Goal: Task Accomplishment & Management: Manage account settings

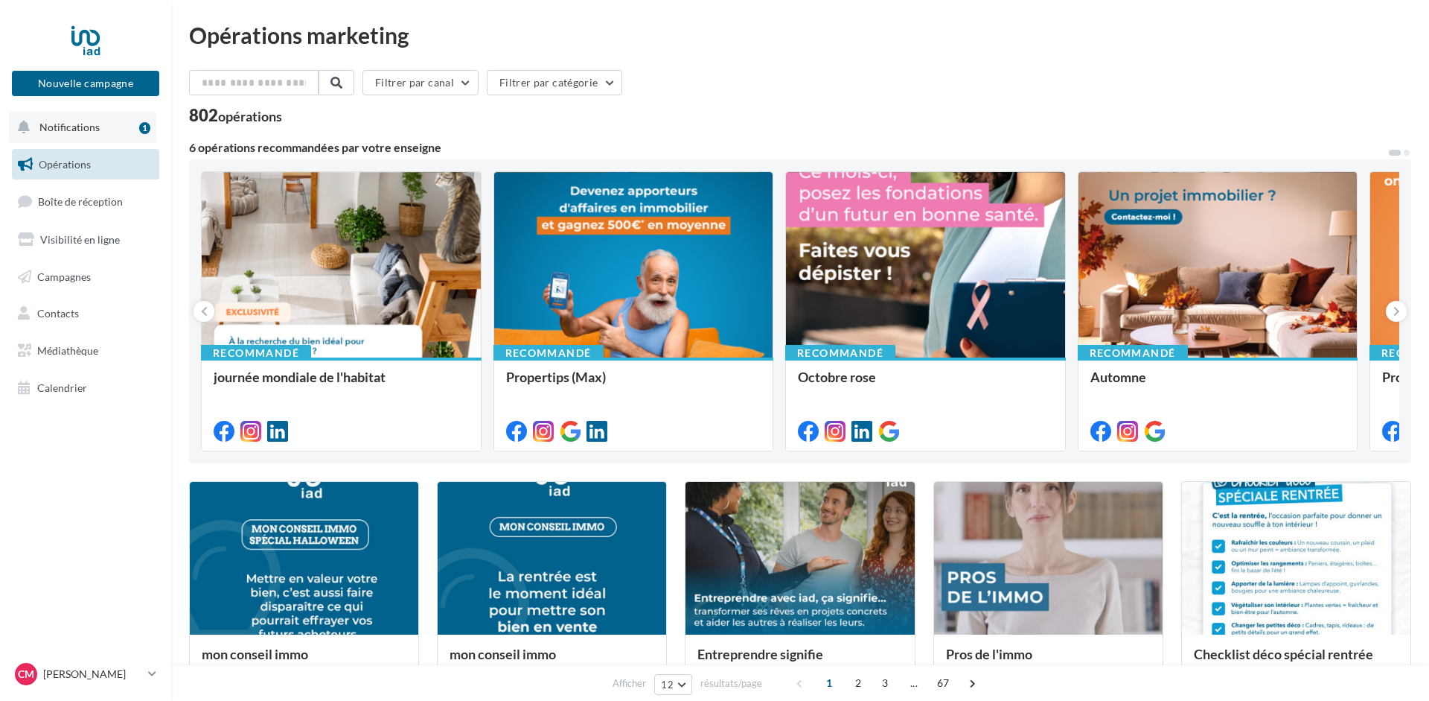
click at [63, 127] on span "Notifications" at bounding box center [69, 127] width 60 height 13
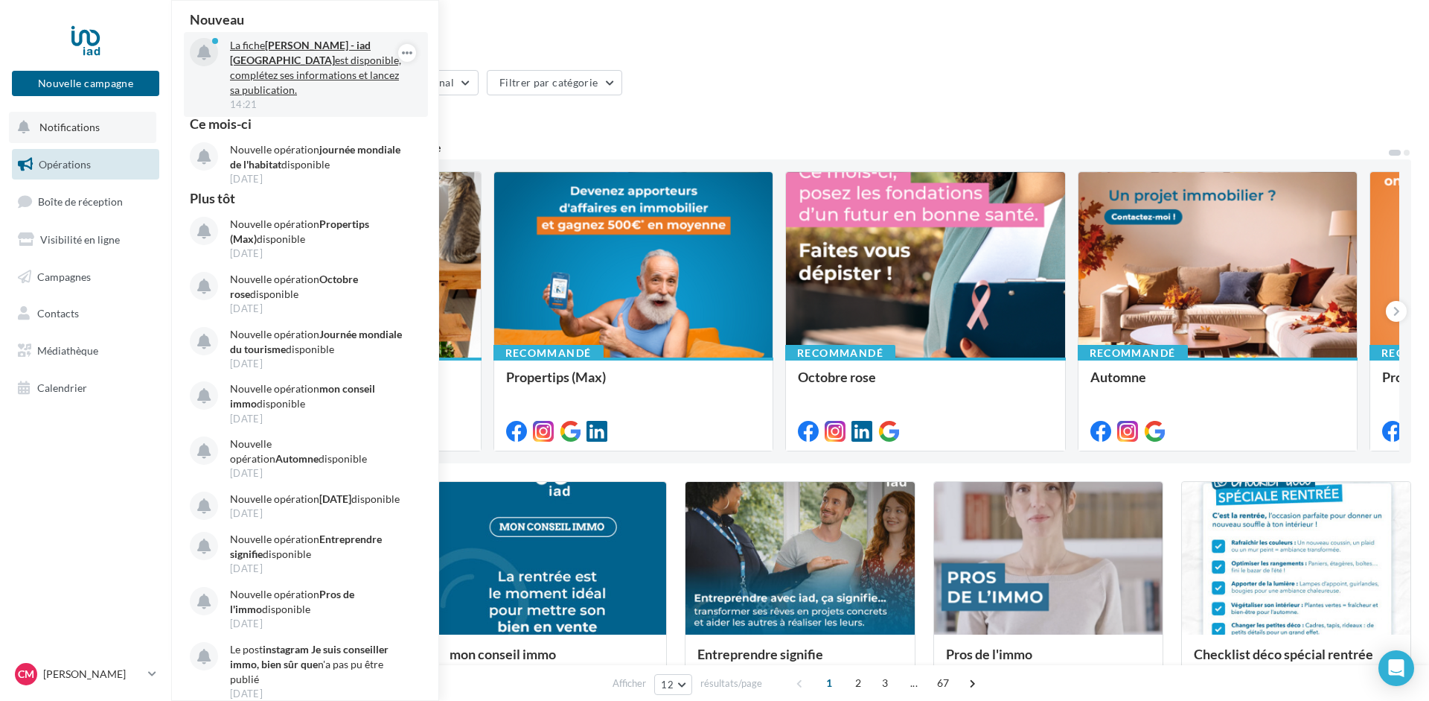
click at [282, 72] on p "La fiche Cyril MICHEL - iad France est disponible, complétez ses informations e…" at bounding box center [316, 68] width 173 height 60
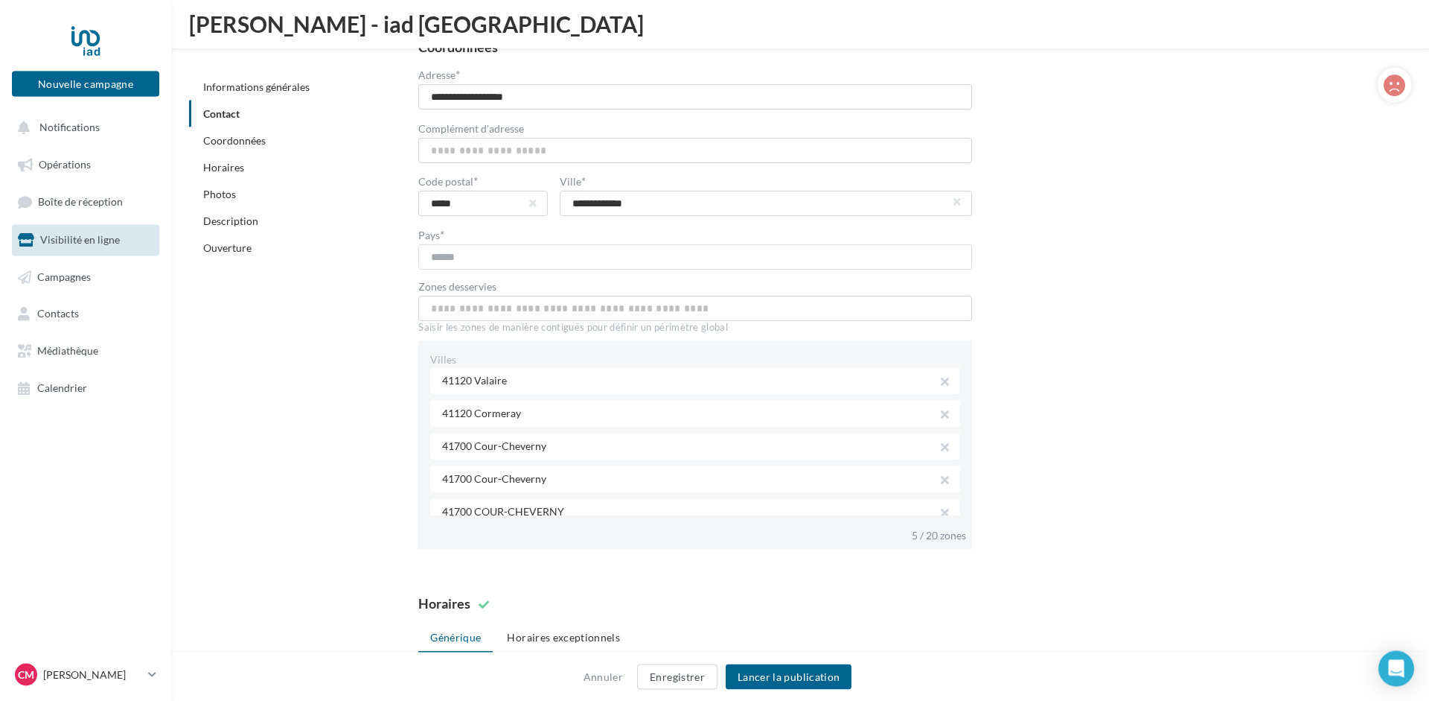
scroll to position [983, 0]
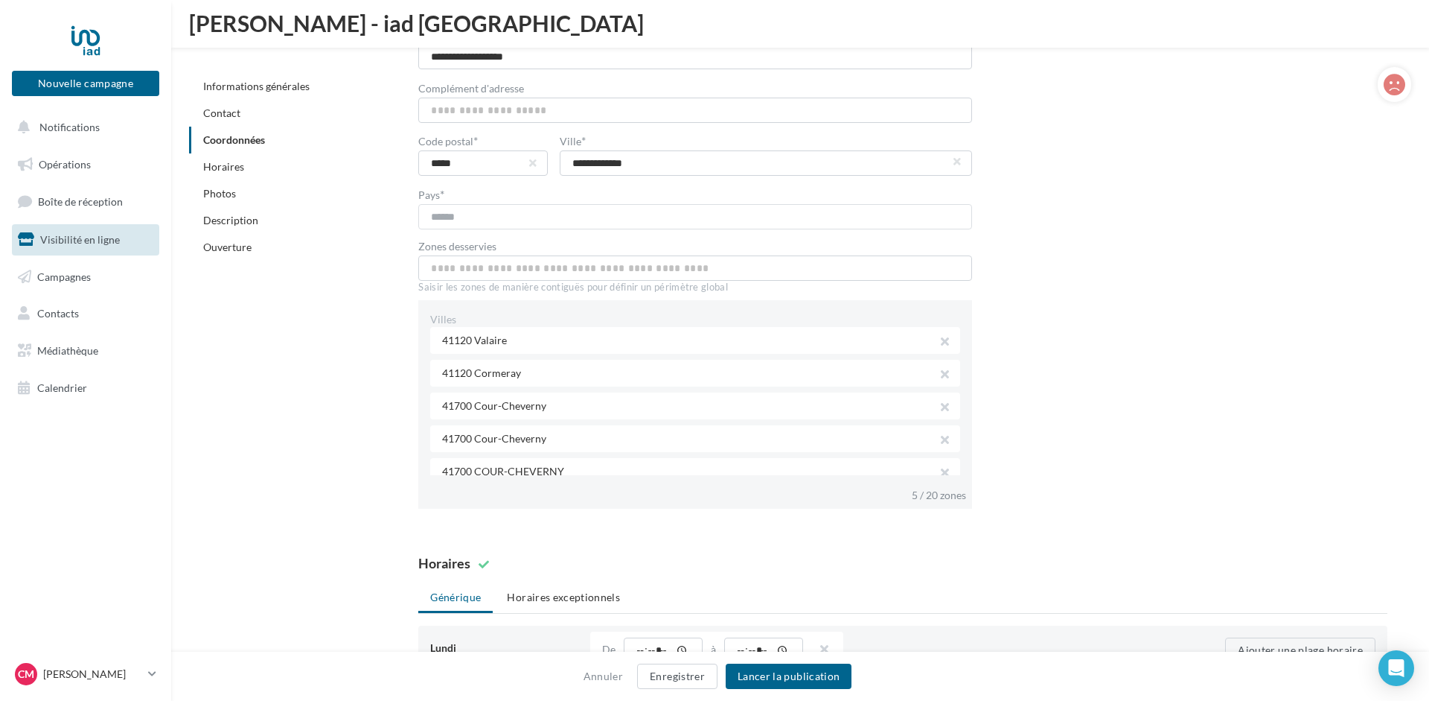
click at [516, 341] on div "41120 Valaire" at bounding box center [694, 340] width 529 height 27
drag, startPoint x: 511, startPoint y: 339, endPoint x: 474, endPoint y: 338, distance: 37.2
click at [474, 338] on div "41120 Valaire" at bounding box center [694, 340] width 529 height 27
click at [485, 266] on input "text" at bounding box center [694, 267] width 553 height 25
drag, startPoint x: 514, startPoint y: 265, endPoint x: 358, endPoint y: 275, distance: 155.9
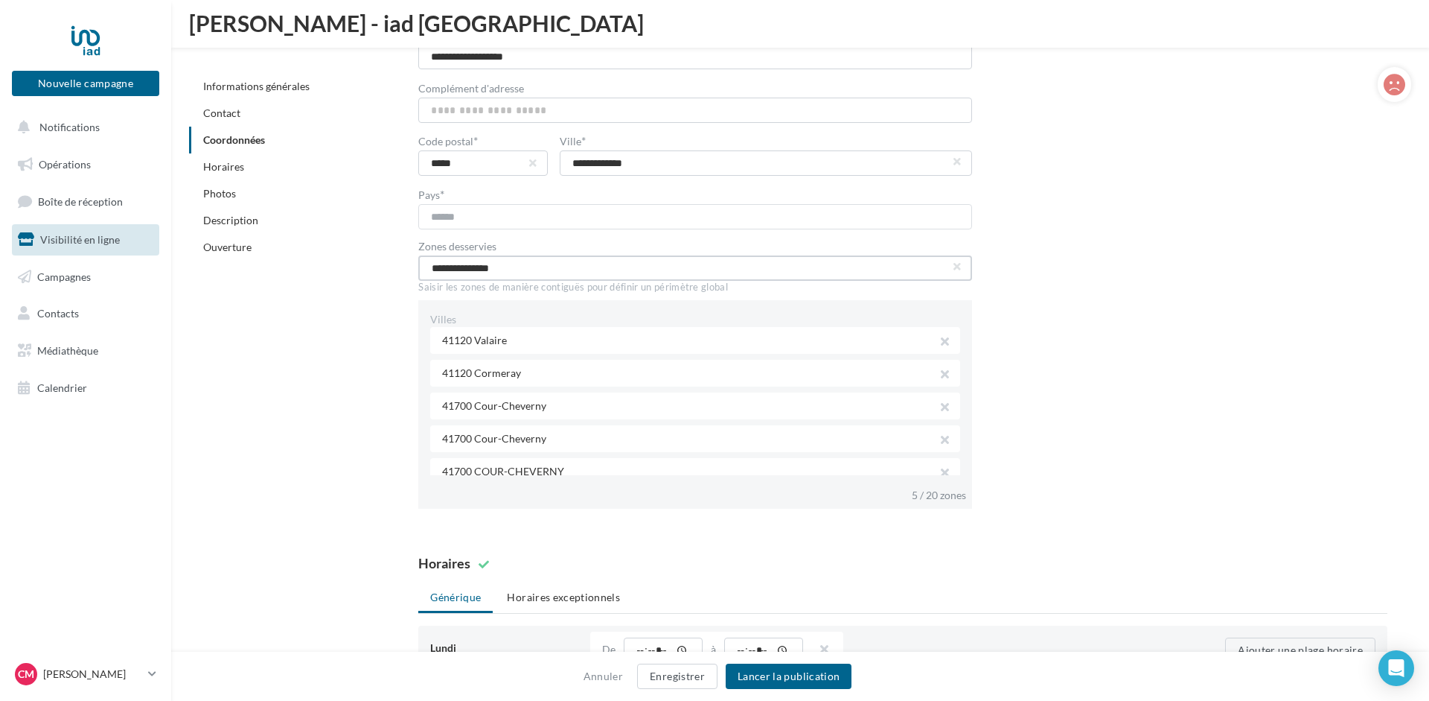
click at [418, 275] on input "**********" at bounding box center [694, 267] width 553 height 25
type input "**********"
click at [533, 338] on div "41120 Valaire" at bounding box center [694, 340] width 529 height 27
drag, startPoint x: 519, startPoint y: 338, endPoint x: 504, endPoint y: 339, distance: 14.9
click at [504, 339] on div "41120 Valaire" at bounding box center [694, 340] width 529 height 27
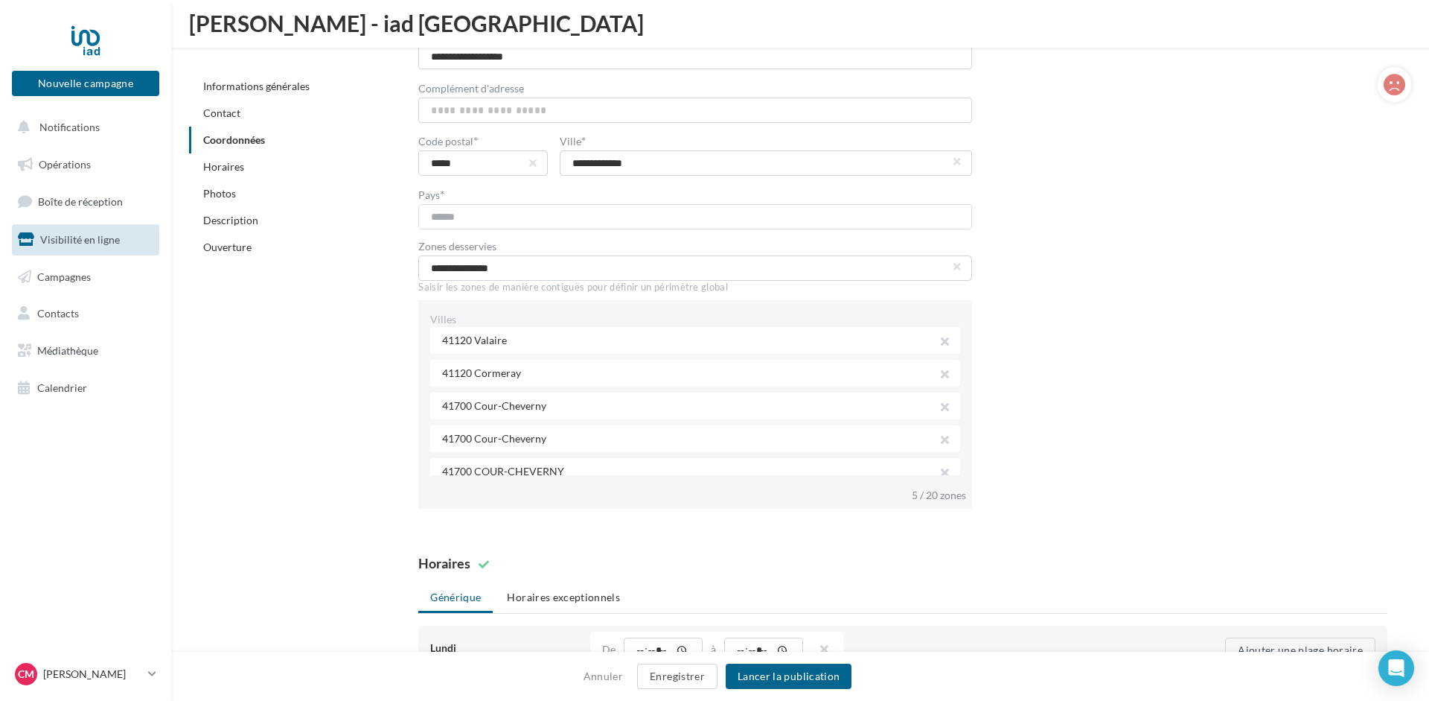
click at [718, 337] on div "41120 Valaire" at bounding box center [694, 340] width 529 height 27
click at [943, 339] on button "button" at bounding box center [940, 343] width 12 height 21
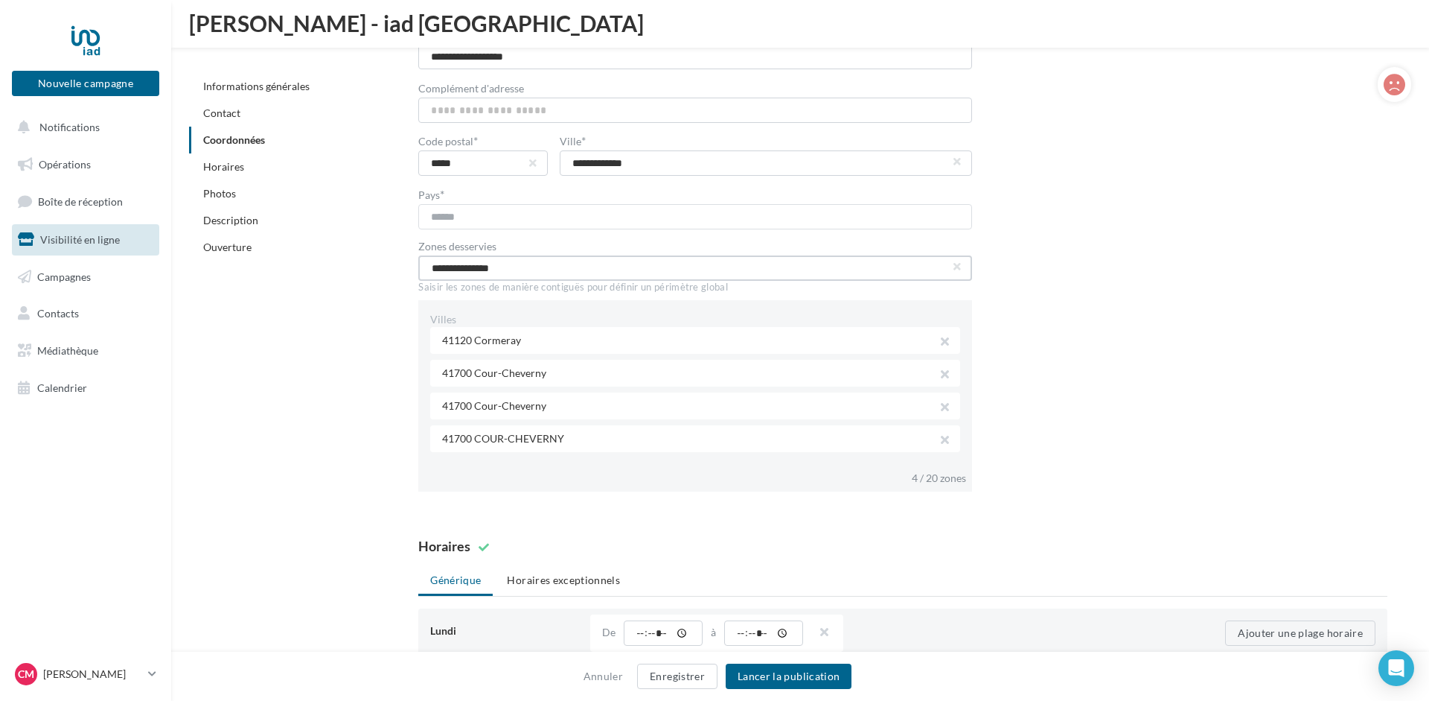
click at [500, 263] on input "**********" at bounding box center [694, 267] width 553 height 25
click at [513, 270] on input "**********" at bounding box center [694, 267] width 553 height 25
click at [520, 271] on input "**********" at bounding box center [694, 267] width 553 height 25
drag, startPoint x: 463, startPoint y: 267, endPoint x: 404, endPoint y: 276, distance: 59.6
click at [418, 278] on input "**********" at bounding box center [694, 267] width 553 height 25
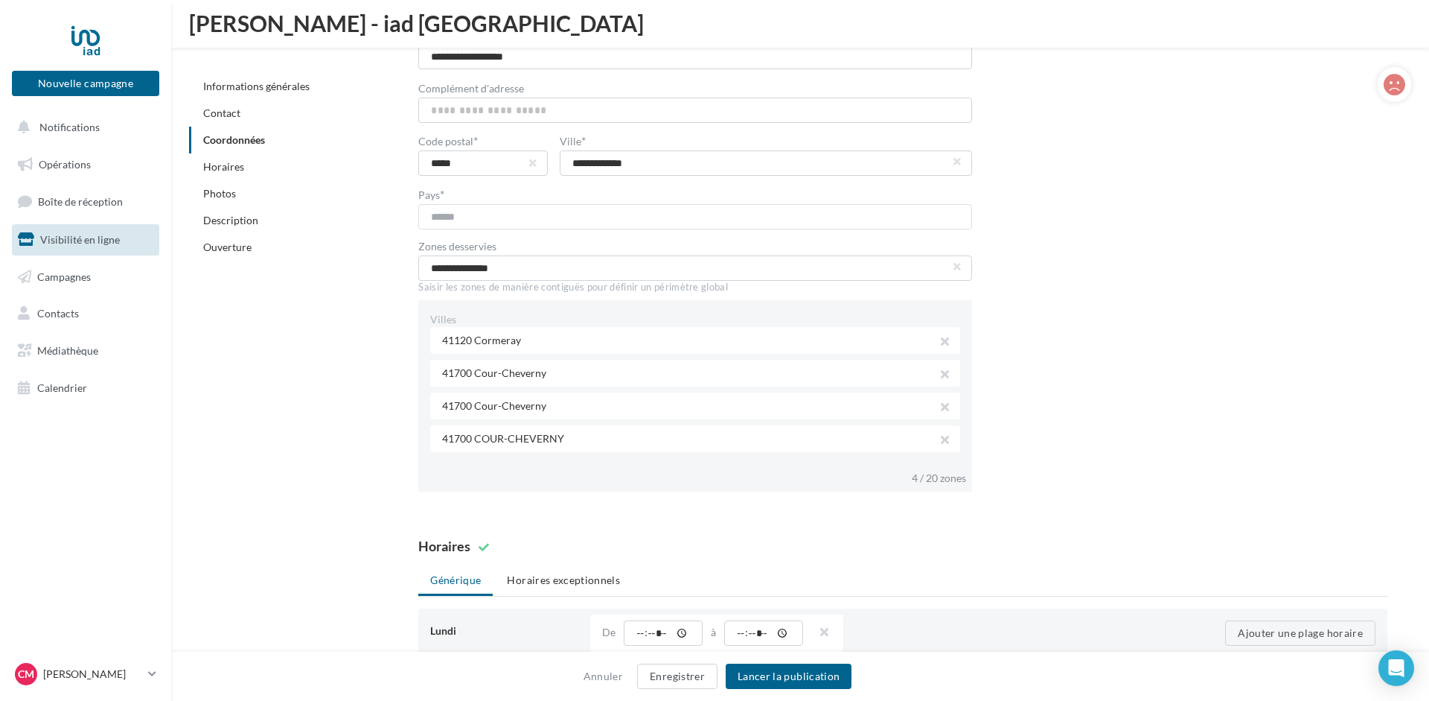
click at [398, 264] on div "**********" at bounding box center [903, 245] width 1017 height 515
drag, startPoint x: 506, startPoint y: 268, endPoint x: 465, endPoint y: 272, distance: 41.1
click at [465, 272] on input "**********" at bounding box center [694, 267] width 553 height 25
drag, startPoint x: 506, startPoint y: 269, endPoint x: 403, endPoint y: 275, distance: 103.7
click at [418, 275] on input "**********" at bounding box center [694, 267] width 553 height 25
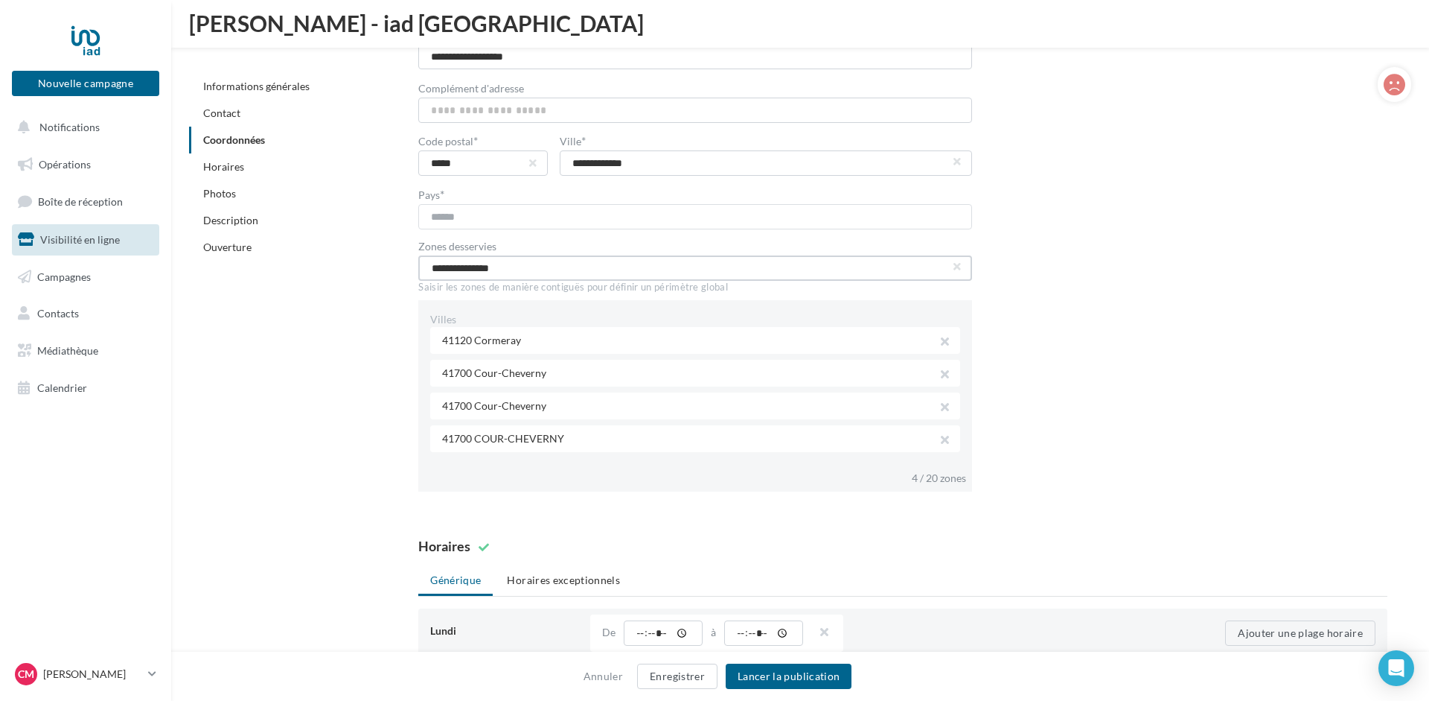
click at [513, 267] on input "**********" at bounding box center [694, 267] width 553 height 25
click at [545, 268] on input "text" at bounding box center [694, 267] width 553 height 25
click at [488, 301] on button "Cellettes , France" at bounding box center [694, 306] width 553 height 39
type input "**********"
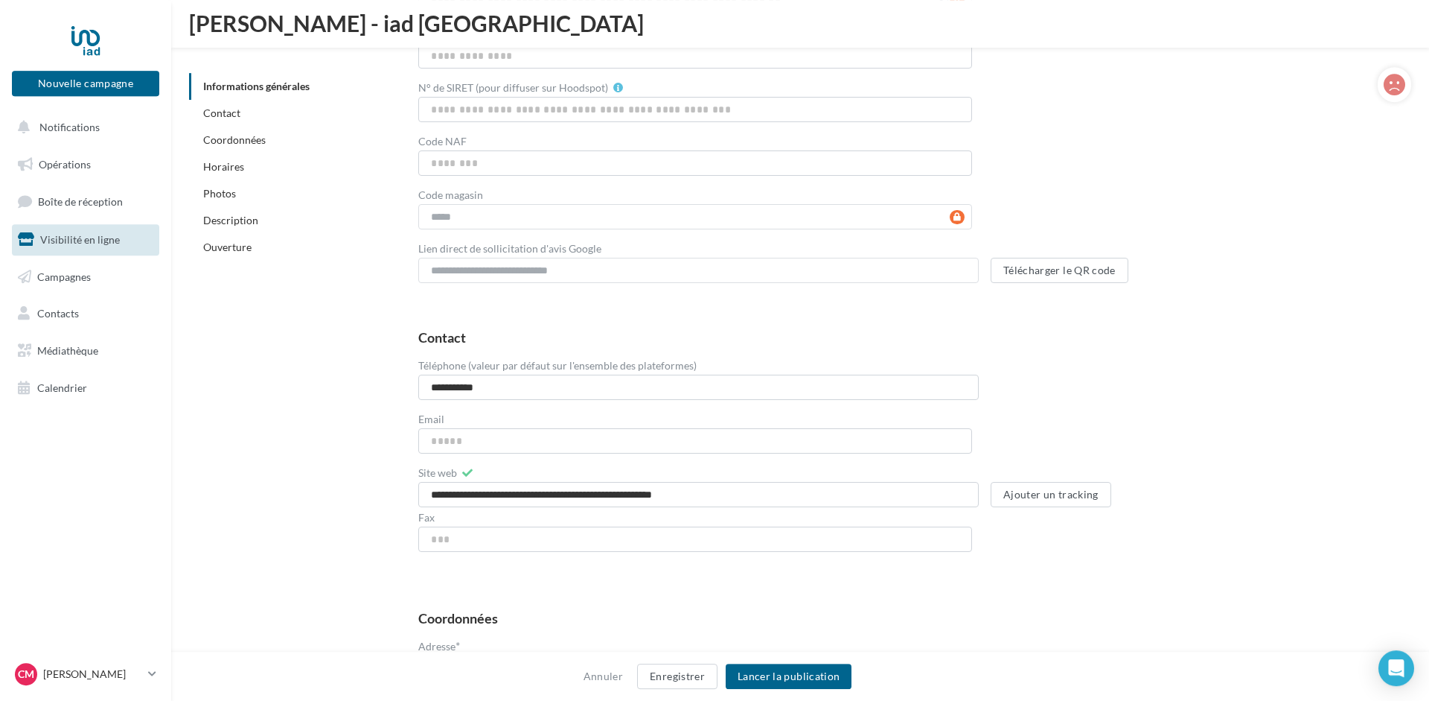
scroll to position [0, 0]
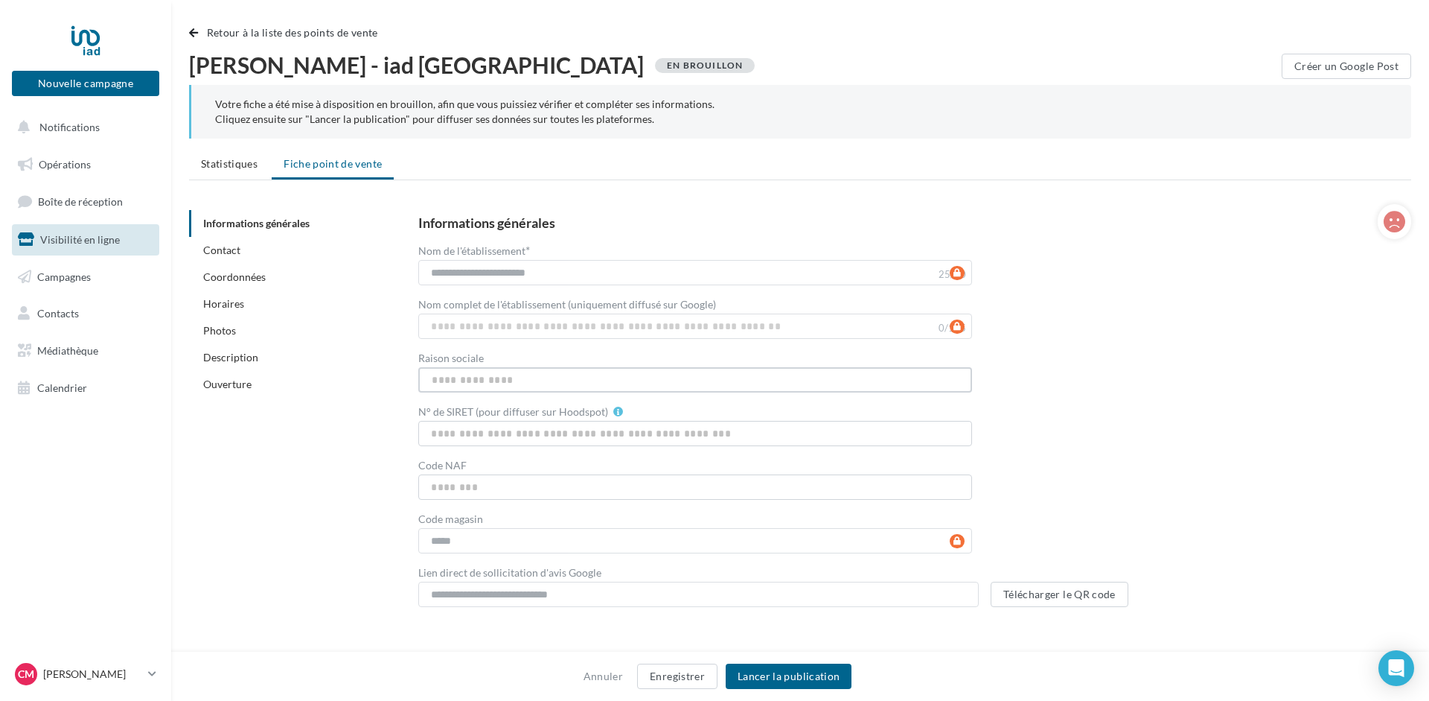
click at [507, 379] on input "Raison sociale" at bounding box center [694, 379] width 553 height 25
click at [568, 434] on input "N° de SIRET (pour diffuser sur Hoodspot)" at bounding box center [694, 433] width 553 height 25
click at [476, 379] on input "Raison sociale" at bounding box center [694, 379] width 553 height 25
type input "*"
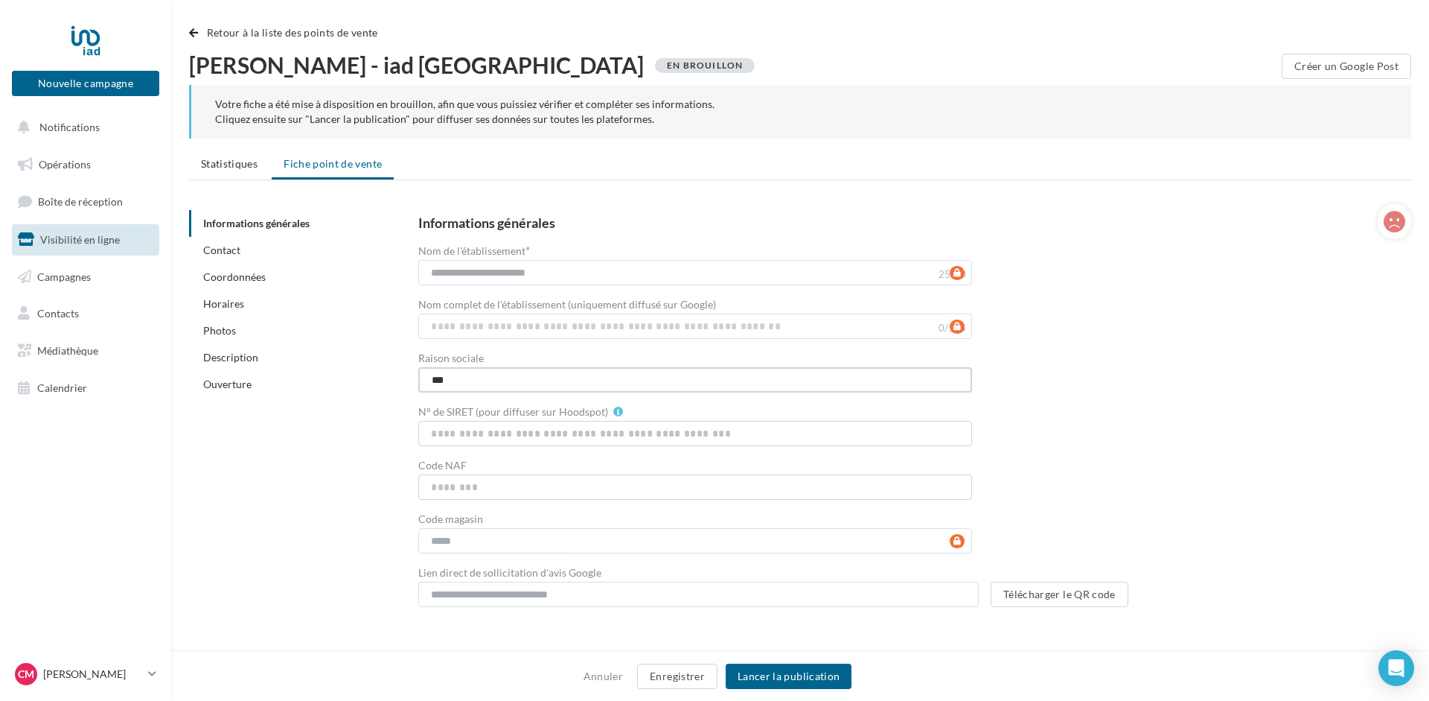
drag, startPoint x: 462, startPoint y: 376, endPoint x: 393, endPoint y: 369, distance: 68.8
click at [418, 370] on input "**" at bounding box center [694, 379] width 553 height 25
paste input "**********"
type input "**********"
click at [462, 431] on input "N° de SIRET (pour diffuser sur Hoodspot)" at bounding box center [694, 433] width 553 height 25
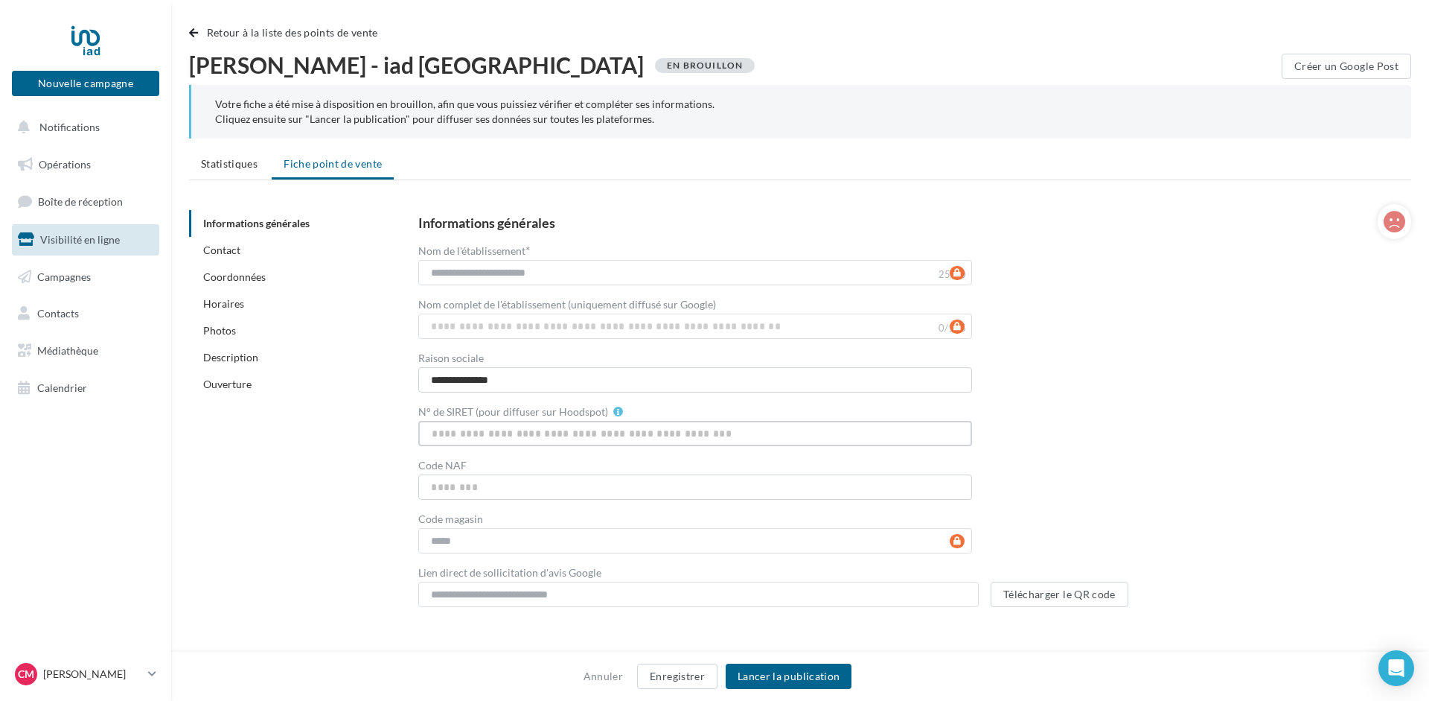
click at [469, 431] on input "N° de SIRET (pour diffuser sur Hoodspot)" at bounding box center [694, 433] width 553 height 25
type input "**********"
click at [474, 487] on input "Code NAF" at bounding box center [694, 486] width 553 height 25
type input "*****"
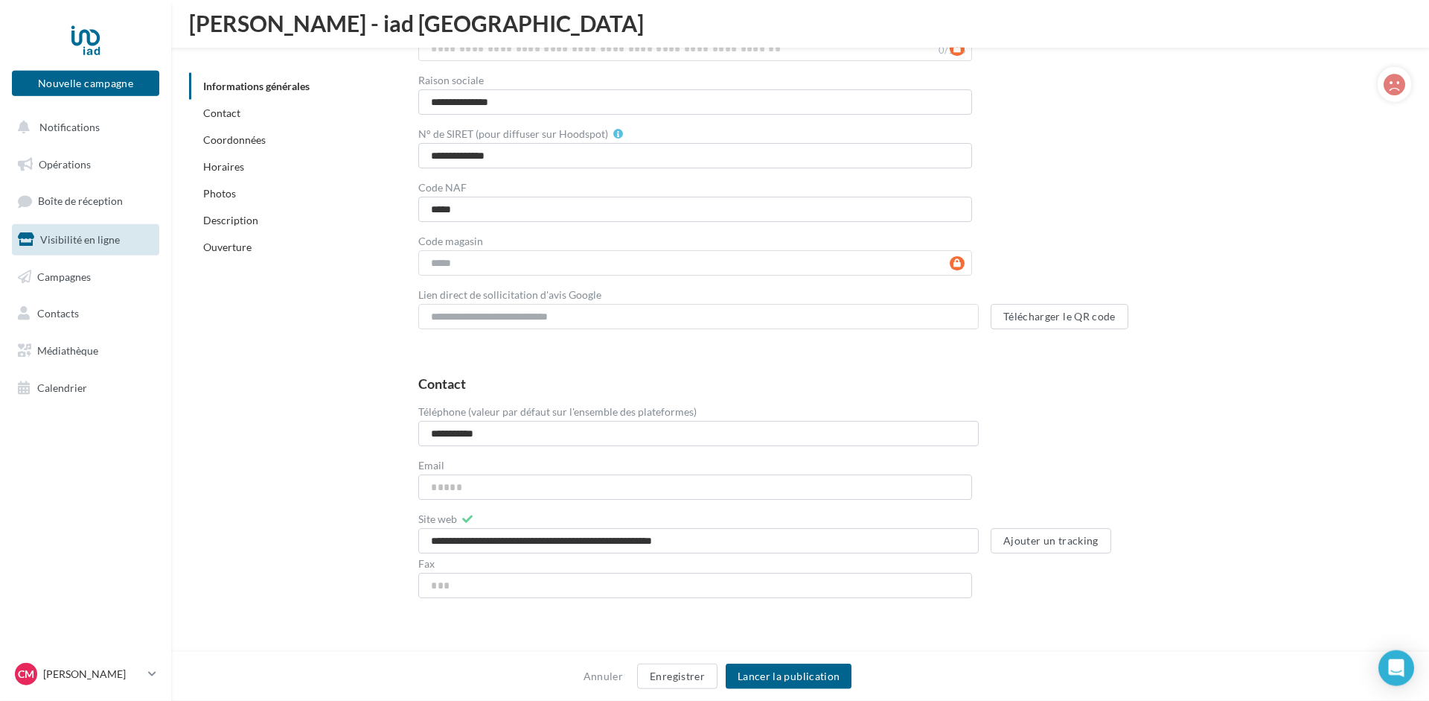
scroll to position [415, 0]
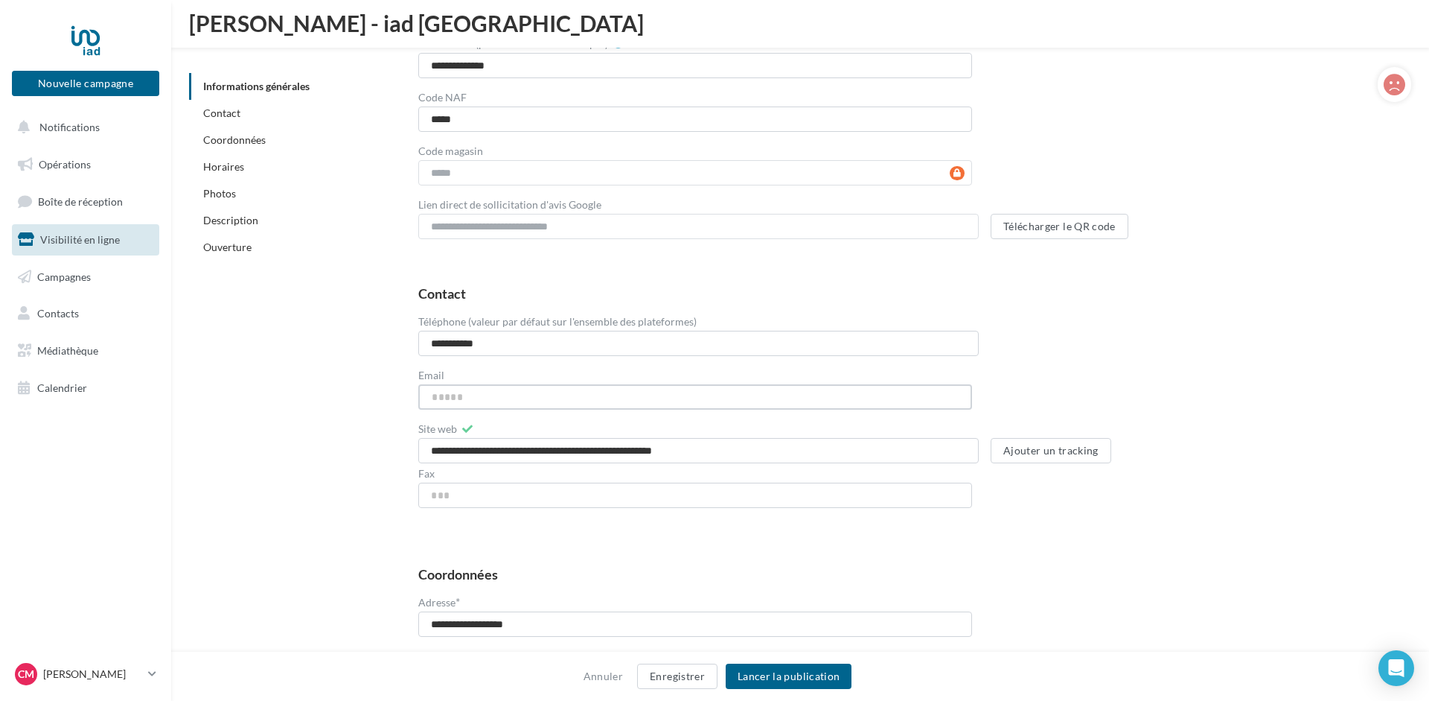
click at [466, 396] on input "Email" at bounding box center [694, 396] width 553 height 25
type input "**********"
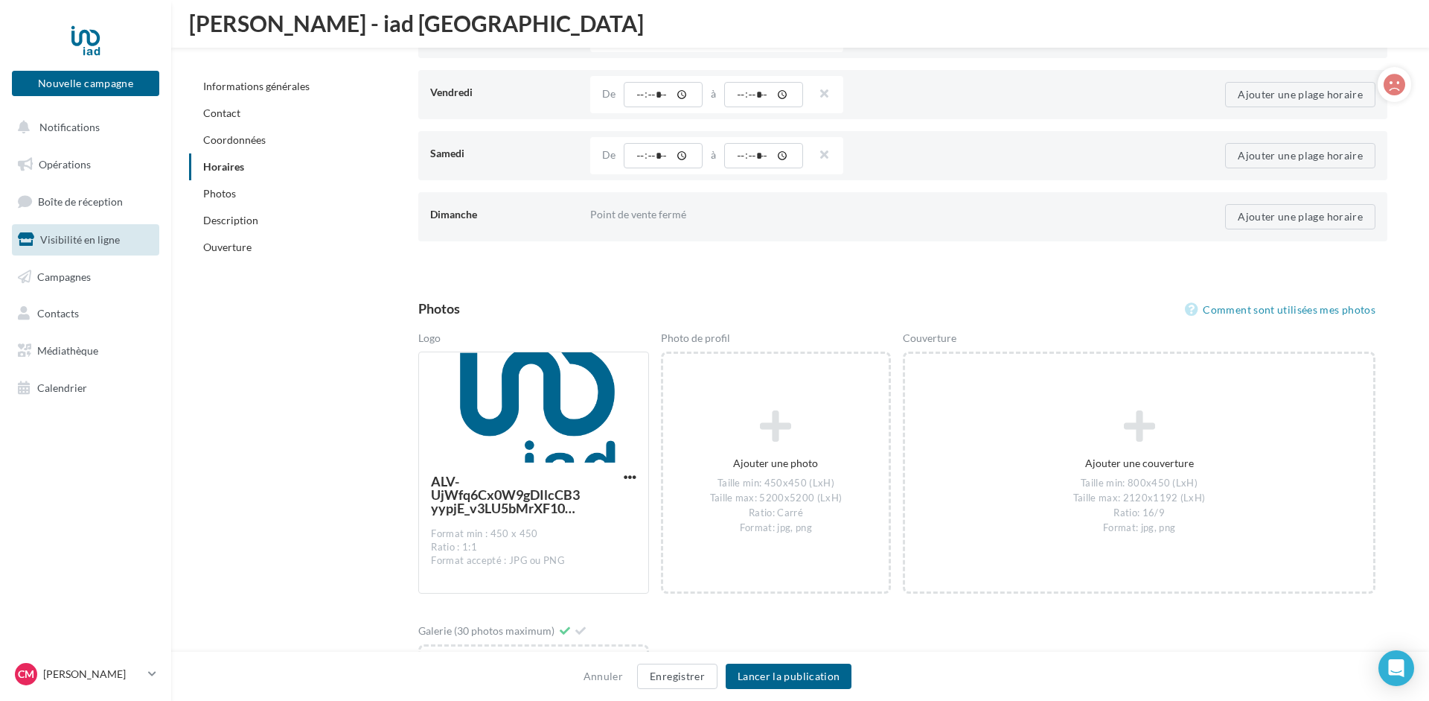
scroll to position [1858, 0]
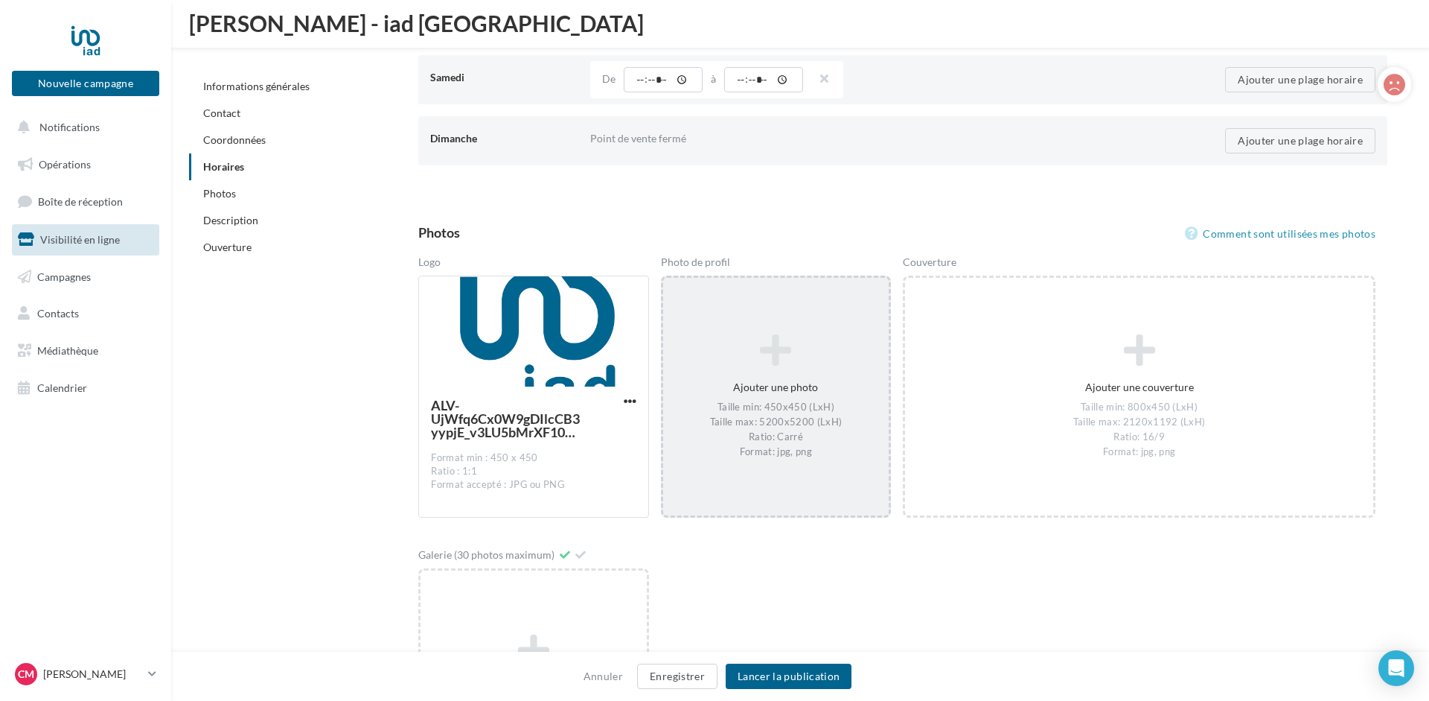
click at [787, 378] on div "Ajouter une photo Taille min: 450x450 (LxH) Taille max: 5200x5200 (LxH) Ratio: …" at bounding box center [776, 397] width 226 height 140
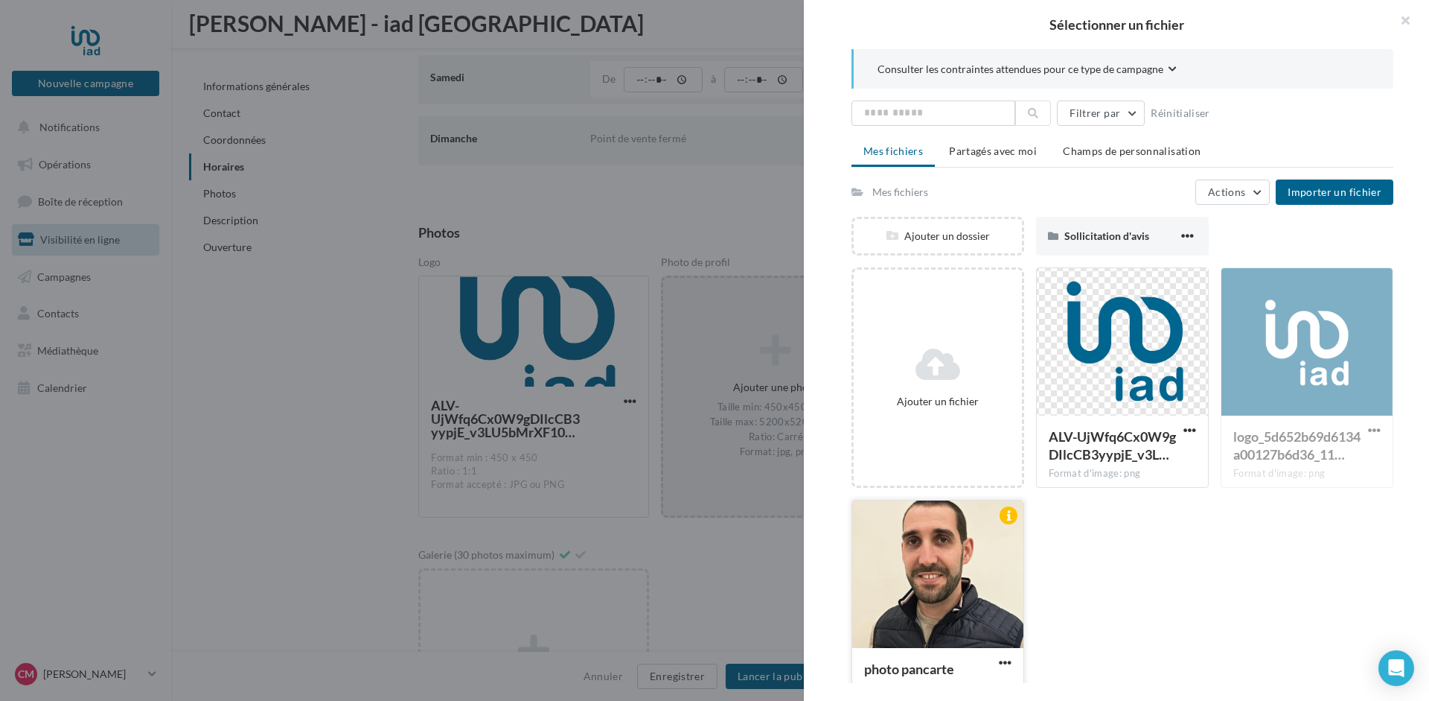
click at [950, 549] on div at bounding box center [937, 574] width 171 height 149
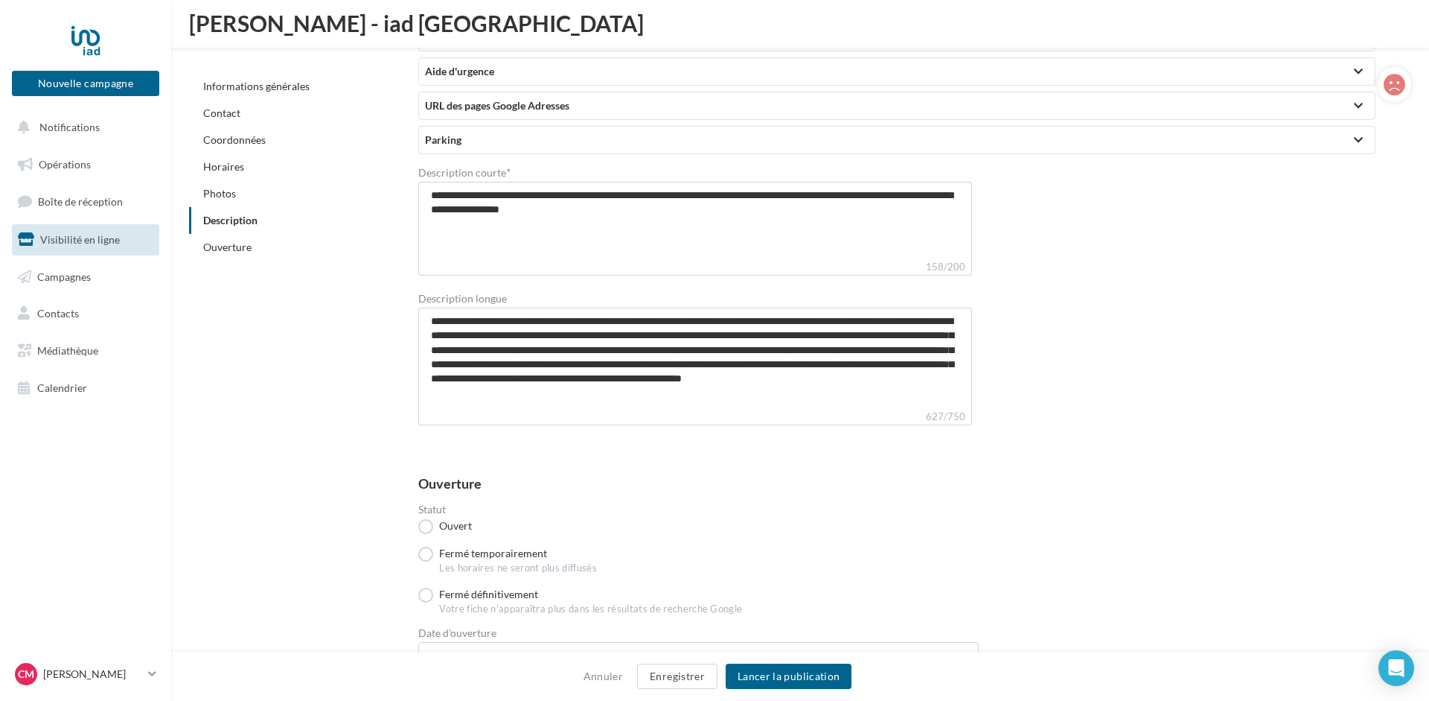
scroll to position [3090, 0]
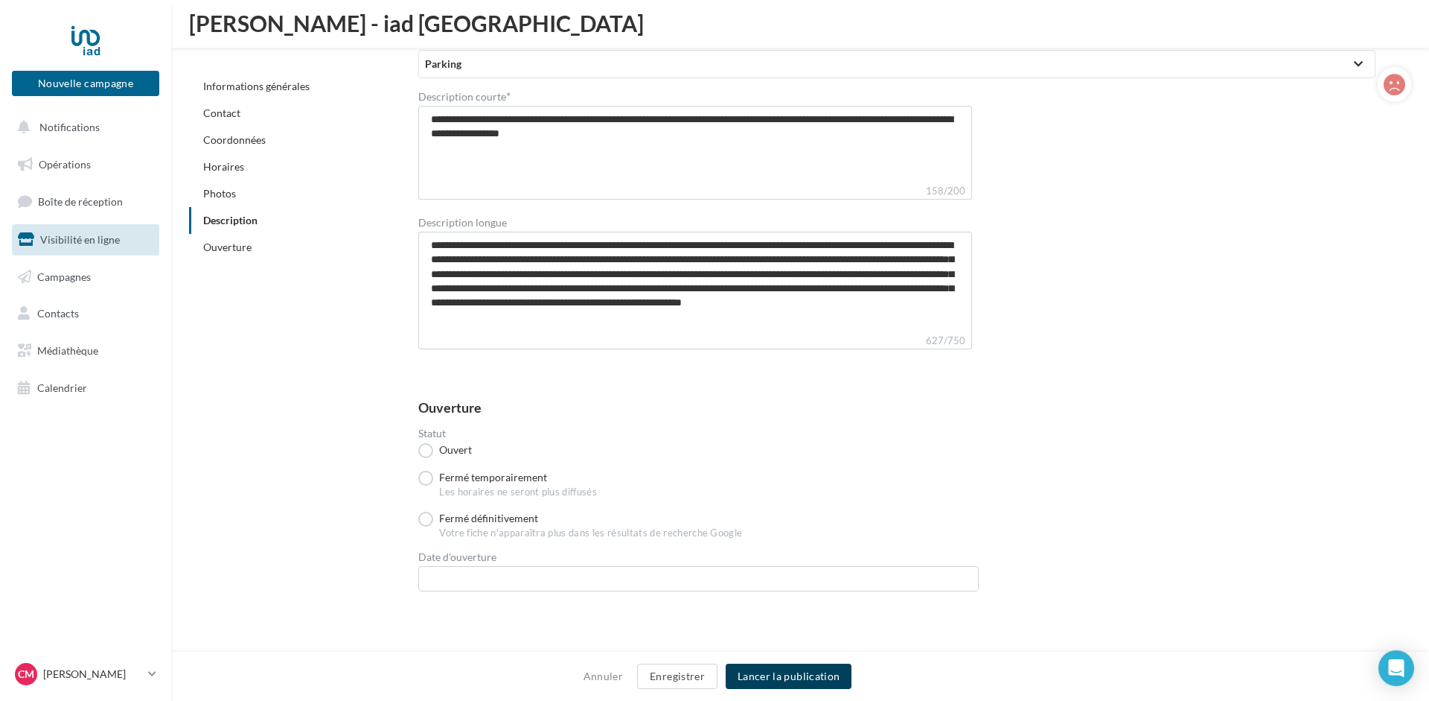
click at [776, 671] on button "Lancer la publication" at bounding box center [789, 675] width 126 height 25
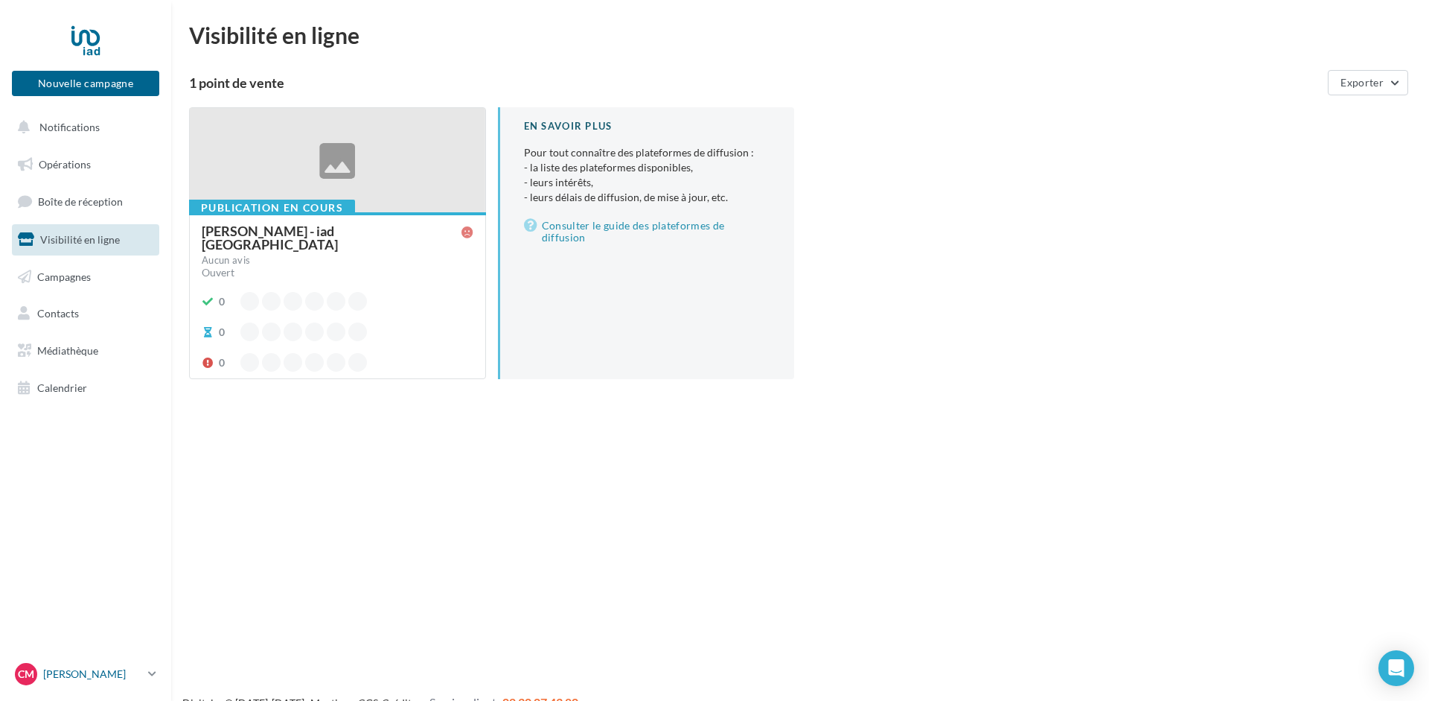
click at [74, 669] on p "[PERSON_NAME]" at bounding box center [92, 673] width 99 height 15
click at [89, 496] on link "Gérer mon compte" at bounding box center [124, 498] width 222 height 34
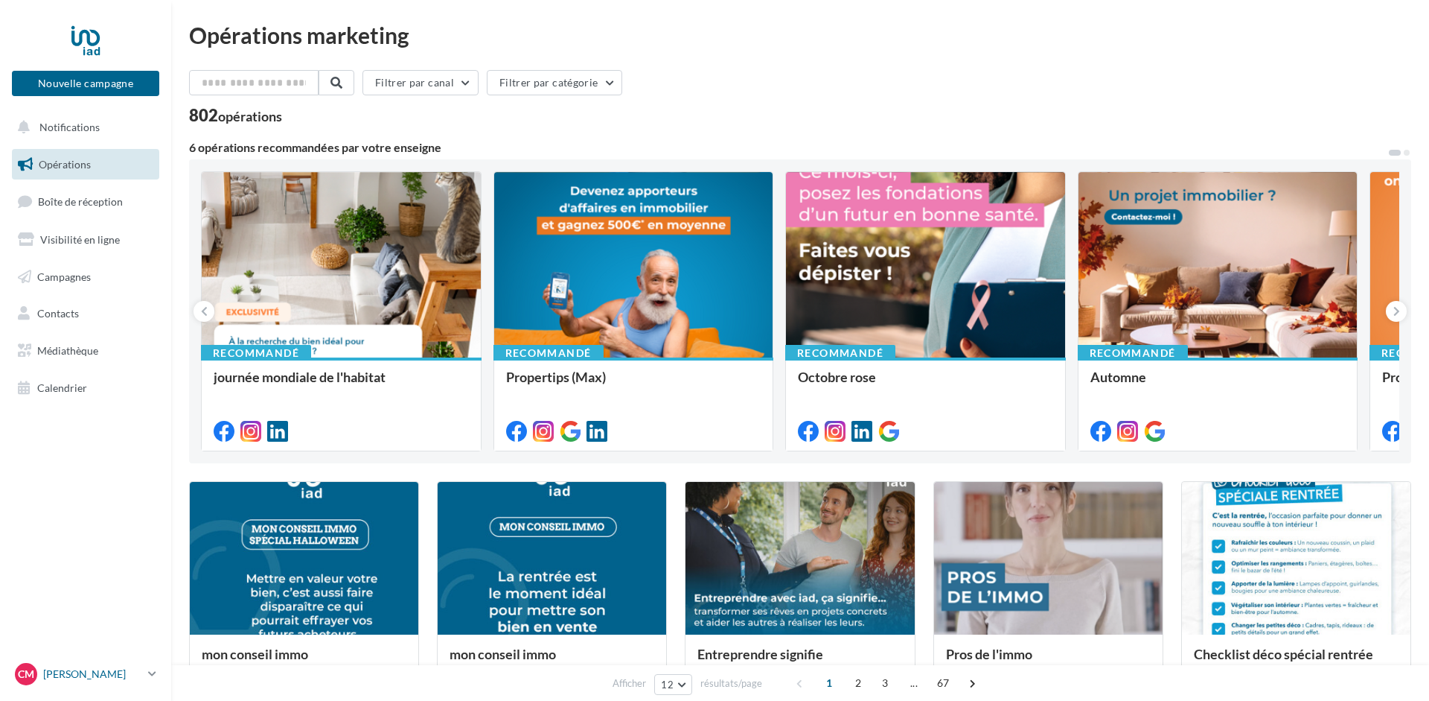
click at [66, 671] on p "[PERSON_NAME]" at bounding box center [92, 673] width 99 height 15
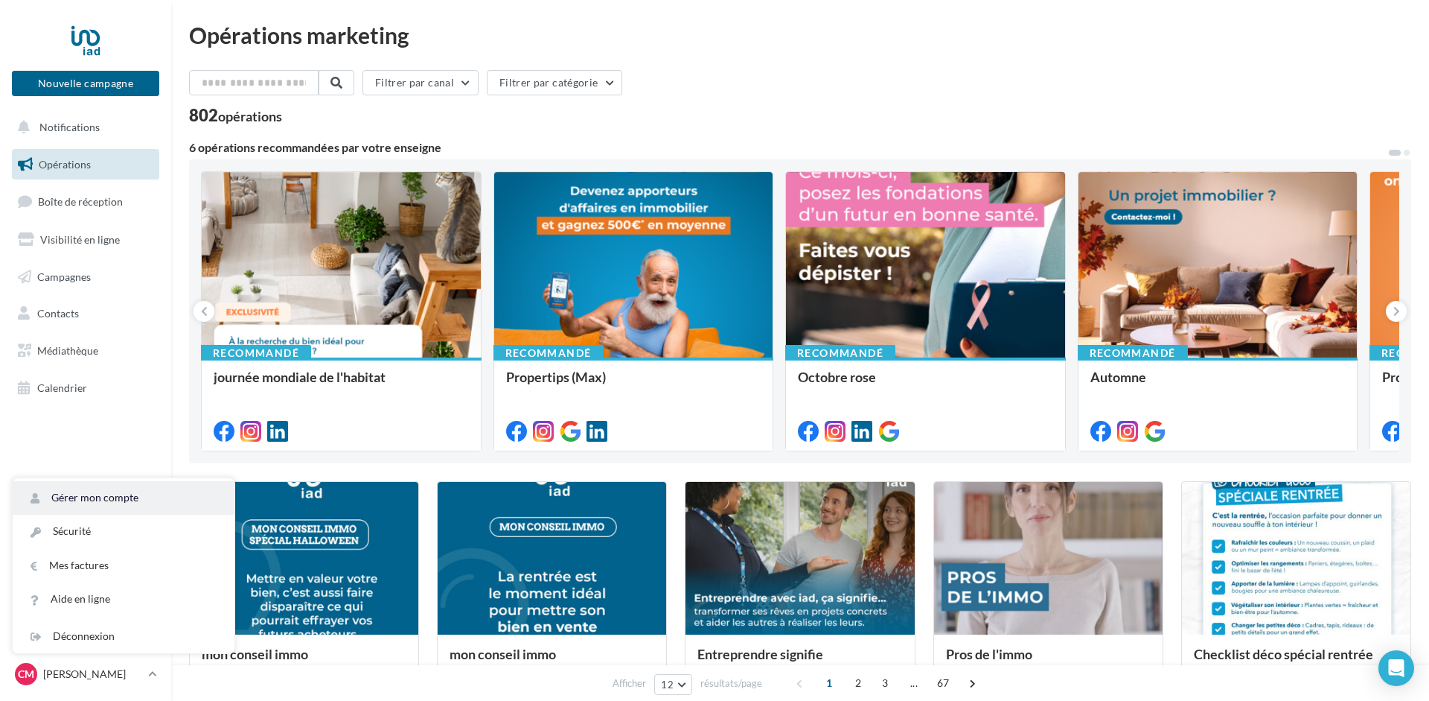
click at [105, 491] on link "Gérer mon compte" at bounding box center [124, 498] width 222 height 34
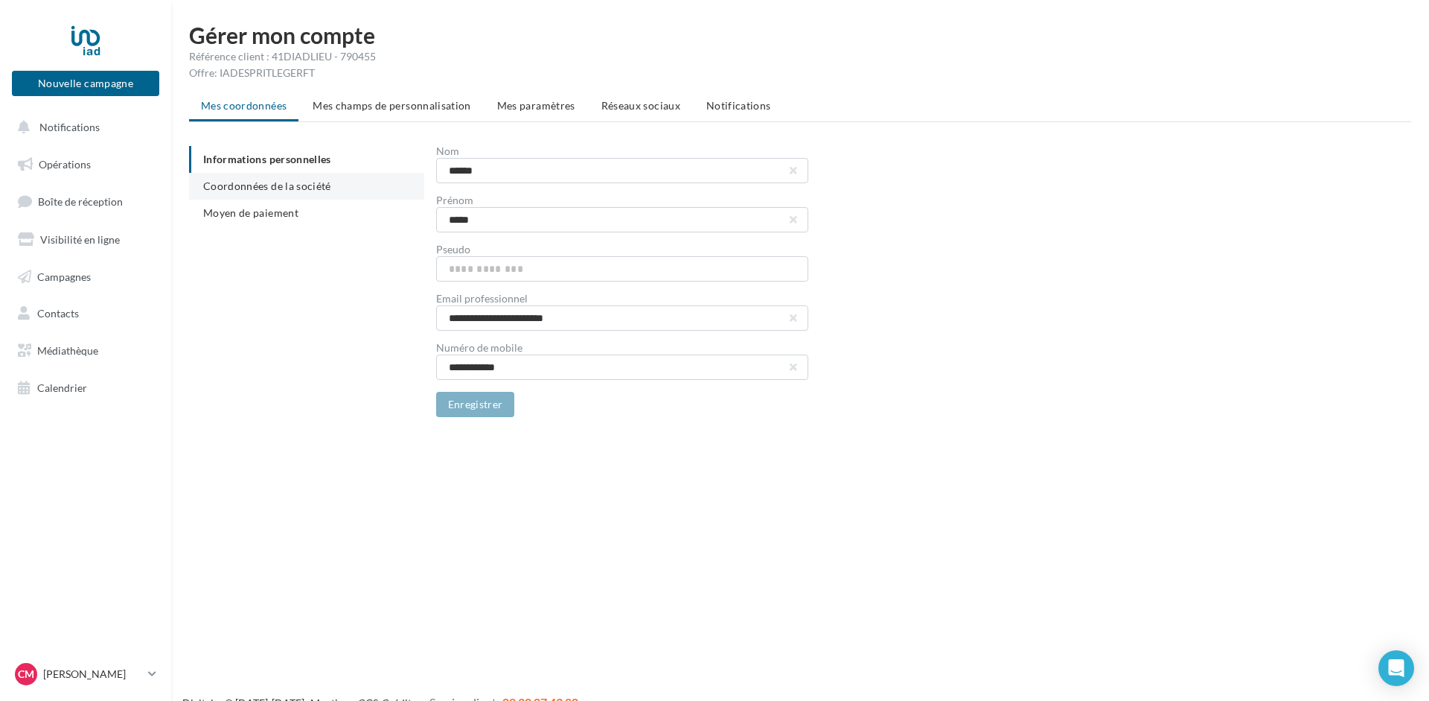
click at [295, 185] on span "Coordonnées de la société" at bounding box center [267, 185] width 128 height 13
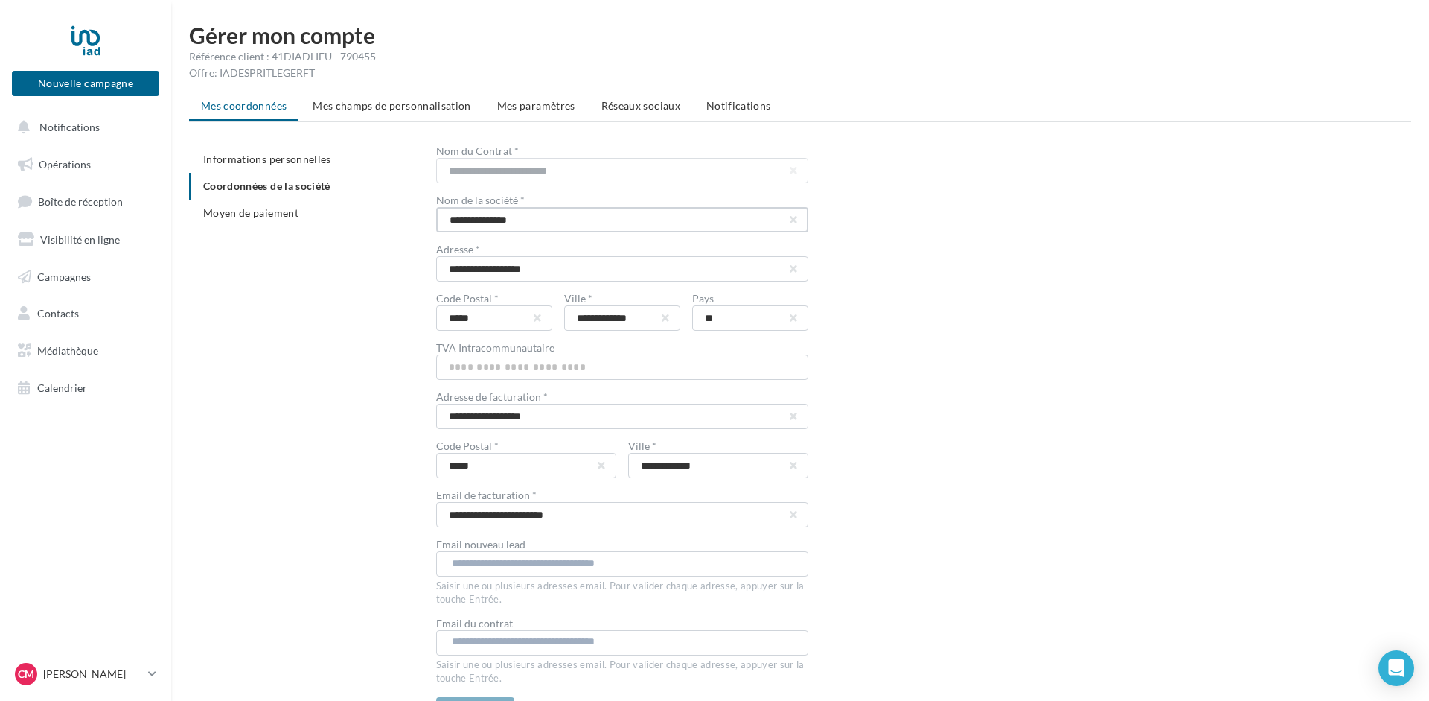
drag, startPoint x: 526, startPoint y: 218, endPoint x: 438, endPoint y: 223, distance: 88.7
click at [438, 223] on input "**********" at bounding box center [622, 219] width 372 height 25
drag, startPoint x: 526, startPoint y: 215, endPoint x: 427, endPoint y: 226, distance: 100.3
click at [436, 226] on input "**********" at bounding box center [622, 219] width 372 height 25
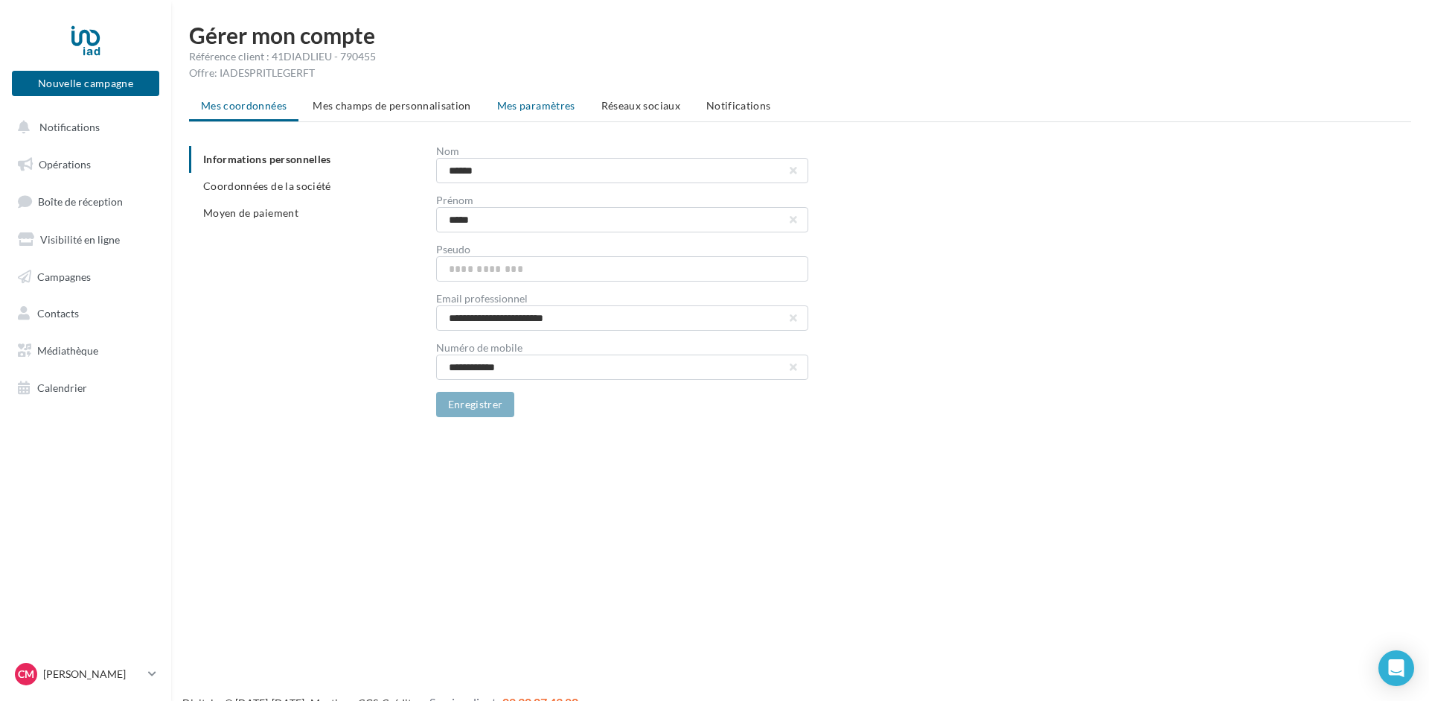
click at [523, 101] on span "Mes paramètres" at bounding box center [536, 105] width 78 height 13
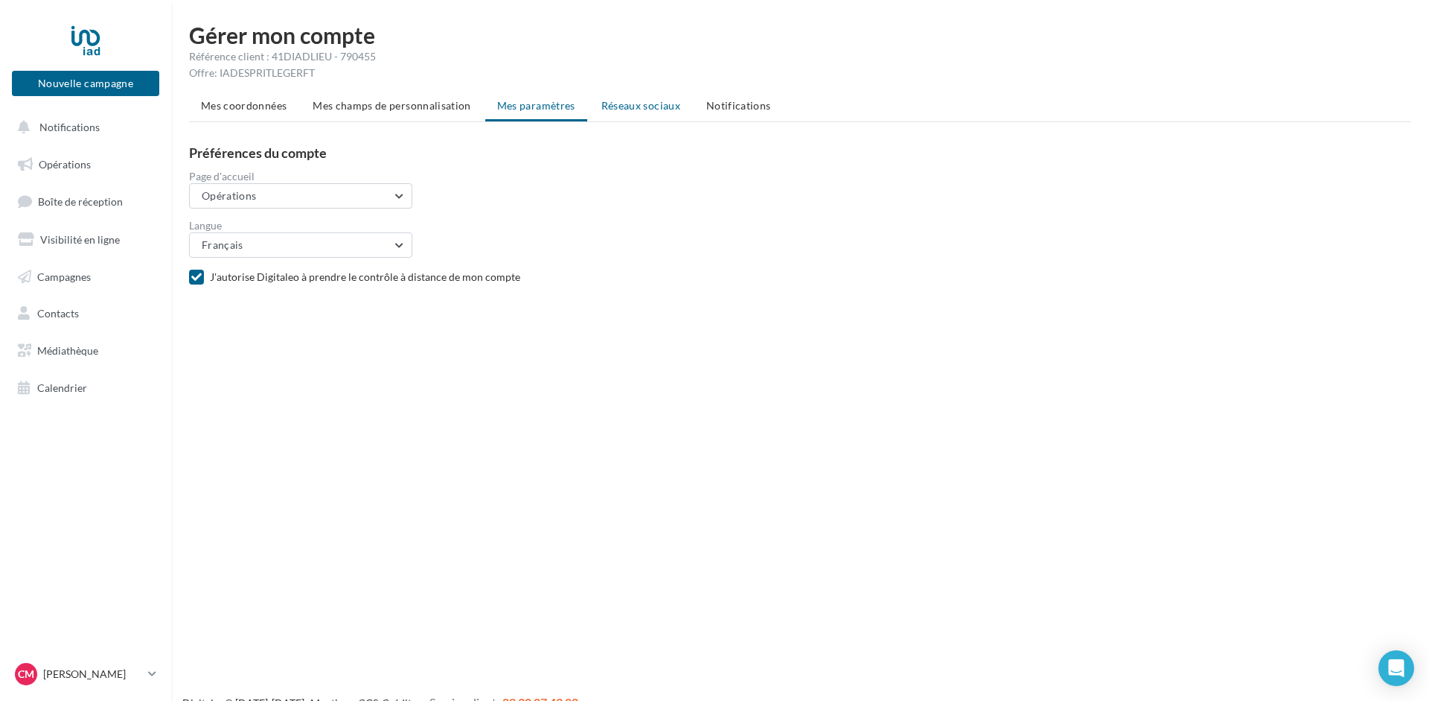
click at [639, 109] on span "Réseaux sociaux" at bounding box center [641, 105] width 79 height 13
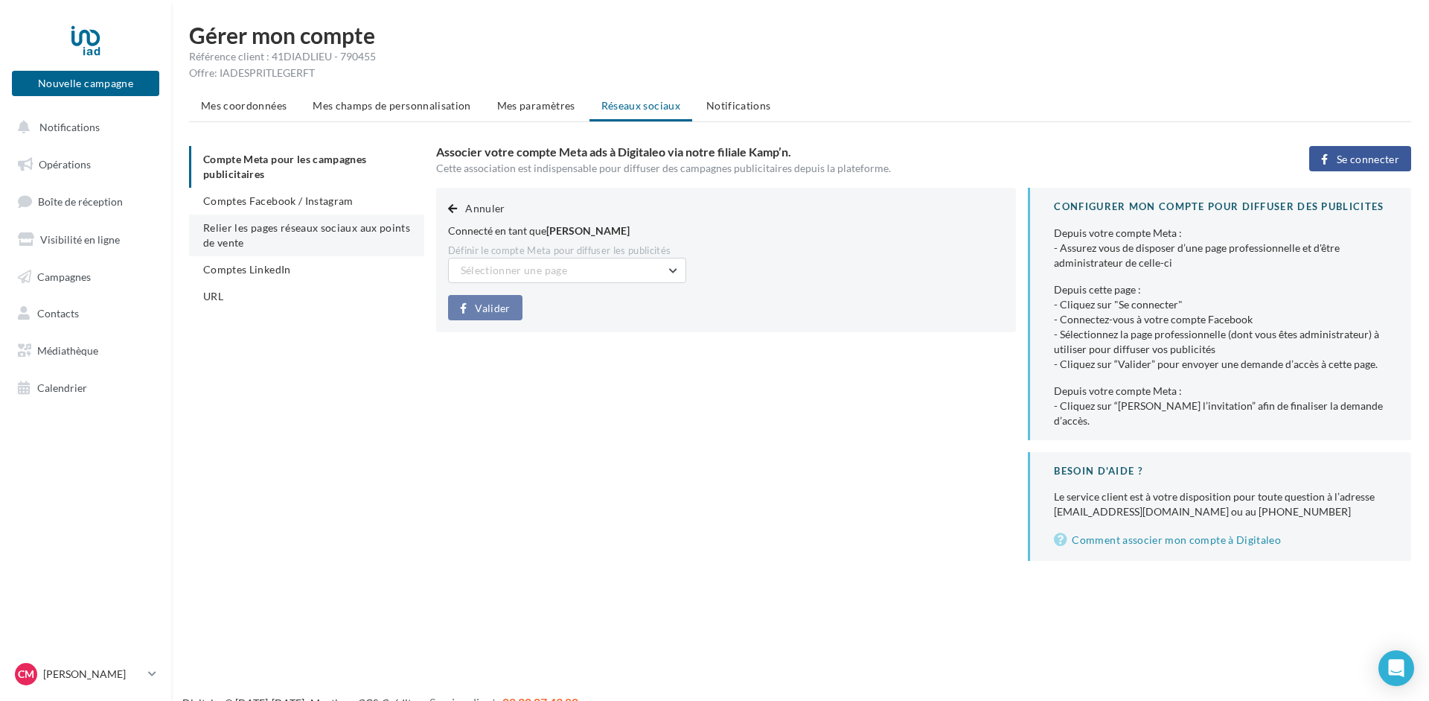
click at [272, 234] on span "Relier les pages réseaux sociaux aux points de vente" at bounding box center [306, 235] width 207 height 28
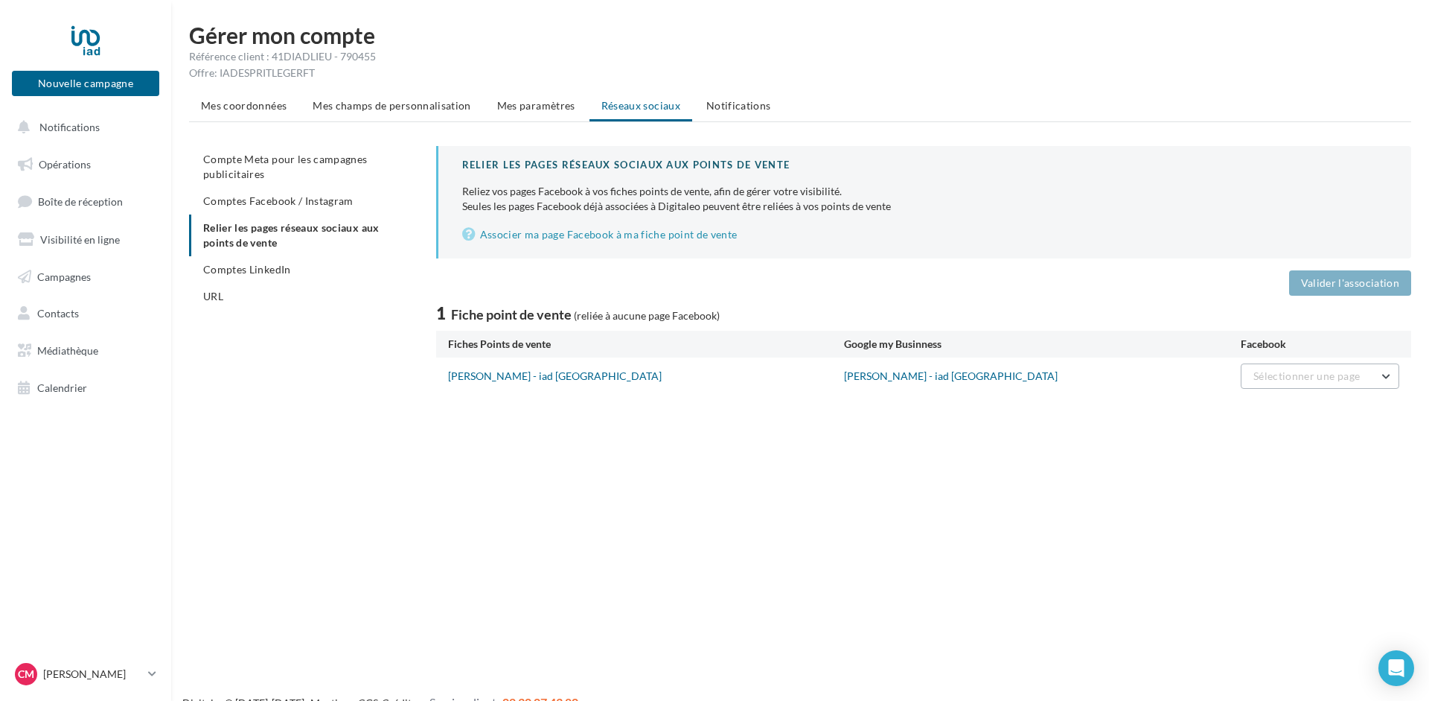
click at [1296, 373] on span "Sélectionner une page" at bounding box center [1307, 375] width 106 height 13
click at [1271, 414] on span "[PERSON_NAME] IAD France - Cour-Cheverny" at bounding box center [1286, 421] width 173 height 28
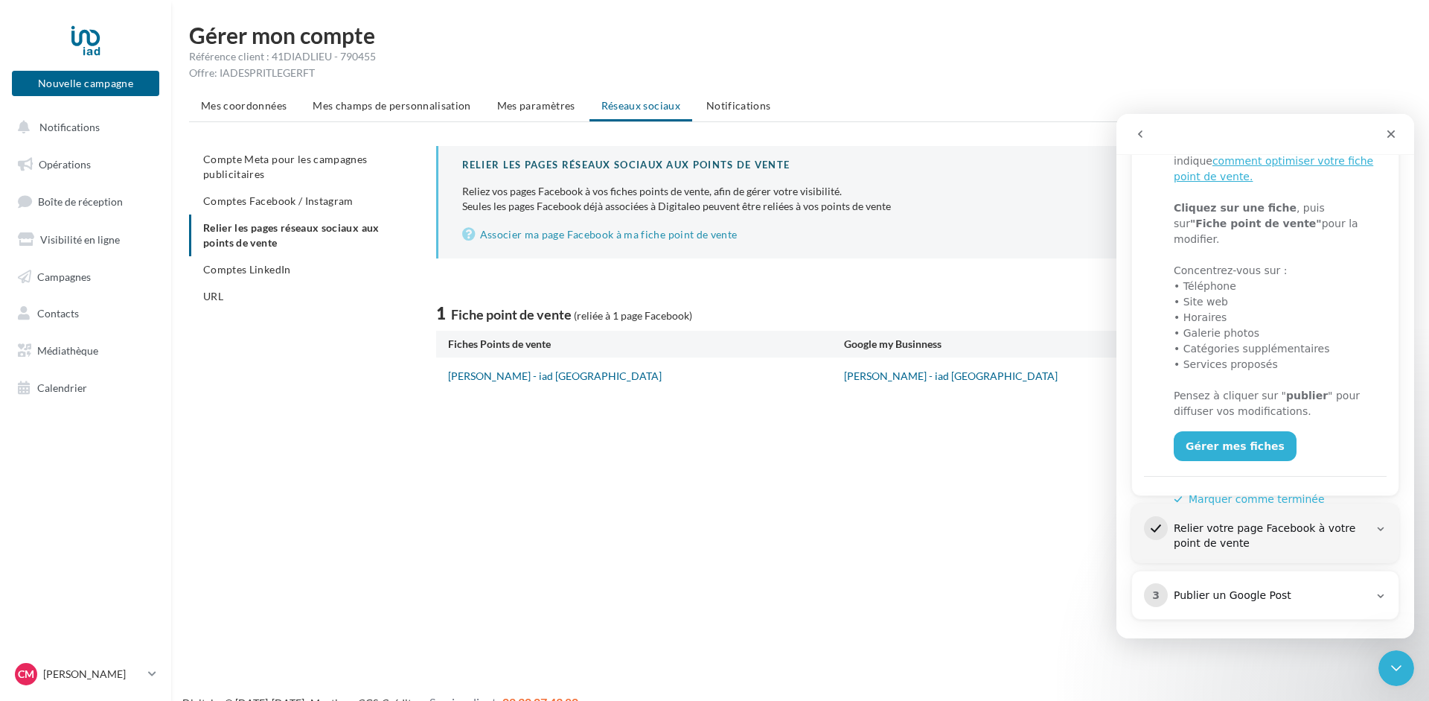
scroll to position [307, 0]
click at [1247, 488] on button "Marquer comme terminée" at bounding box center [1249, 496] width 151 height 16
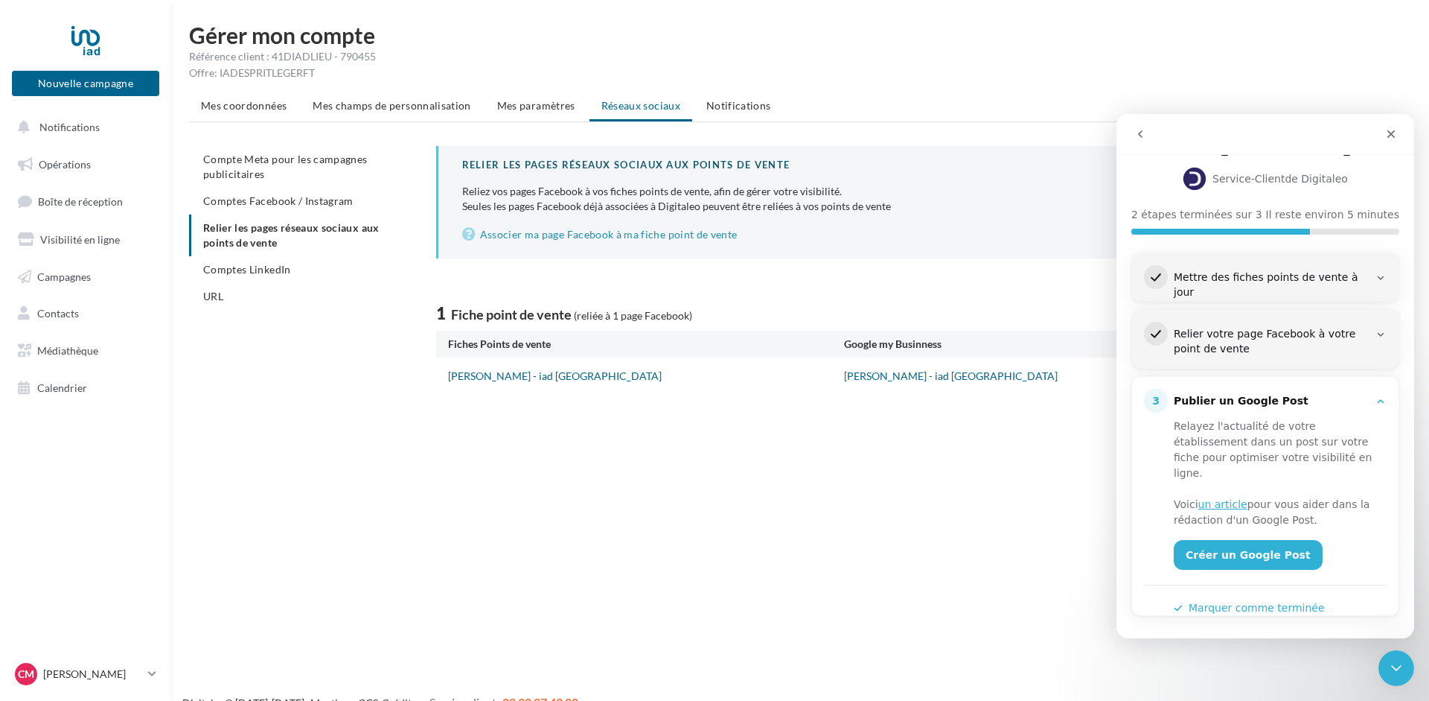
scroll to position [104, 0]
click at [1247, 600] on button "Marquer comme terminée" at bounding box center [1249, 608] width 151 height 16
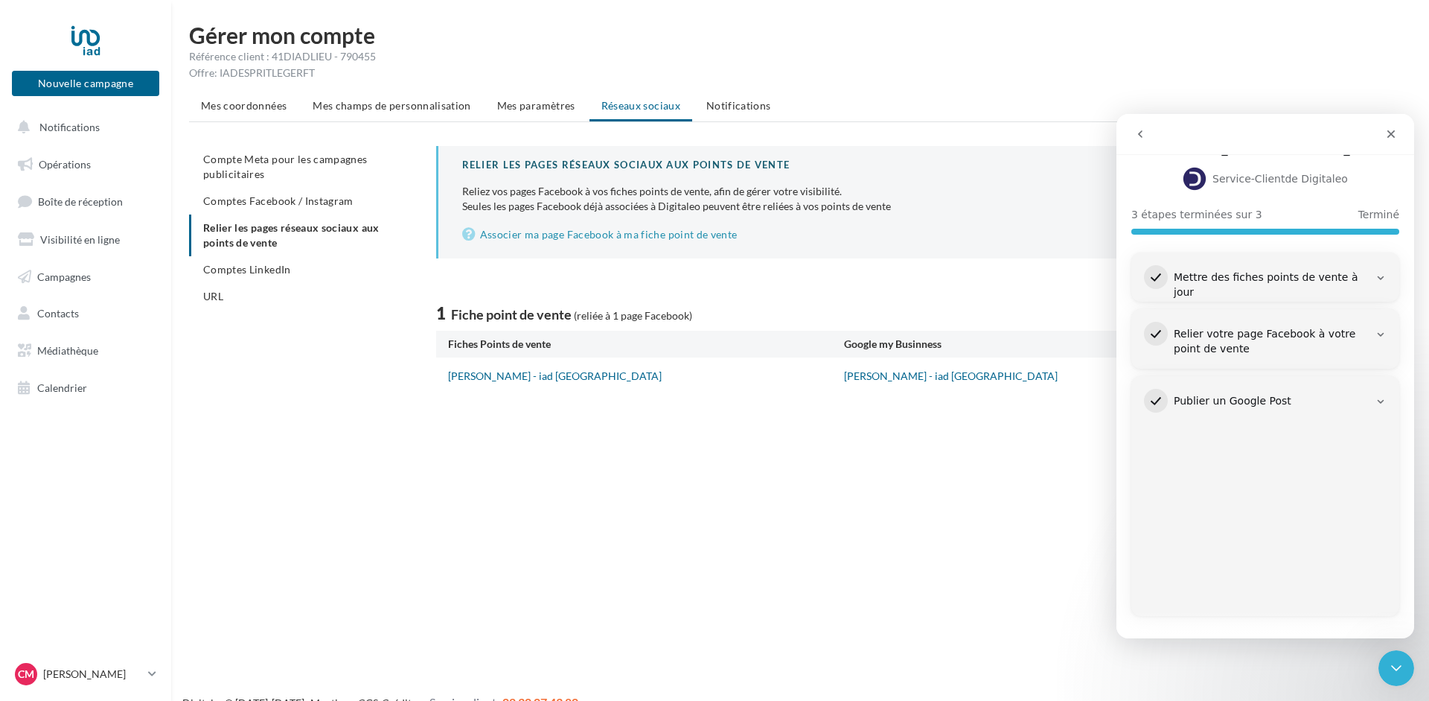
scroll to position [0, 0]
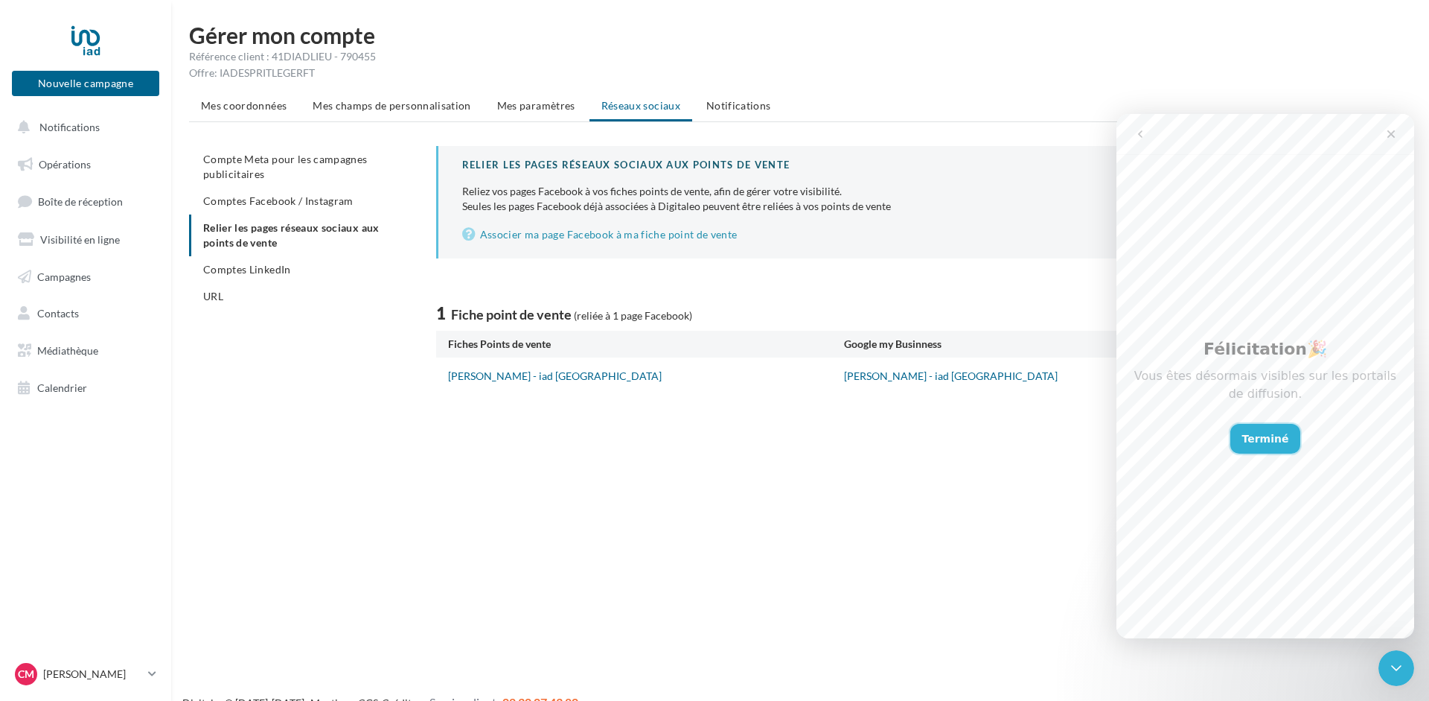
click at [1269, 431] on button "Terminé" at bounding box center [1266, 439] width 71 height 30
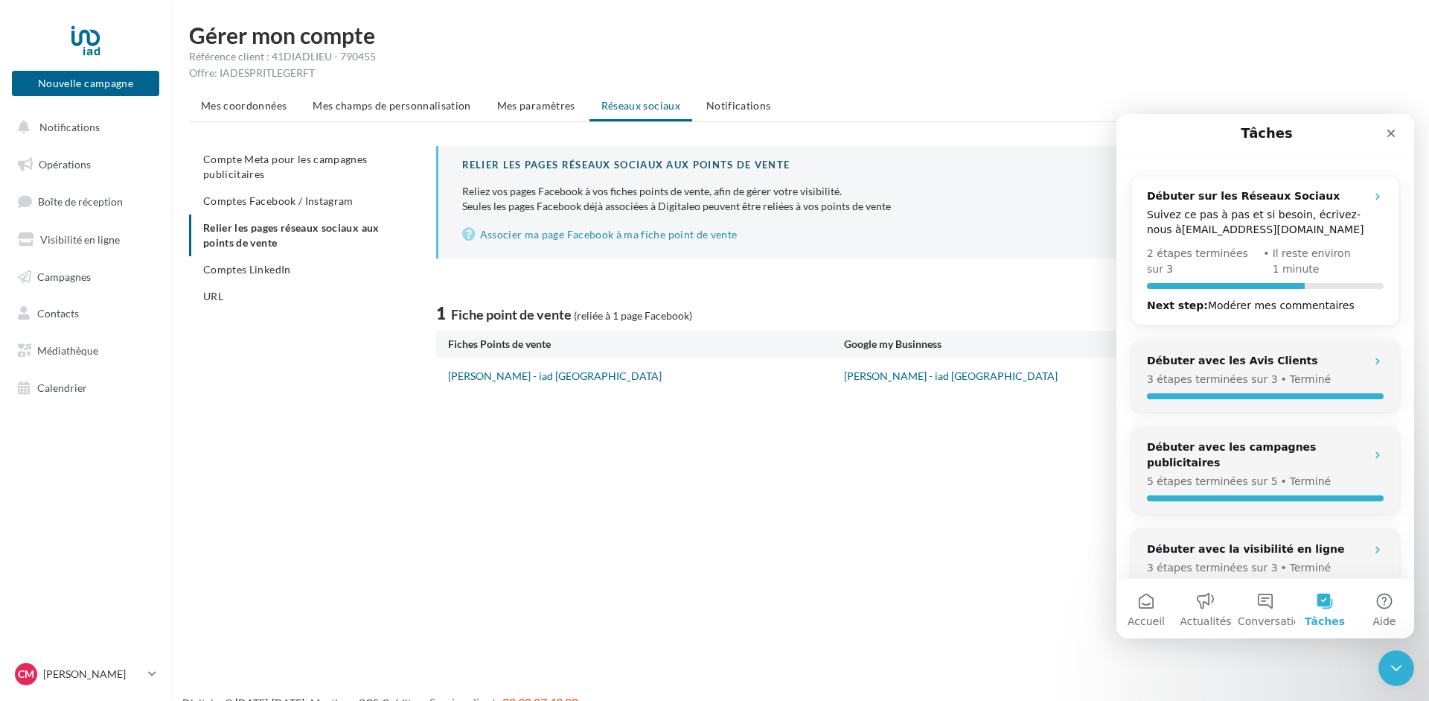
click at [1064, 435] on div "Nouvelle campagne Nouvelle campagne Notifications Opérations Boîte de réception…" at bounding box center [714, 374] width 1429 height 701
click at [1345, 298] on div "Next step : Modérer mes commentaires" at bounding box center [1265, 305] width 237 height 15
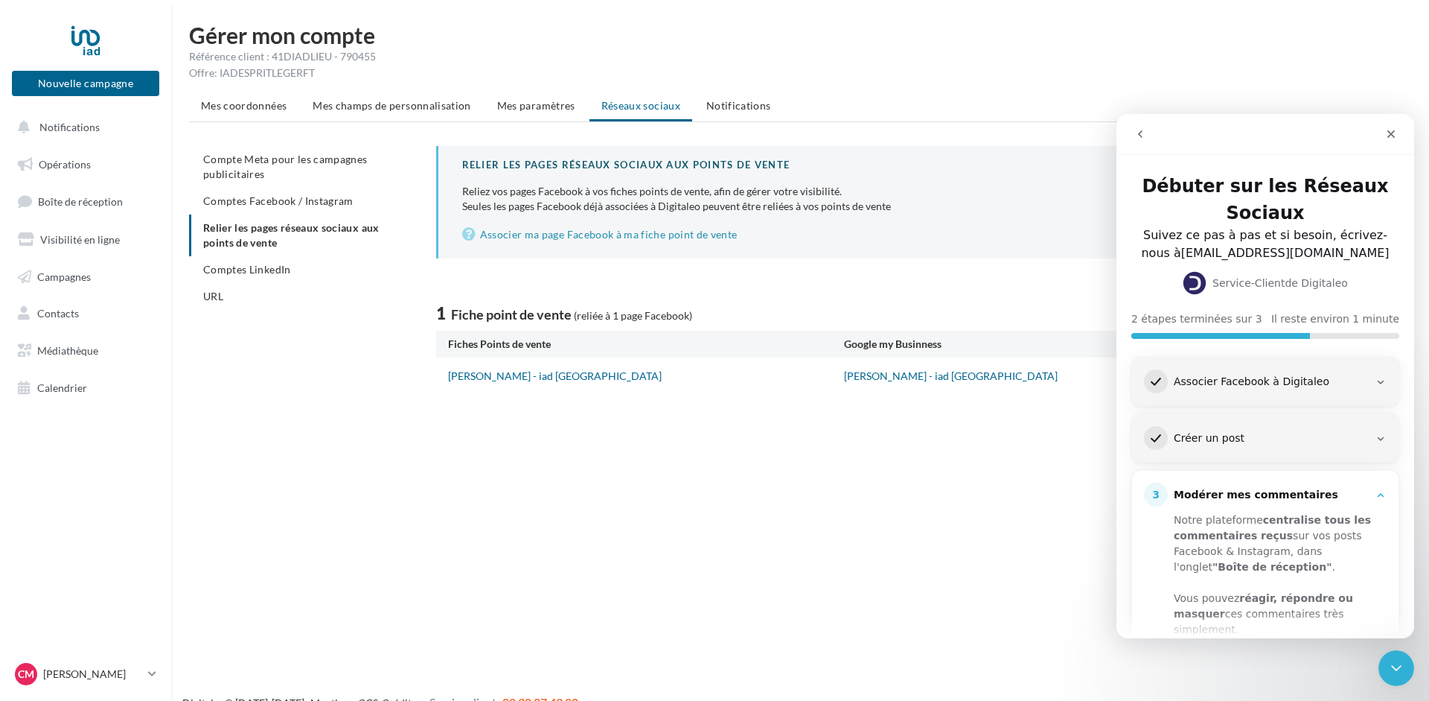
scroll to position [109, 0]
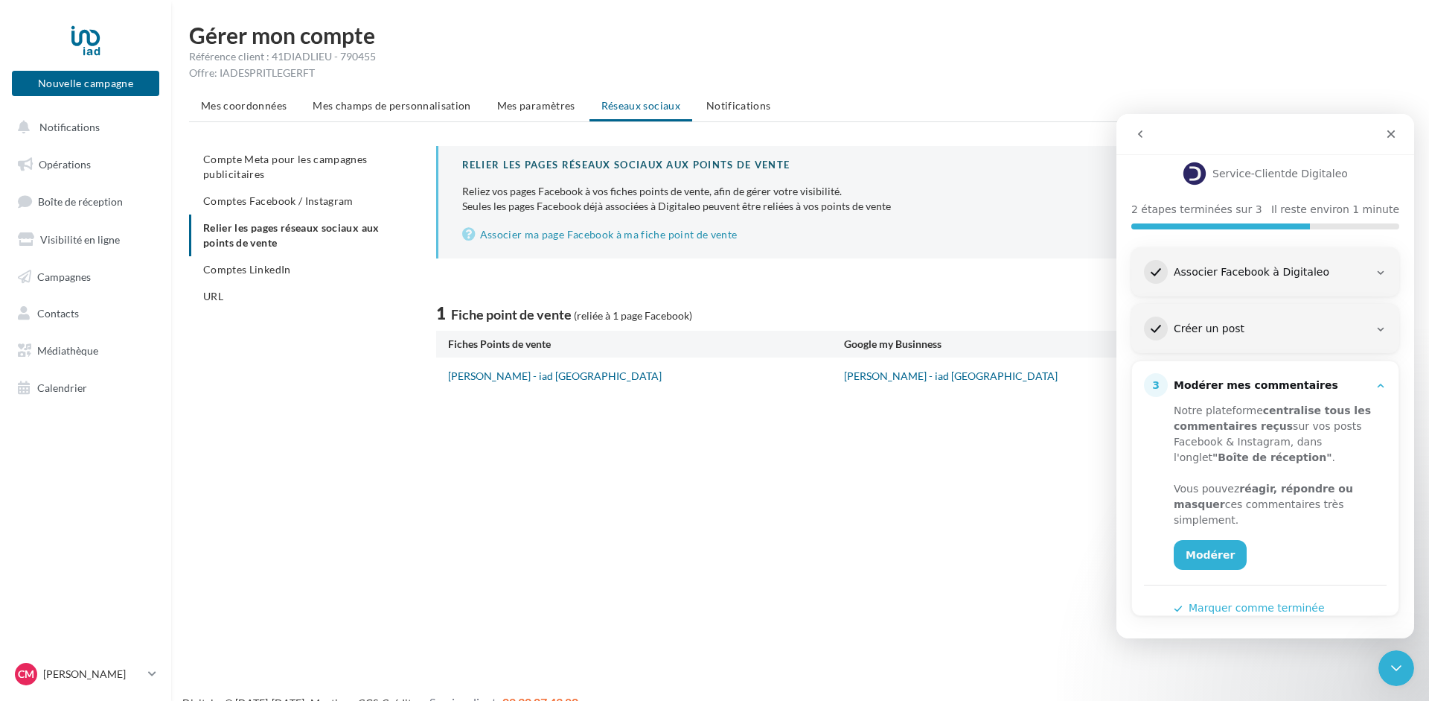
click at [1237, 600] on button "Marquer comme terminée" at bounding box center [1249, 608] width 151 height 16
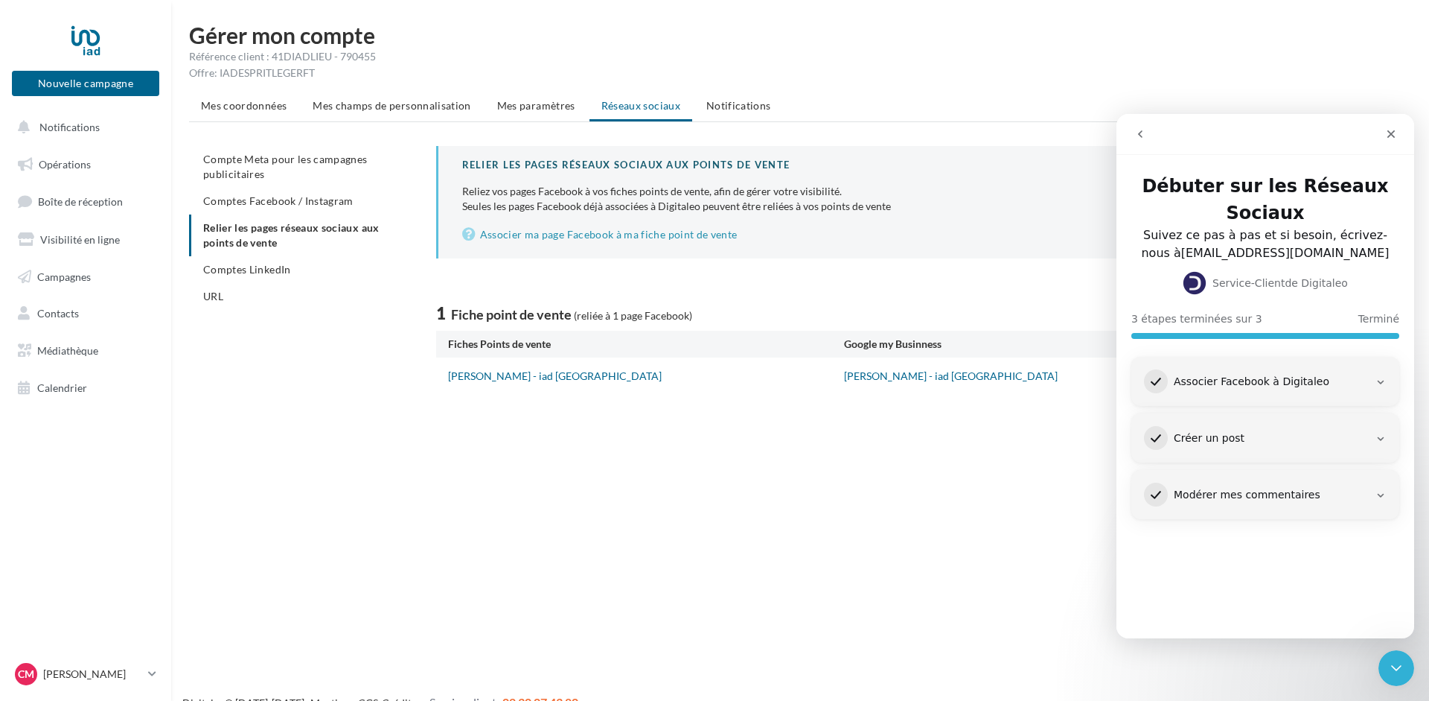
scroll to position [0, 0]
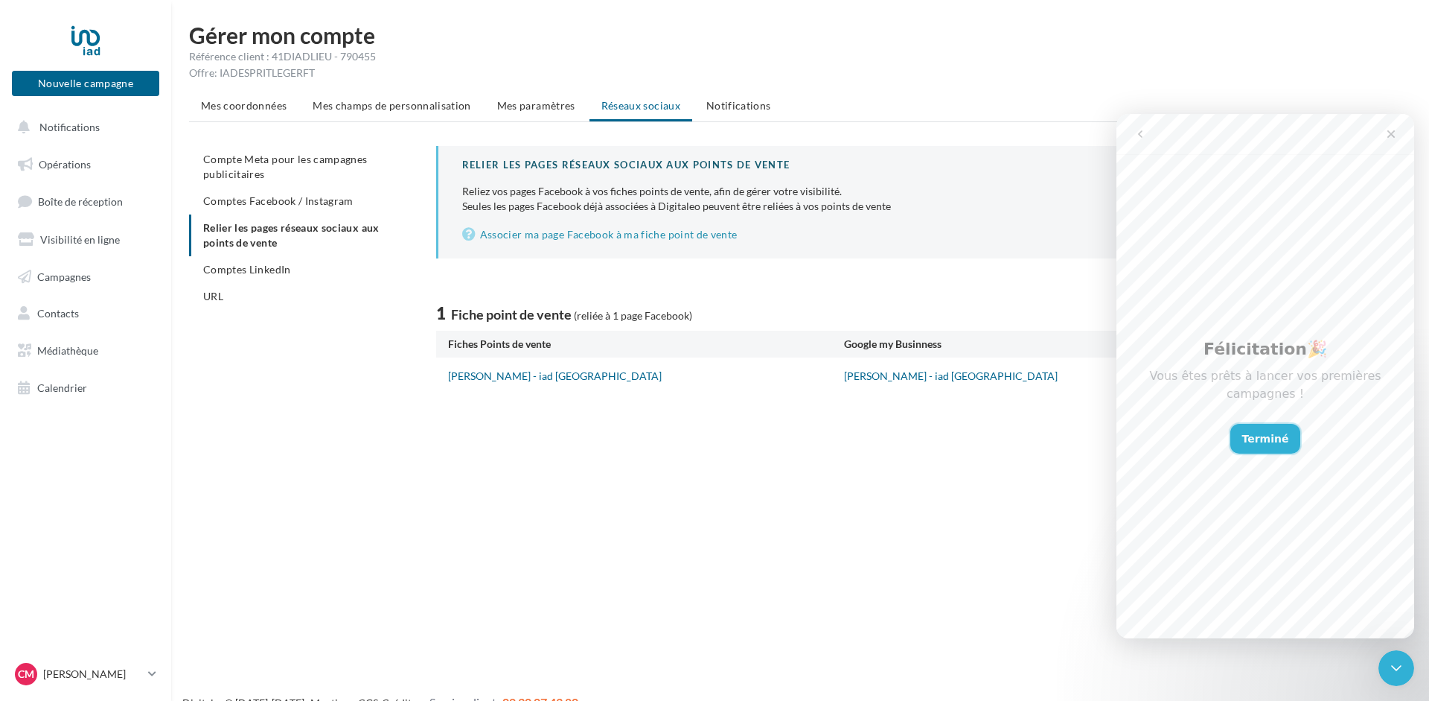
click at [1267, 427] on button "Terminé" at bounding box center [1266, 439] width 71 height 30
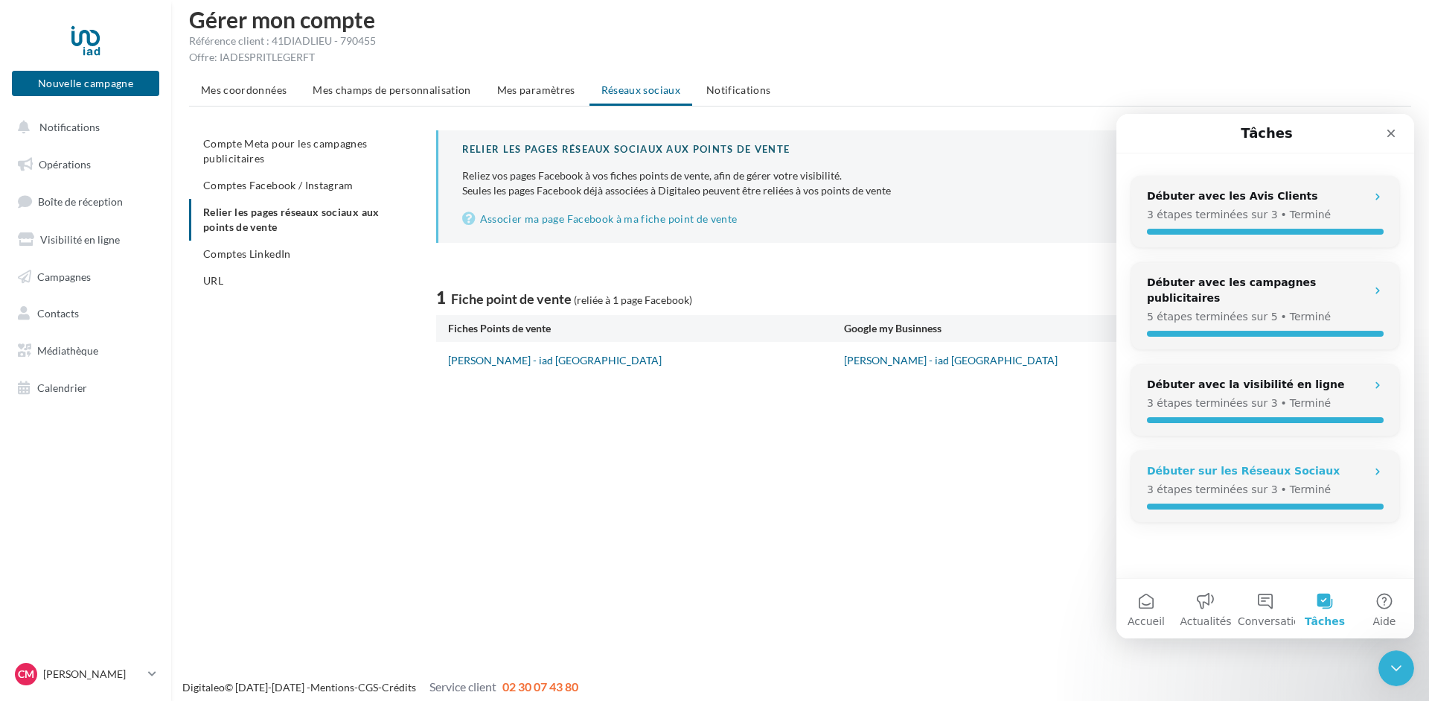
scroll to position [24, 0]
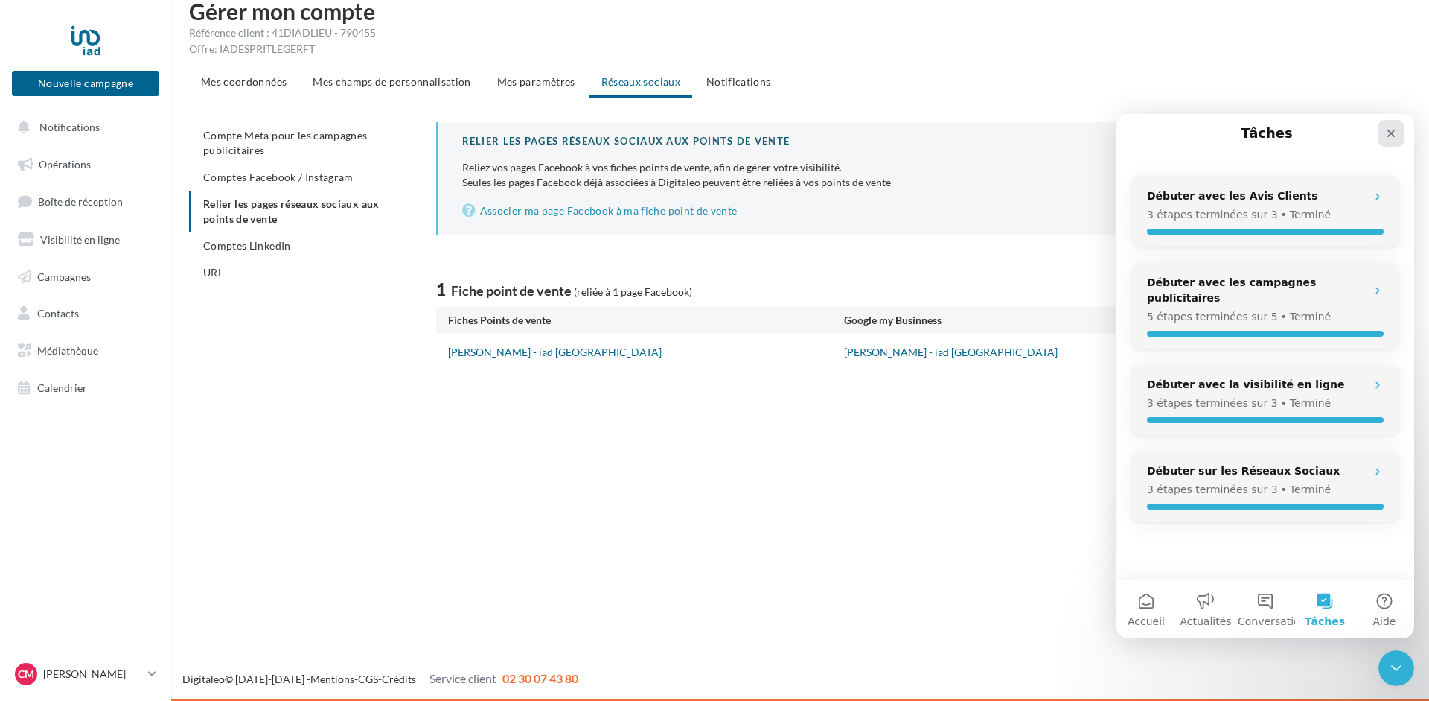
click at [1393, 130] on icon "Fermer" at bounding box center [1392, 133] width 12 height 12
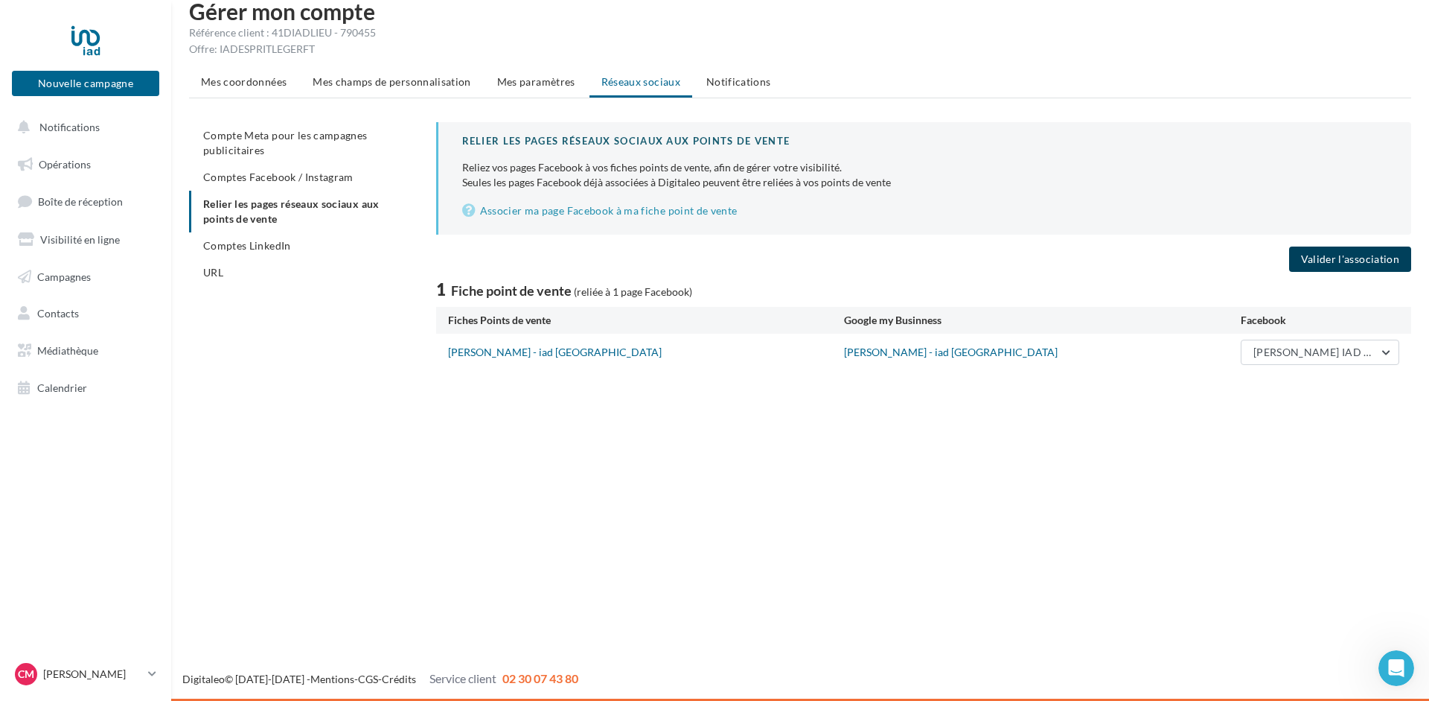
click at [1352, 258] on button "Valider l'association" at bounding box center [1350, 258] width 122 height 25
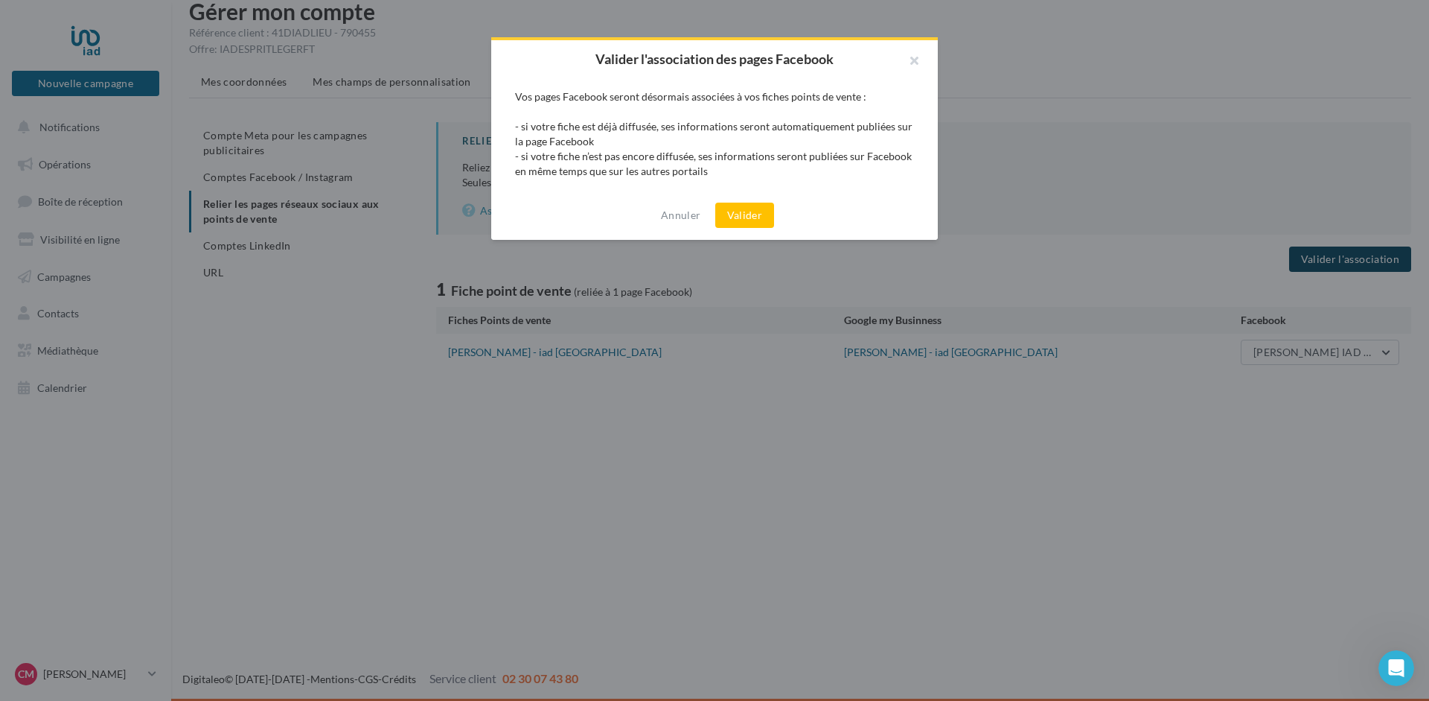
scroll to position [0, 0]
click at [751, 211] on button "Valider" at bounding box center [744, 215] width 59 height 25
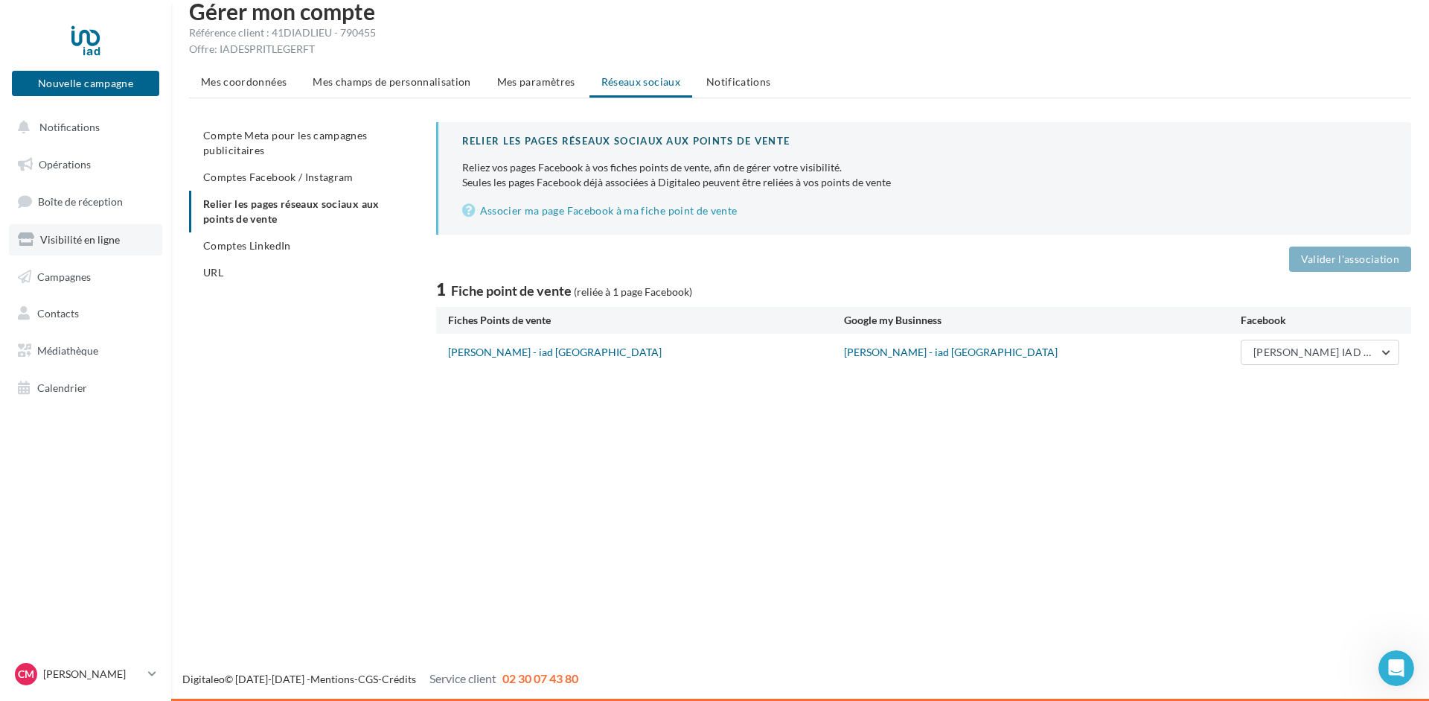
click at [48, 244] on span "Visibilité en ligne" at bounding box center [80, 239] width 80 height 13
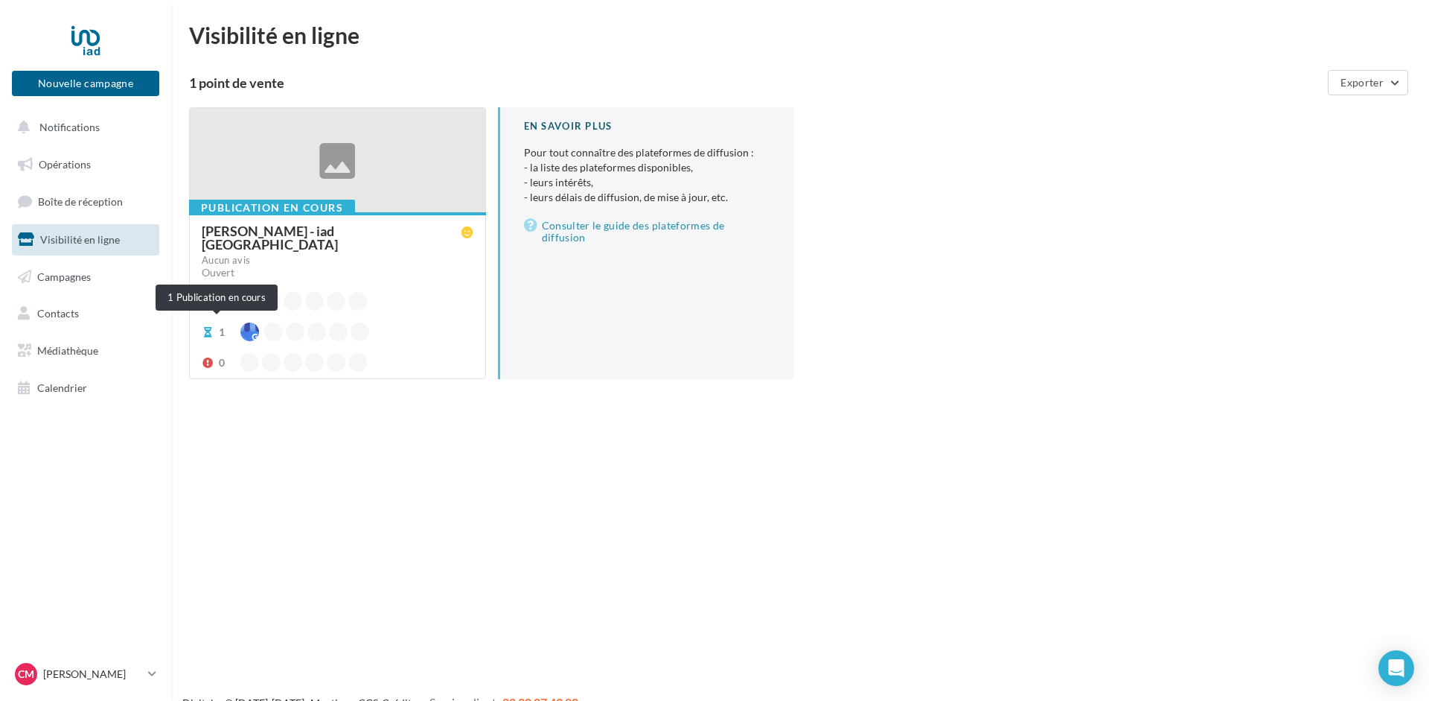
click at [221, 325] on div "1" at bounding box center [222, 332] width 6 height 15
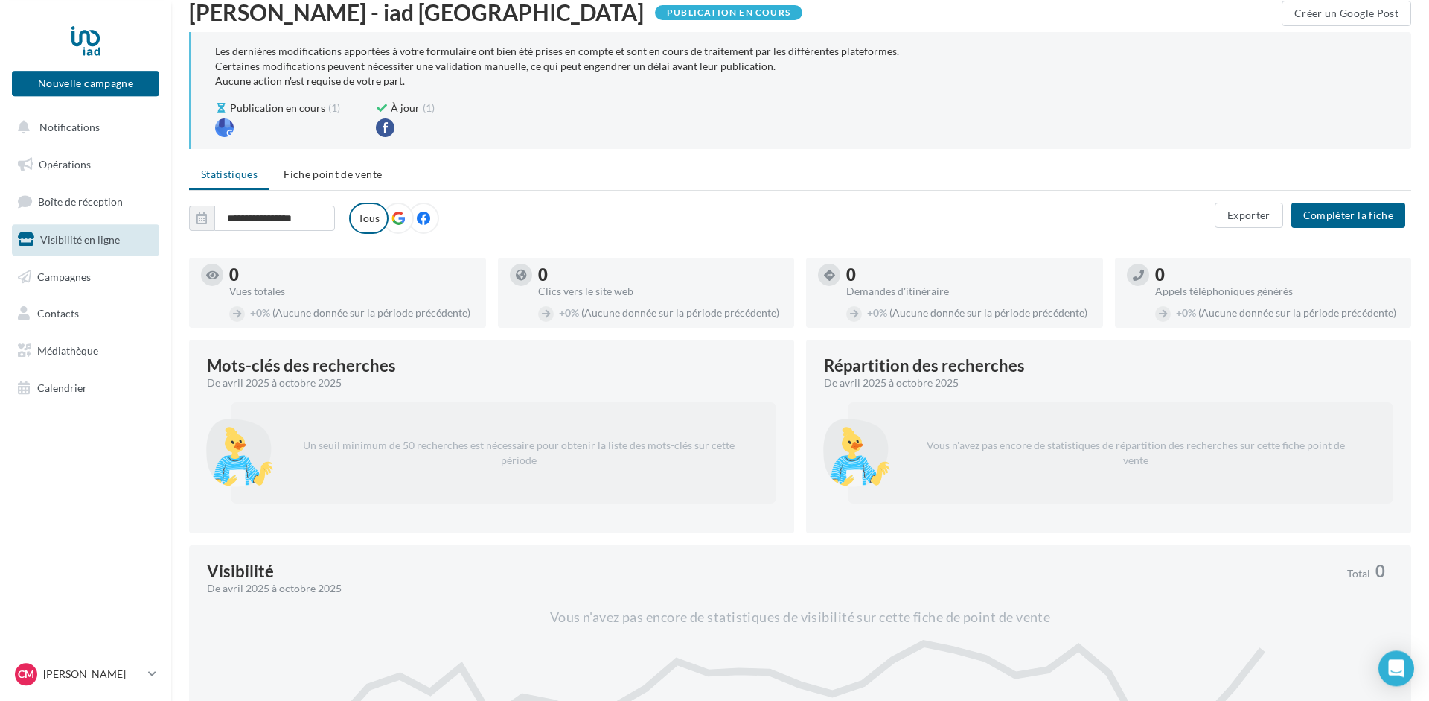
scroll to position [76, 0]
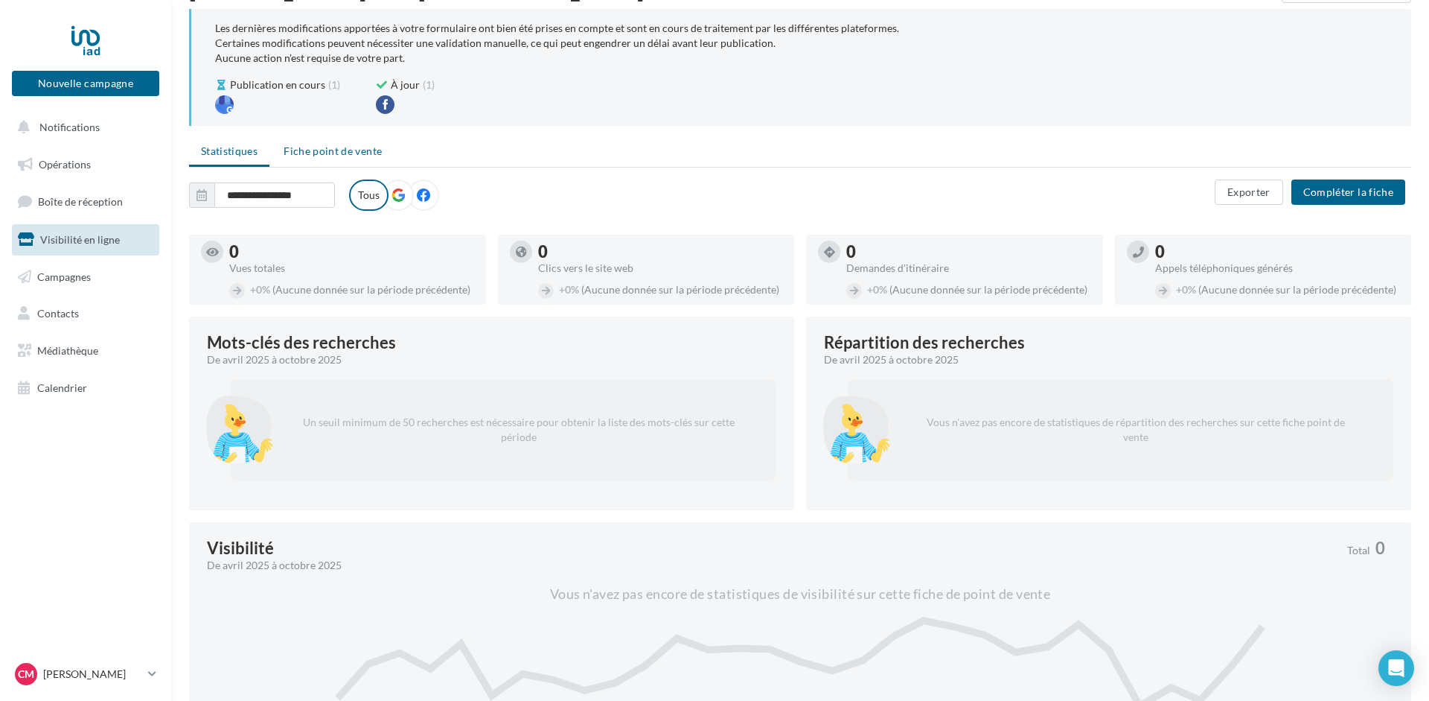
click at [345, 153] on span "Fiche point de vente" at bounding box center [333, 150] width 98 height 13
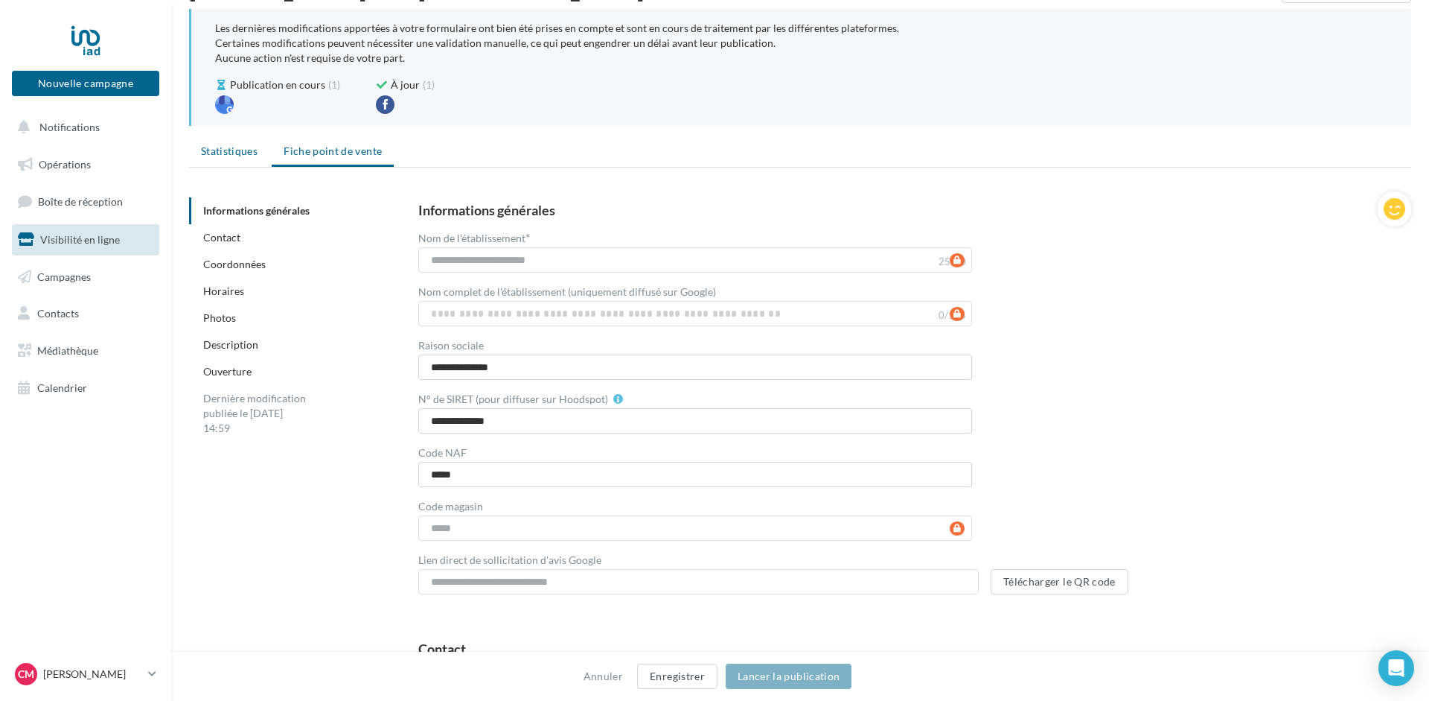
click at [226, 149] on span "Statistiques" at bounding box center [229, 150] width 57 height 13
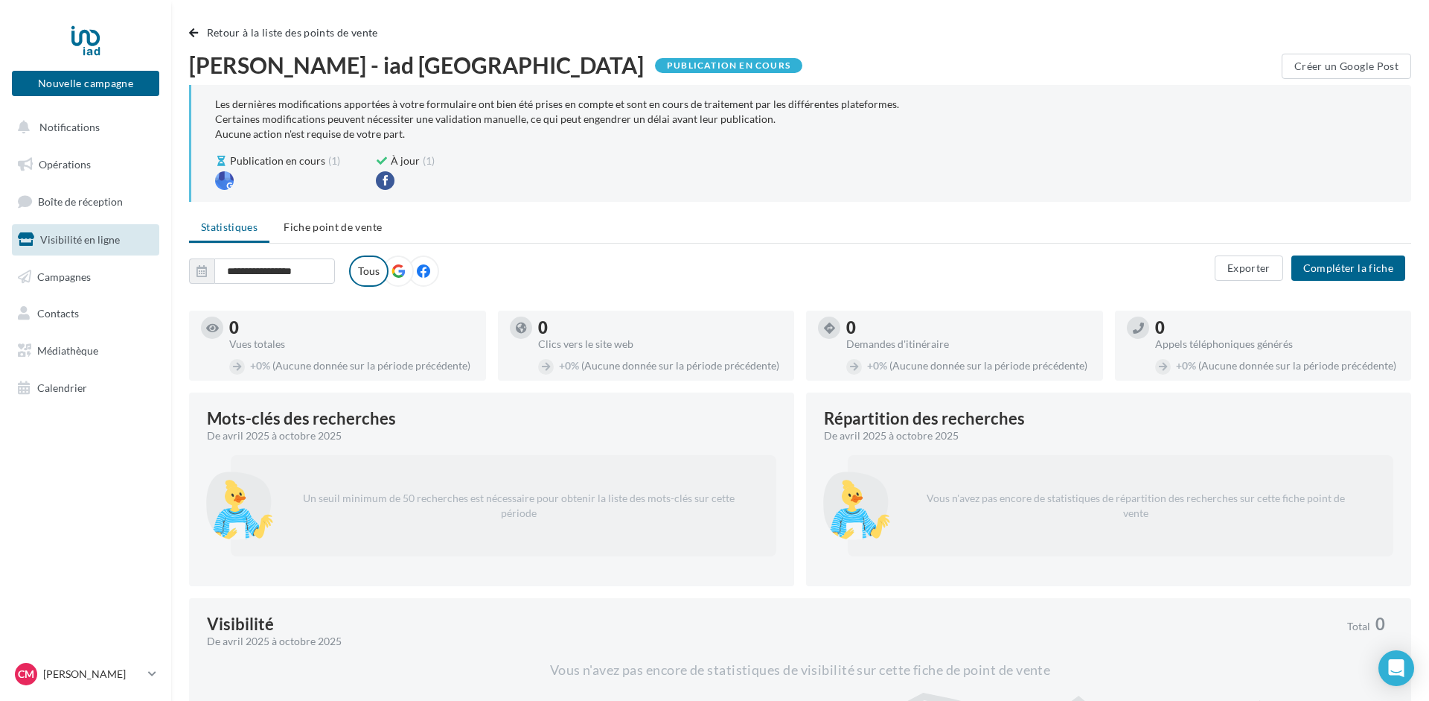
click at [34, 235] on link "Visibilité en ligne" at bounding box center [85, 239] width 153 height 31
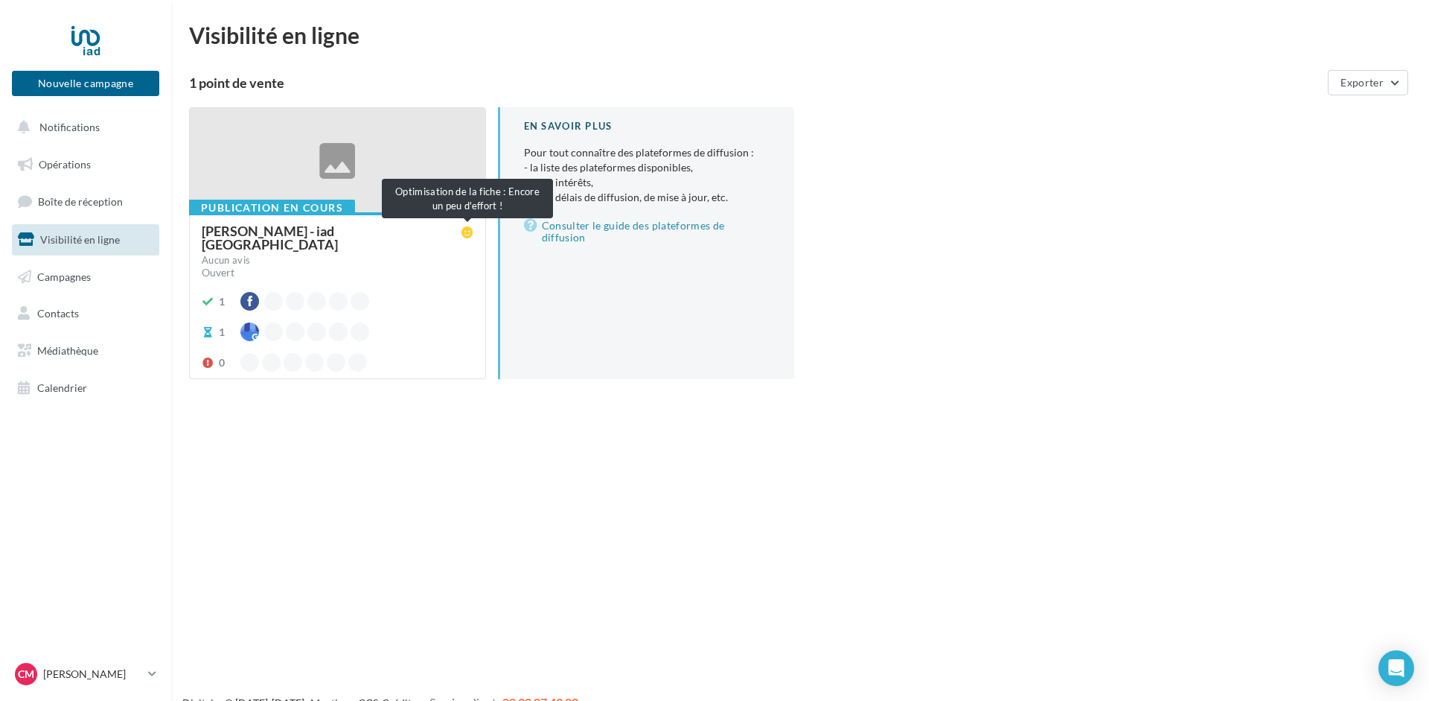
click at [466, 232] on icon at bounding box center [468, 232] width 12 height 12
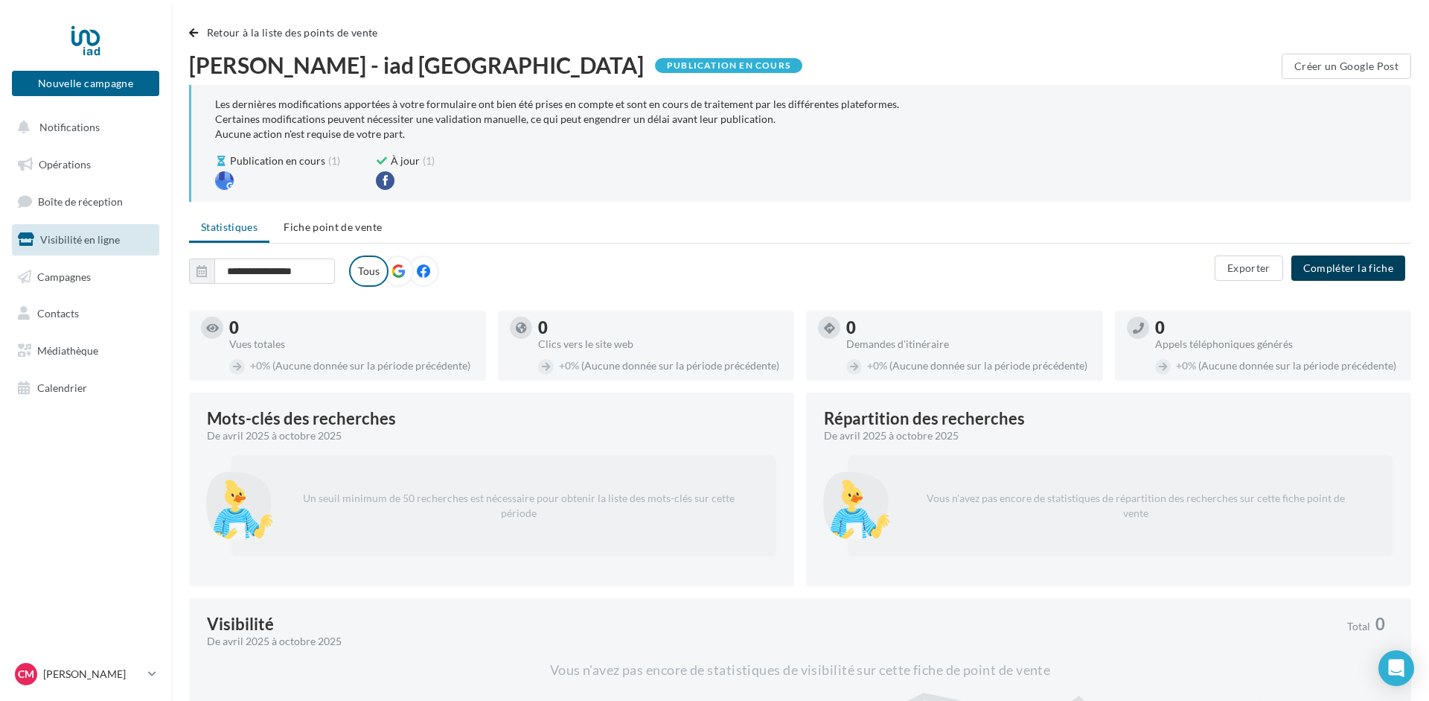
click at [1356, 267] on button "Compléter la fiche" at bounding box center [1349, 267] width 114 height 25
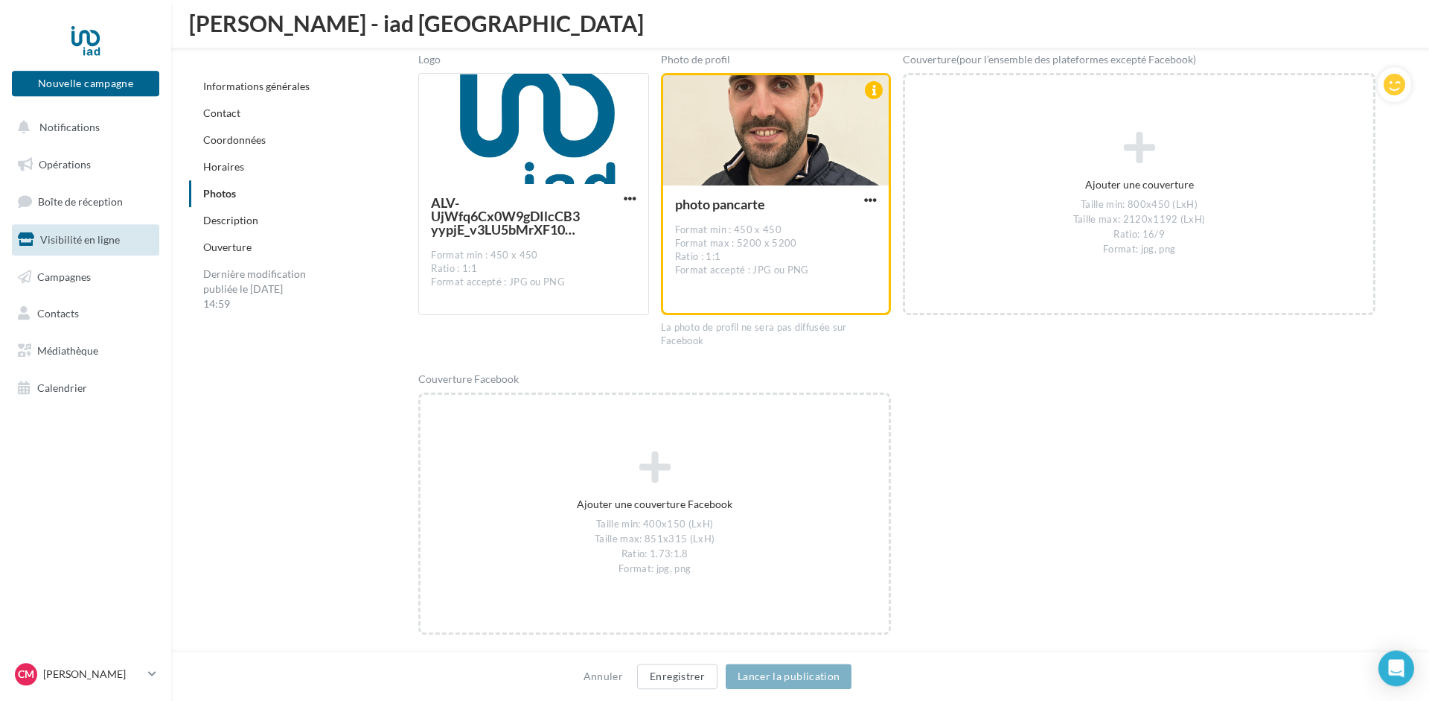
scroll to position [2202, 0]
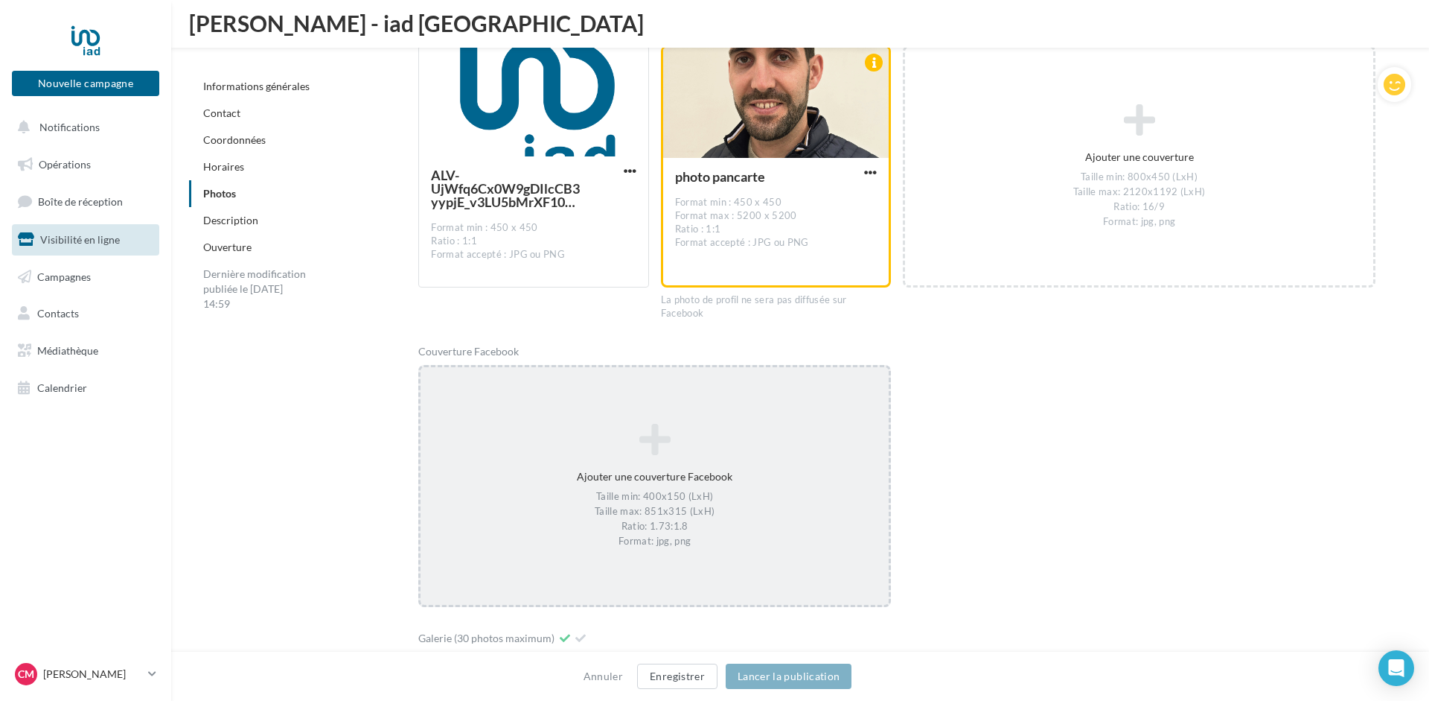
click at [658, 490] on div "Taille min: 400x150 (LxH) Taille max: 851x315 (LxH) Ratio: 1.73:1.8 Format: jpg…" at bounding box center [655, 519] width 456 height 58
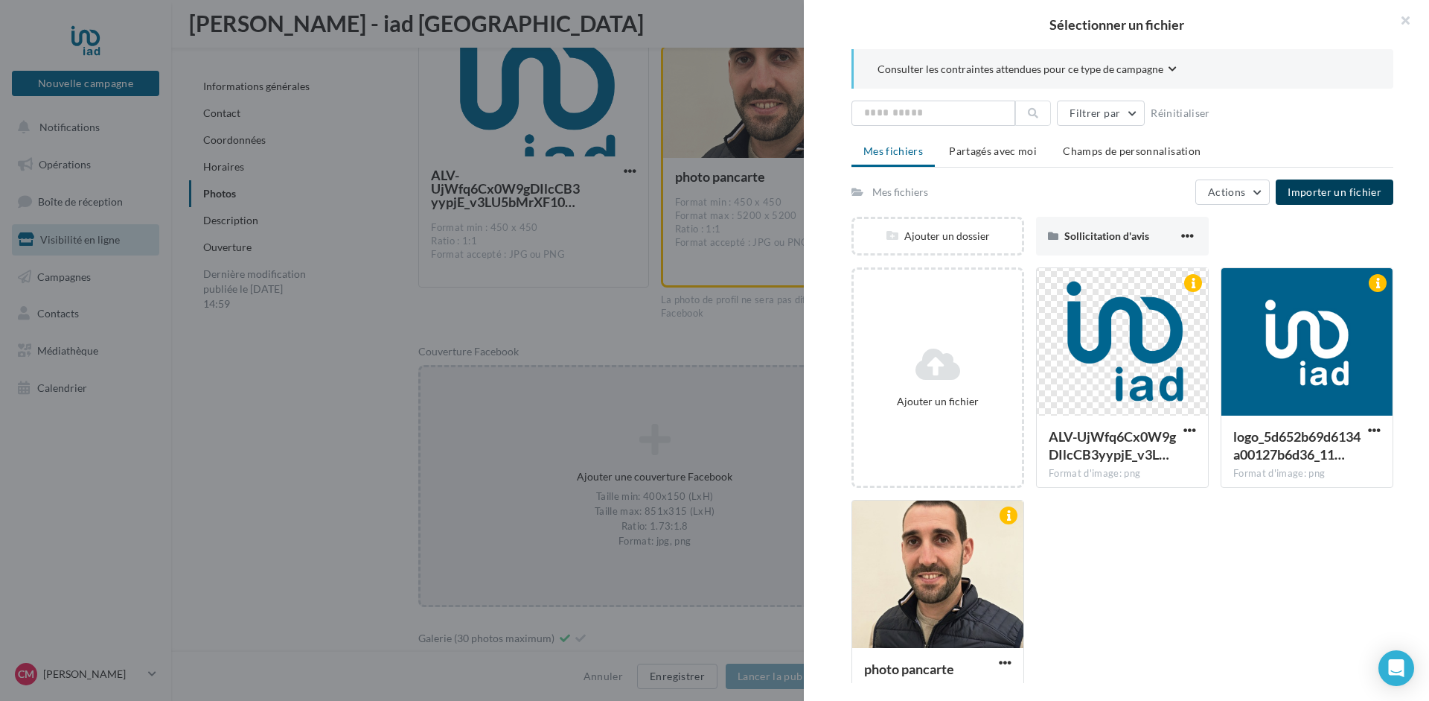
click at [1331, 186] on span "Importer un fichier" at bounding box center [1335, 191] width 94 height 13
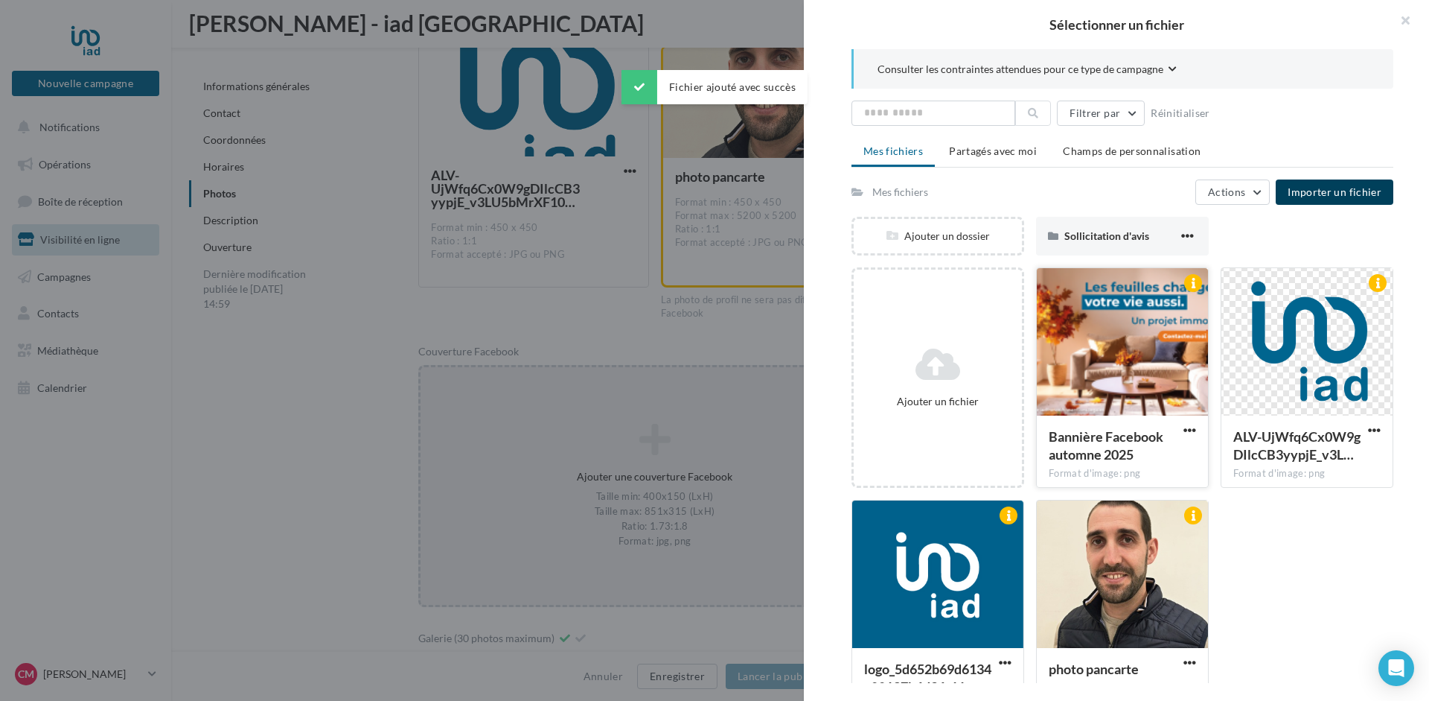
click at [1118, 353] on div at bounding box center [1122, 342] width 171 height 149
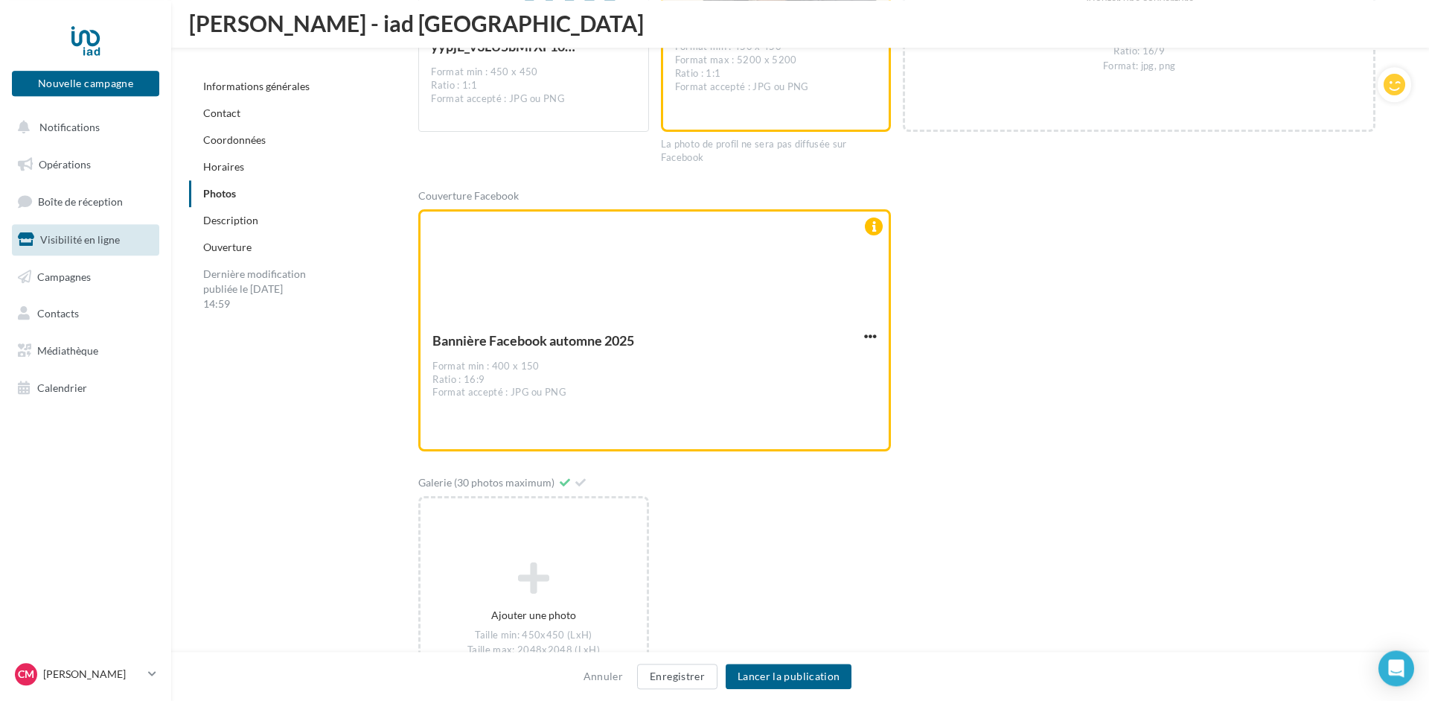
scroll to position [2430, 0]
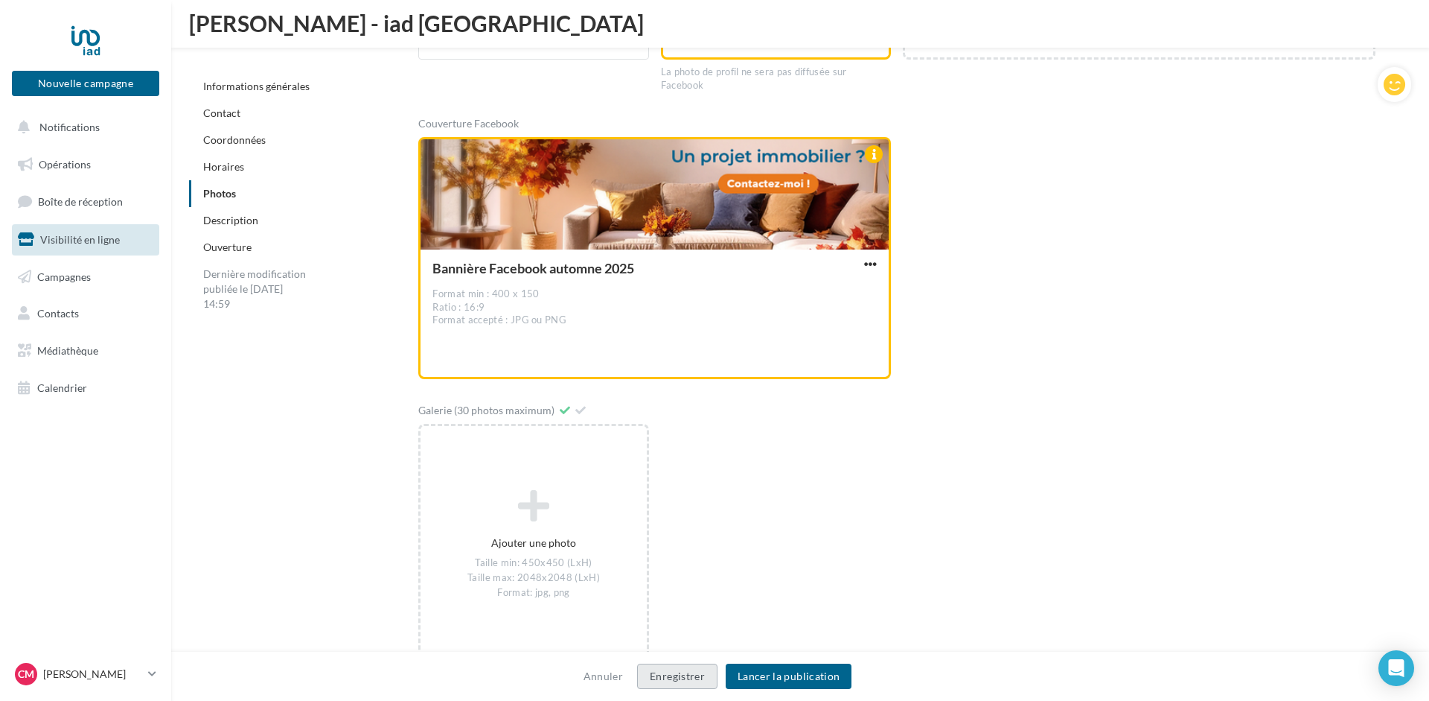
click at [675, 672] on button "Enregistrer" at bounding box center [677, 675] width 80 height 25
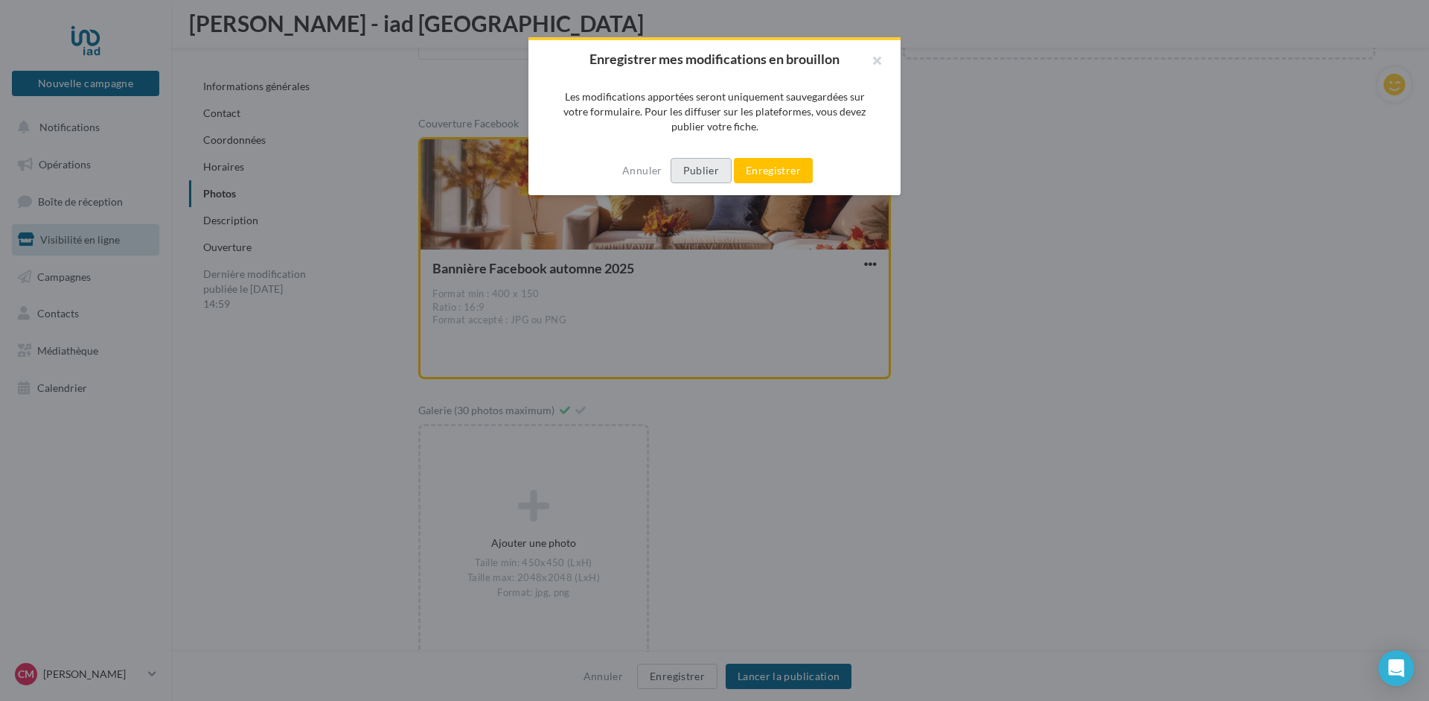
click at [700, 168] on button "Publier" at bounding box center [701, 170] width 61 height 25
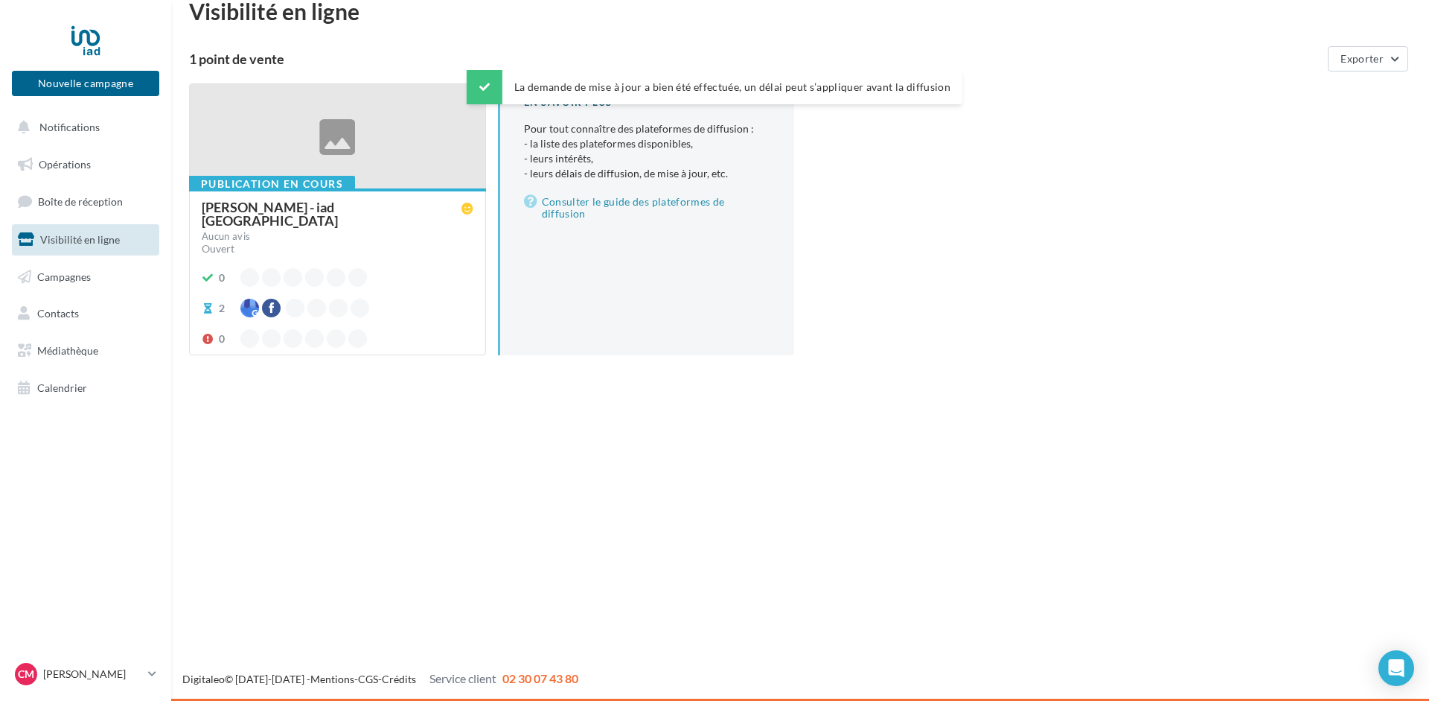
scroll to position [24, 0]
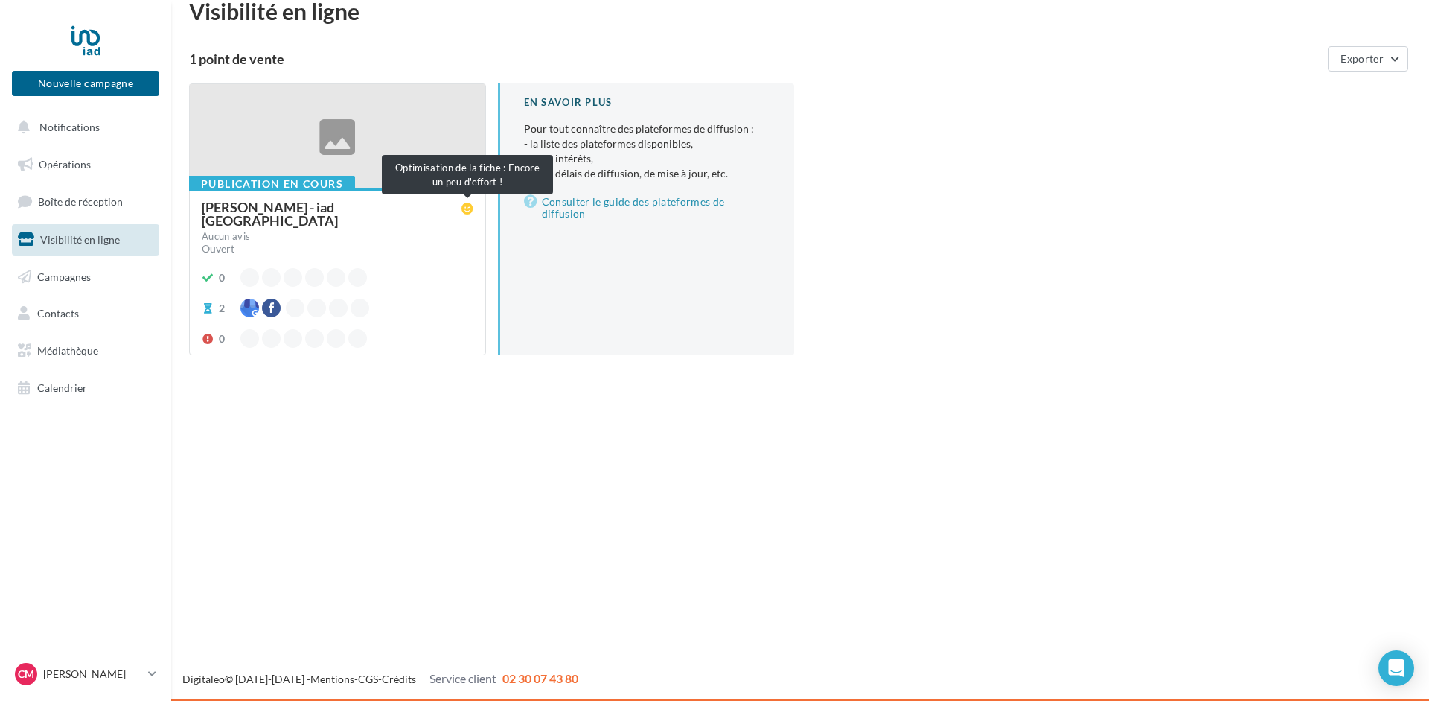
click at [468, 210] on icon at bounding box center [468, 209] width 12 height 12
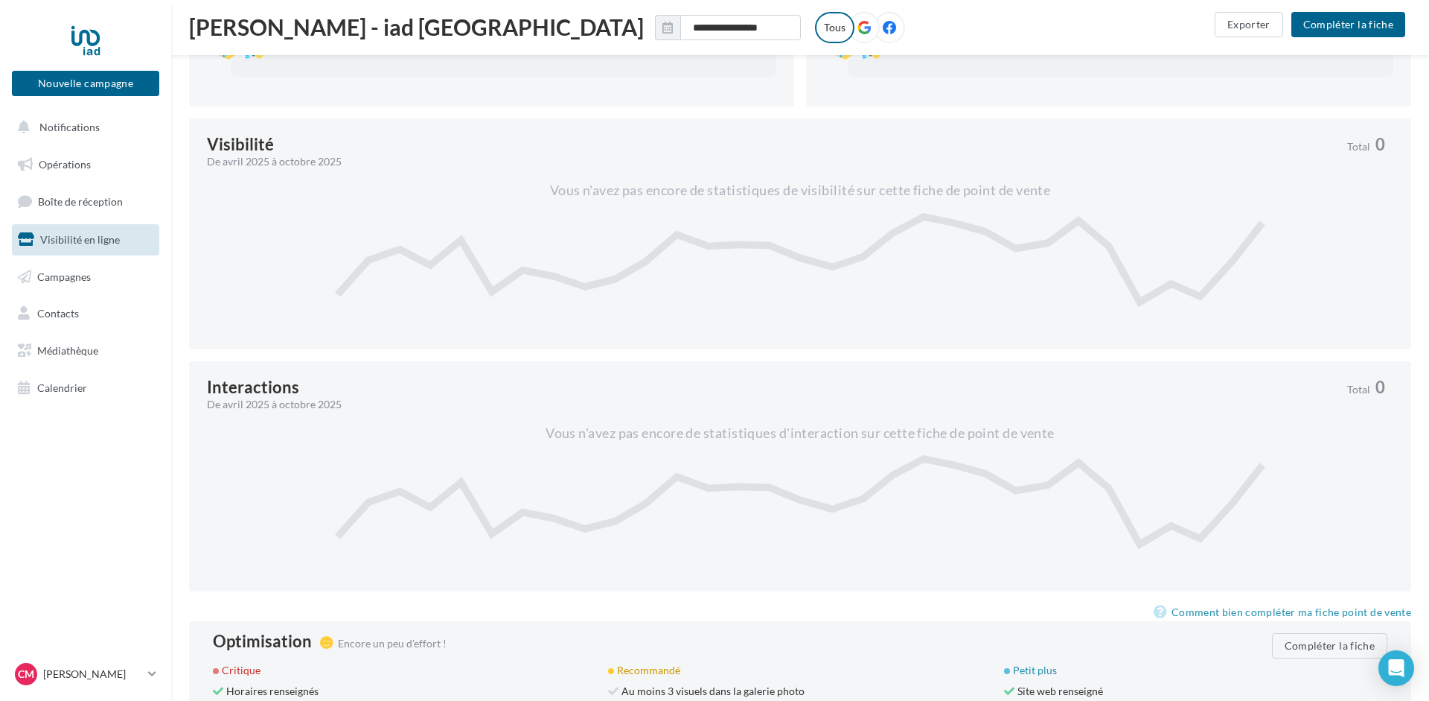
scroll to position [610, 0]
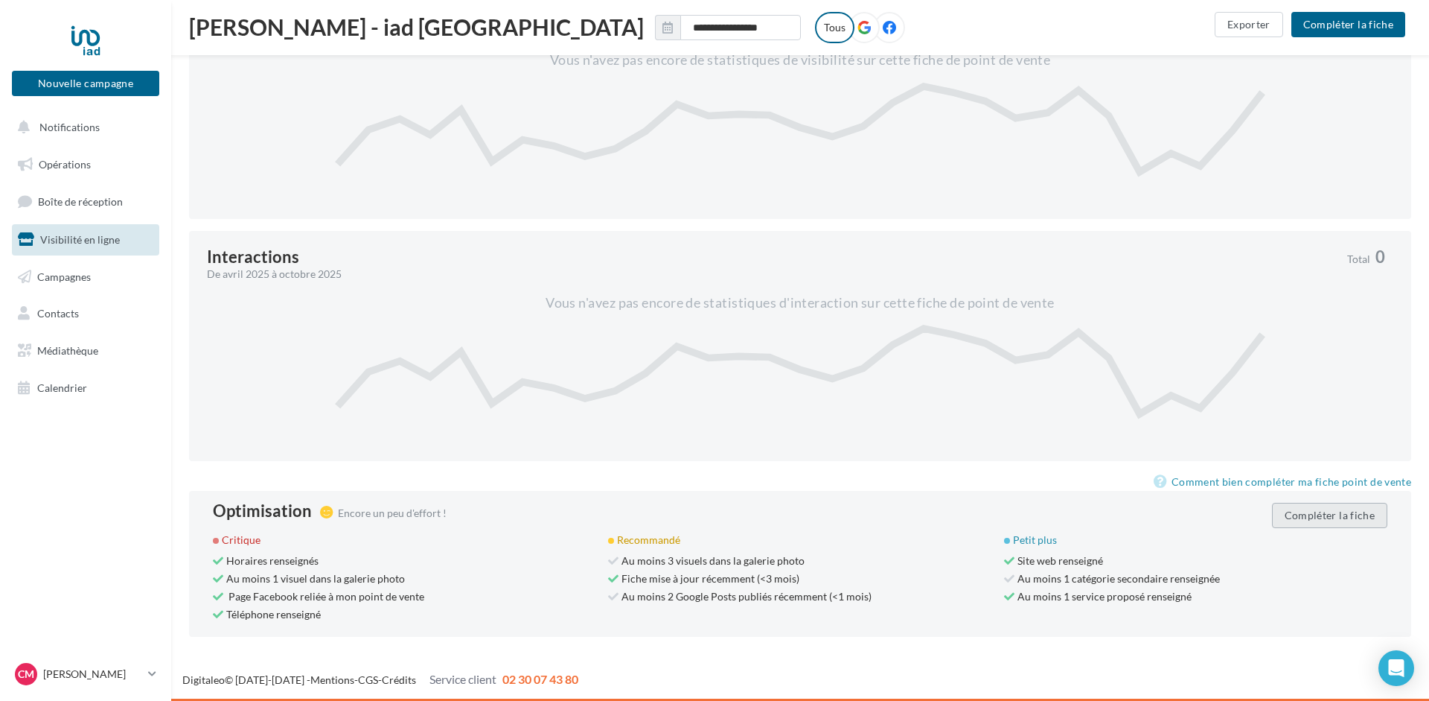
click at [1328, 514] on button "Compléter la fiche" at bounding box center [1329, 515] width 115 height 25
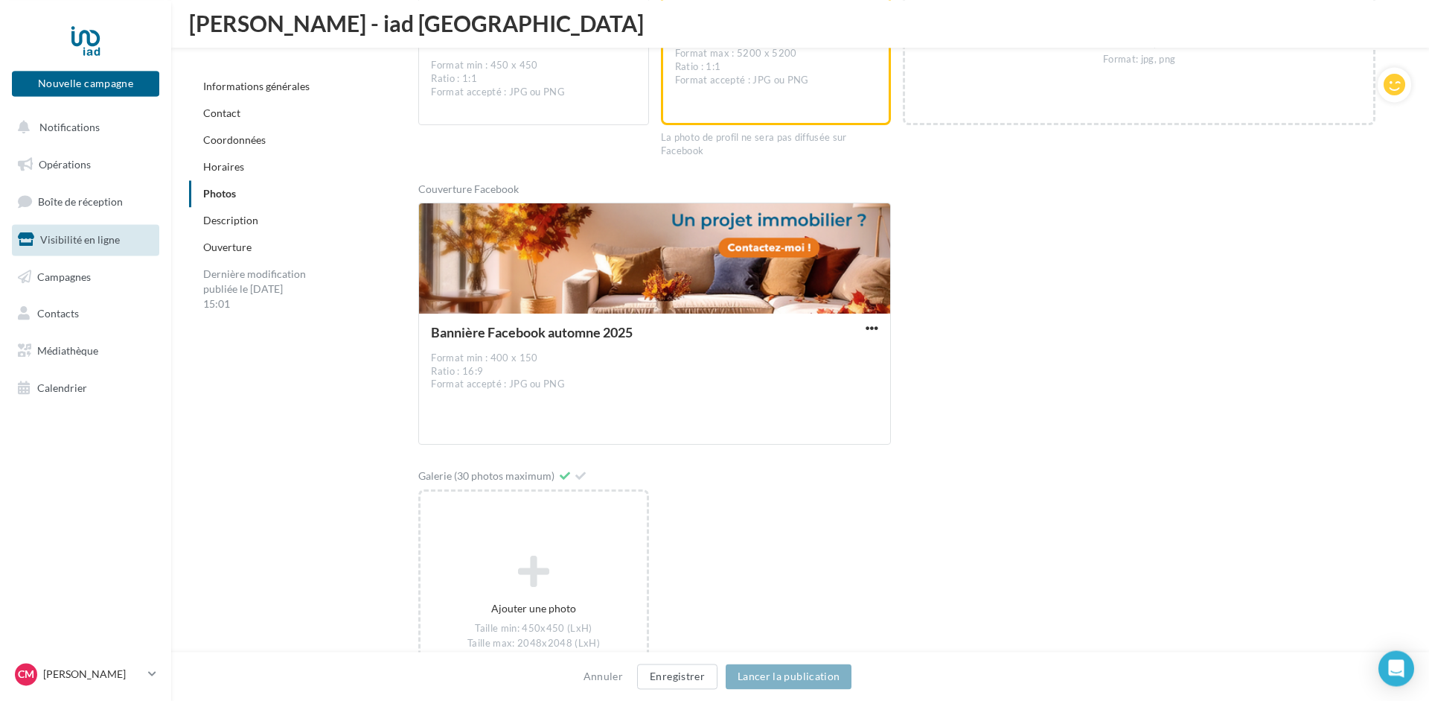
scroll to position [2366, 0]
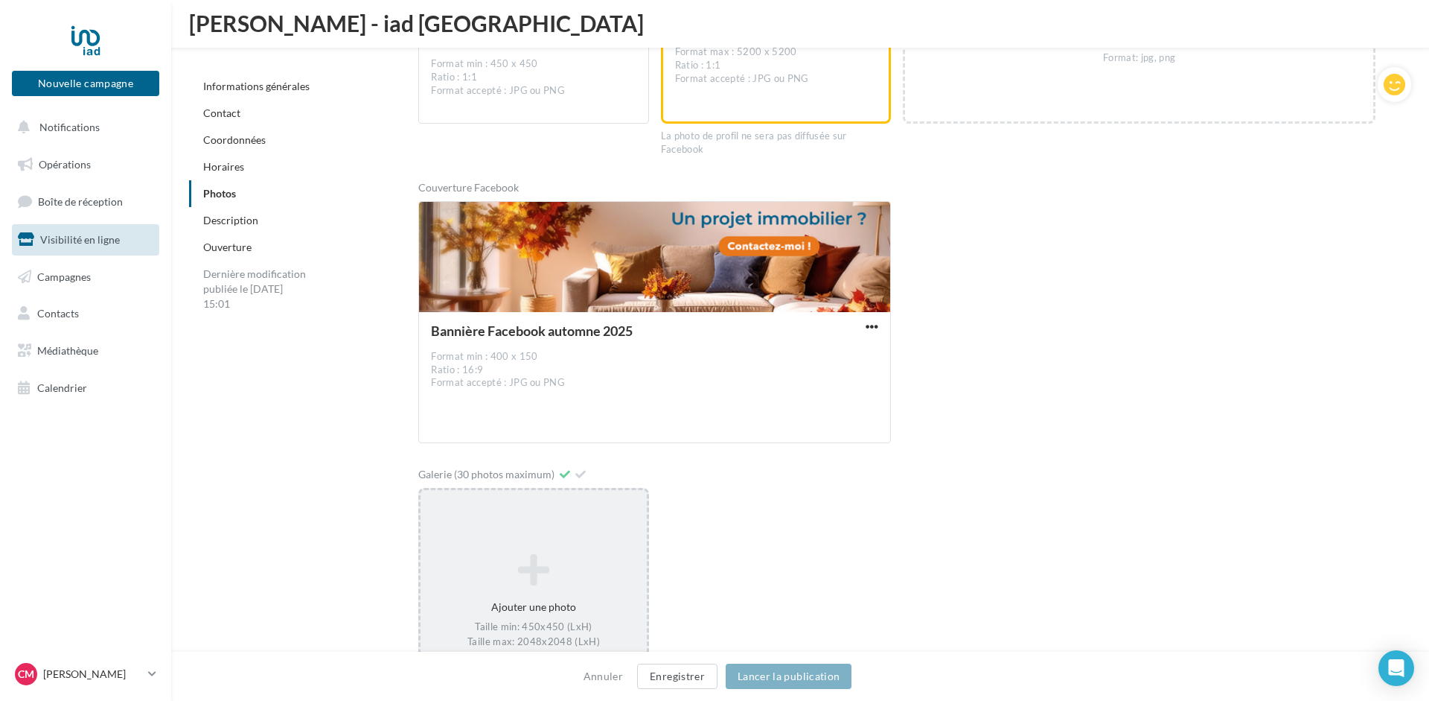
click at [544, 589] on div "Ajouter une photo Taille min: 450x450 (LxH) Taille max: 2048x2048 (LxH) Format:…" at bounding box center [534, 608] width 226 height 125
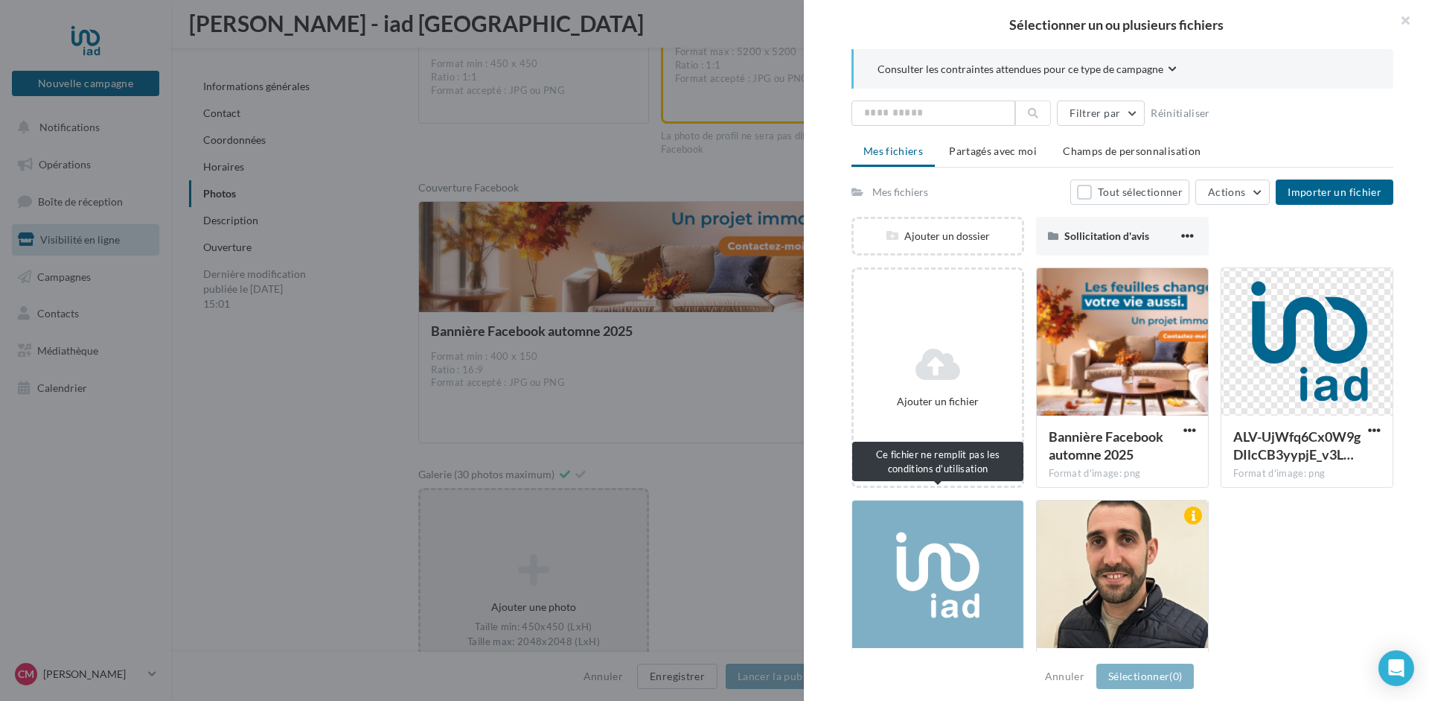
scroll to position [78, 0]
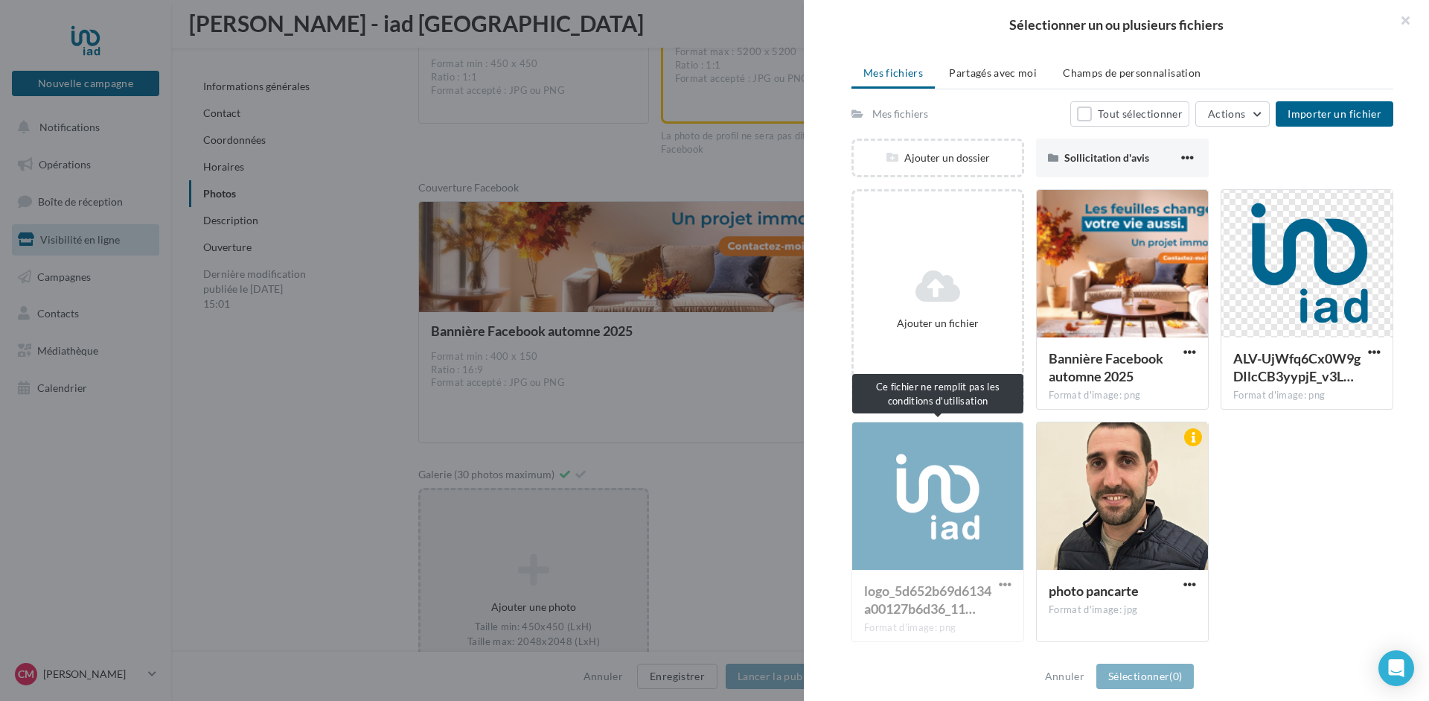
click at [937, 494] on div "logo_5d652b69d6134a00127b6d36_11… Format d'image: png" at bounding box center [938, 531] width 173 height 220
click at [1307, 279] on div at bounding box center [1307, 264] width 171 height 149
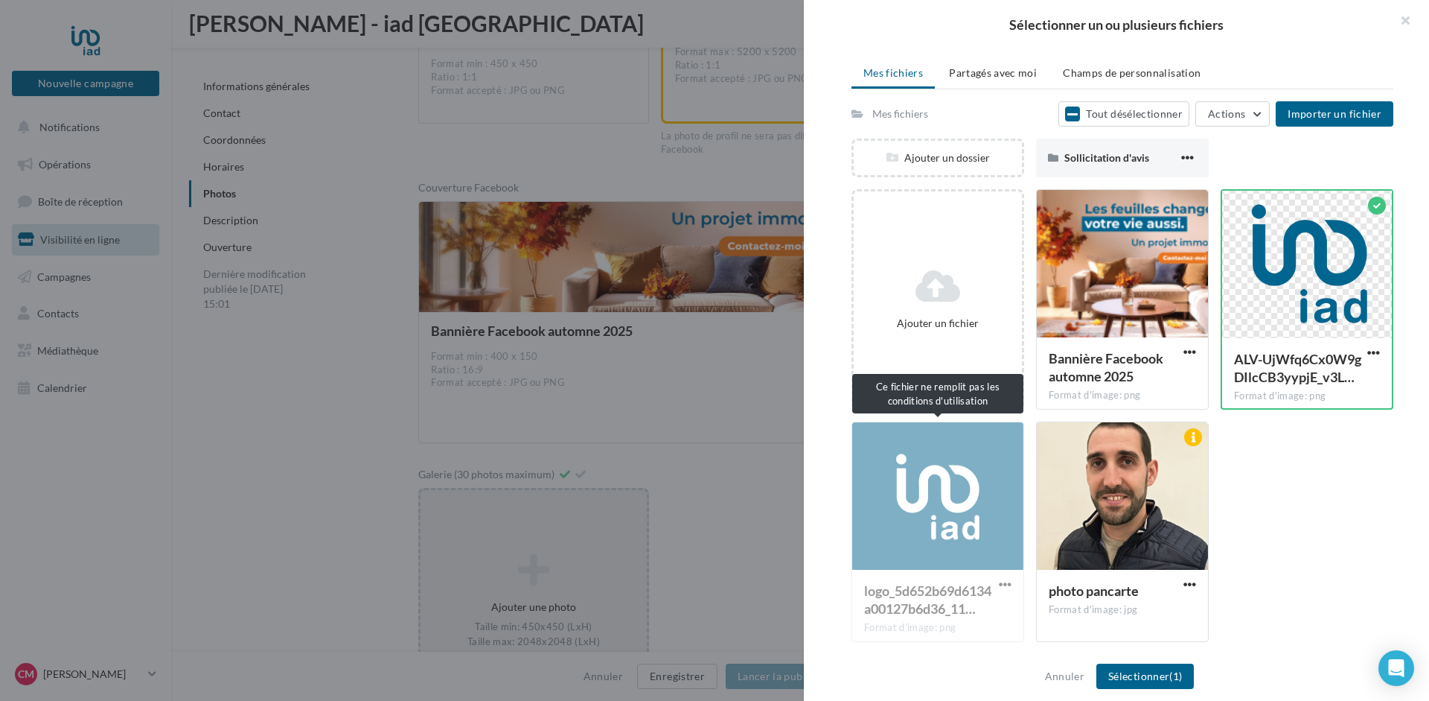
click at [919, 497] on div "logo_5d652b69d6134a00127b6d36_11… Format d'image: png" at bounding box center [938, 531] width 173 height 220
click at [1330, 255] on div at bounding box center [1307, 265] width 170 height 149
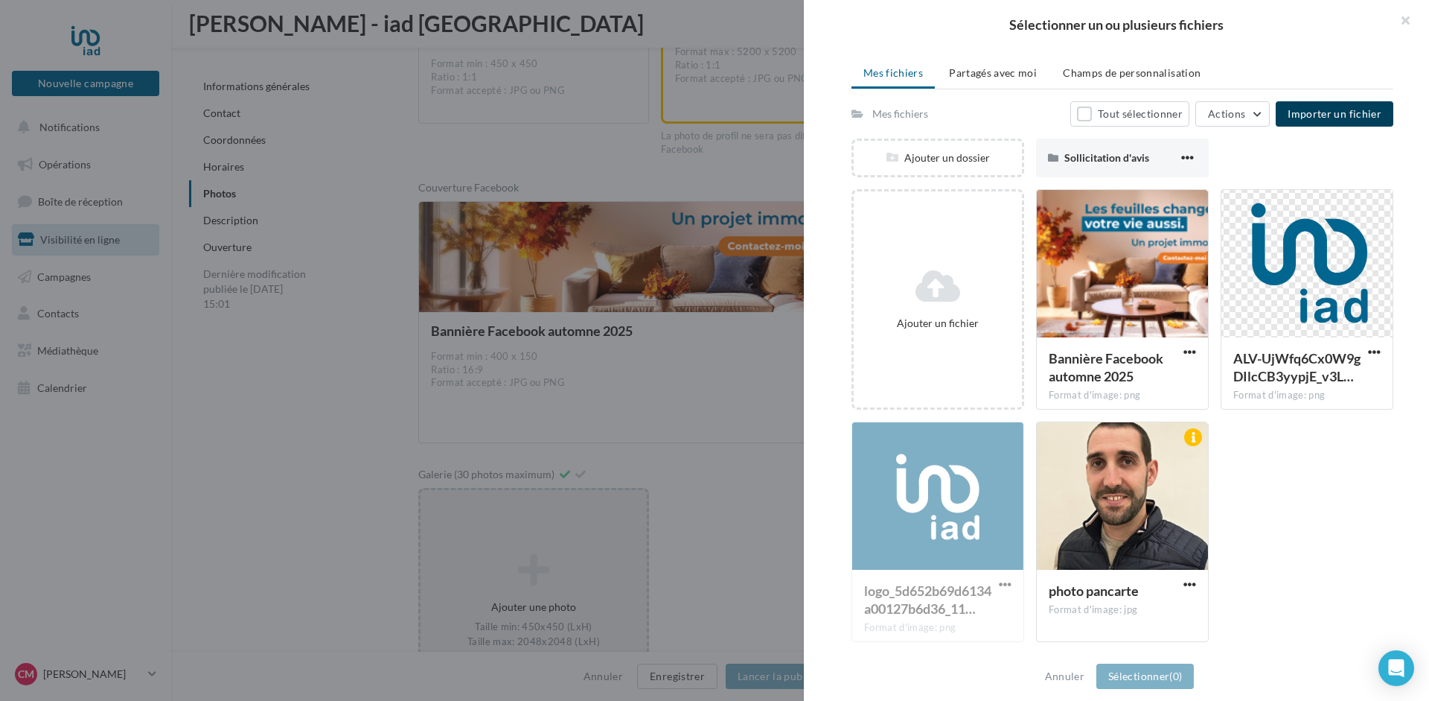
click at [1342, 111] on span "Importer un fichier" at bounding box center [1335, 113] width 94 height 13
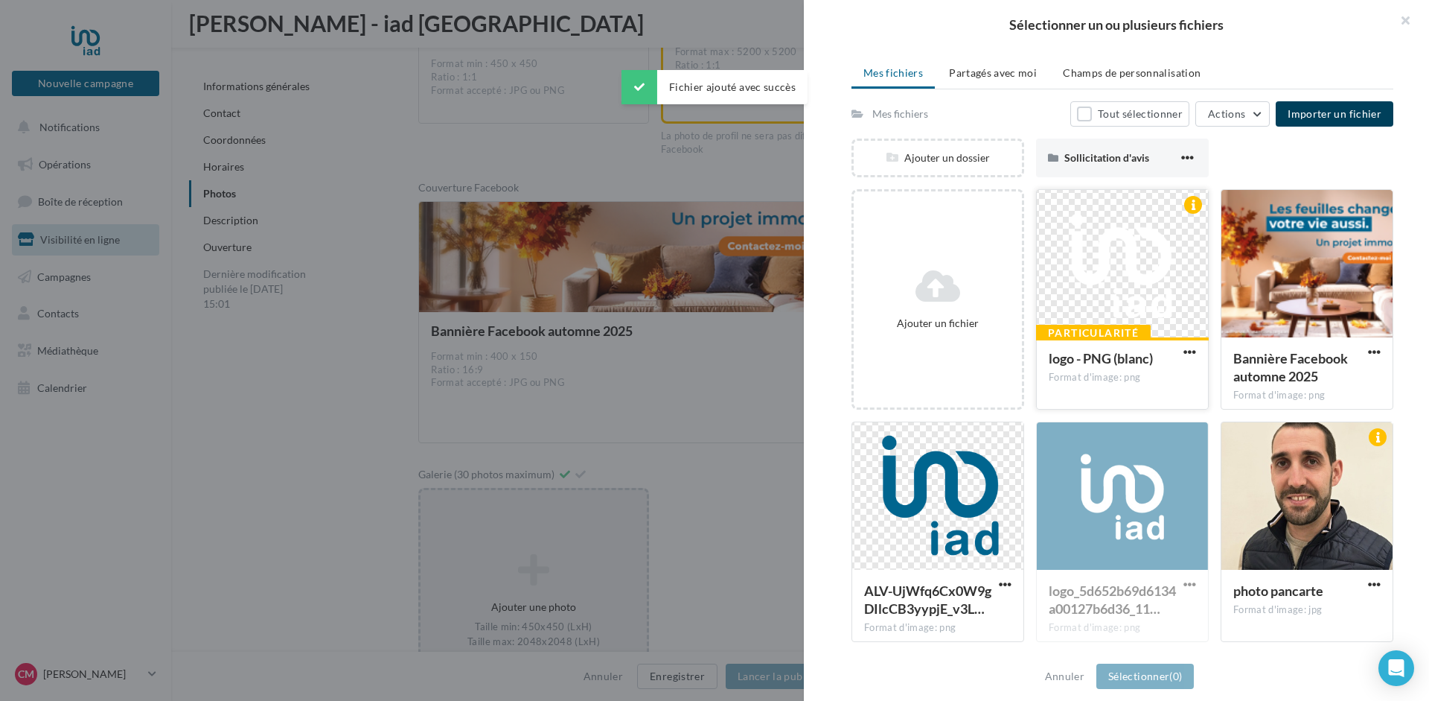
click at [1120, 272] on div at bounding box center [1122, 264] width 171 height 149
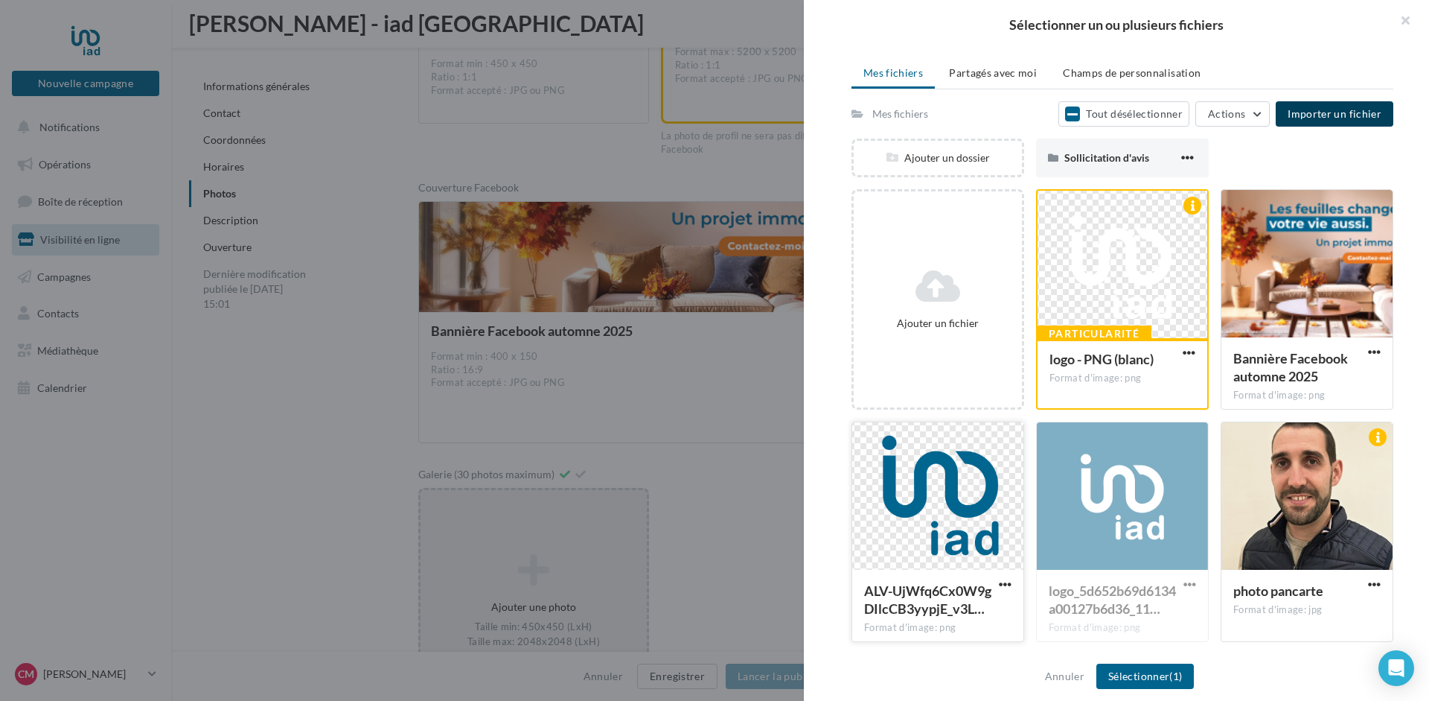
click at [940, 500] on div at bounding box center [937, 496] width 171 height 149
click at [1144, 278] on div at bounding box center [1123, 265] width 170 height 149
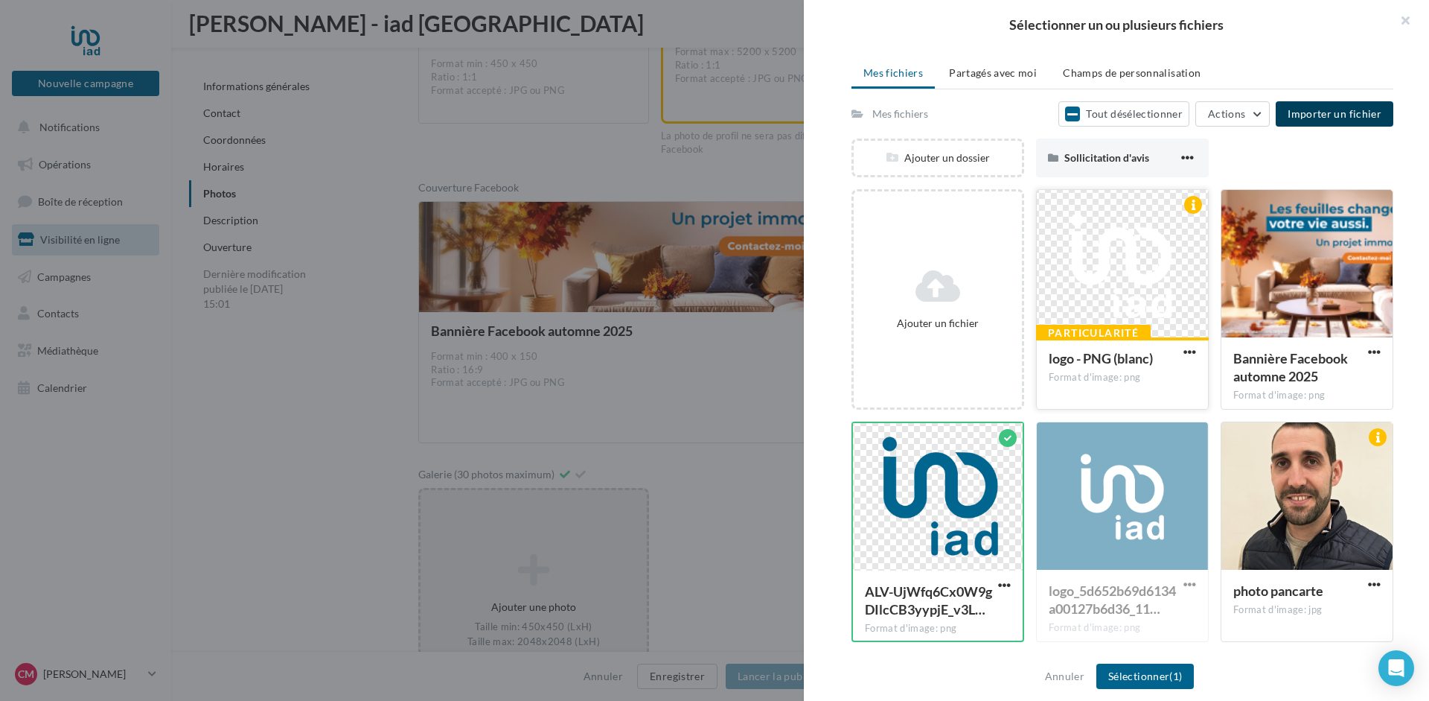
click at [1144, 278] on div at bounding box center [1122, 264] width 171 height 149
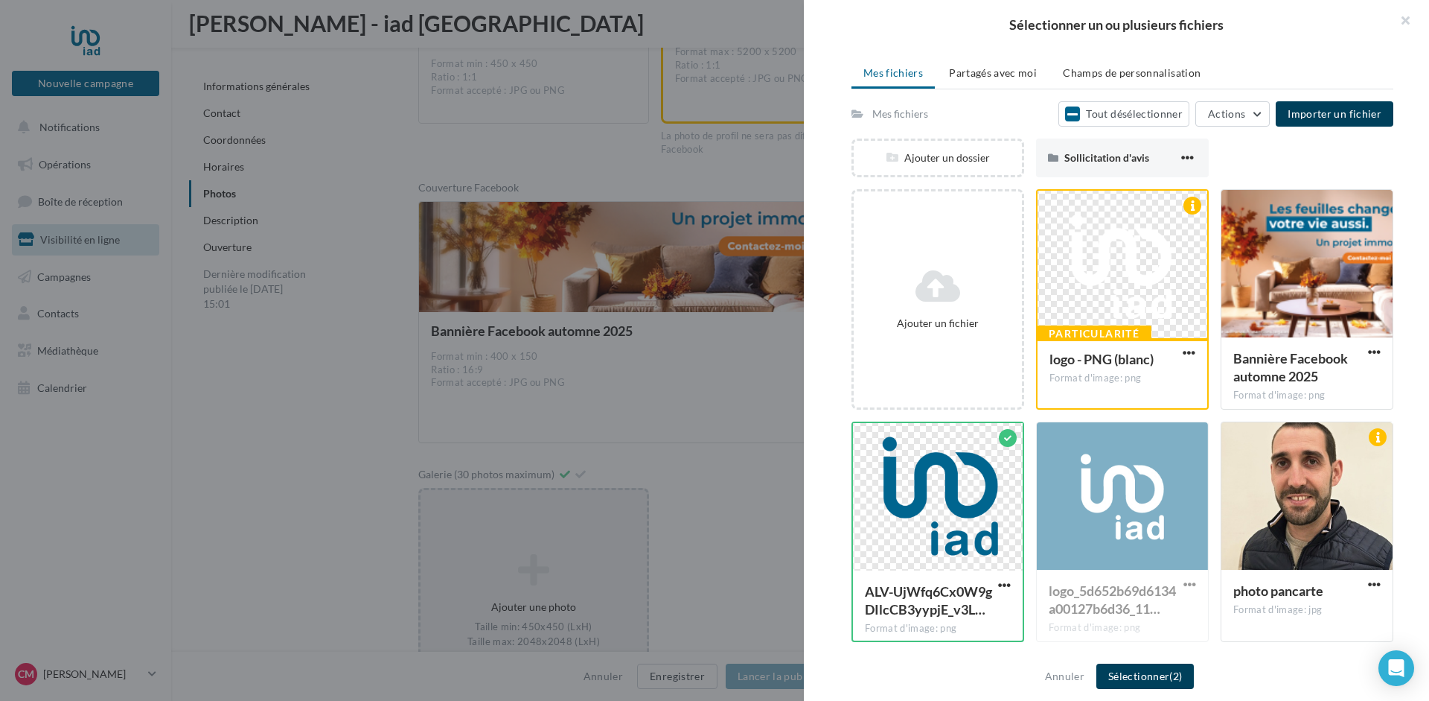
click at [1150, 672] on button "Sélectionner (2)" at bounding box center [1146, 675] width 98 height 25
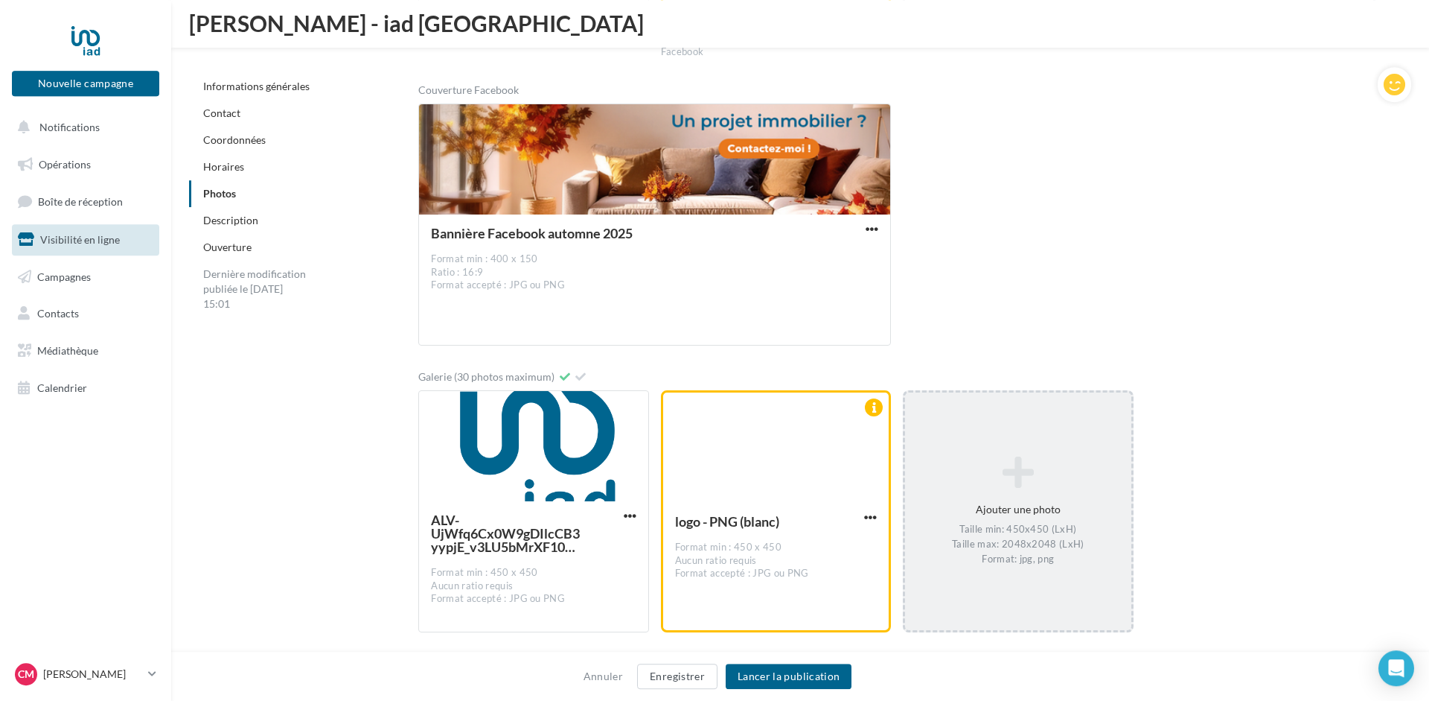
scroll to position [2594, 0]
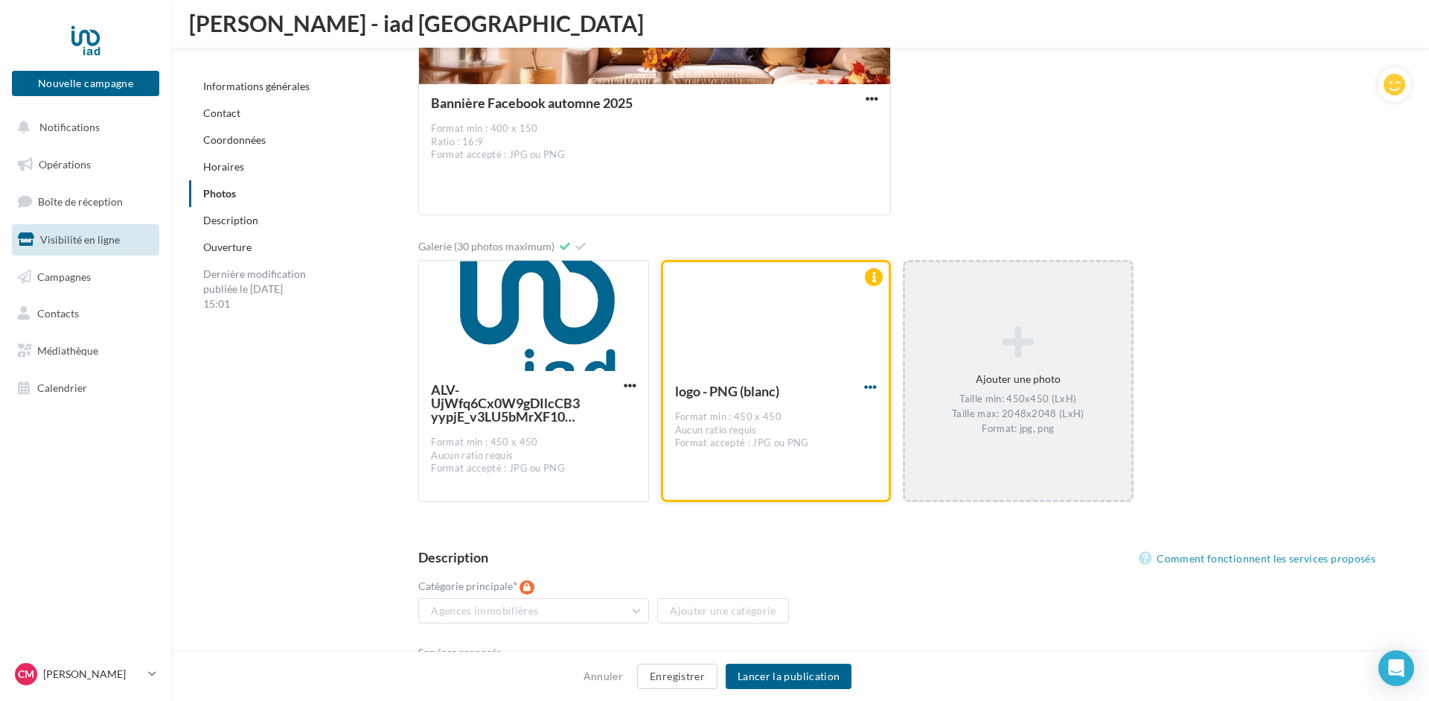
click at [869, 380] on span "button" at bounding box center [870, 386] width 13 height 13
click at [777, 479] on button "Supprimer" at bounding box center [801, 494] width 157 height 39
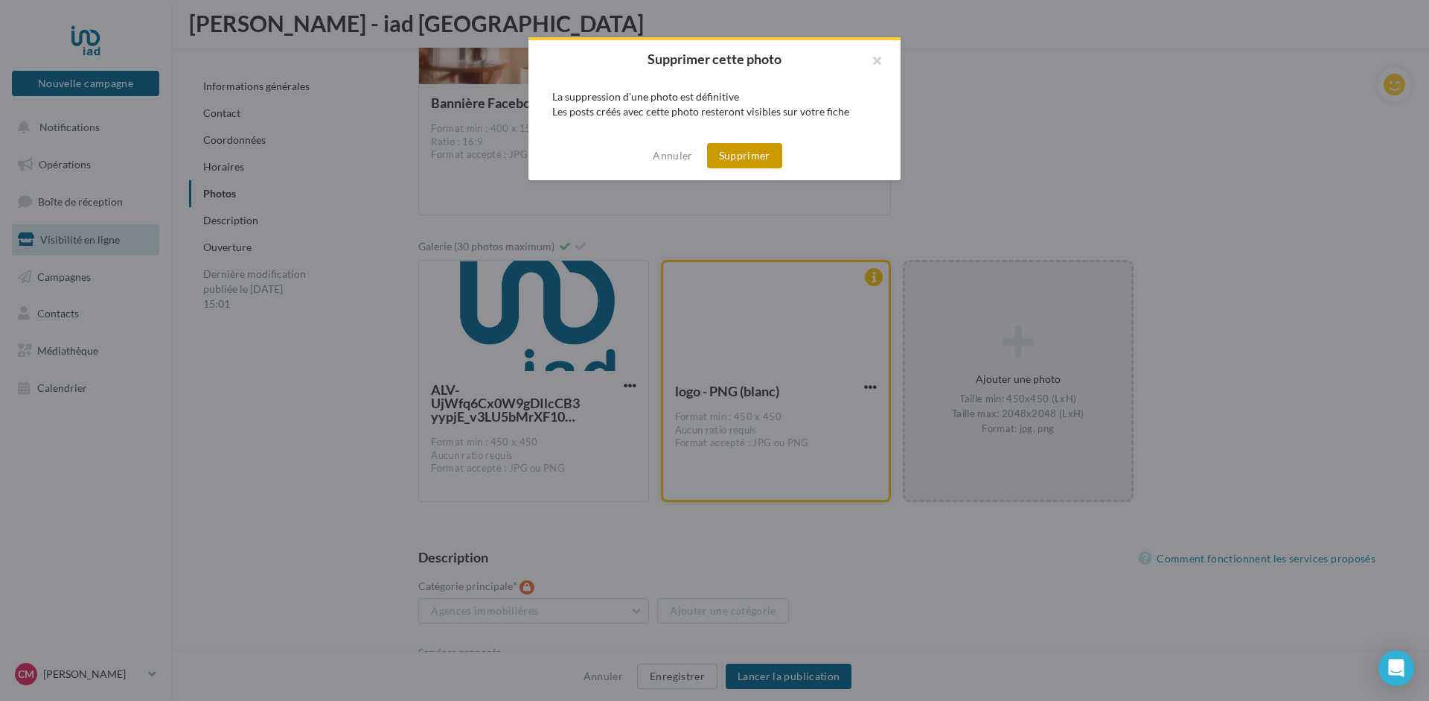
click at [757, 158] on button "Supprimer" at bounding box center [744, 155] width 75 height 25
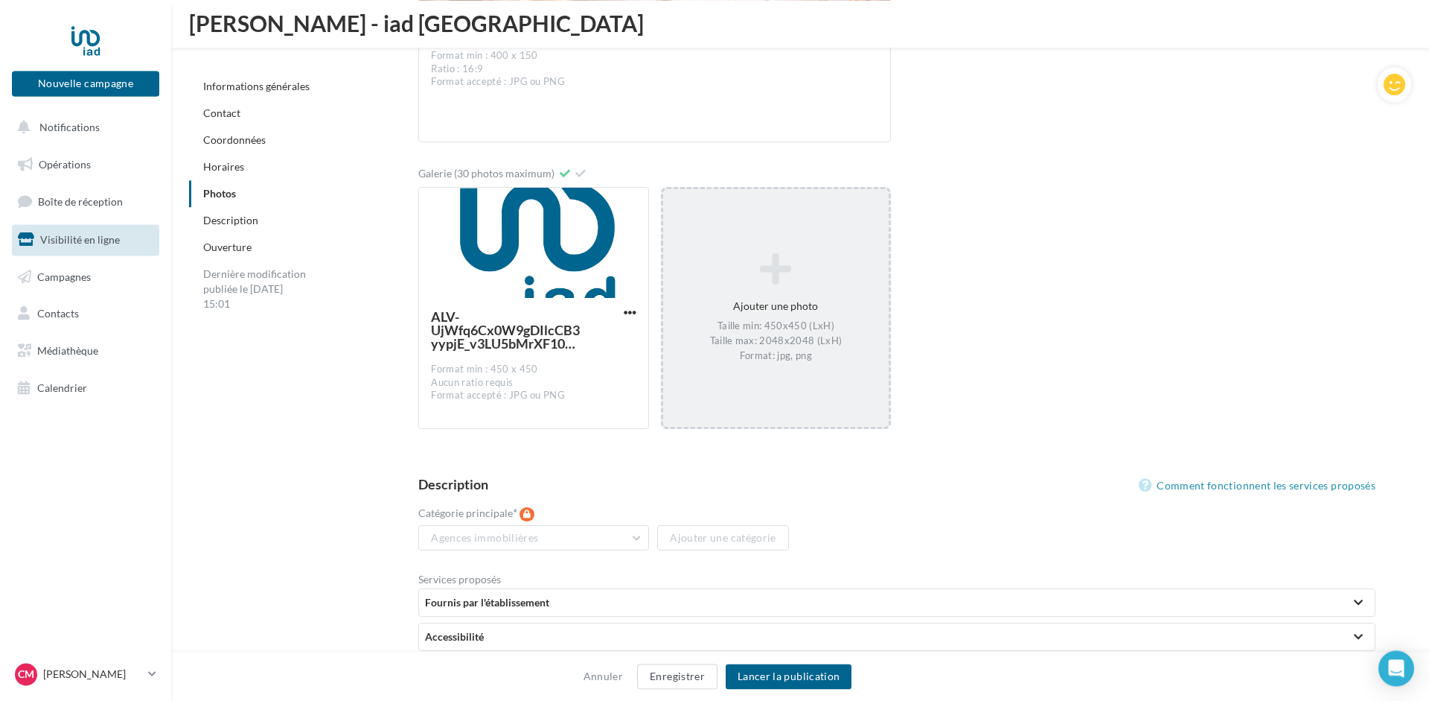
scroll to position [2822, 0]
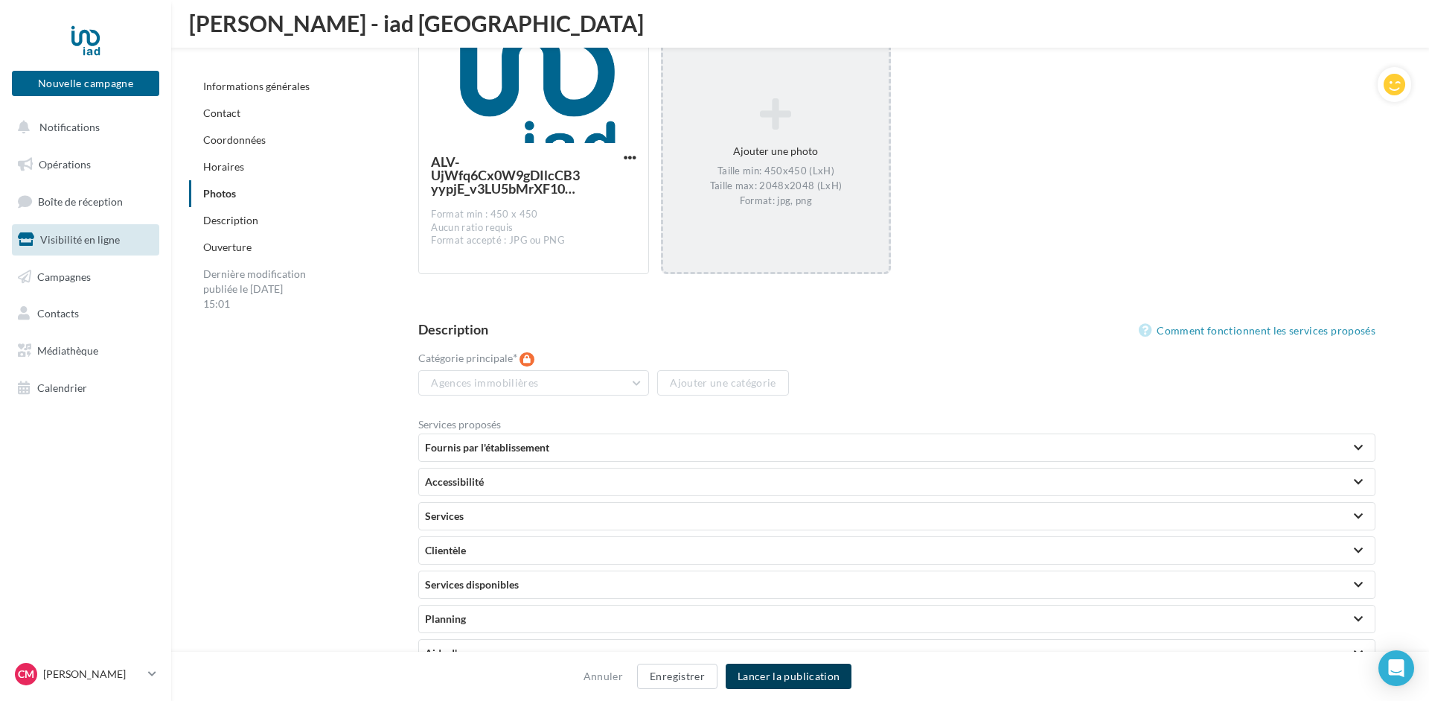
click at [824, 672] on button "Lancer la publication" at bounding box center [789, 675] width 126 height 25
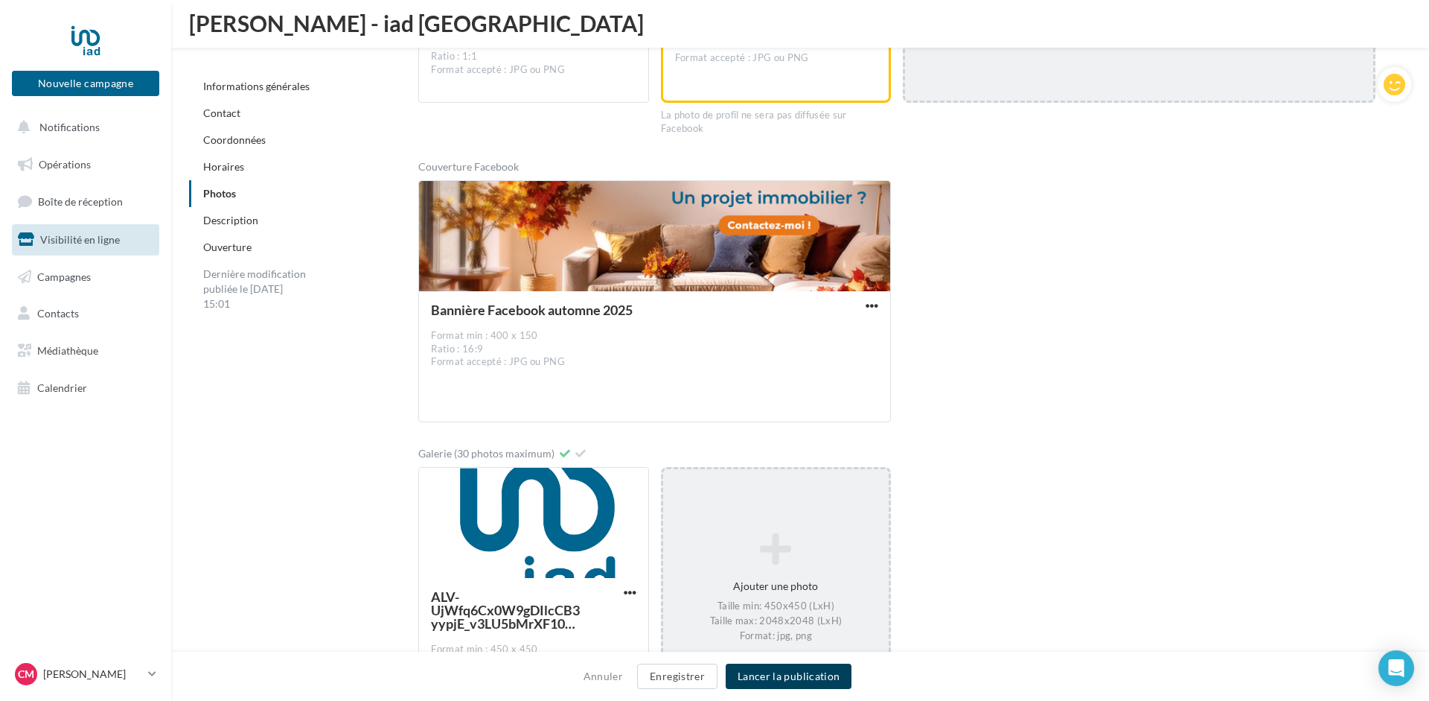
scroll to position [2518, 0]
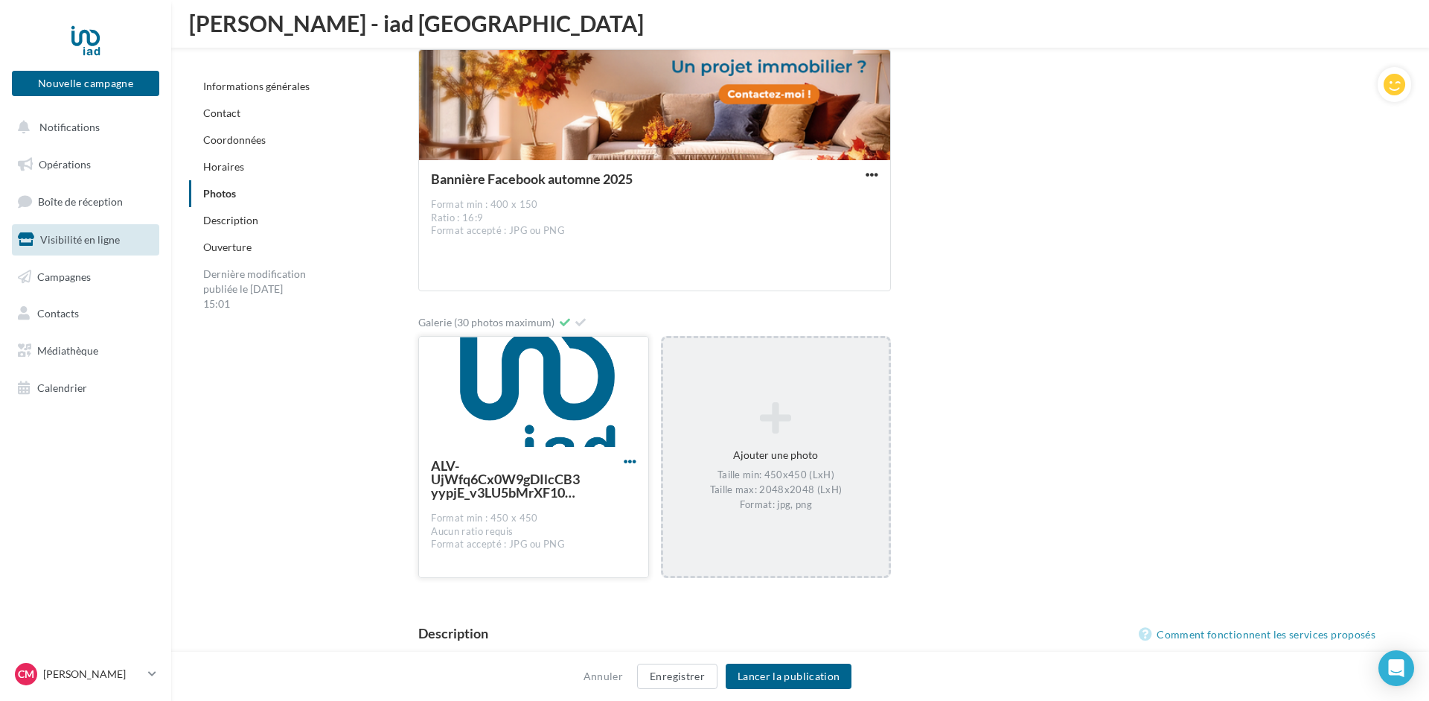
click at [628, 455] on span "button" at bounding box center [630, 461] width 13 height 13
click at [552, 479] on button "Remplacer l'image" at bounding box center [560, 491] width 157 height 39
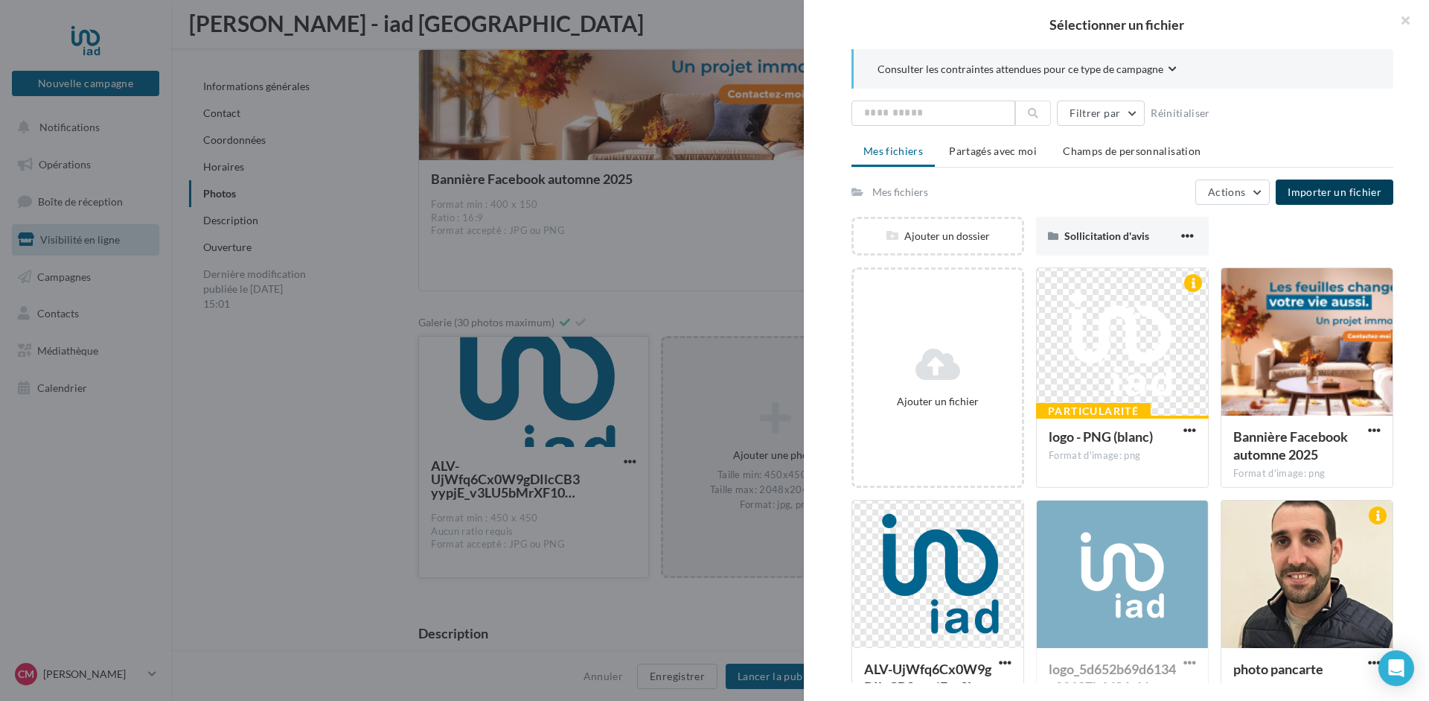
click at [1334, 198] on button "Importer un fichier" at bounding box center [1335, 191] width 118 height 25
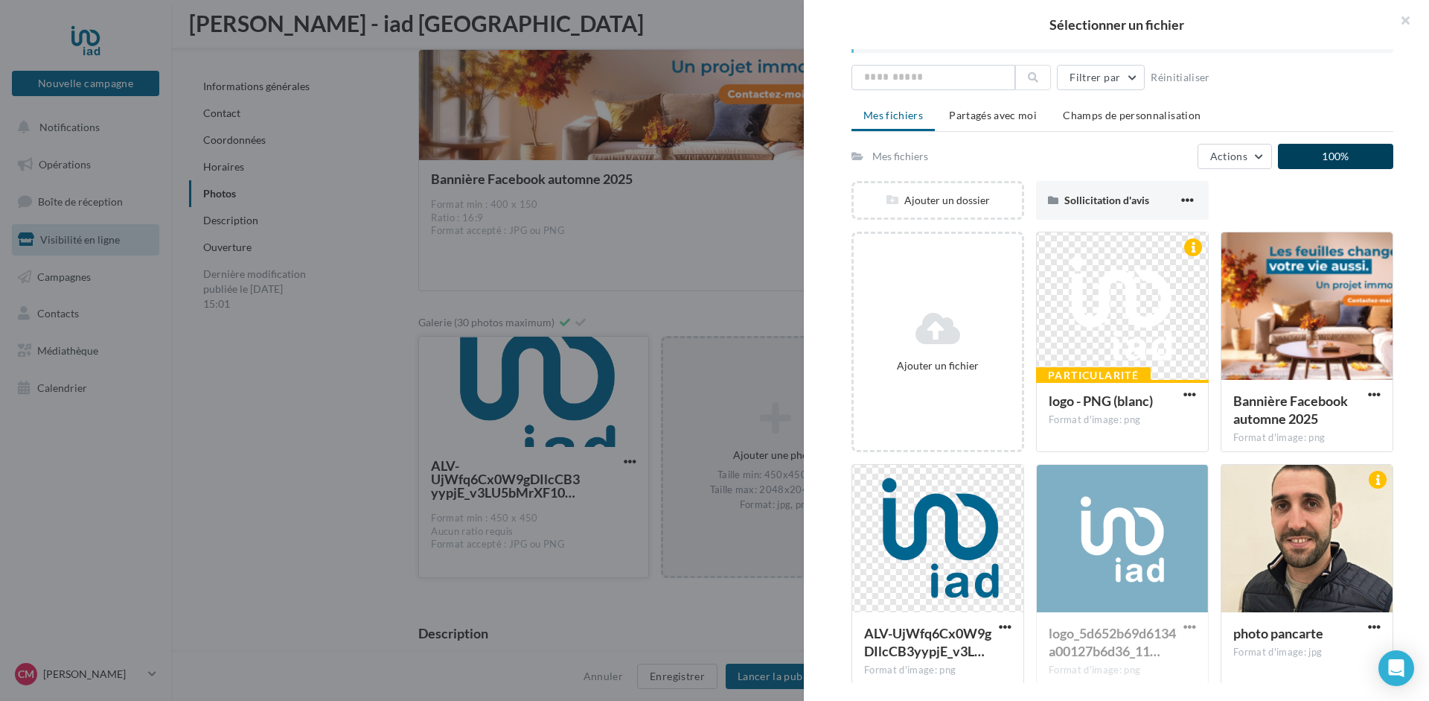
scroll to position [48, 0]
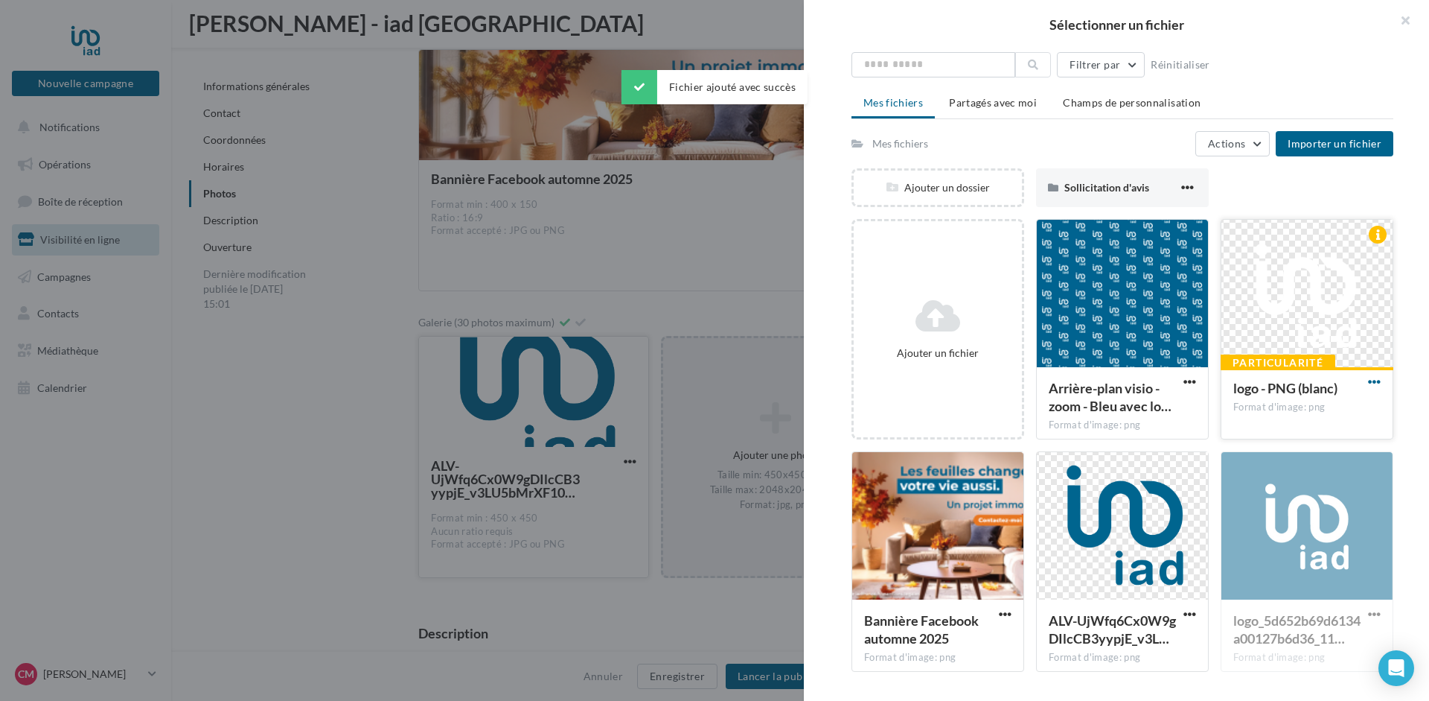
click at [1380, 380] on span "button" at bounding box center [1374, 381] width 13 height 13
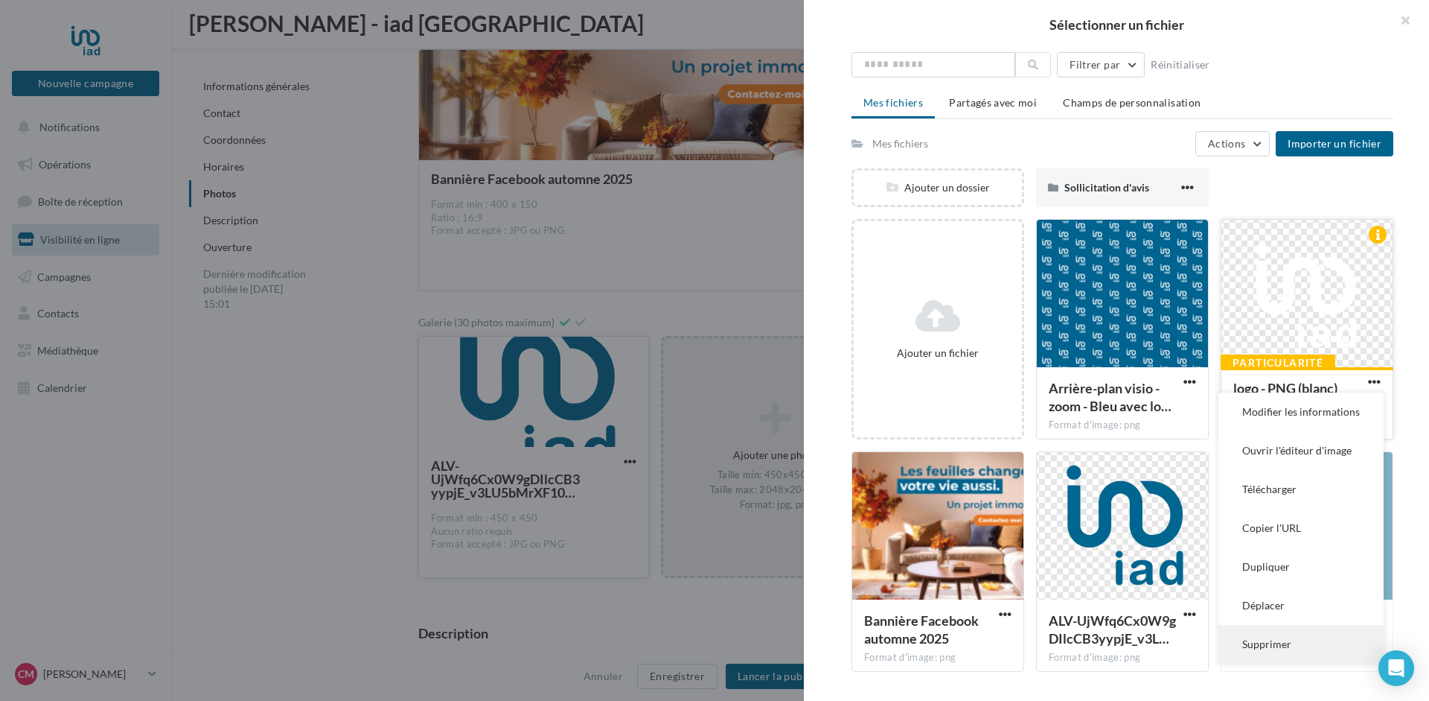
click at [1282, 645] on button "Supprimer" at bounding box center [1301, 644] width 165 height 39
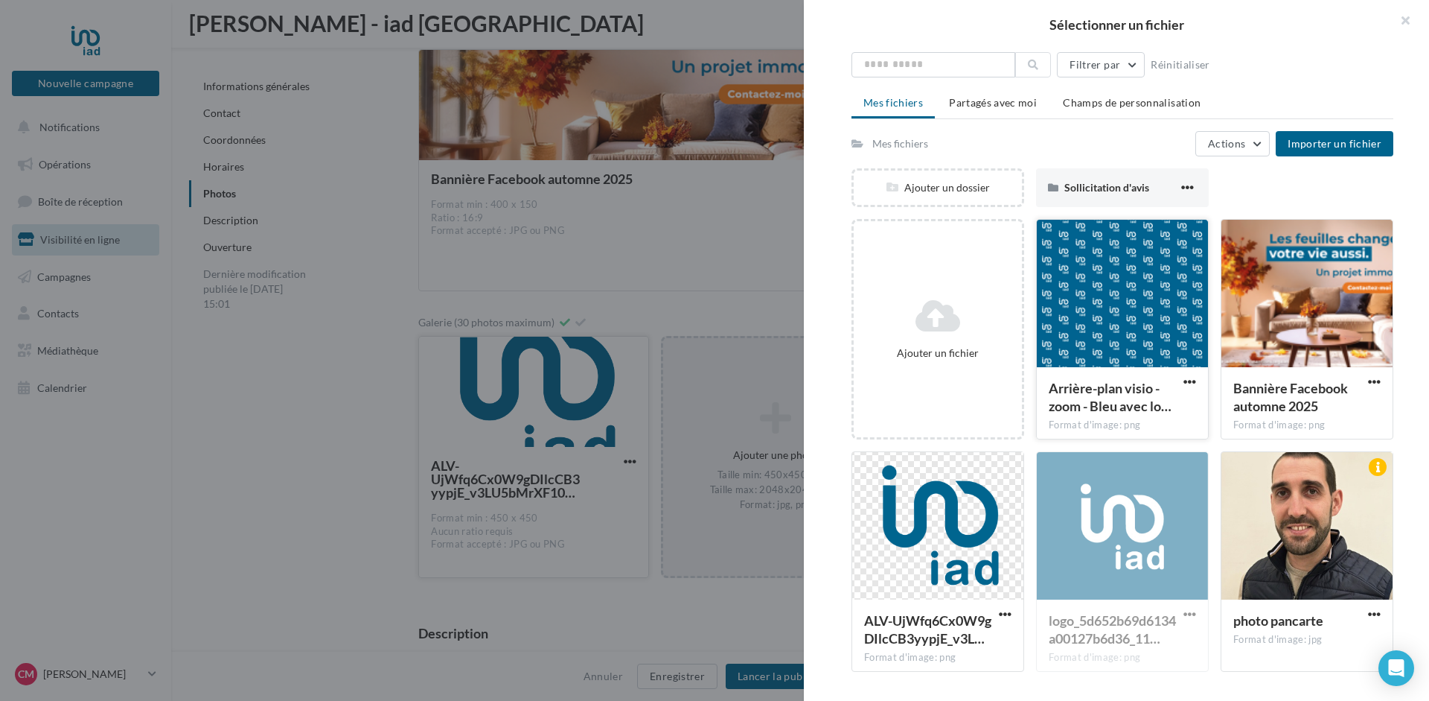
click at [1107, 282] on div at bounding box center [1122, 294] width 171 height 149
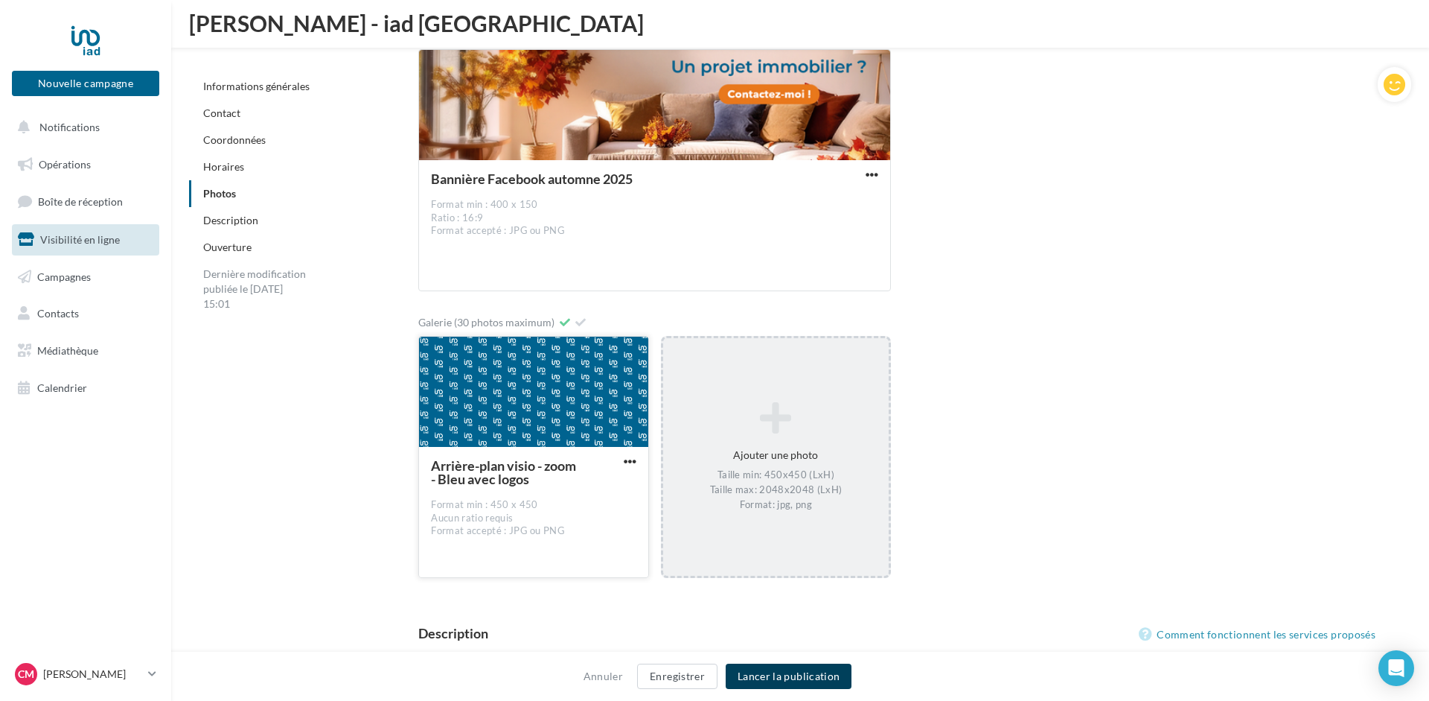
click at [813, 673] on button "Lancer la publication" at bounding box center [789, 675] width 126 height 25
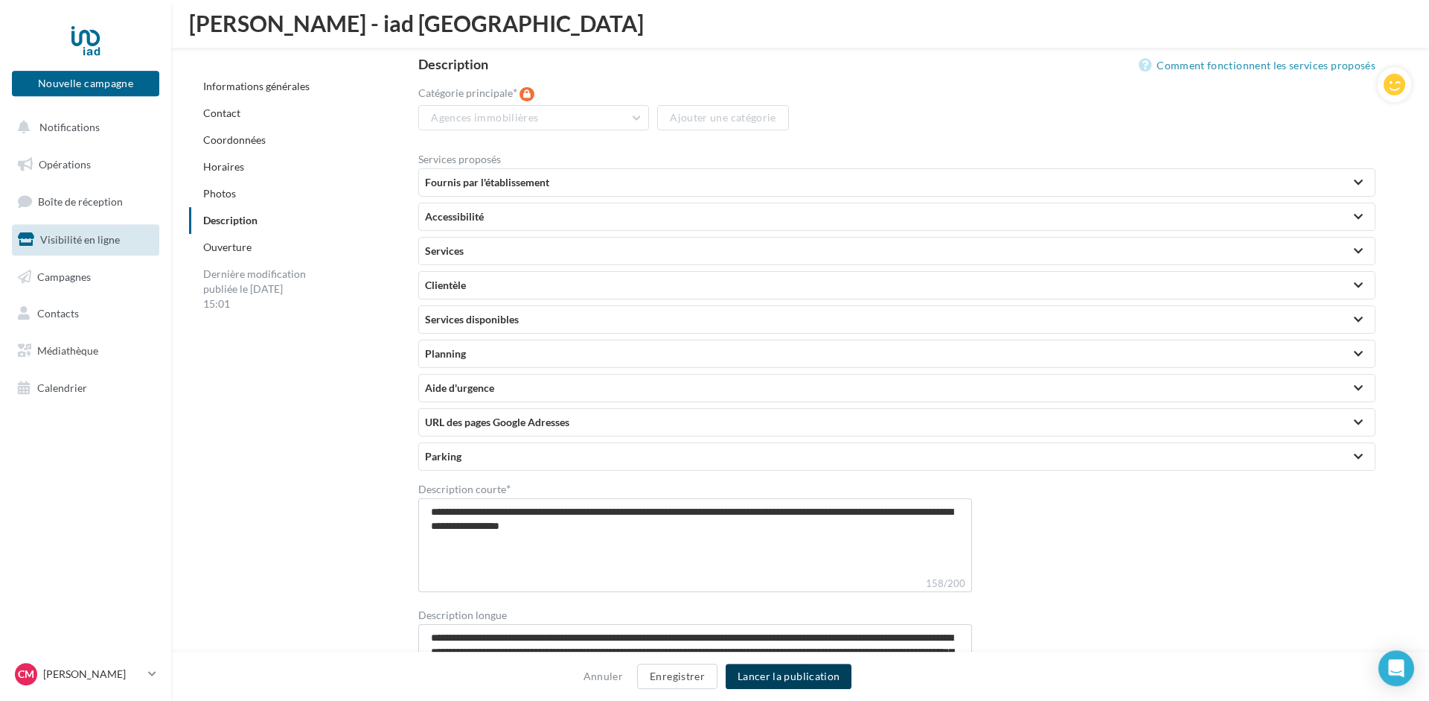
scroll to position [3009, 0]
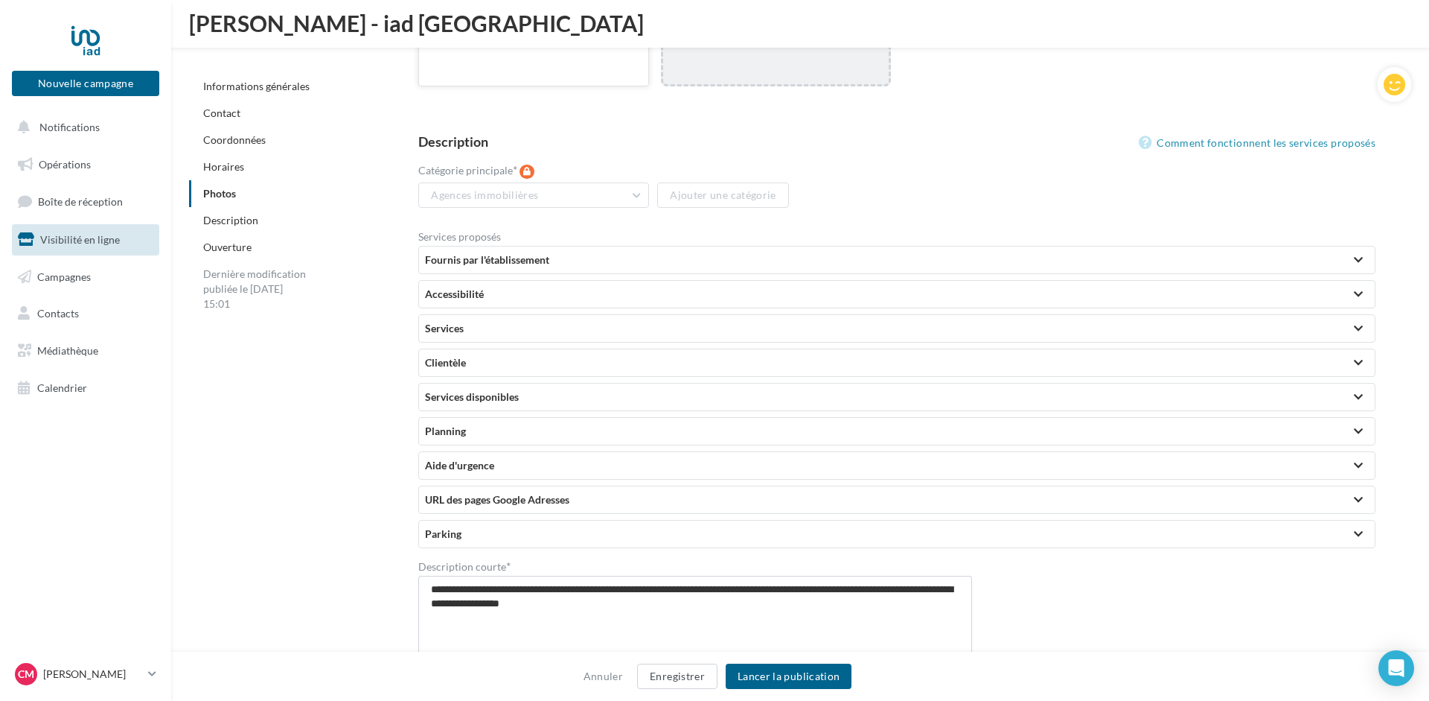
click at [523, 252] on div "Fournis par l'établissement" at bounding box center [897, 259] width 944 height 15
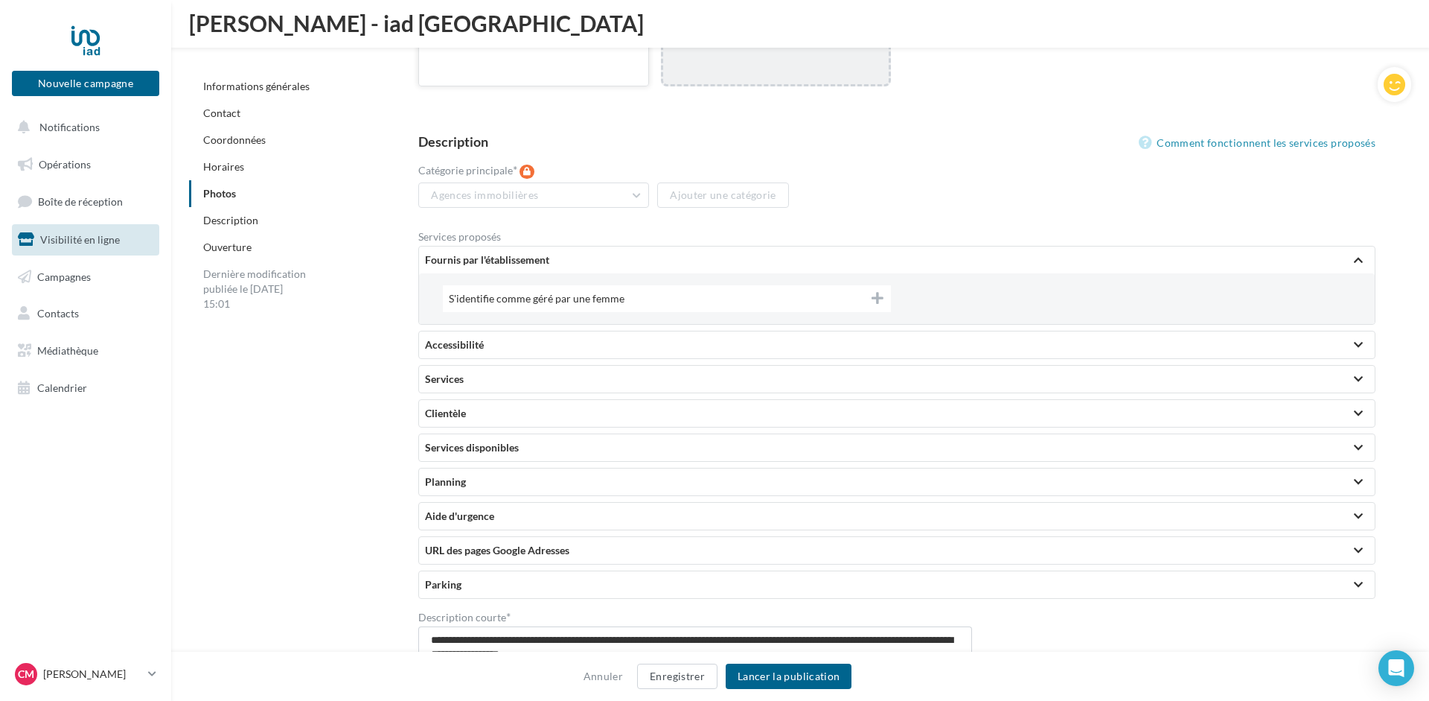
click at [881, 291] on icon at bounding box center [878, 297] width 12 height 13
click at [874, 291] on icon at bounding box center [876, 297] width 13 height 13
click at [1363, 246] on div at bounding box center [1358, 259] width 21 height 27
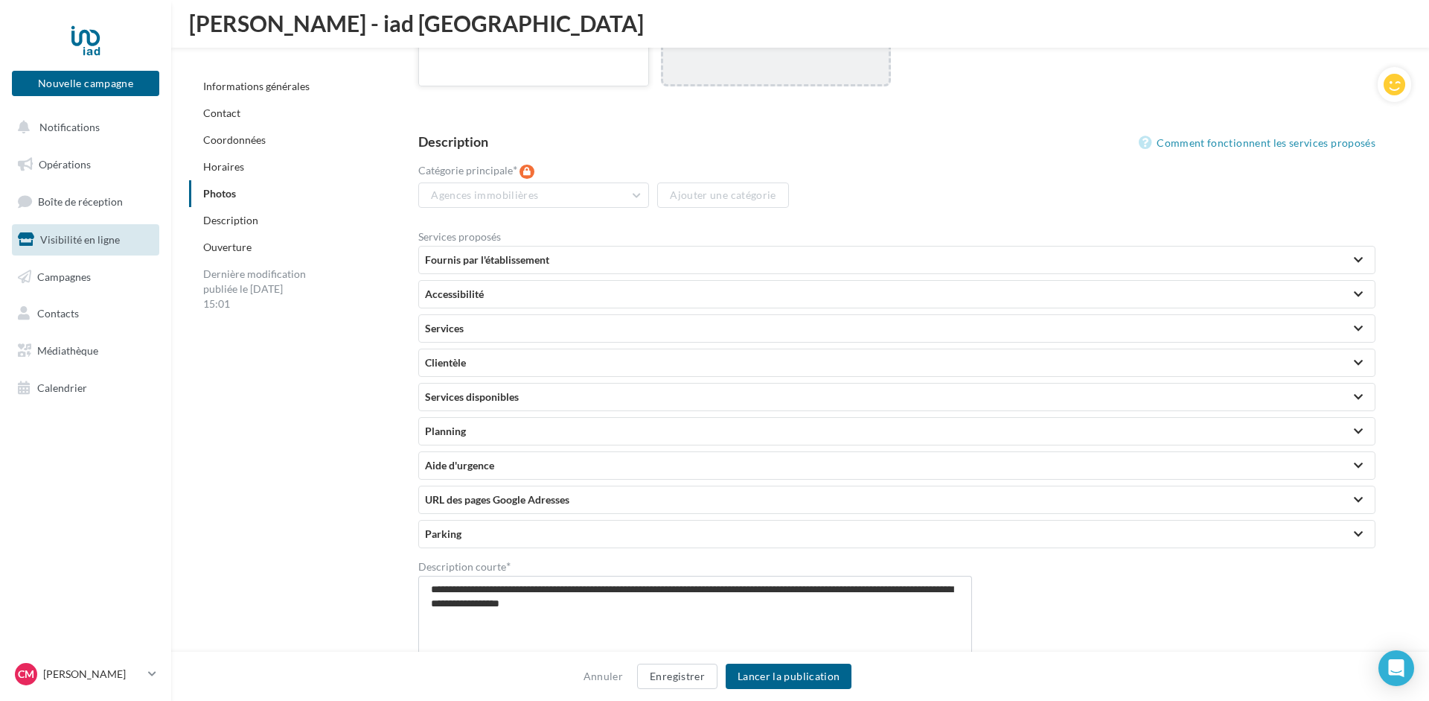
click at [474, 287] on div "Accessibilité" at bounding box center [897, 294] width 944 height 15
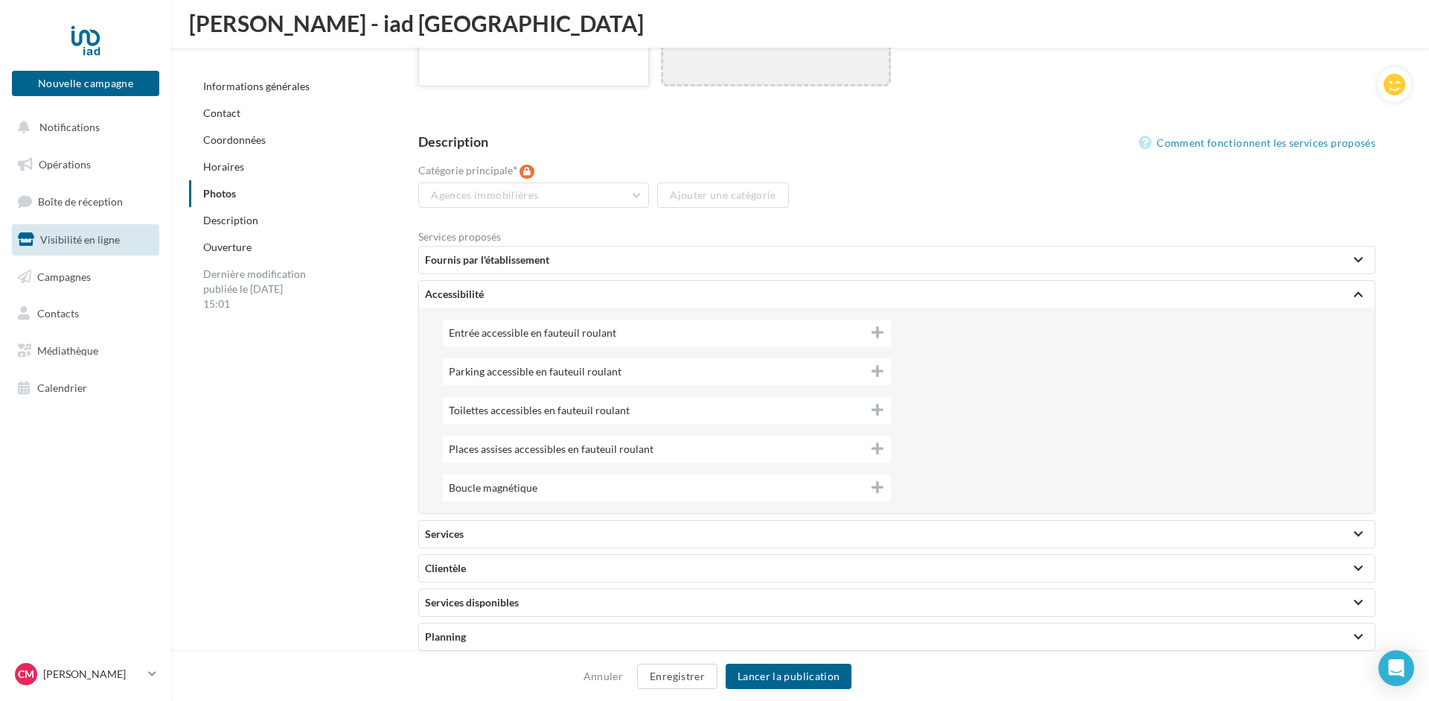
click at [478, 287] on div "Accessibilité" at bounding box center [897, 294] width 944 height 15
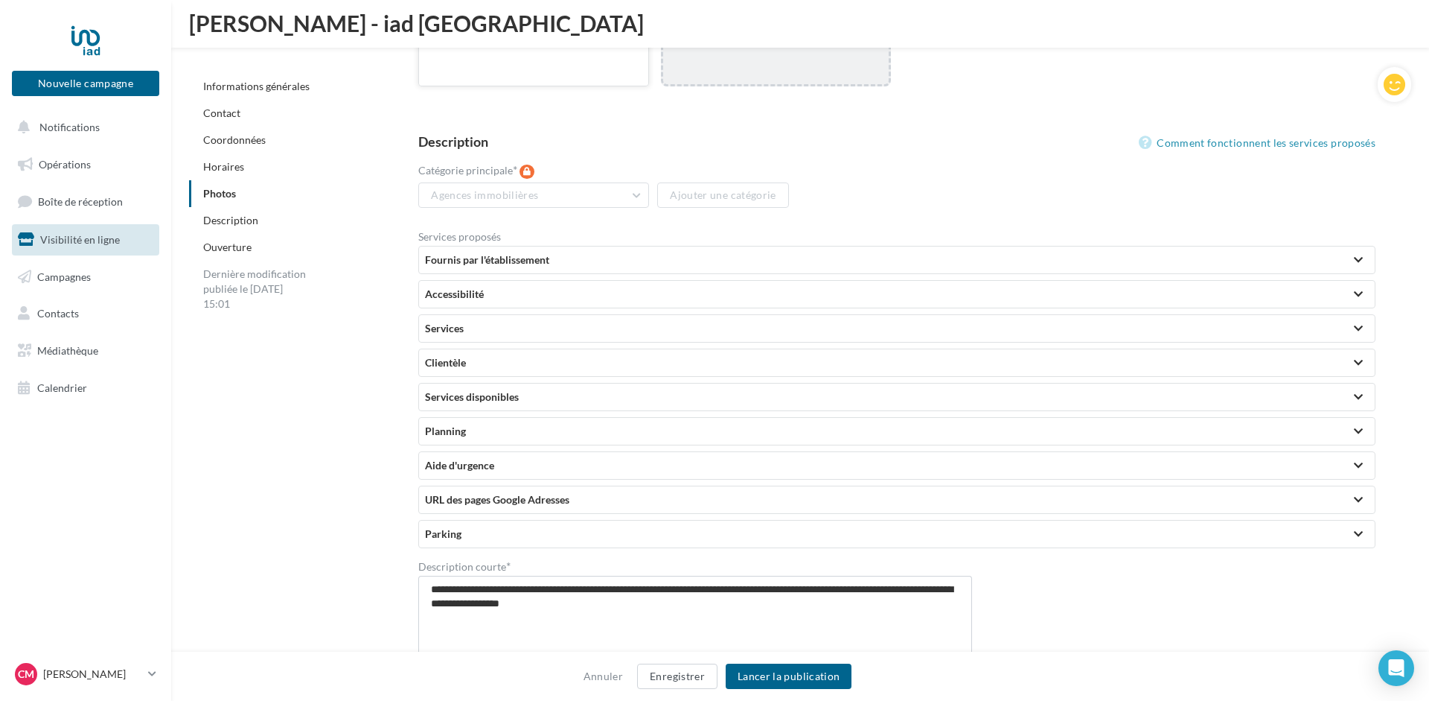
click at [497, 252] on div "Fournis par l'établissement" at bounding box center [897, 259] width 944 height 15
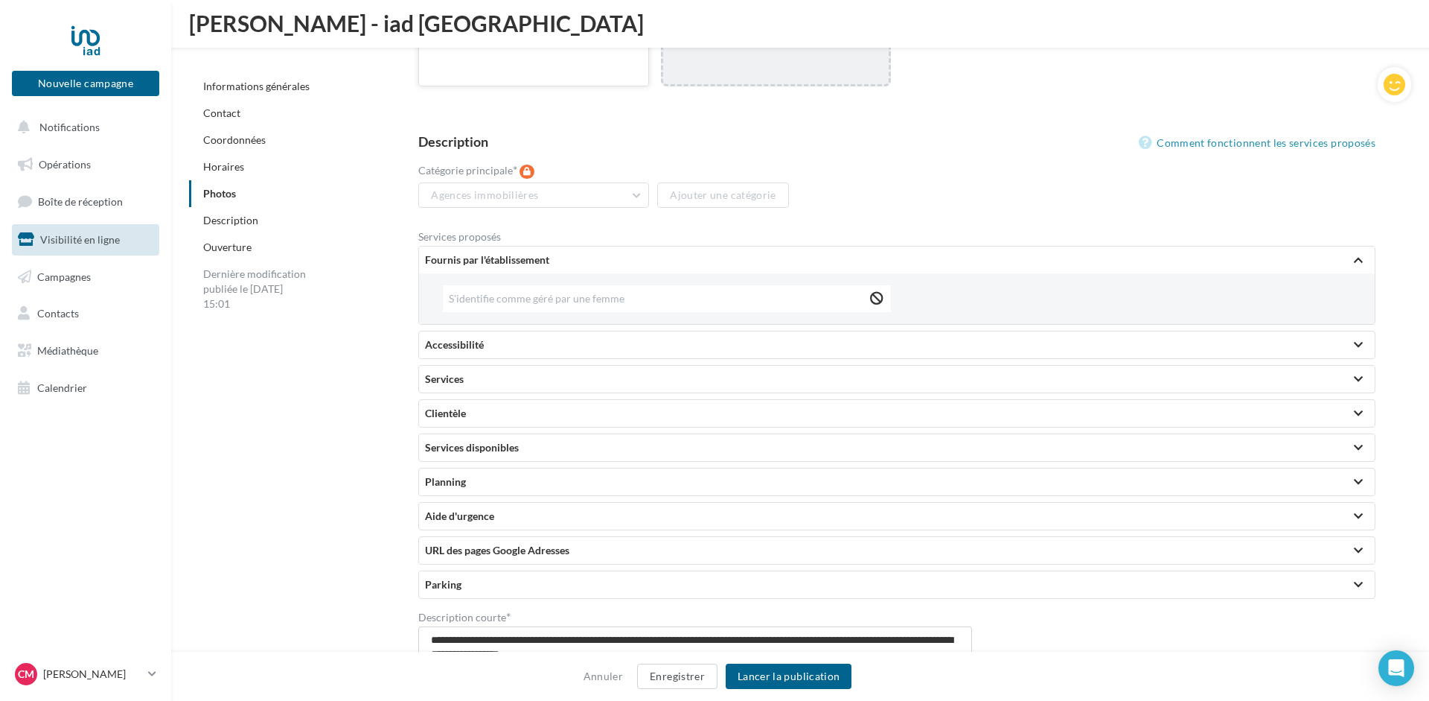
click at [542, 292] on span "S'identifie comme géré par une femme" at bounding box center [549, 298] width 200 height 13
click at [619, 292] on span "S'identifie comme géré par une femme" at bounding box center [549, 298] width 200 height 13
click at [512, 252] on div "Fournis par l'établissement" at bounding box center [897, 259] width 944 height 15
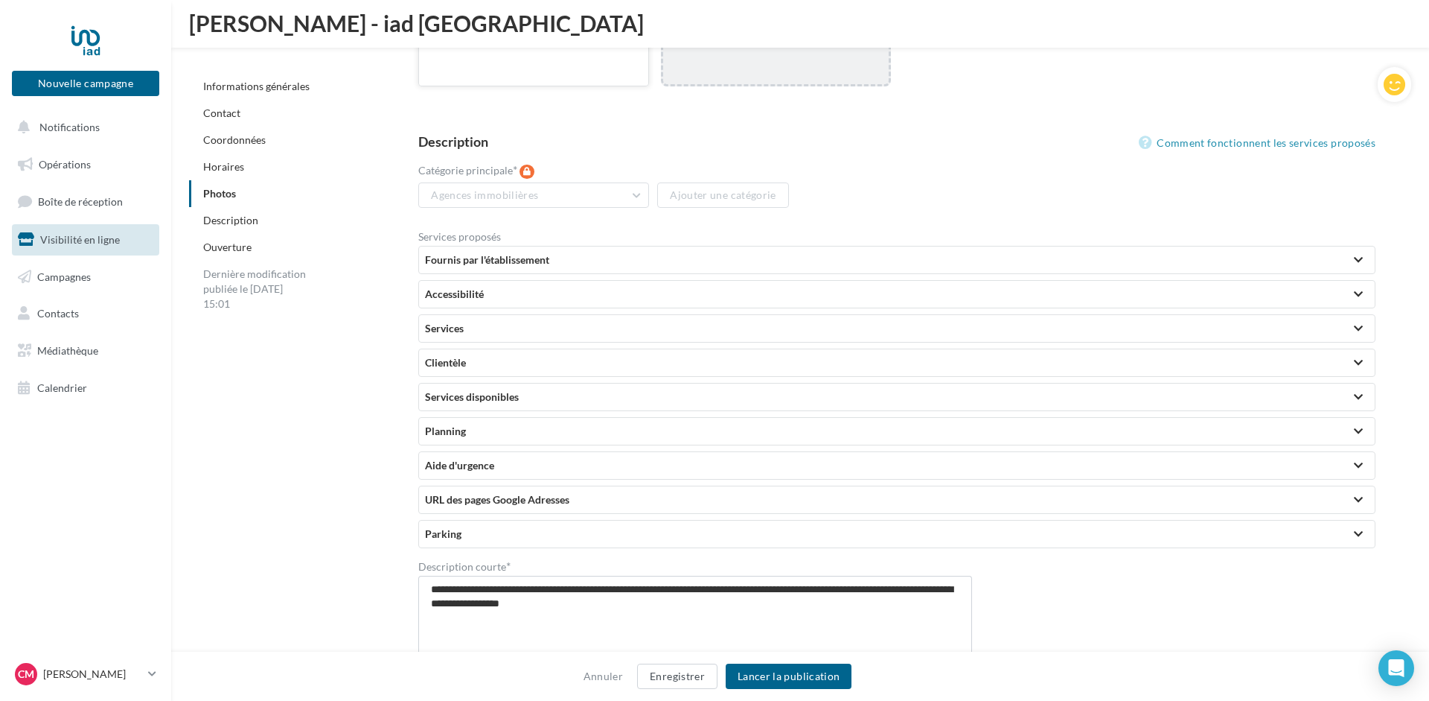
click at [471, 321] on div "Services" at bounding box center [897, 328] width 944 height 15
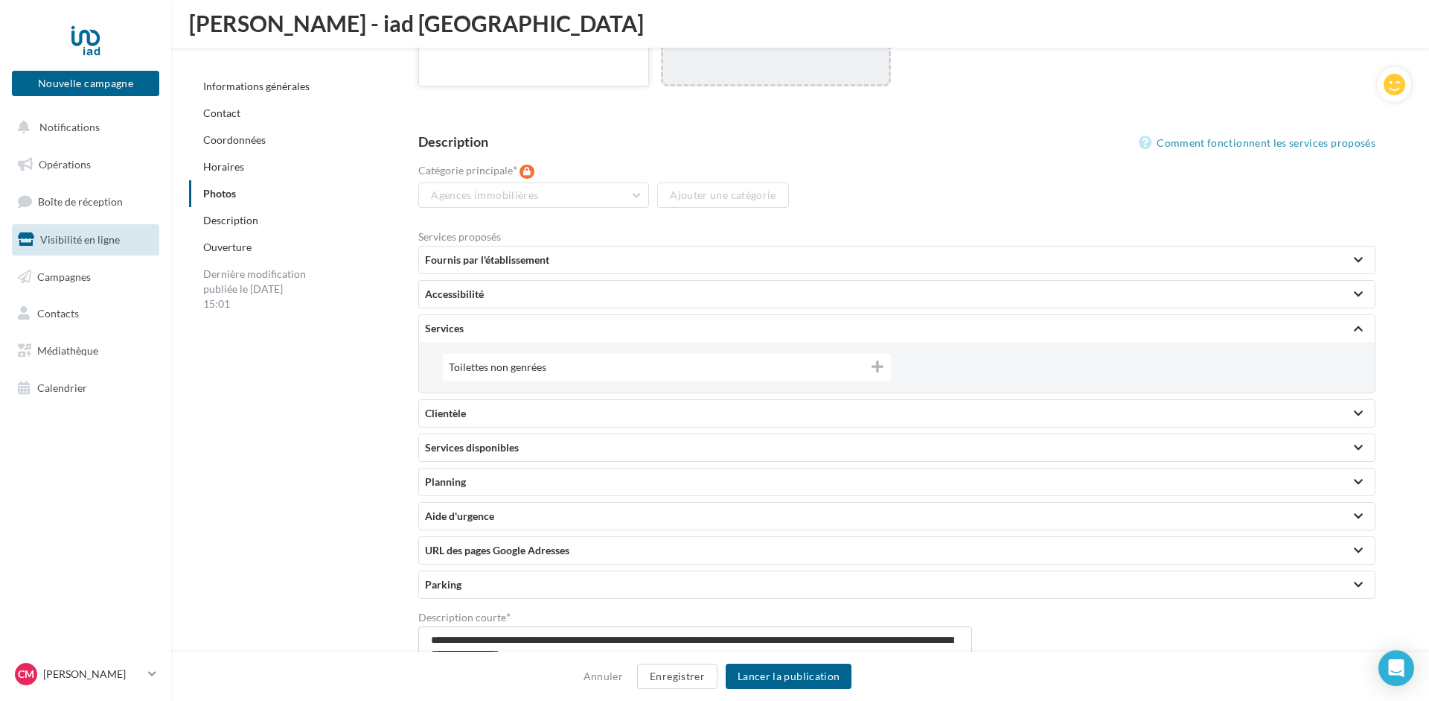
click at [549, 360] on span "Toilettes non genrées" at bounding box center [509, 366] width 121 height 13
click at [550, 360] on span "Toilettes non genrées" at bounding box center [509, 366] width 121 height 13
click at [502, 281] on div "Accessibilité" at bounding box center [897, 294] width 956 height 27
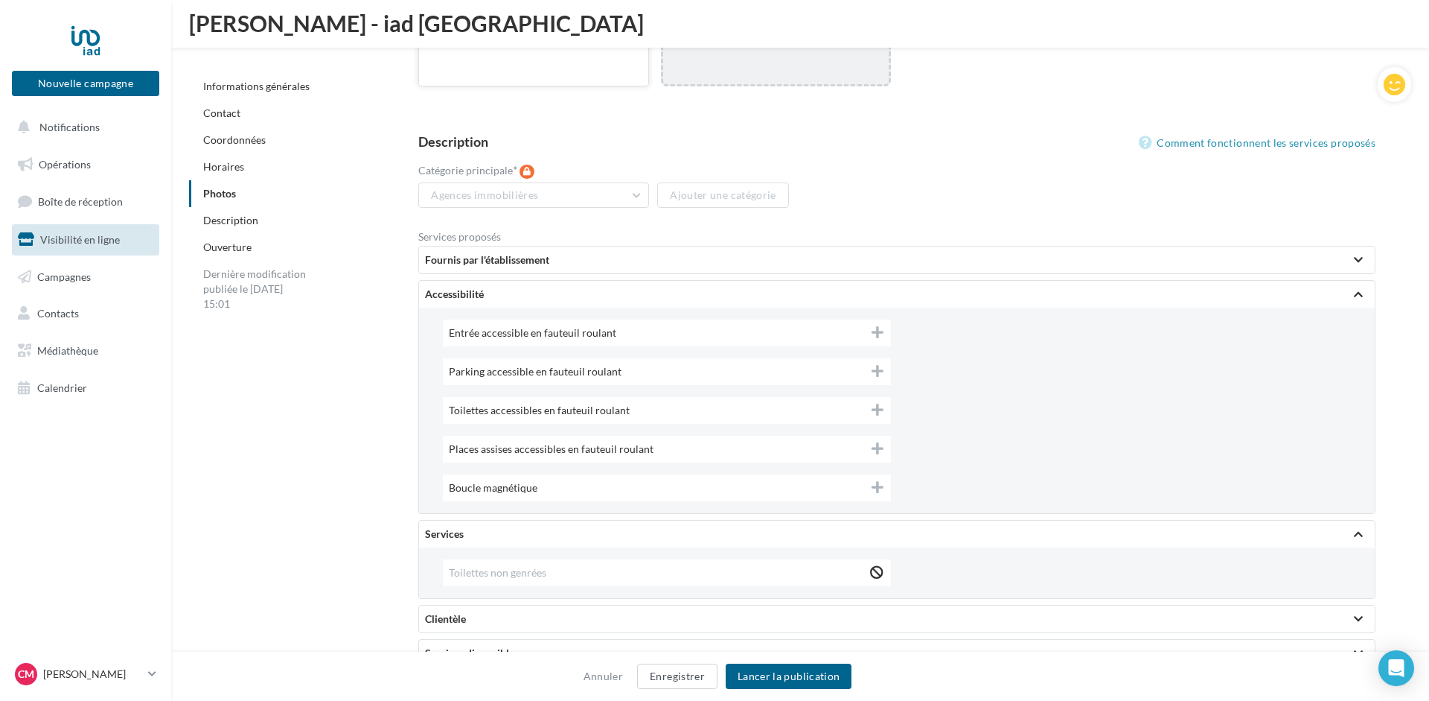
click at [619, 326] on span "Entrée accessible en fauteuil roulant" at bounding box center [544, 332] width 191 height 13
click at [628, 358] on div "Parking accessible en fauteuil roulant" at bounding box center [667, 371] width 448 height 27
click at [645, 397] on div "Toilettes accessibles en fauteuil roulant" at bounding box center [667, 410] width 448 height 27
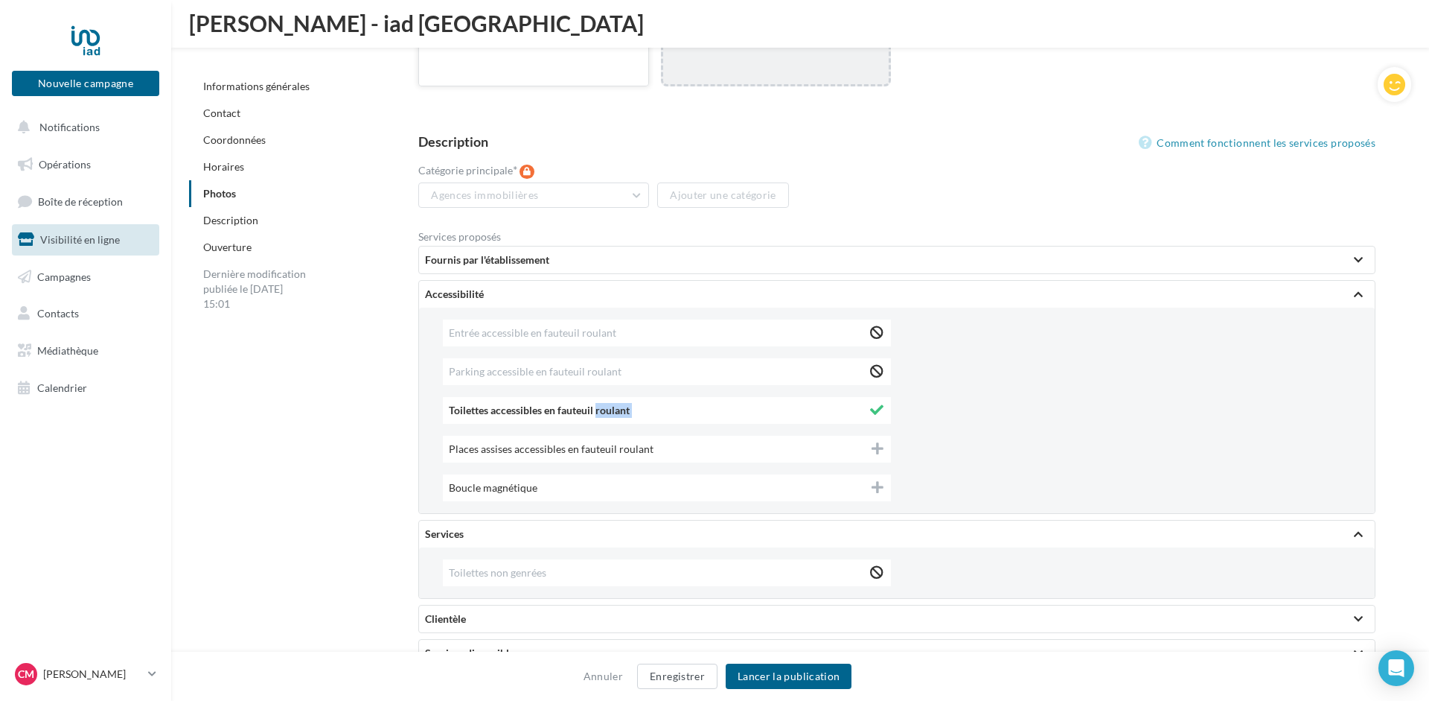
click at [645, 404] on span "Toilettes accessibles en fauteuil roulant" at bounding box center [551, 410] width 205 height 13
click at [666, 442] on span "Places assises accessibles en fauteuil roulant" at bounding box center [563, 448] width 229 height 13
click at [650, 474] on div "Boucle magnétique" at bounding box center [667, 487] width 448 height 27
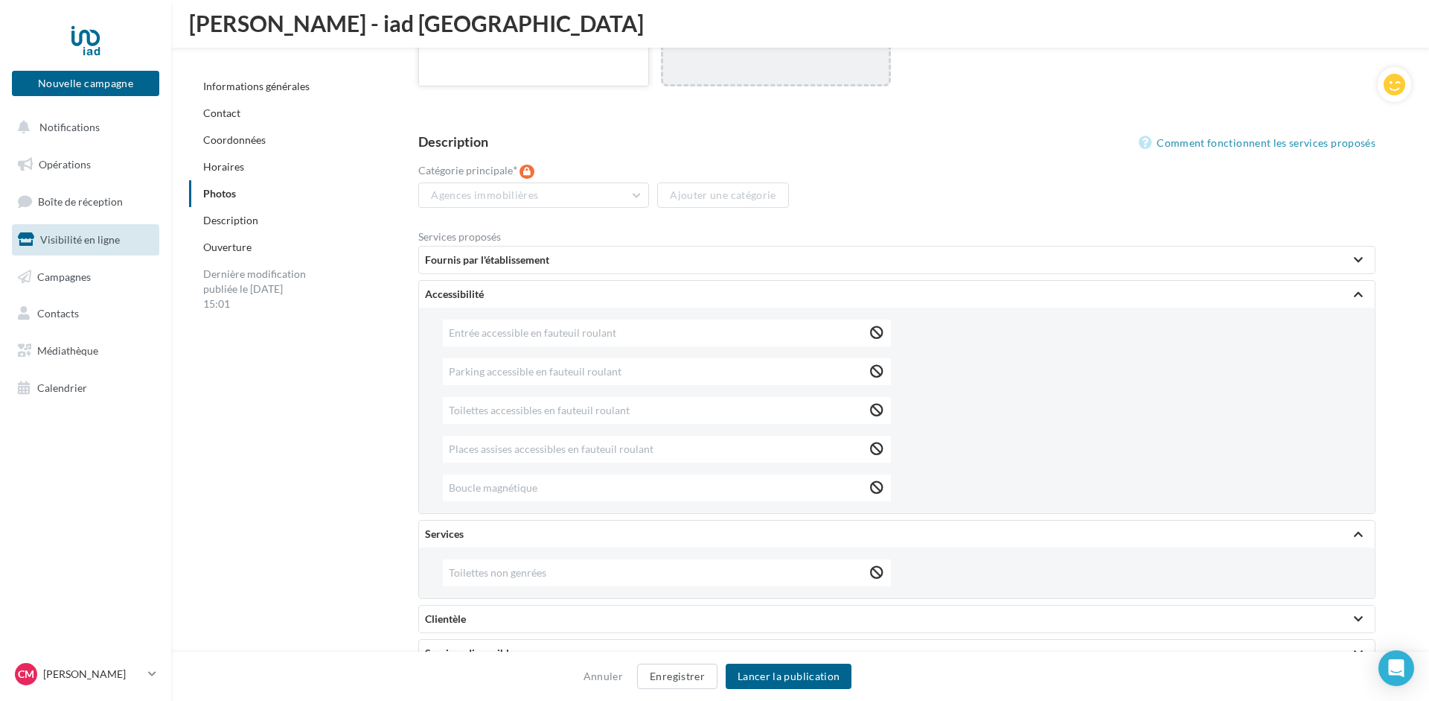
click at [503, 287] on div "Accessibilité" at bounding box center [897, 294] width 944 height 15
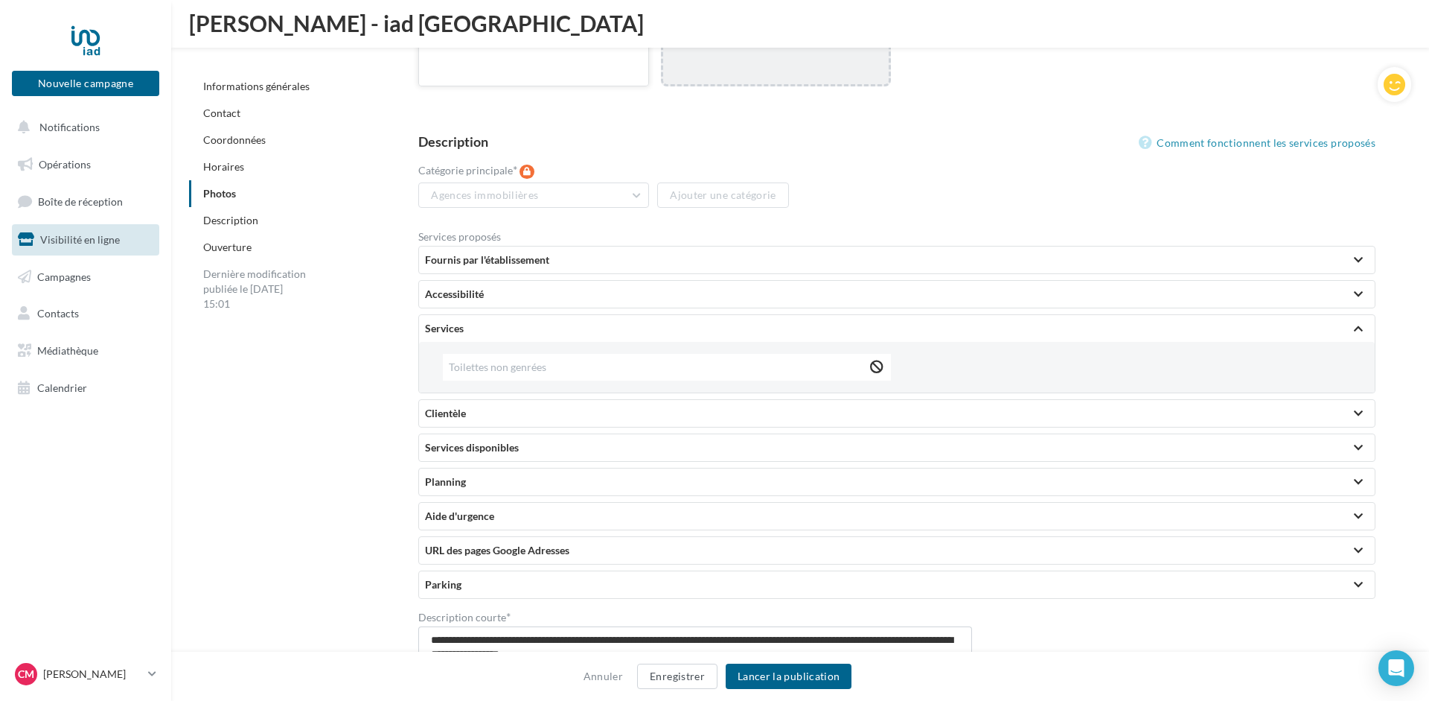
click at [483, 321] on div "Services" at bounding box center [897, 328] width 944 height 15
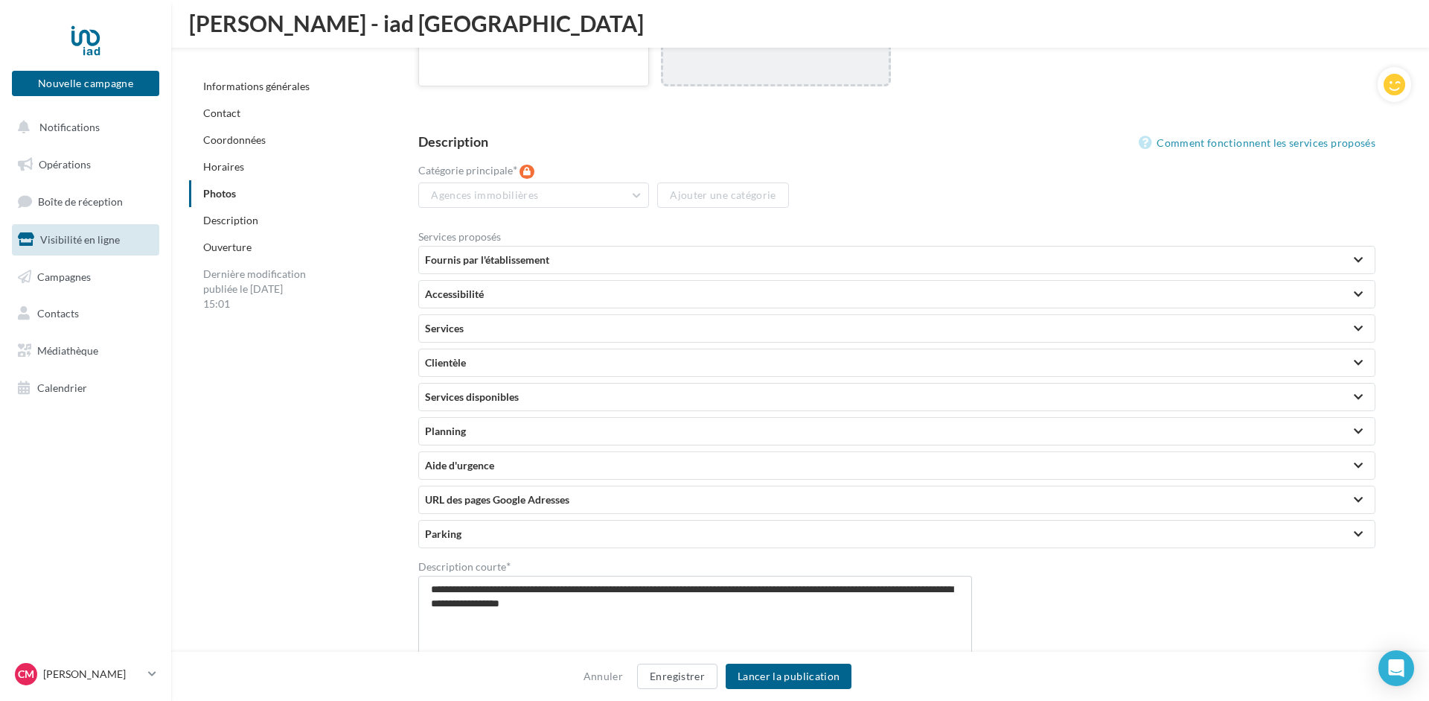
click at [496, 355] on div "Clientèle" at bounding box center [897, 362] width 944 height 15
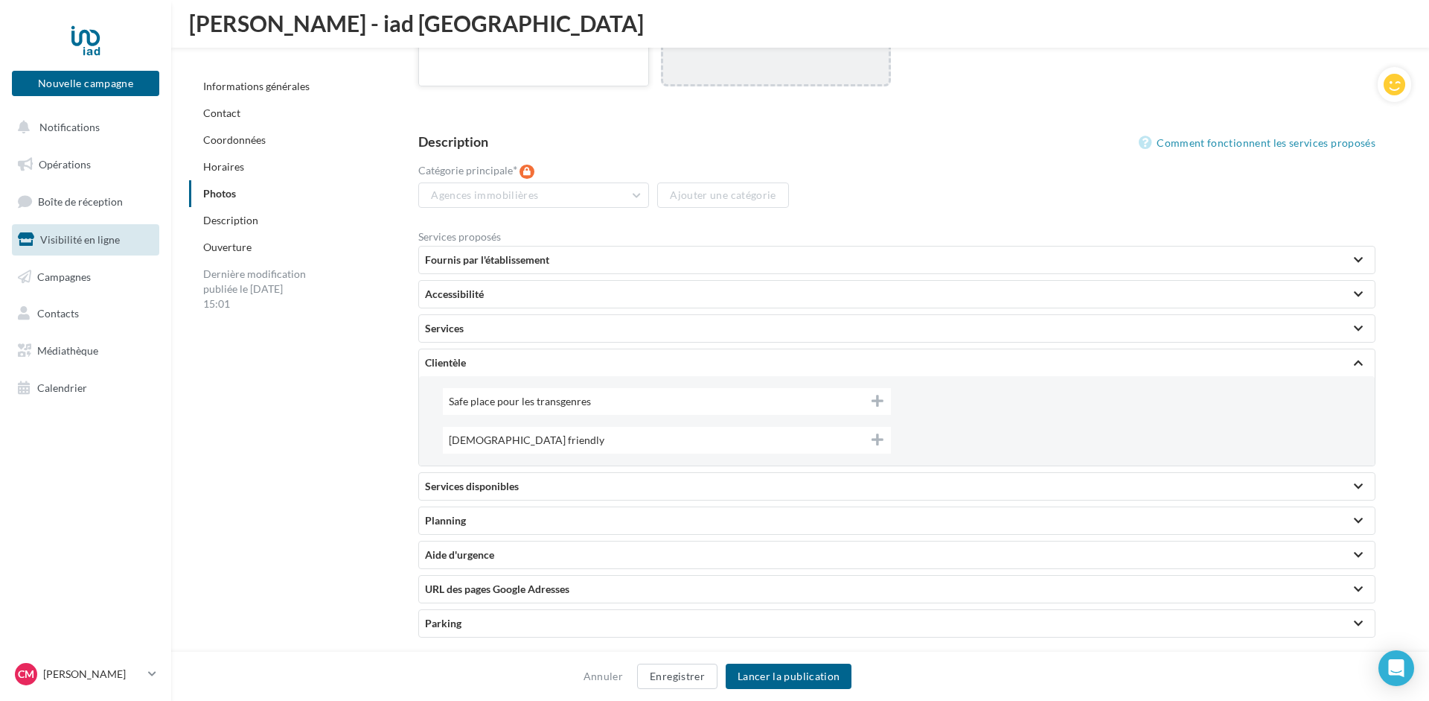
click at [612, 395] on span "Safe place pour les transgenres" at bounding box center [532, 401] width 166 height 13
click at [612, 395] on span "Safe place pour les transgenres" at bounding box center [532, 401] width 167 height 13
click at [610, 427] on div "LGBTQ+ friendly" at bounding box center [667, 440] width 448 height 27
click at [471, 349] on div "Clientèle" at bounding box center [897, 362] width 956 height 27
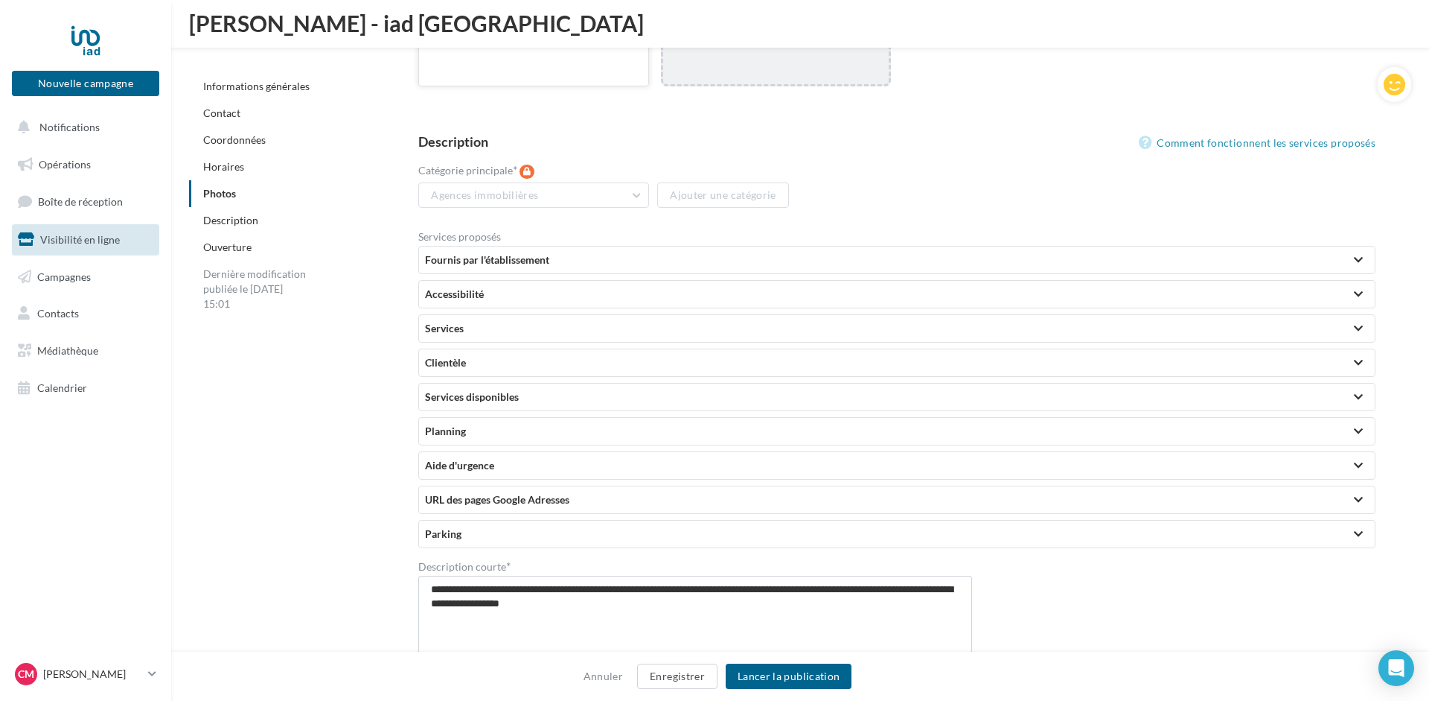
click at [532, 389] on div "Services disponibles" at bounding box center [897, 396] width 944 height 15
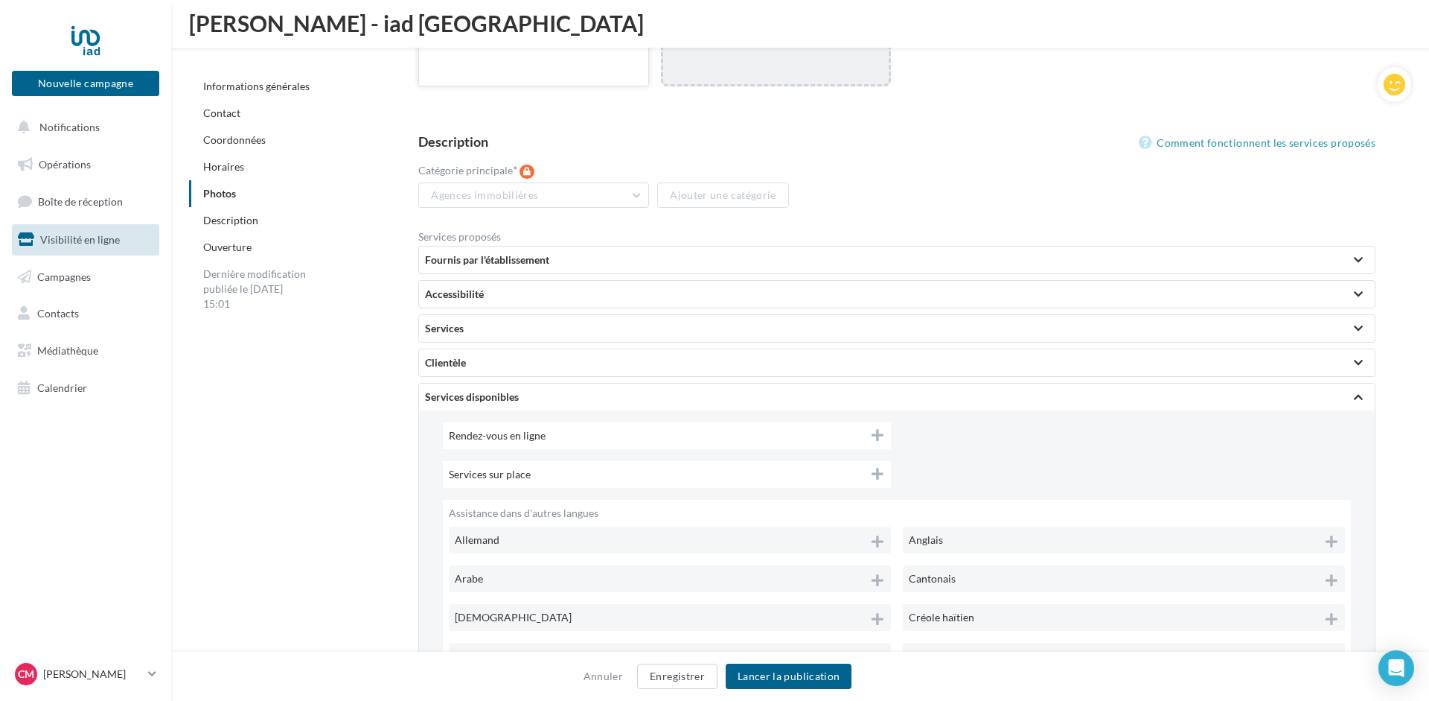
click at [578, 422] on div "Rendez-vous en ligne" at bounding box center [667, 435] width 448 height 27
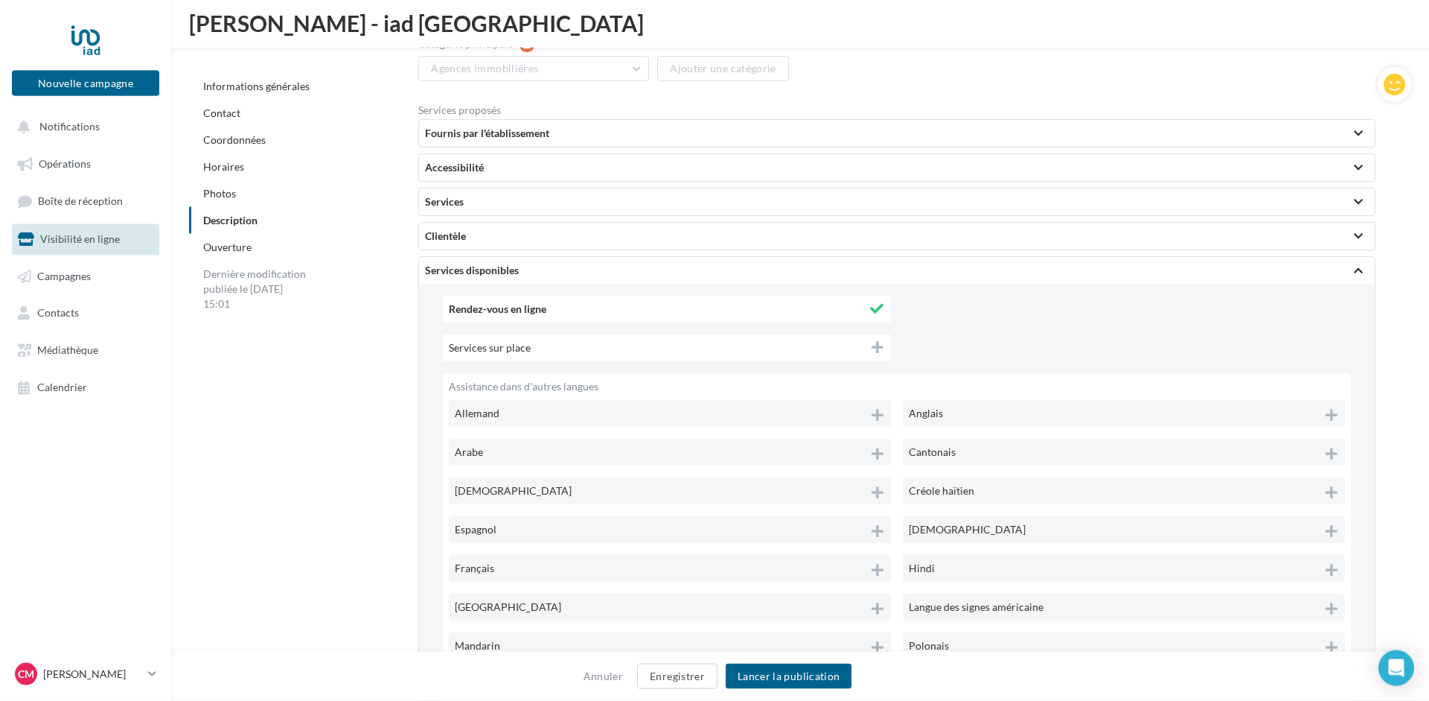
scroll to position [3161, 0]
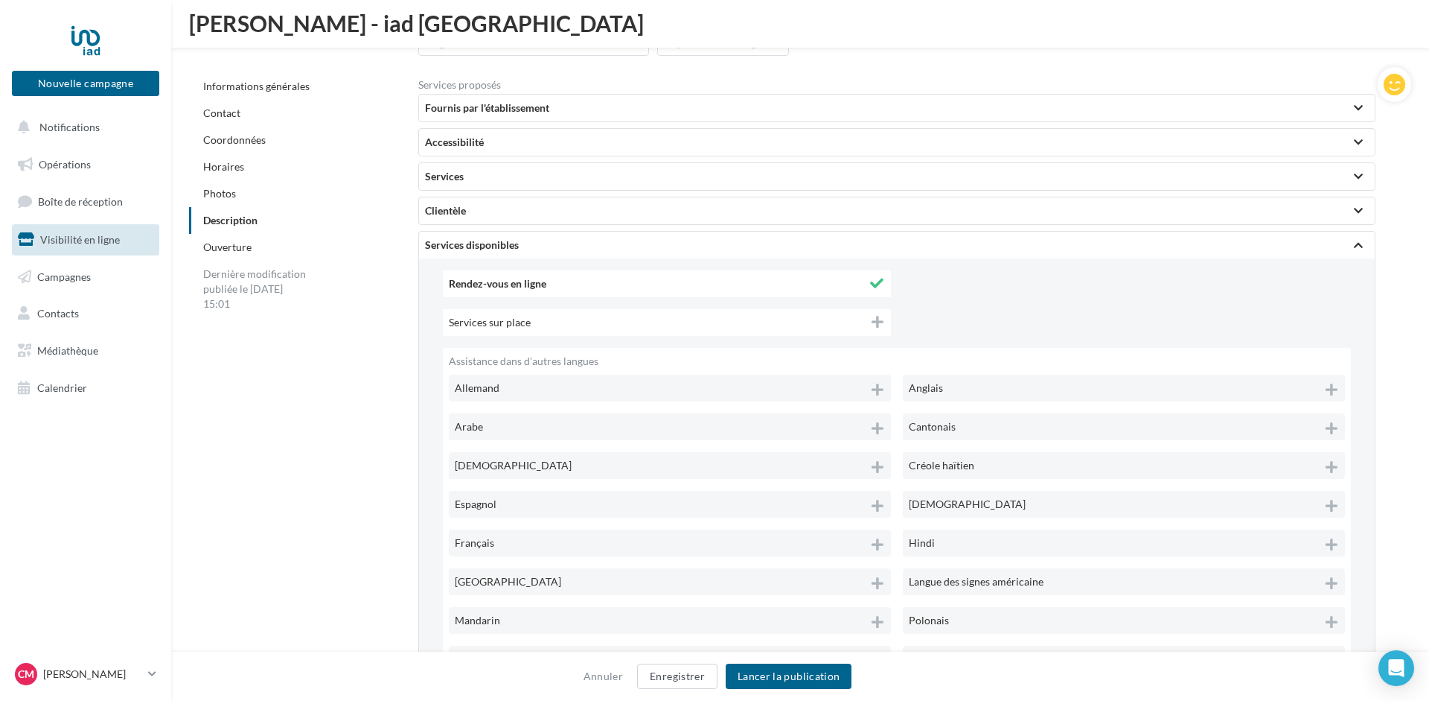
click at [498, 237] on div "Services disponibles" at bounding box center [897, 244] width 944 height 15
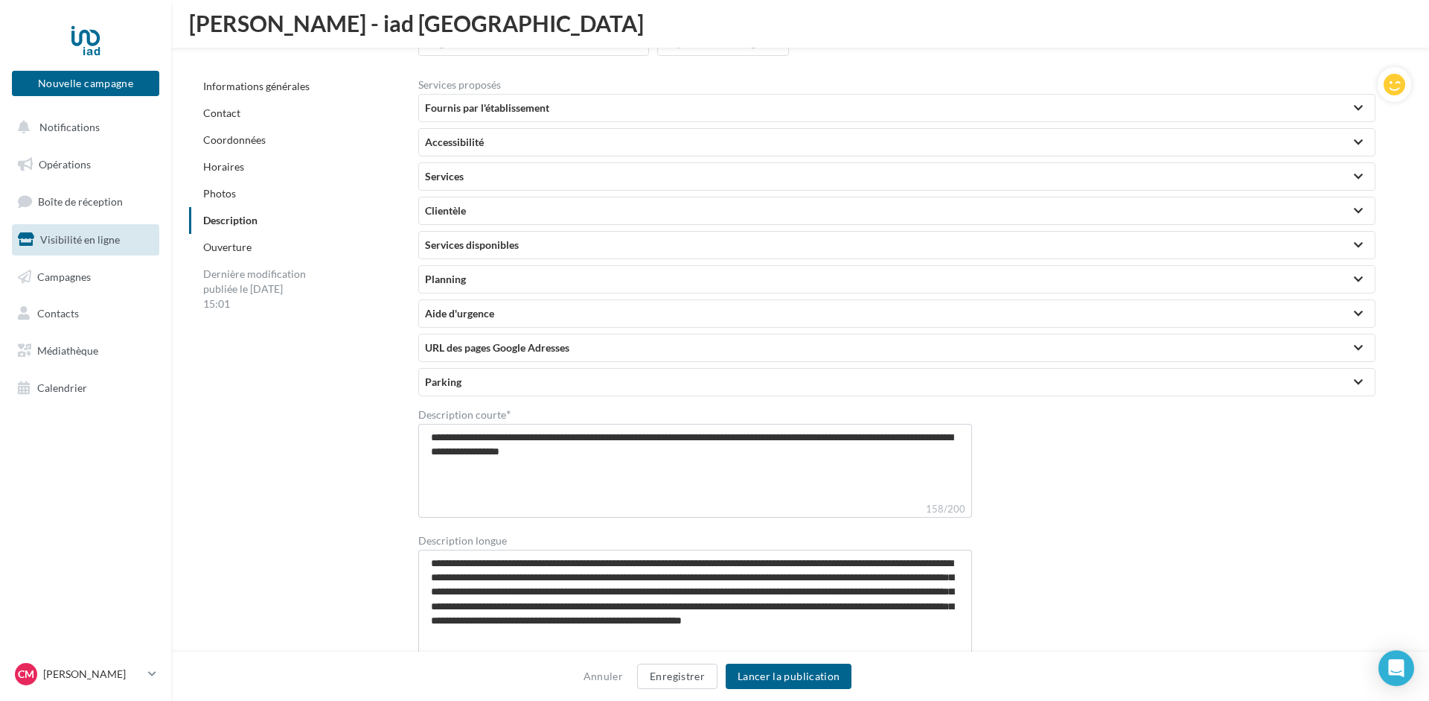
click at [502, 272] on div "Planning" at bounding box center [897, 279] width 944 height 15
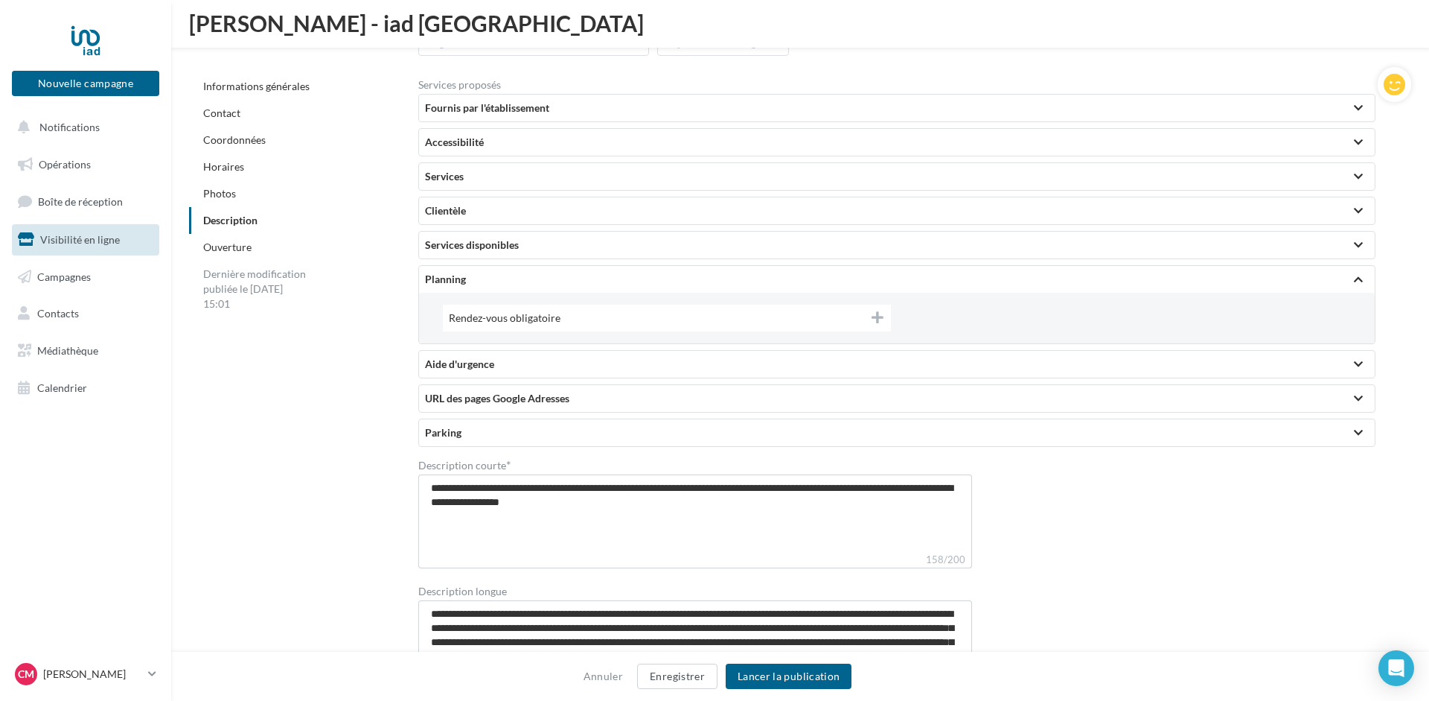
click at [585, 305] on div "Rendez-vous obligatoire" at bounding box center [667, 318] width 448 height 27
click at [514, 266] on div "Planning" at bounding box center [897, 279] width 956 height 27
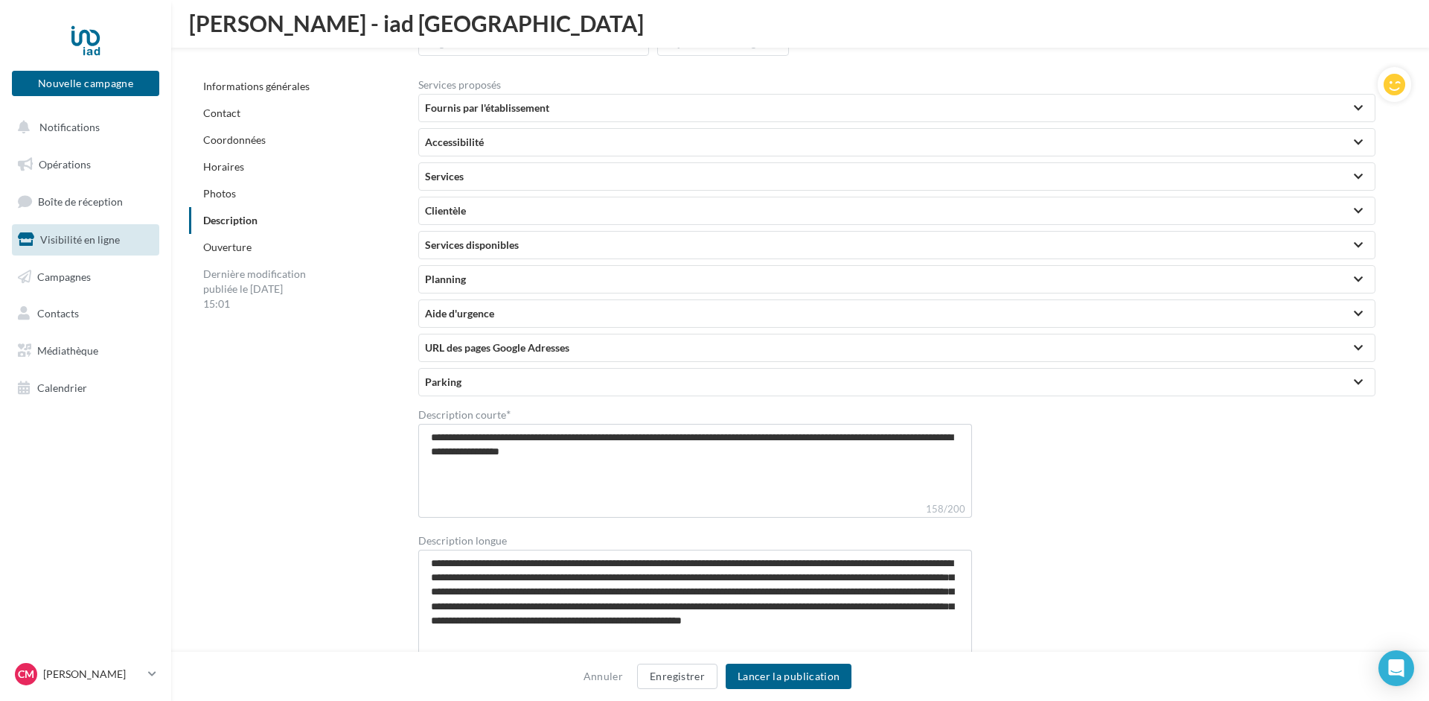
click at [530, 306] on div "Aide d'urgence" at bounding box center [897, 313] width 944 height 15
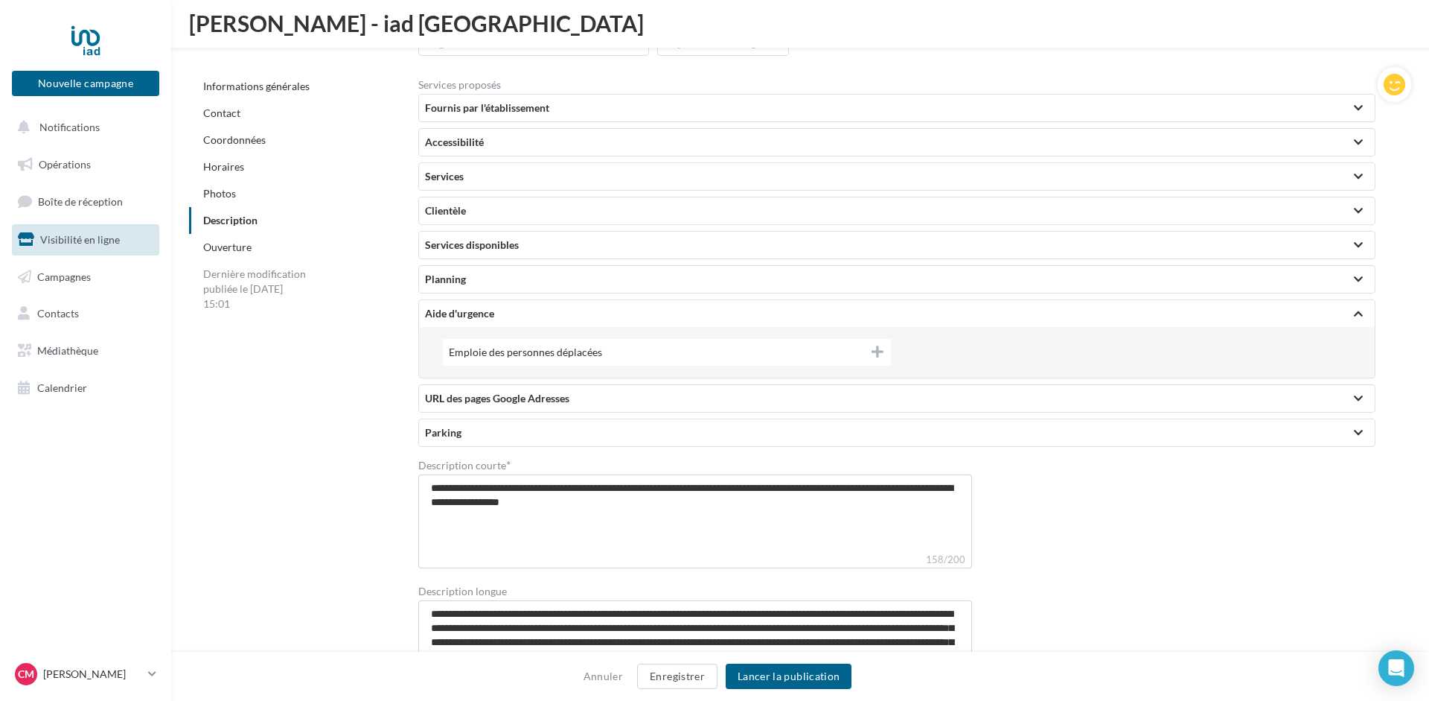
click at [517, 306] on div "Aide d'urgence" at bounding box center [897, 313] width 944 height 15
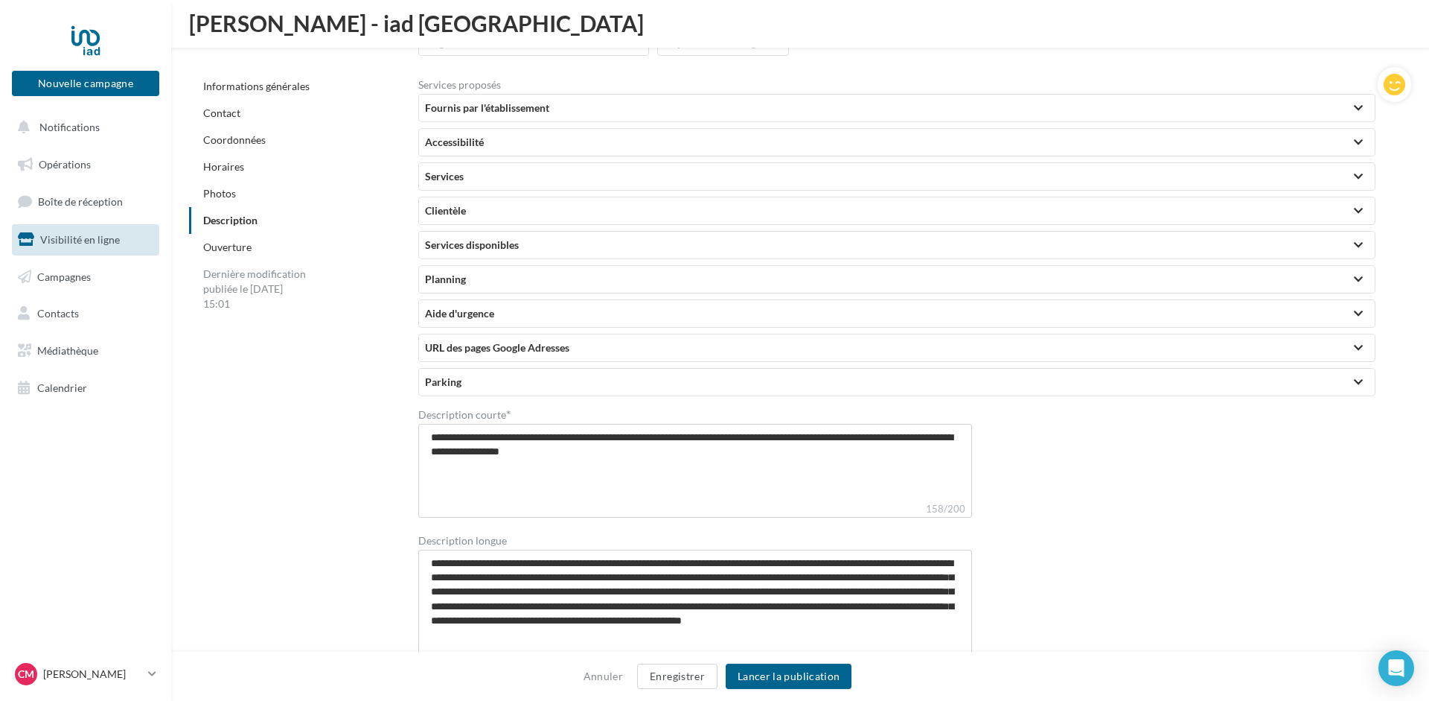
click at [574, 340] on div "URL des pages Google Adresses" at bounding box center [897, 347] width 944 height 15
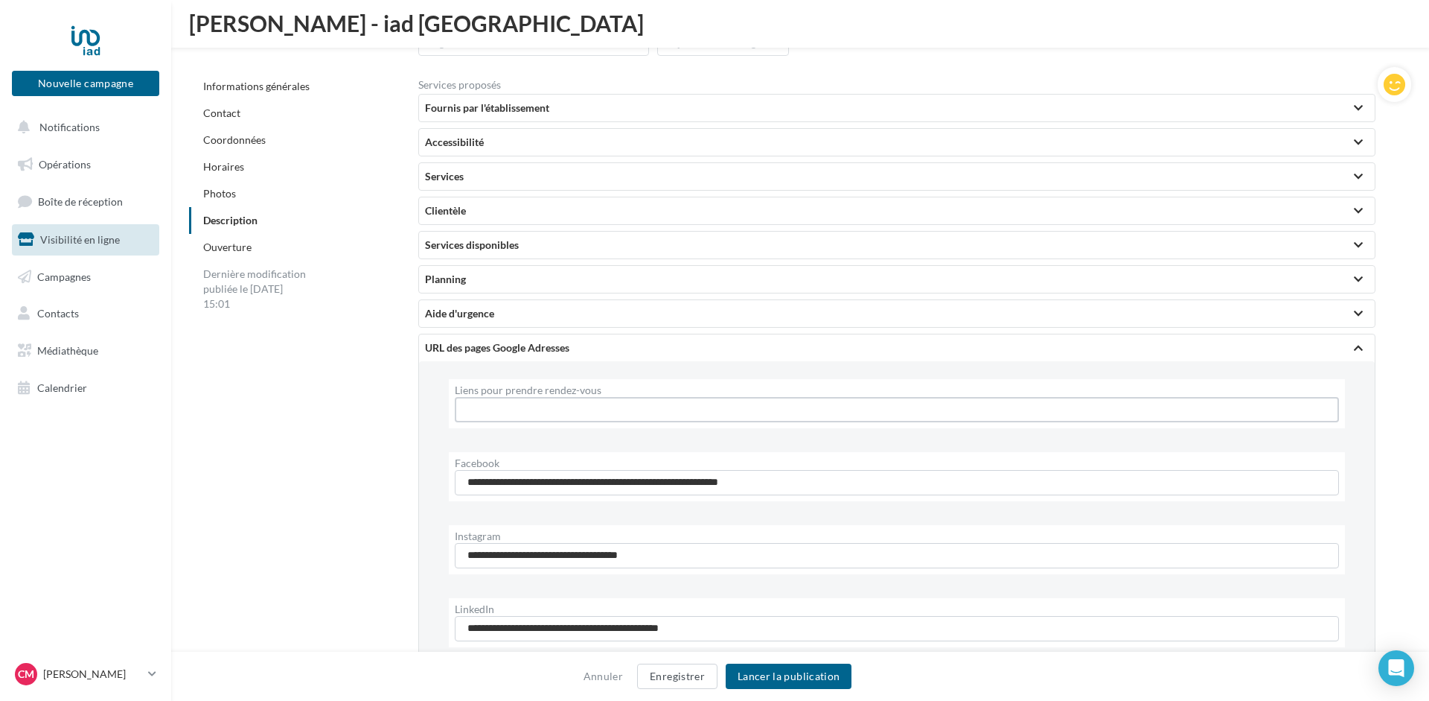
click at [556, 397] on input "Liens pour prendre rendez-vous" at bounding box center [897, 409] width 884 height 25
paste input "**********"
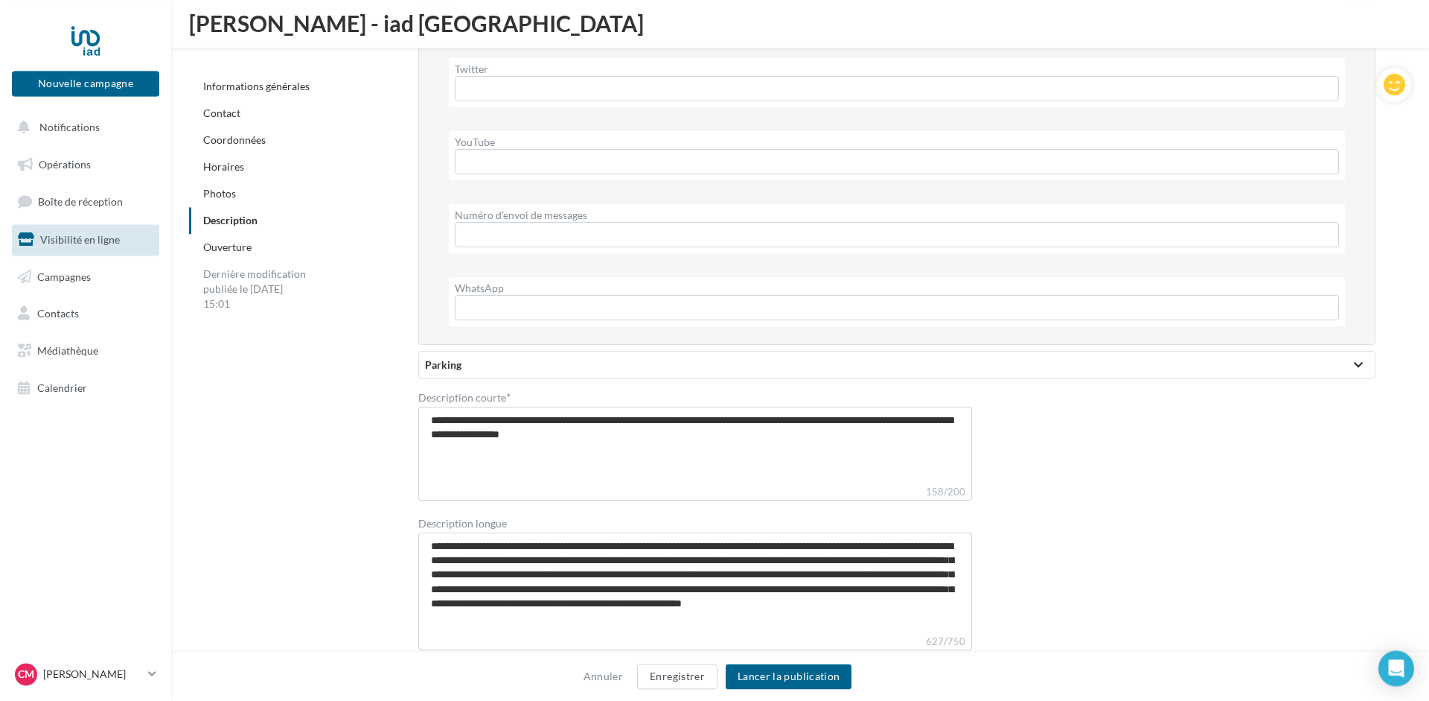
scroll to position [3997, 0]
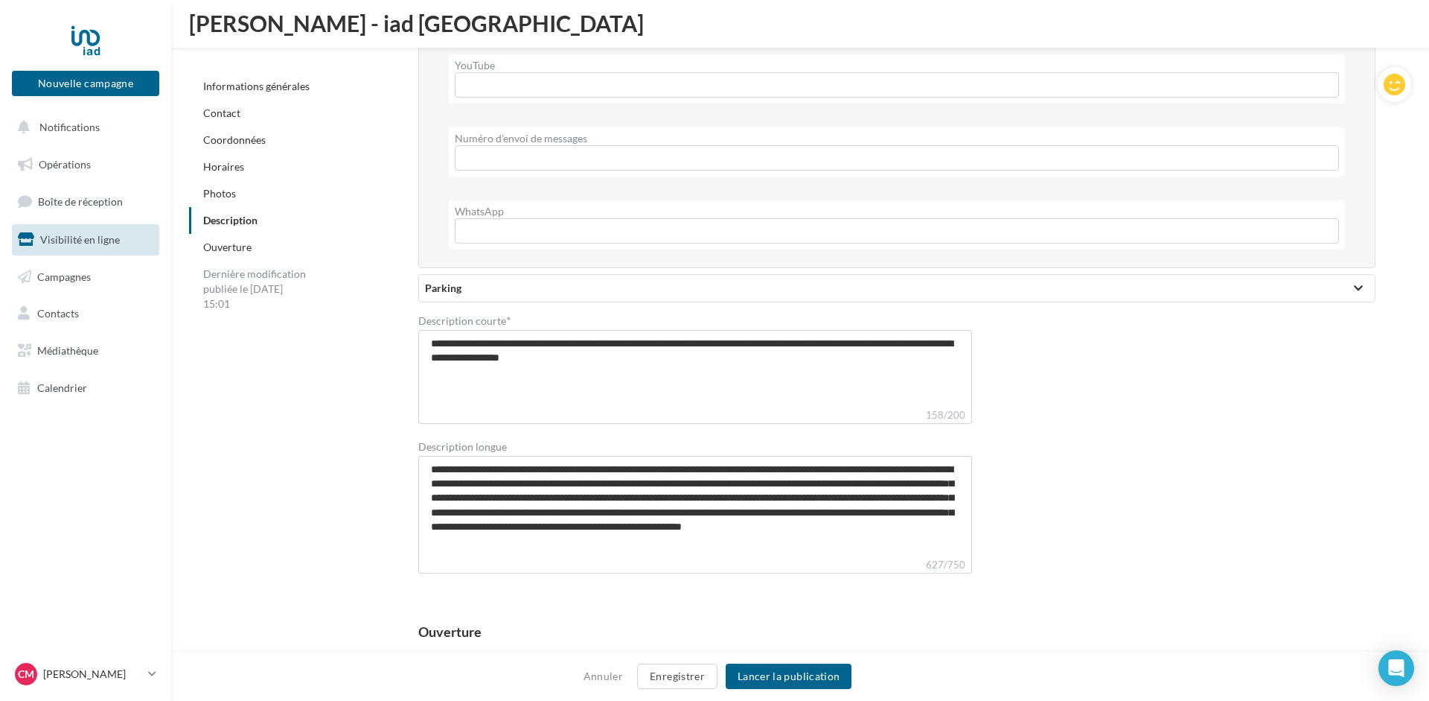
type input "**********"
click at [514, 281] on div "Parking" at bounding box center [897, 288] width 944 height 15
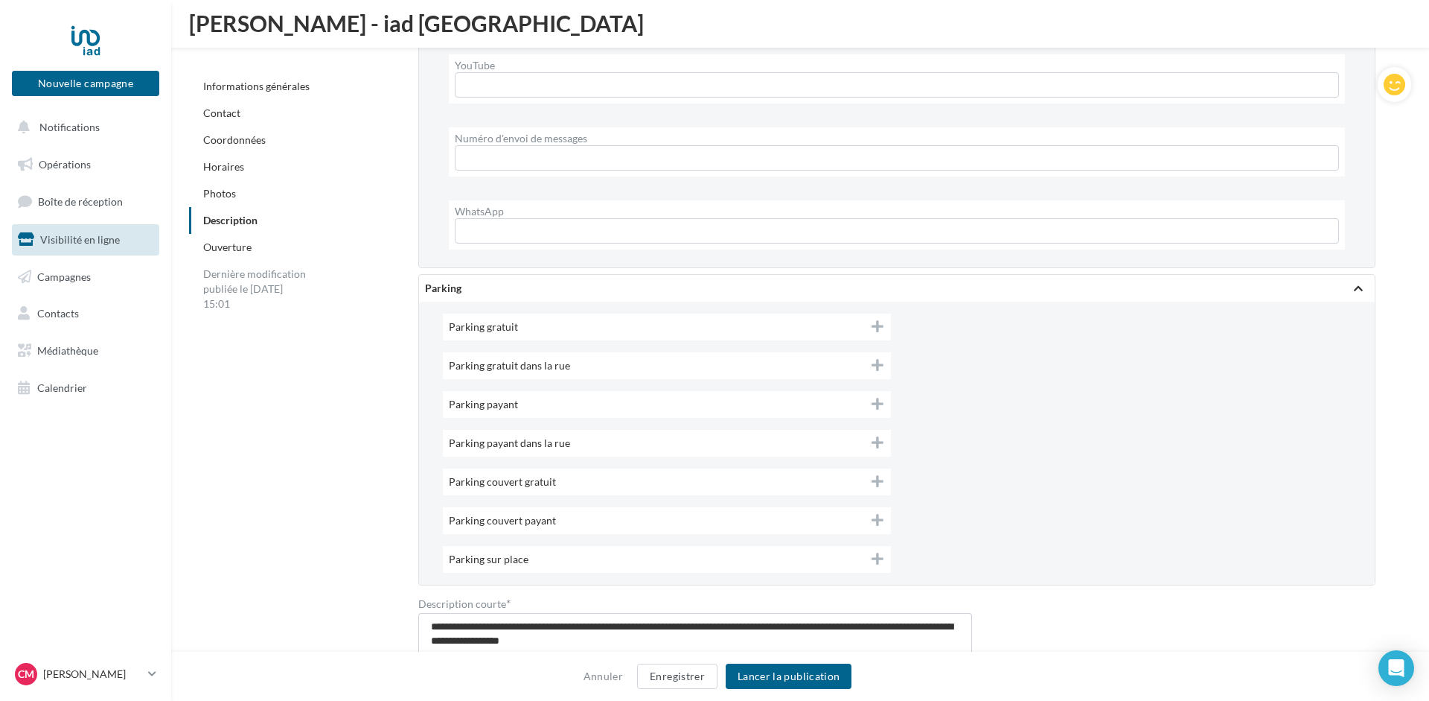
click at [1348, 275] on div at bounding box center [1358, 288] width 21 height 27
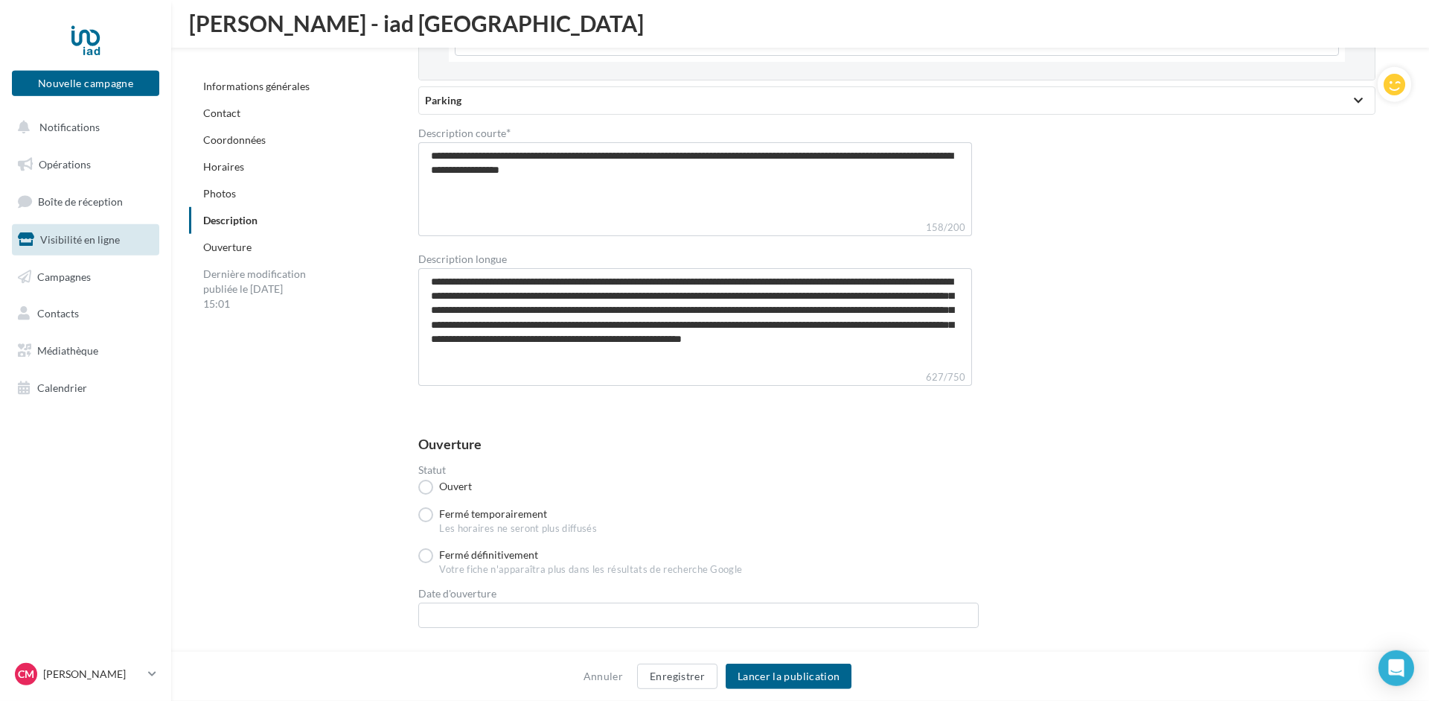
scroll to position [4206, 0]
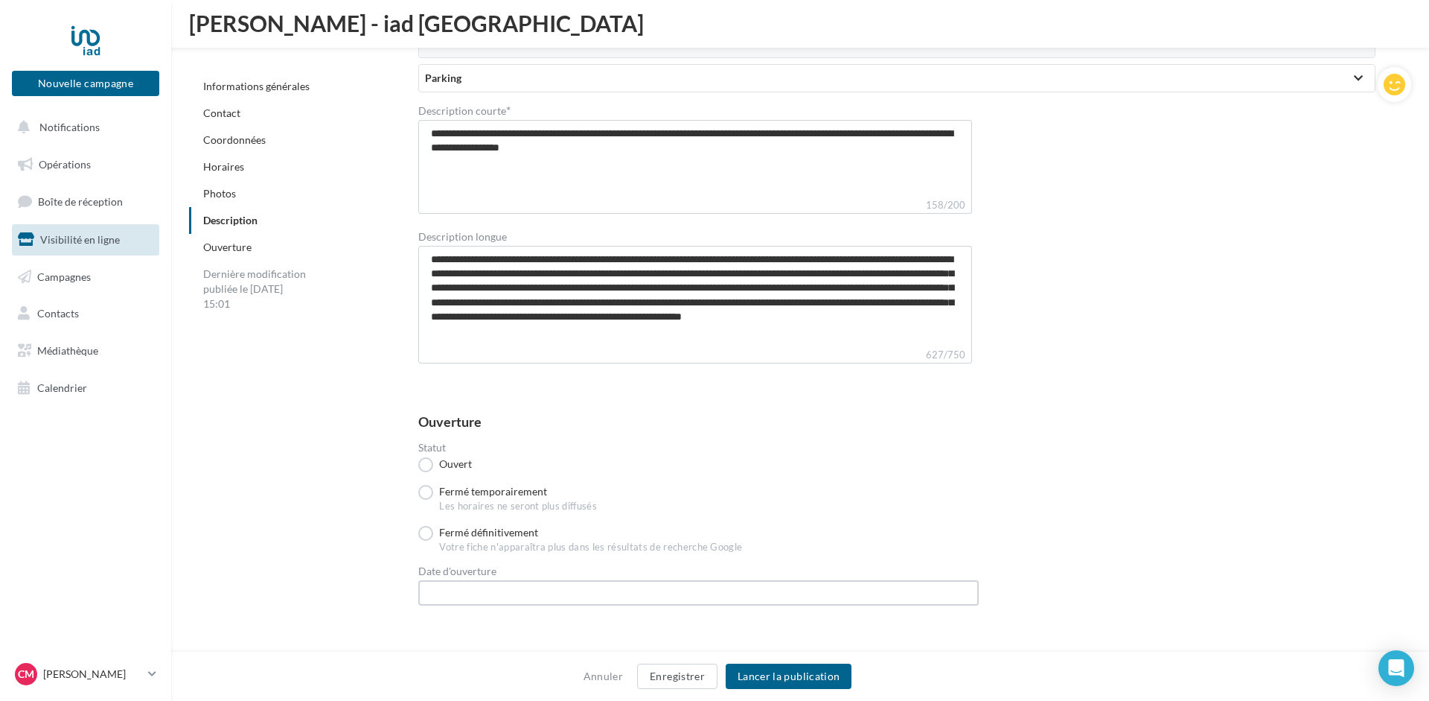
click at [462, 580] on input "text" at bounding box center [698, 592] width 561 height 25
click at [440, 380] on icon at bounding box center [437, 389] width 19 height 19
click at [441, 380] on icon at bounding box center [437, 389] width 19 height 19
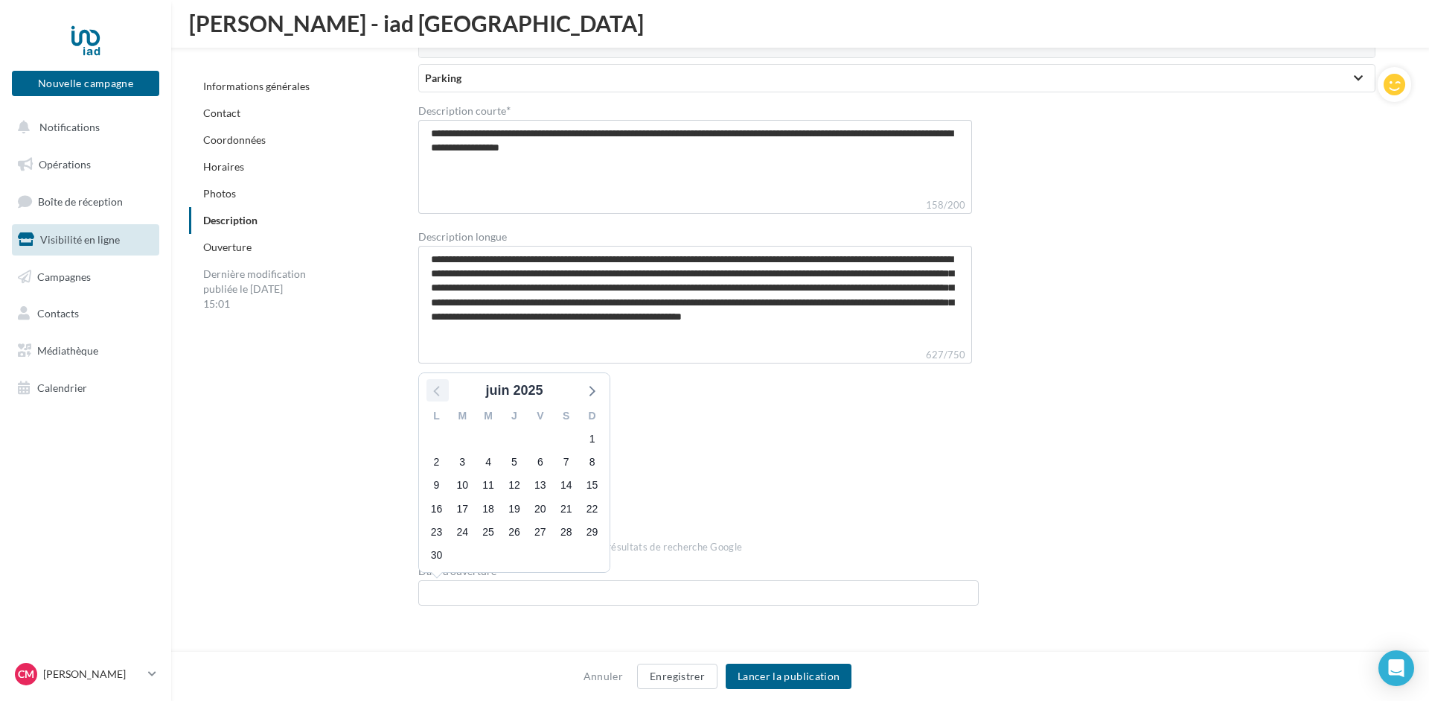
click at [442, 380] on icon at bounding box center [437, 389] width 19 height 19
click at [444, 380] on icon at bounding box center [437, 389] width 19 height 19
click at [484, 521] on span "30" at bounding box center [488, 531] width 21 height 21
type input "**********"
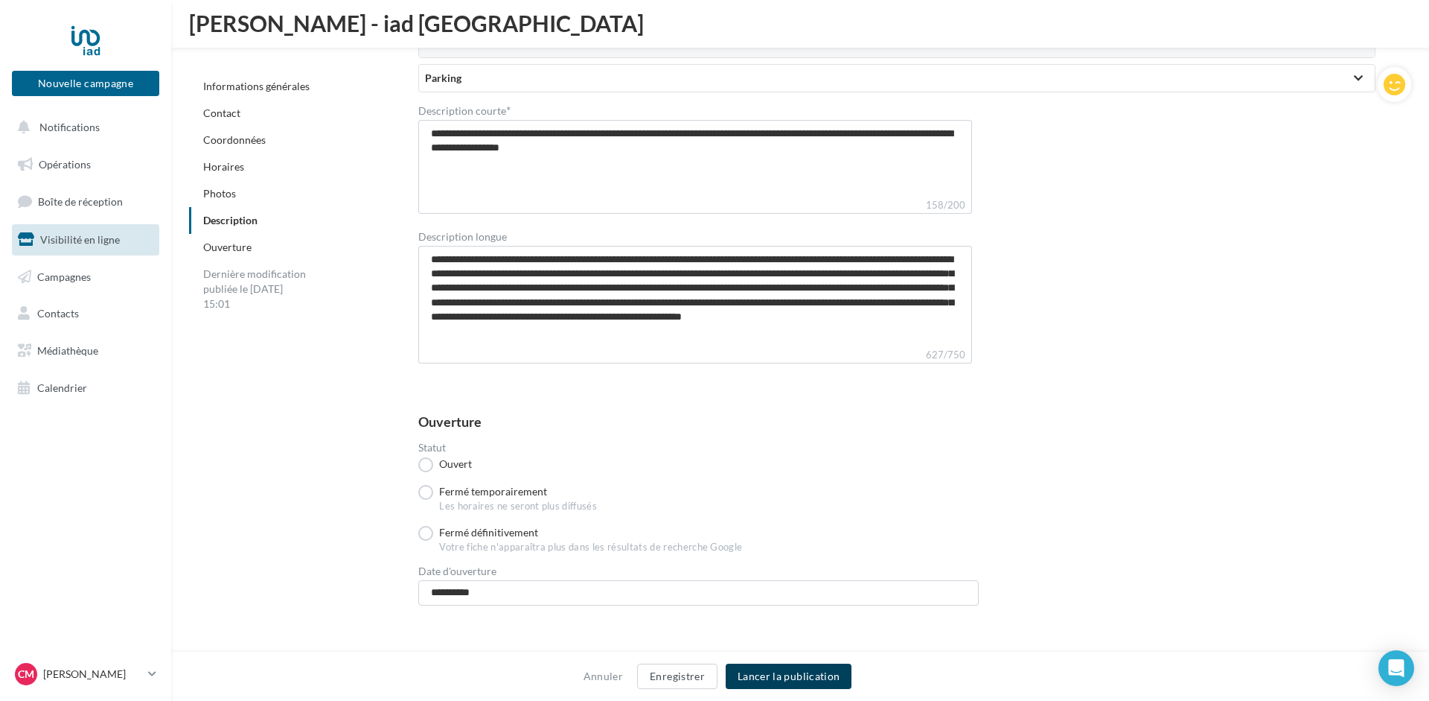
click at [806, 675] on button "Lancer la publication" at bounding box center [789, 675] width 126 height 25
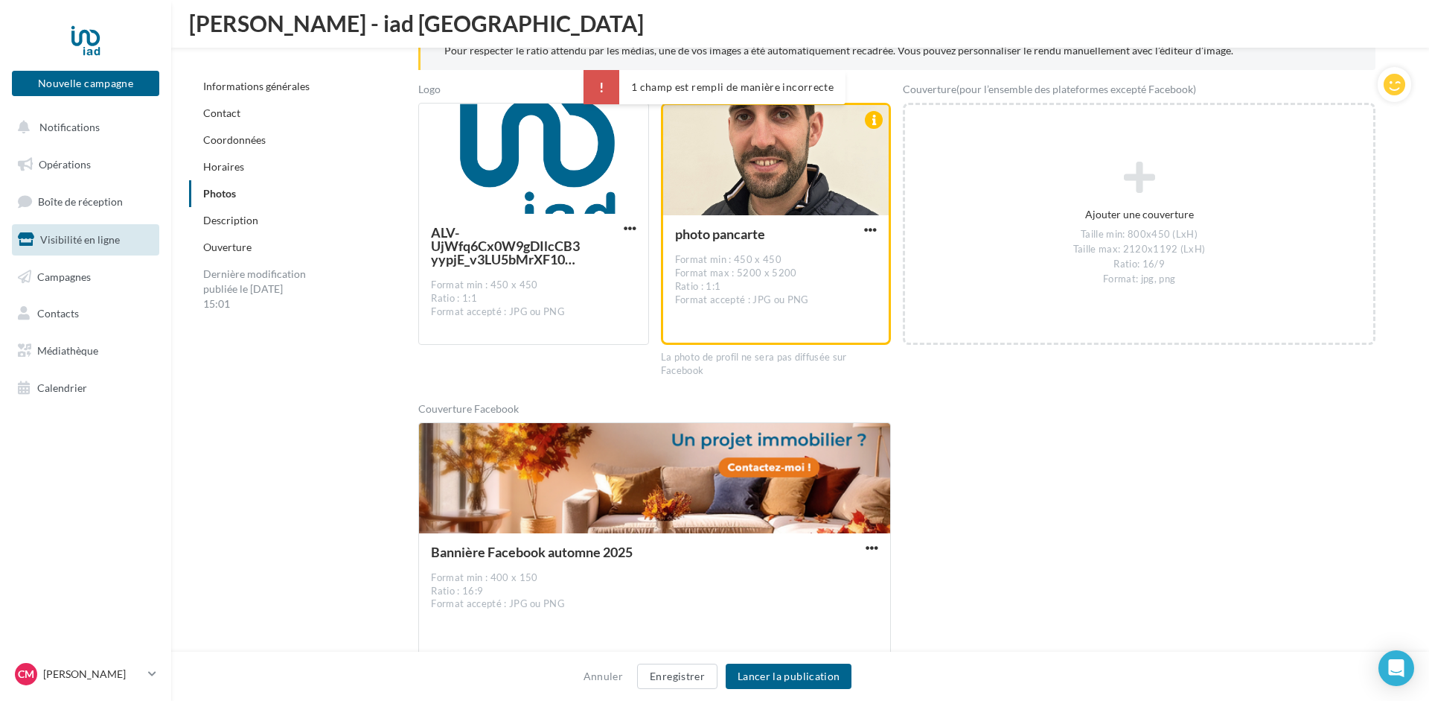
click at [725, 86] on div "1 champ est rempli de manière incorrecte" at bounding box center [715, 87] width 262 height 34
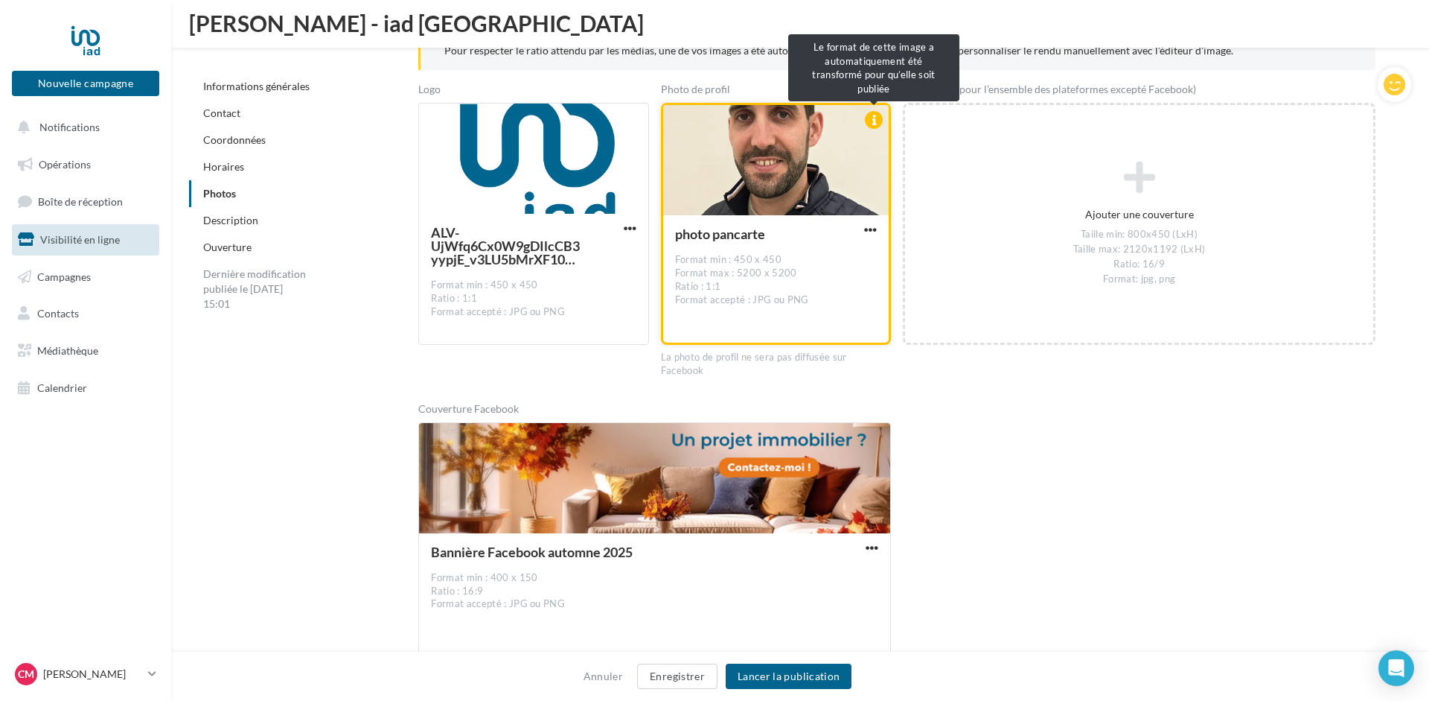
click at [873, 115] on div at bounding box center [874, 120] width 18 height 18
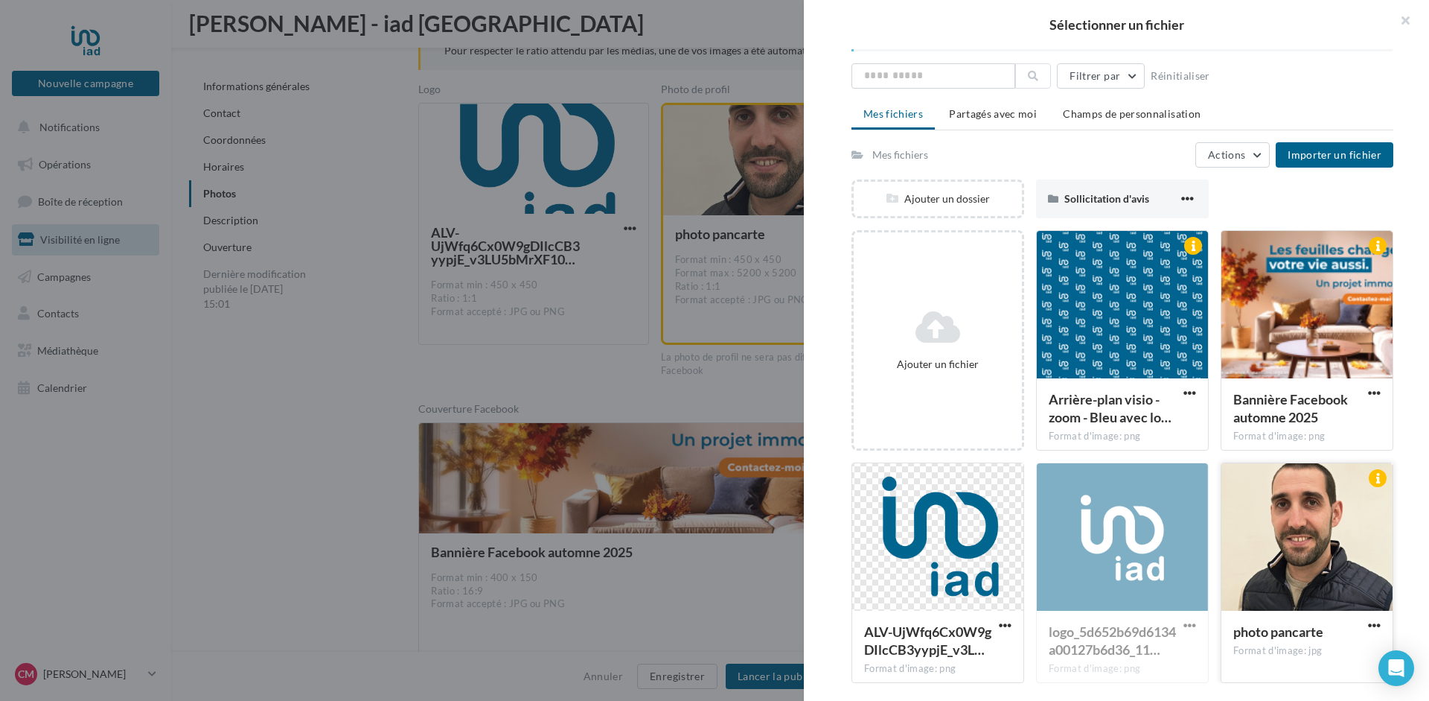
scroll to position [48, 0]
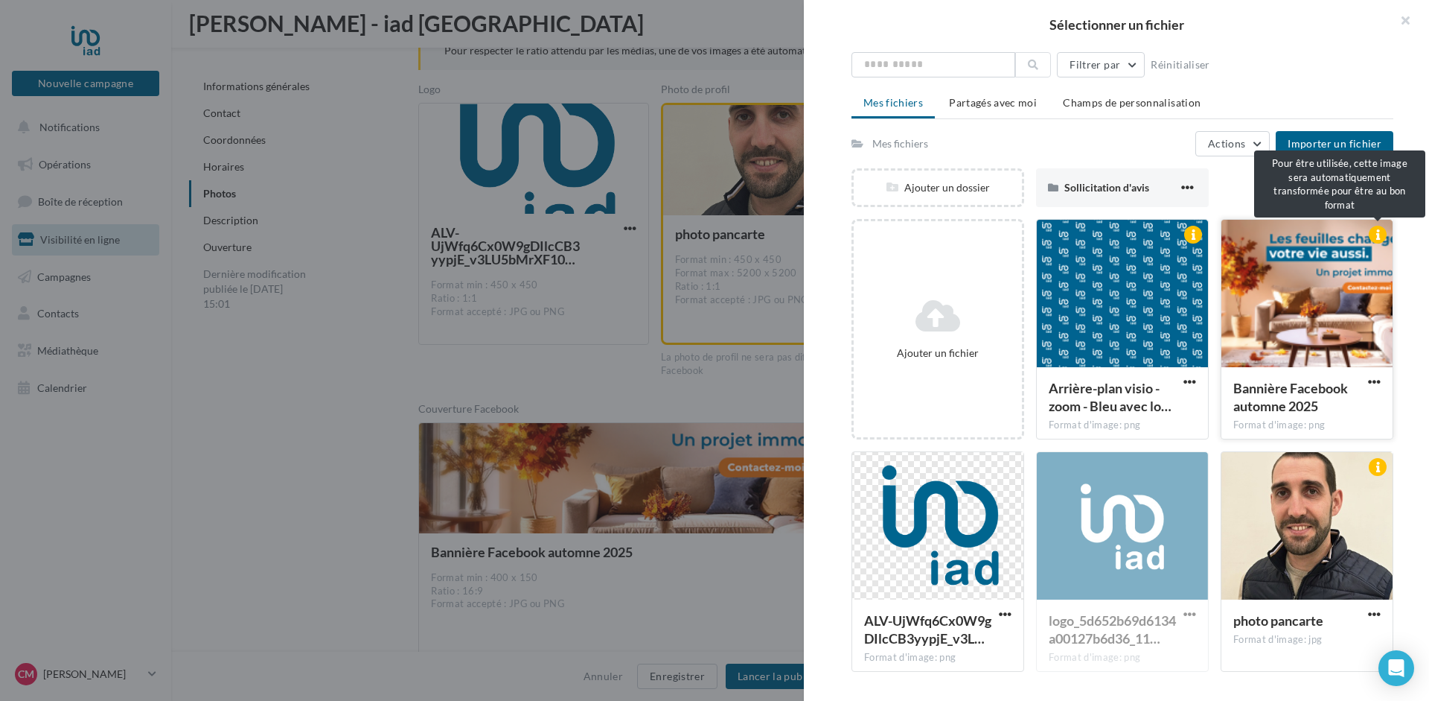
click at [1380, 235] on div at bounding box center [1378, 235] width 18 height 18
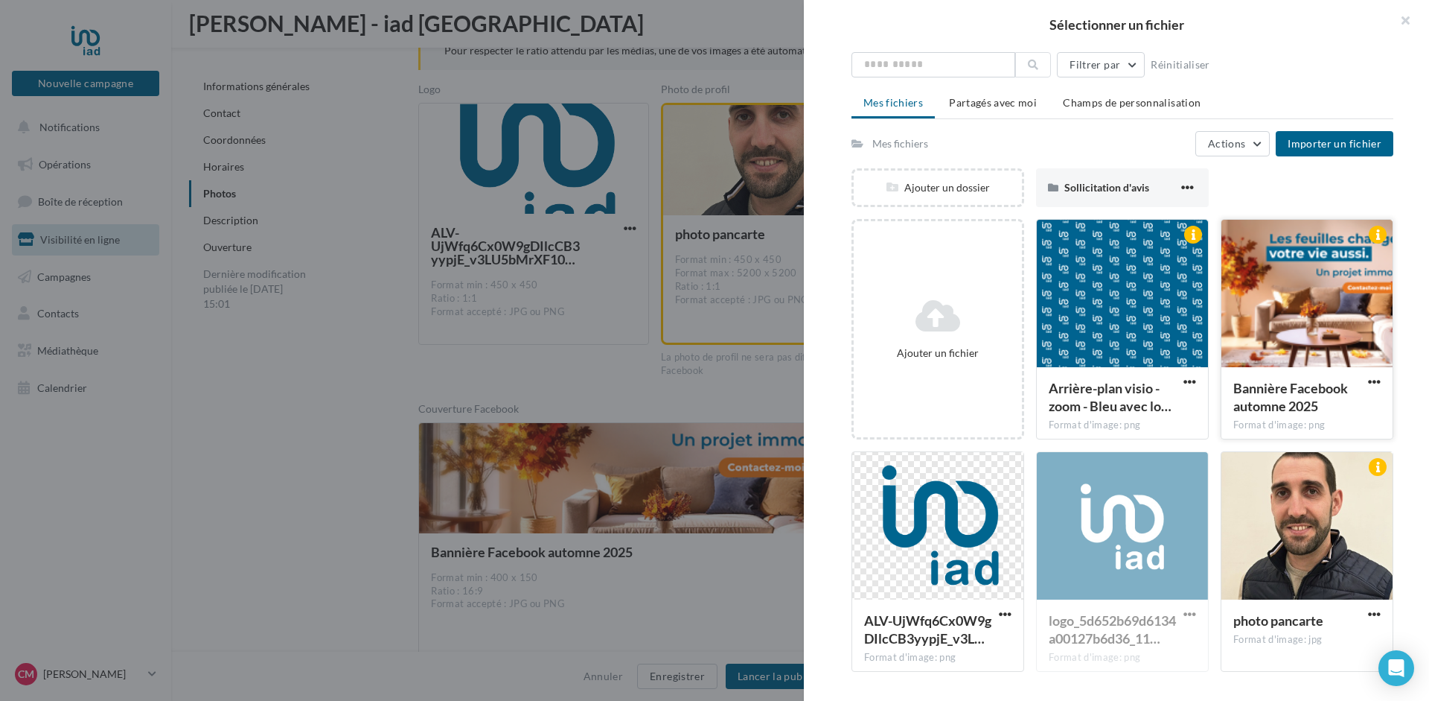
click at [1380, 235] on div at bounding box center [1378, 235] width 18 height 18
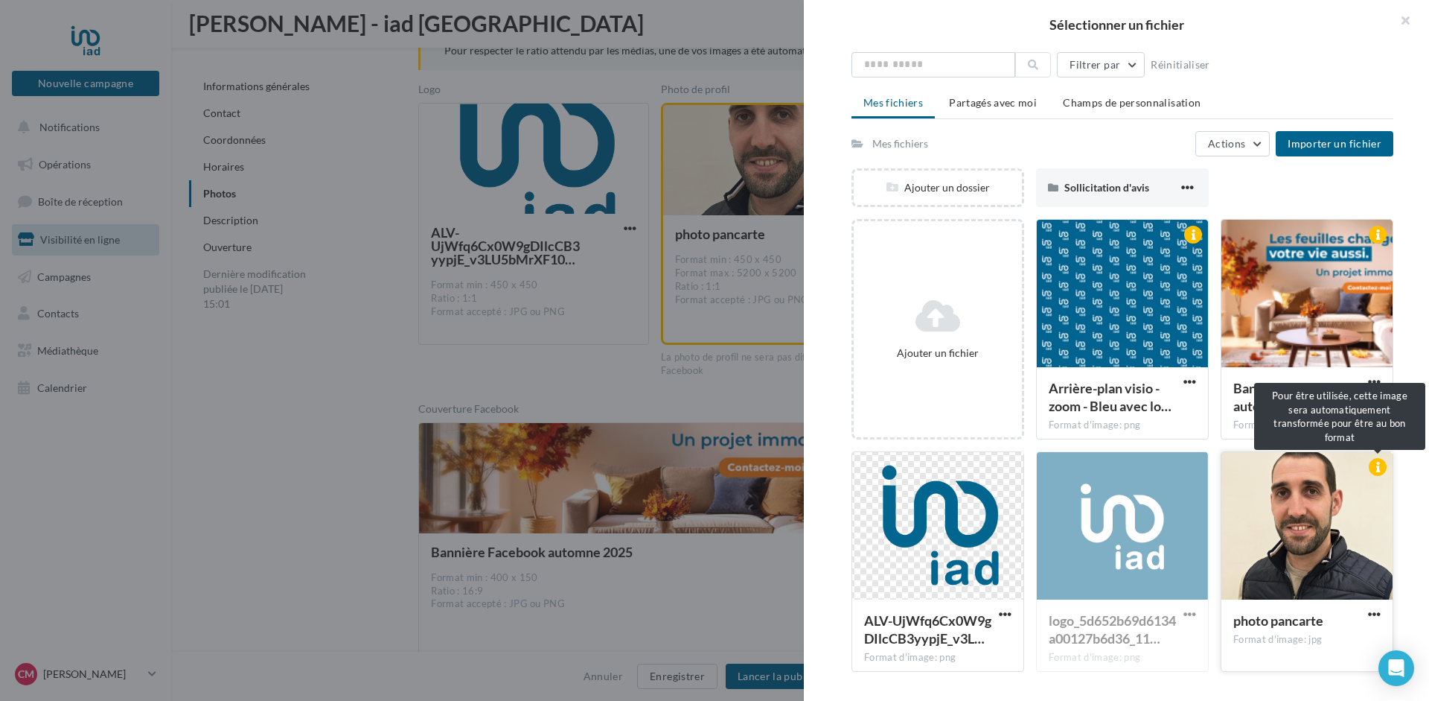
click at [1379, 459] on div at bounding box center [1378, 467] width 18 height 18
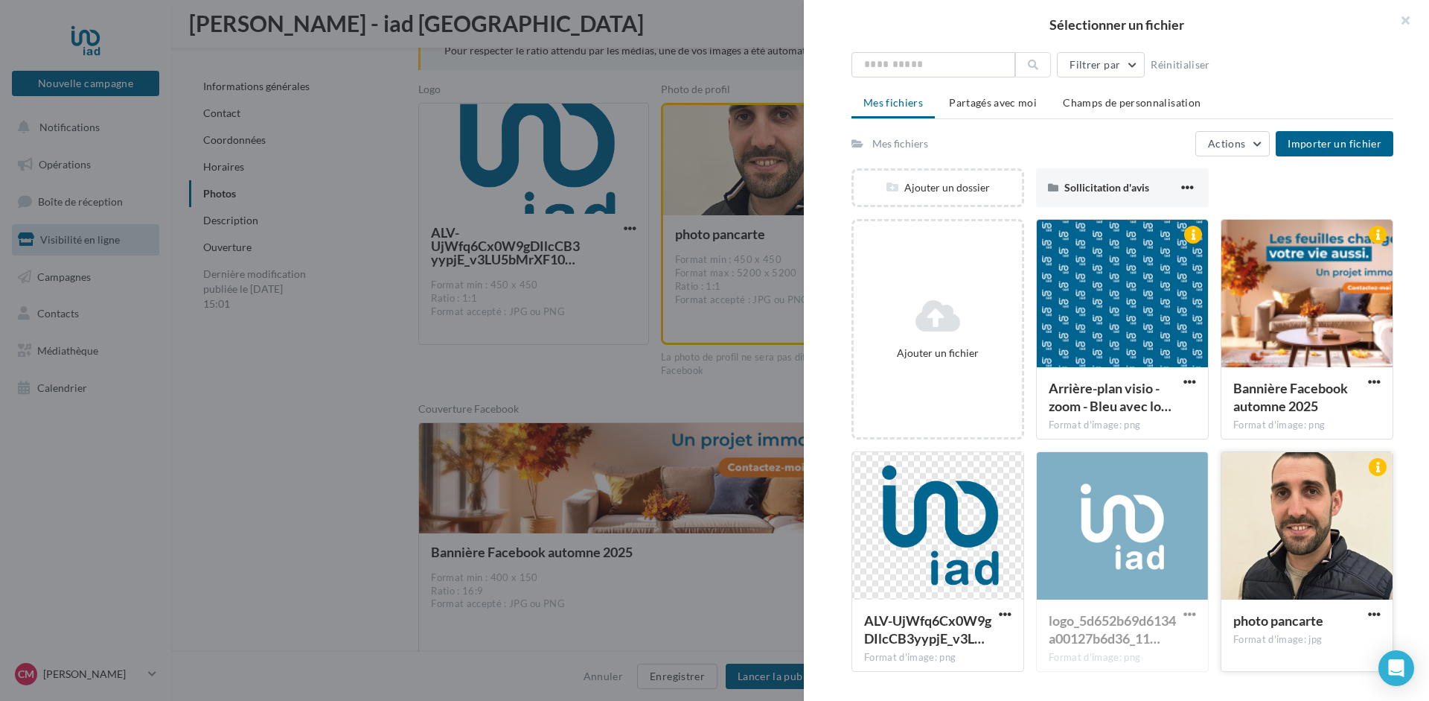
click at [1382, 610] on button "button" at bounding box center [1374, 615] width 19 height 15
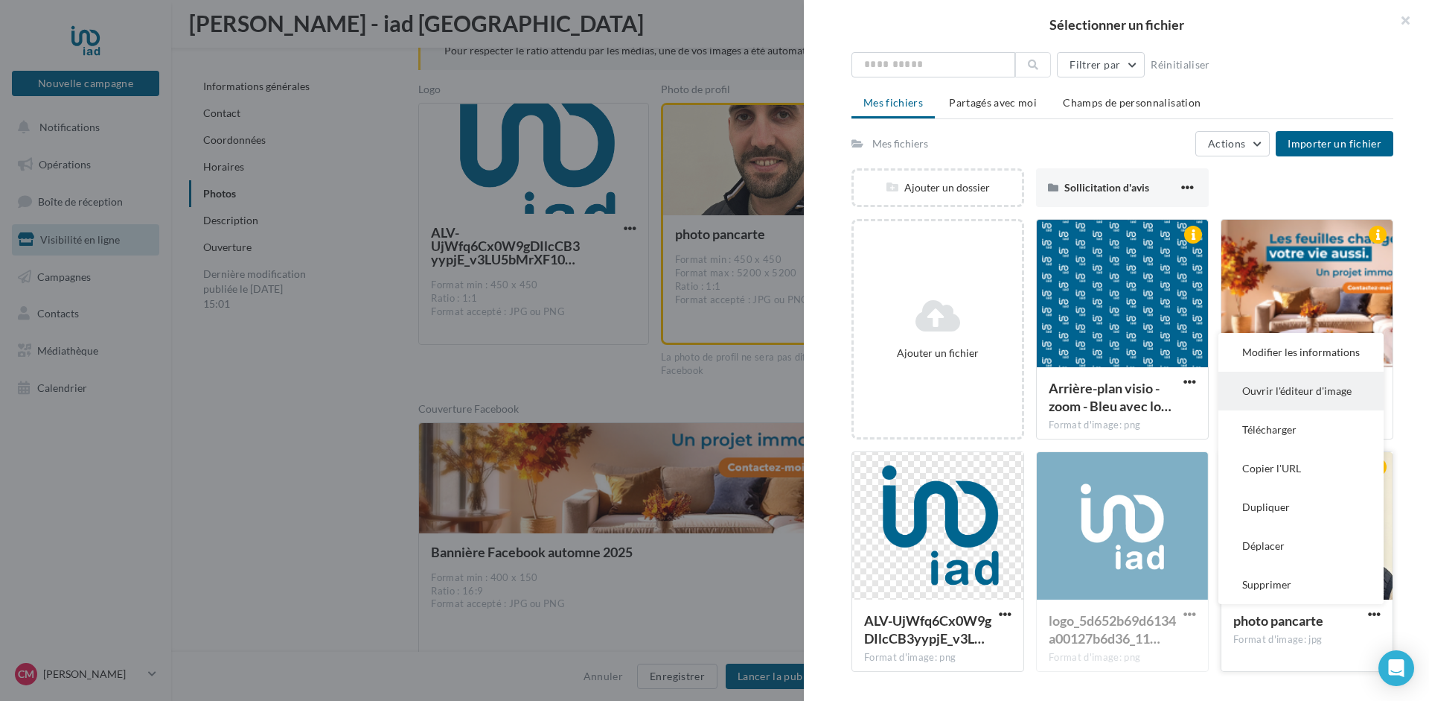
click at [1279, 390] on button "Ouvrir l'éditeur d'image" at bounding box center [1301, 391] width 165 height 39
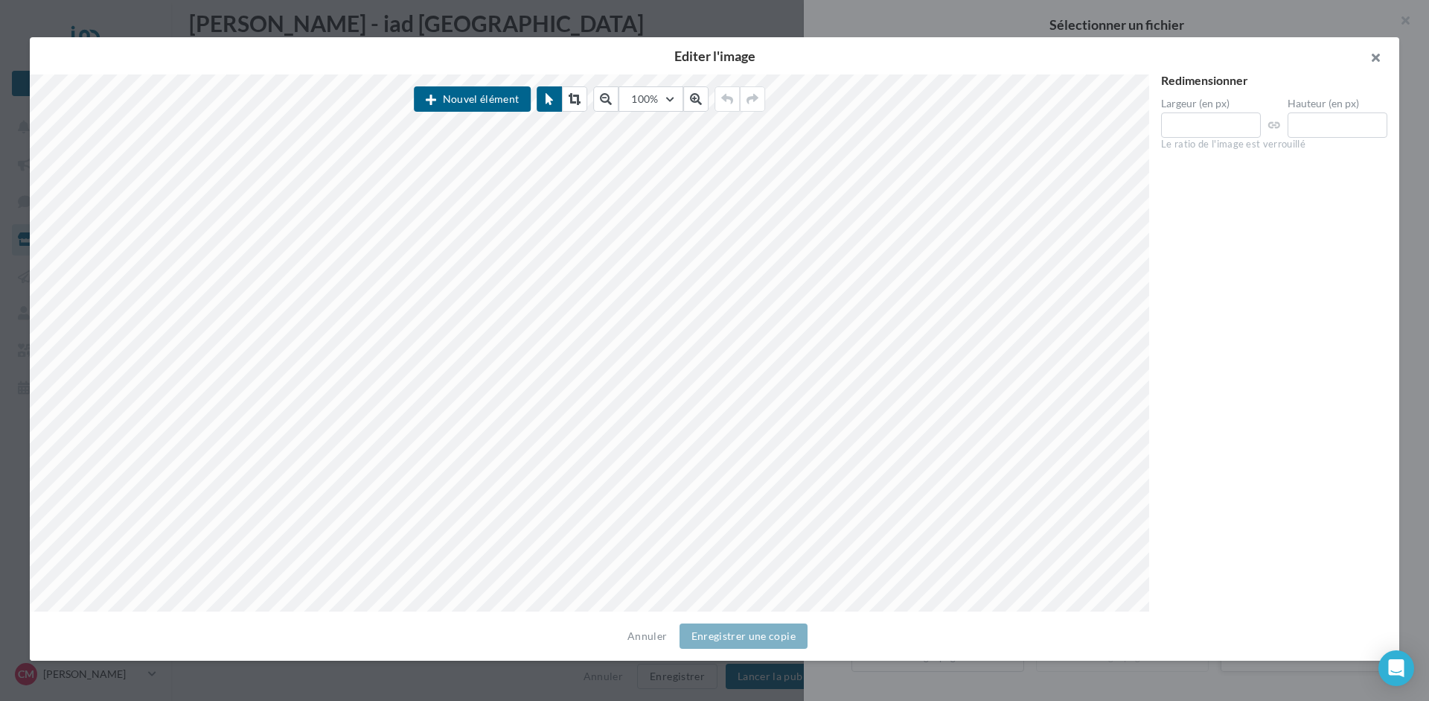
click at [1380, 56] on button "button" at bounding box center [1370, 59] width 60 height 45
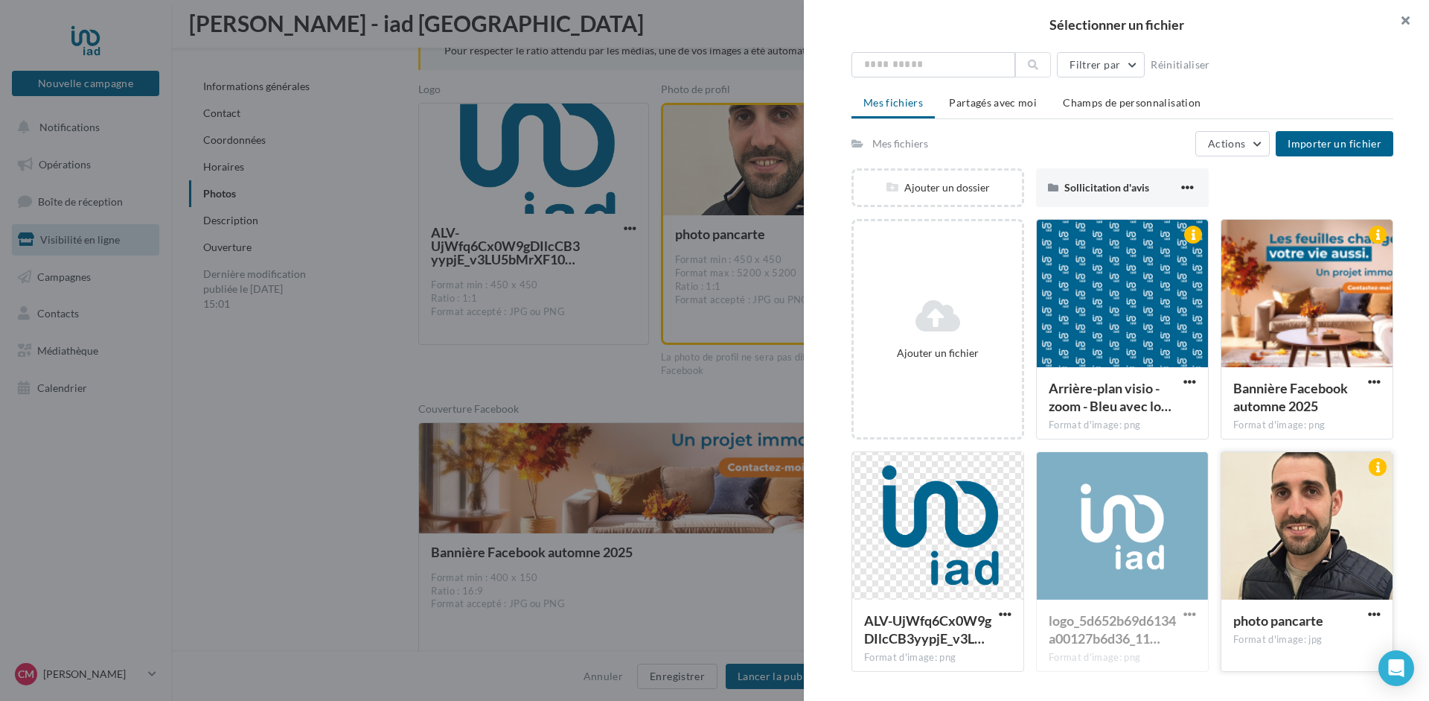
click at [1409, 20] on button "button" at bounding box center [1400, 22] width 60 height 45
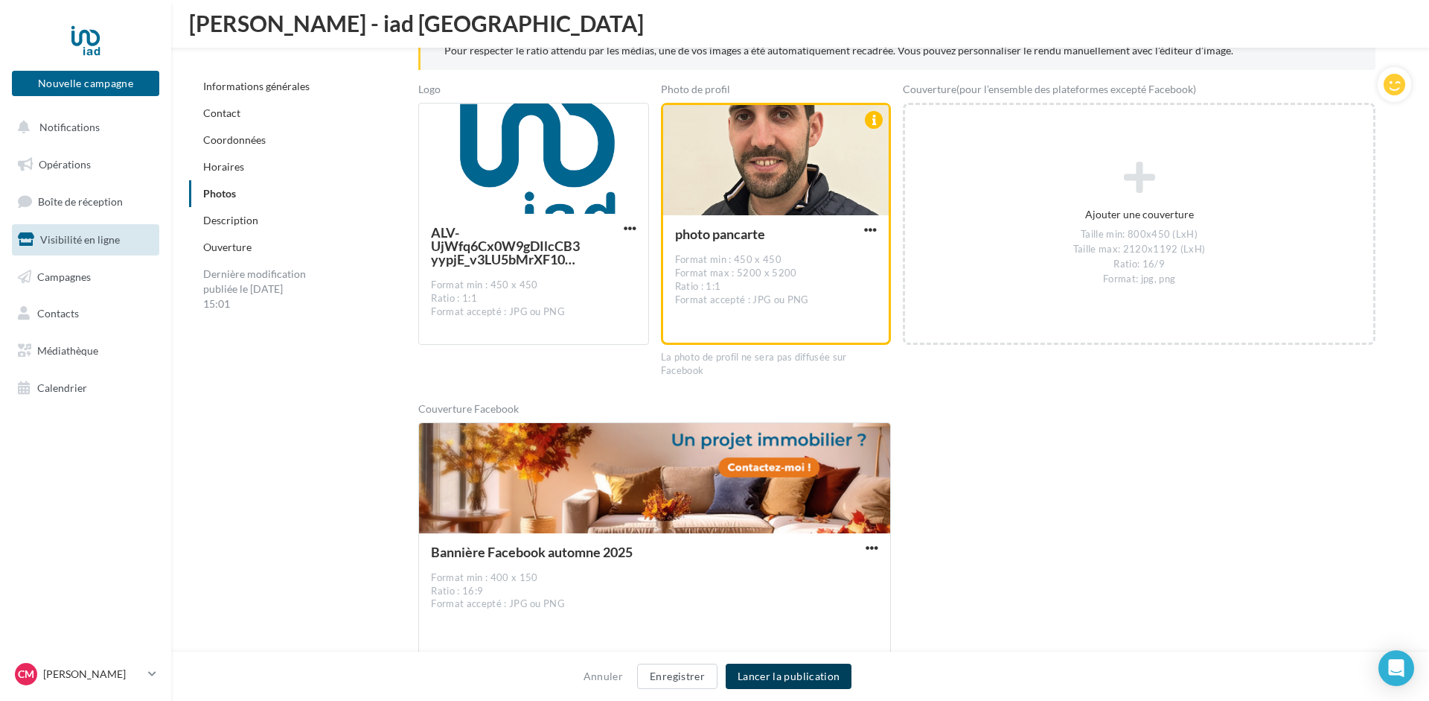
click at [782, 672] on button "Lancer la publication" at bounding box center [789, 675] width 126 height 25
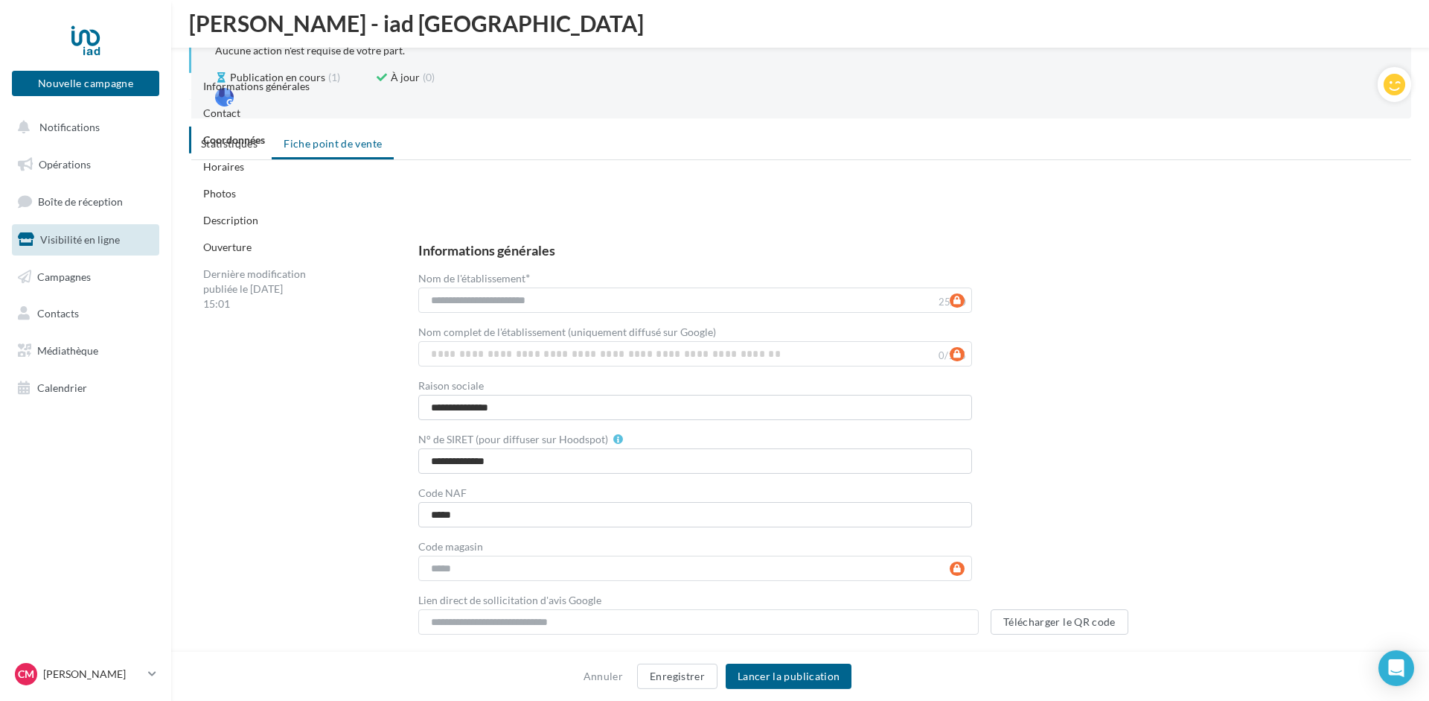
scroll to position [0, 0]
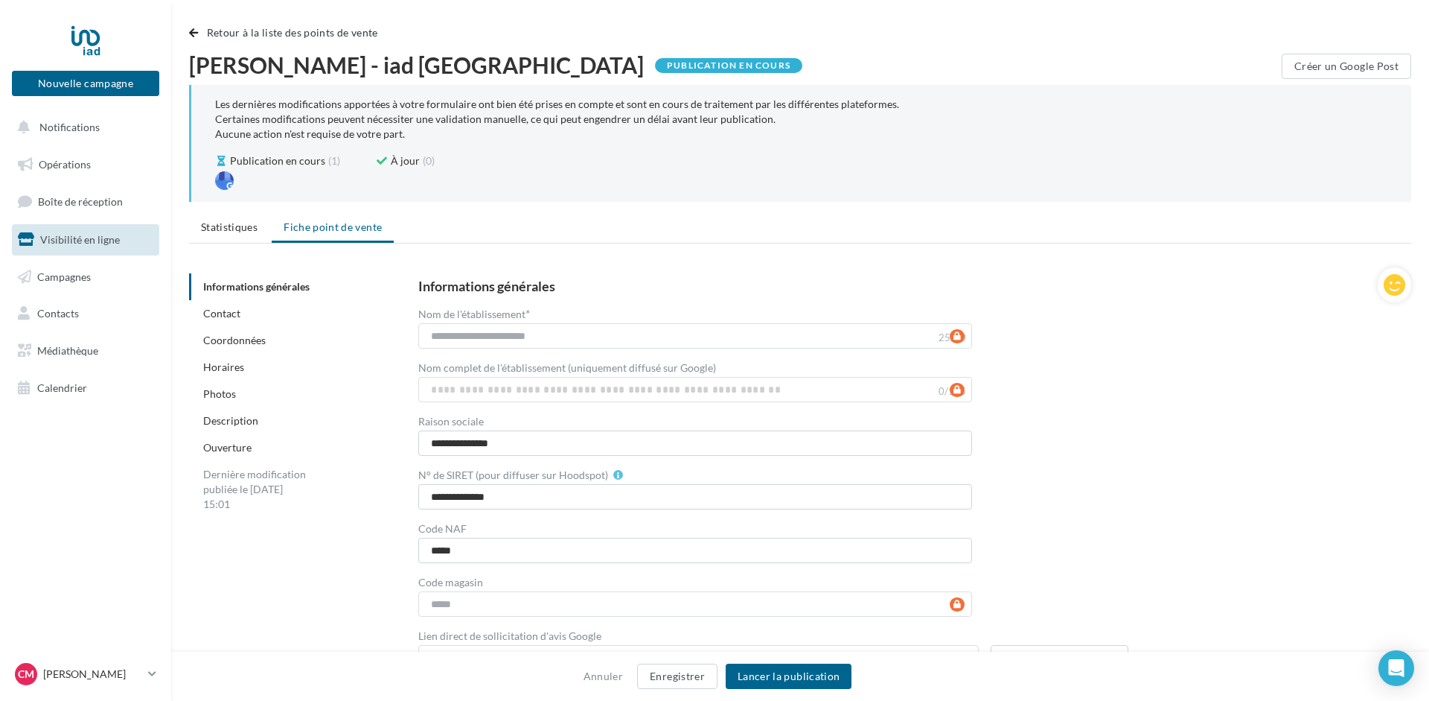
drag, startPoint x: 274, startPoint y: 540, endPoint x: 325, endPoint y: 133, distance: 409.6
click at [82, 34] on div at bounding box center [85, 40] width 119 height 37
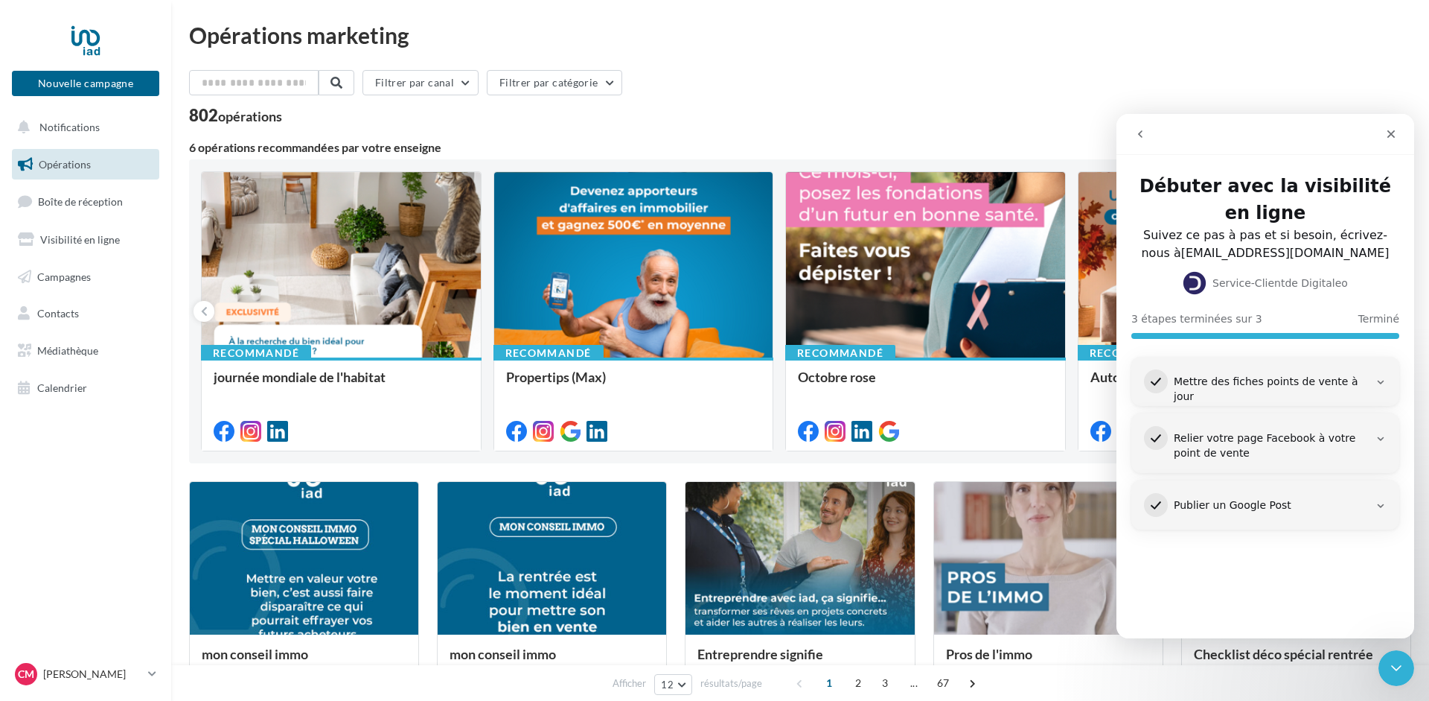
click at [1387, 379] on div "1 Mettre des fiches points de vente à jour" at bounding box center [1265, 386] width 267 height 59
click at [1383, 383] on icon "Intercom Messenger" at bounding box center [1381, 382] width 7 height 4
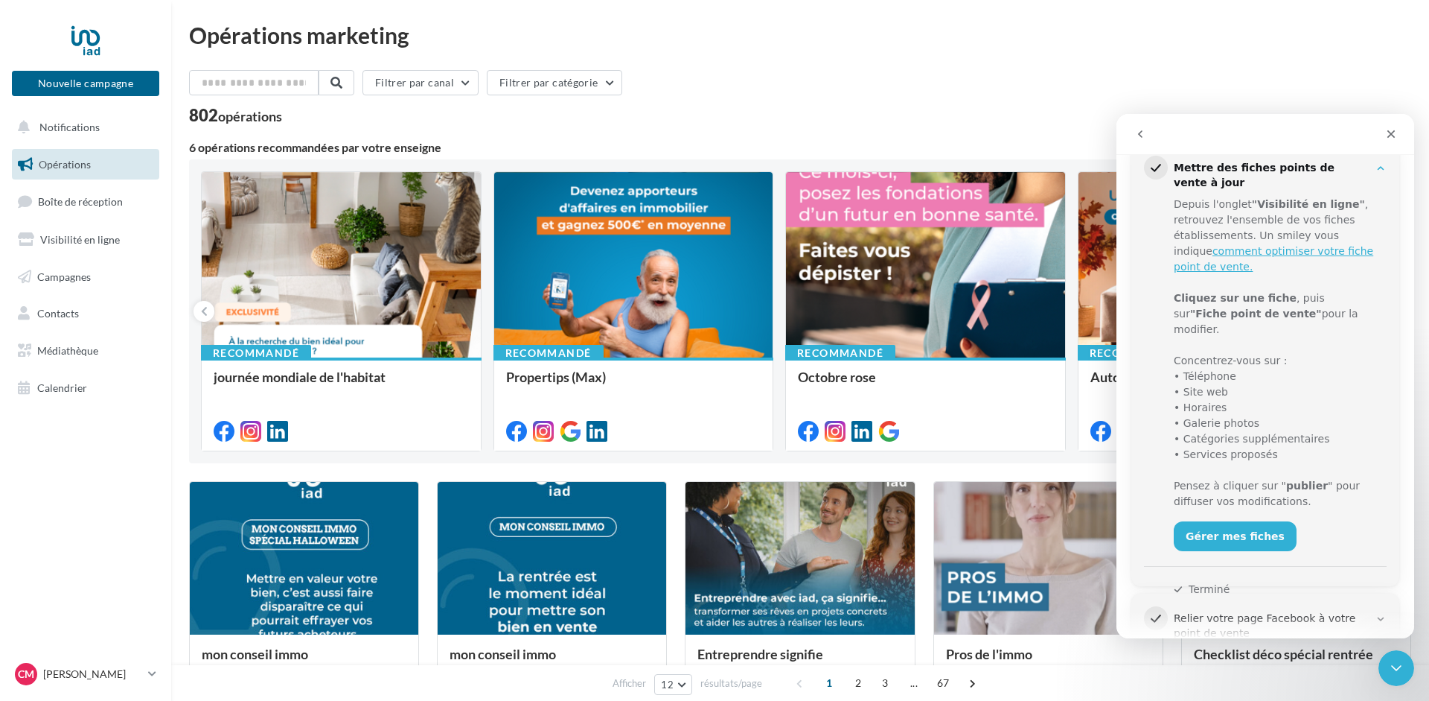
scroll to position [26, 0]
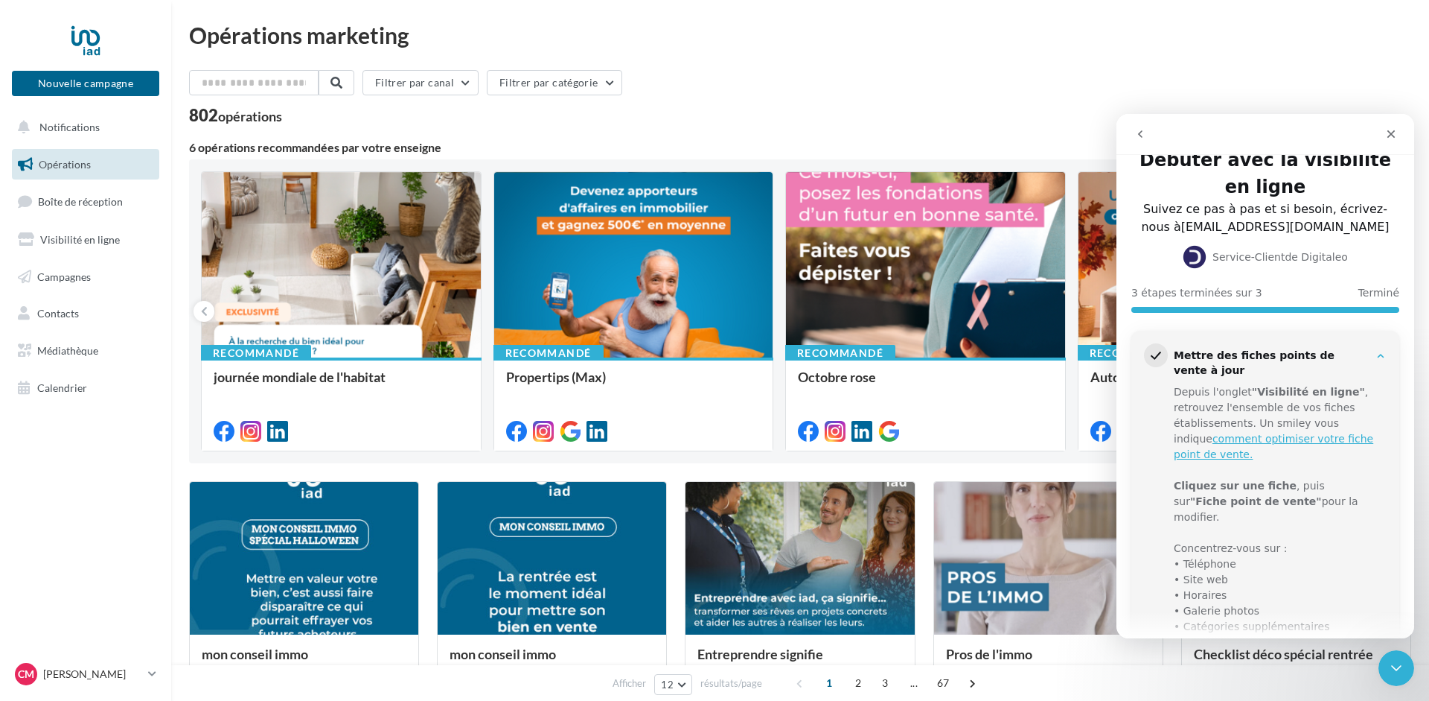
click at [1377, 357] on icon "Intercom Messenger" at bounding box center [1381, 356] width 12 height 12
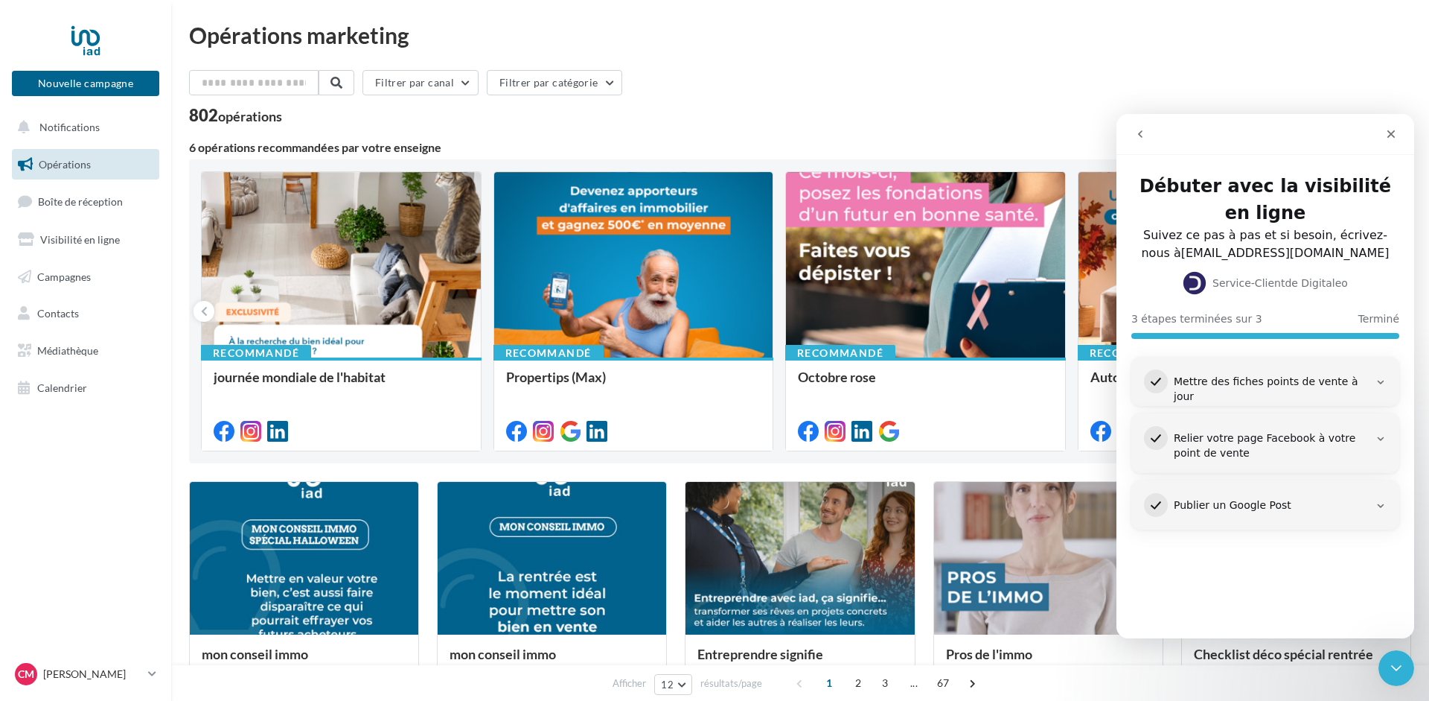
scroll to position [0, 0]
click at [1389, 129] on icon "Fermer" at bounding box center [1392, 134] width 12 height 12
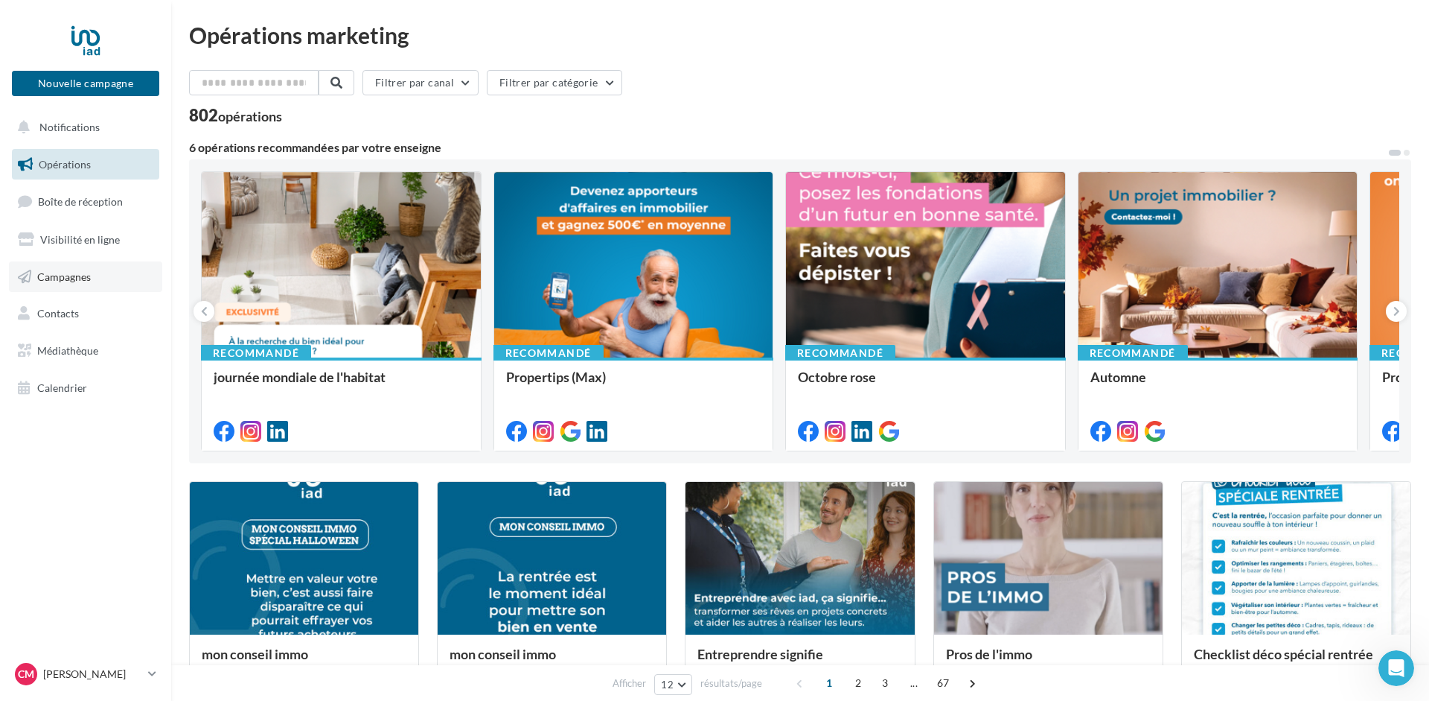
click at [52, 287] on link "Campagnes" at bounding box center [85, 276] width 153 height 31
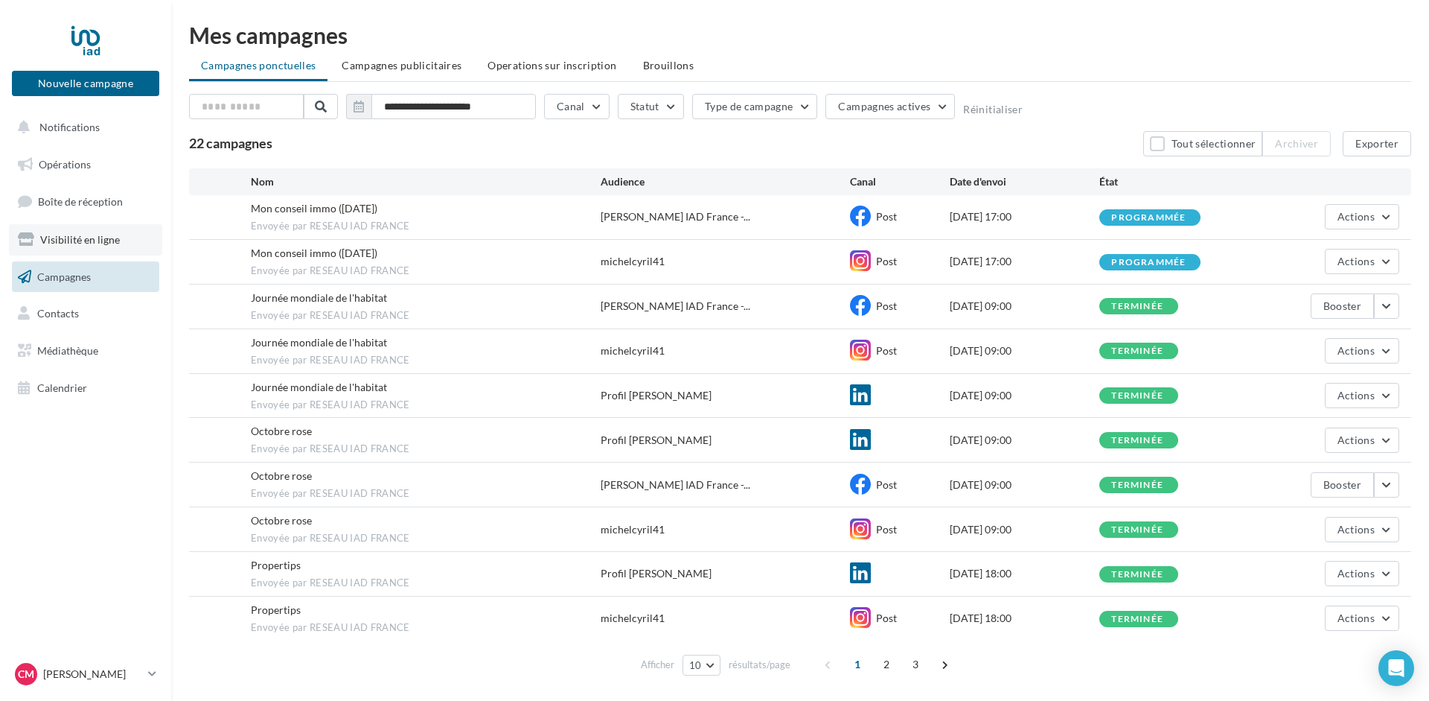
click at [49, 240] on span "Visibilité en ligne" at bounding box center [80, 239] width 80 height 13
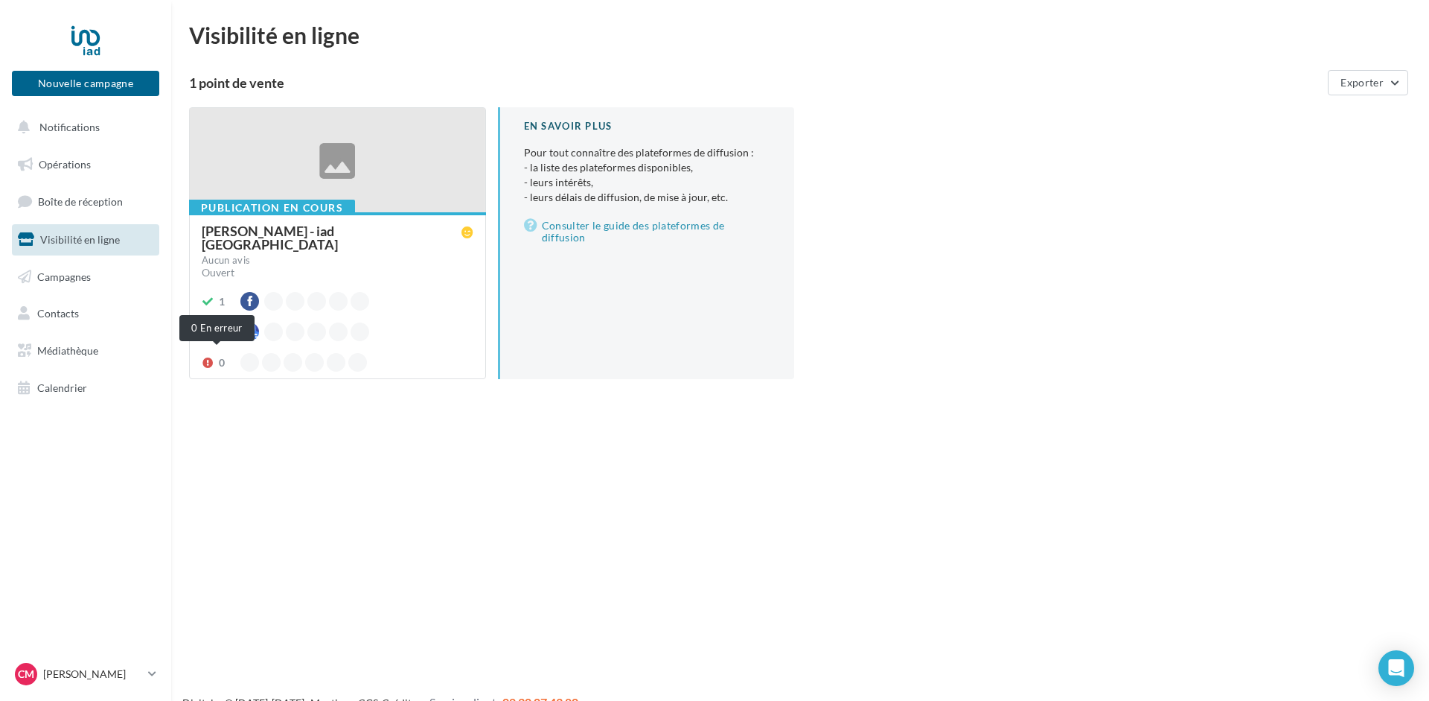
click at [209, 357] on icon at bounding box center [208, 362] width 12 height 10
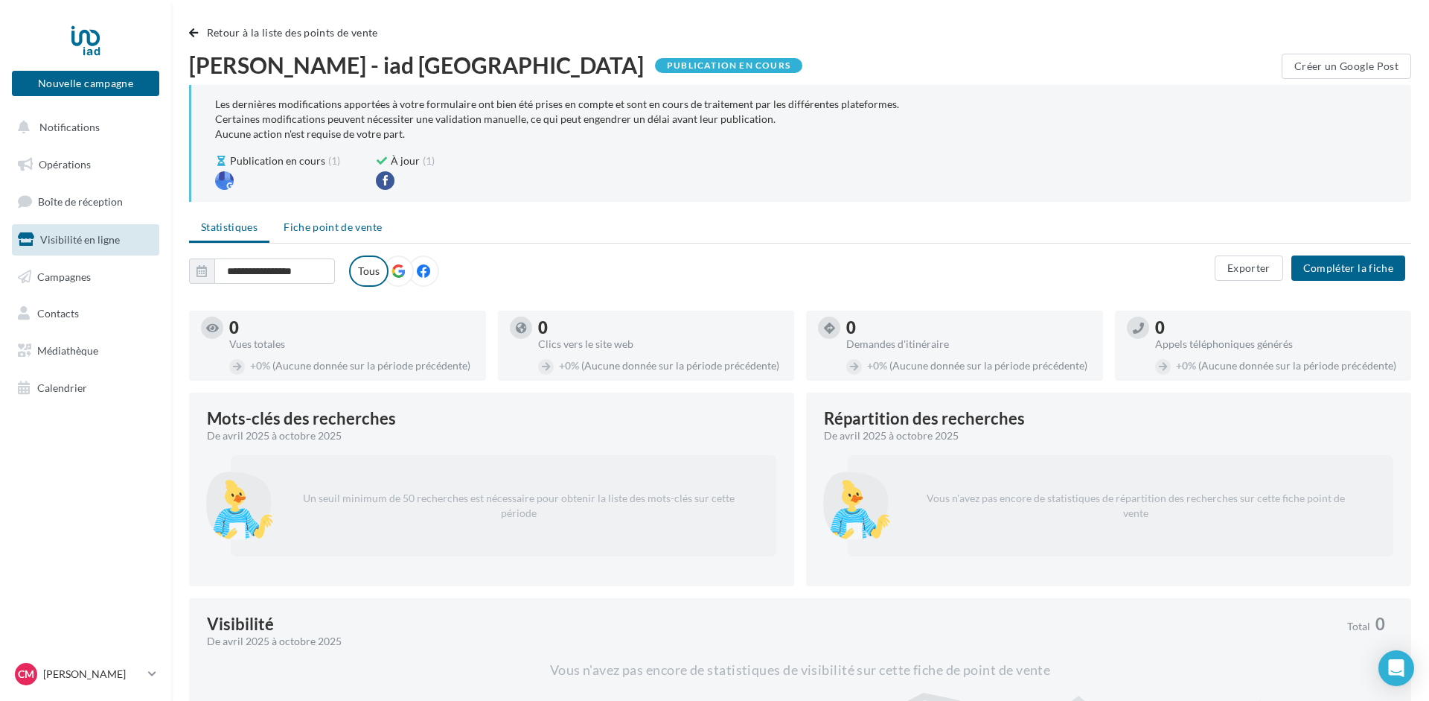
click at [322, 222] on span "Fiche point de vente" at bounding box center [333, 226] width 98 height 13
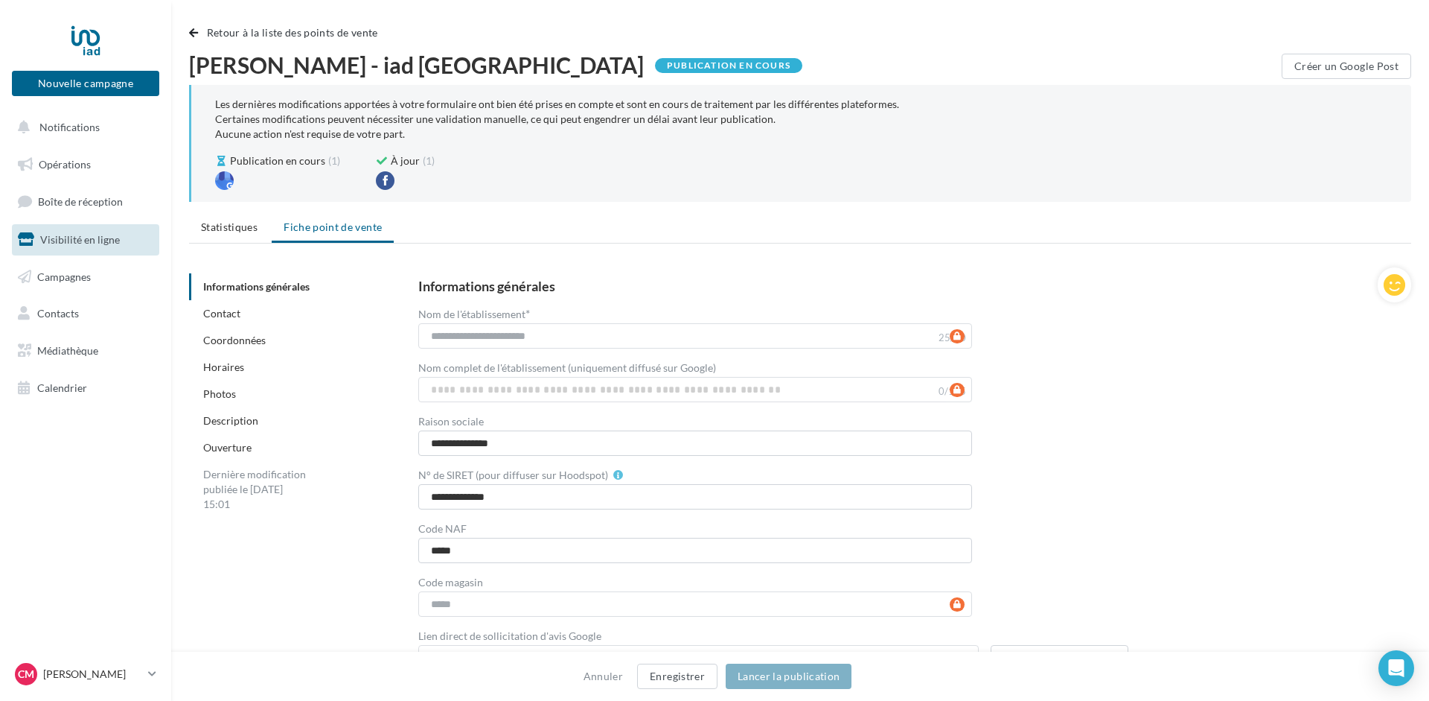
drag, startPoint x: 343, startPoint y: 558, endPoint x: 316, endPoint y: 277, distance: 282.8
click at [241, 223] on span "Statistiques" at bounding box center [229, 226] width 57 height 13
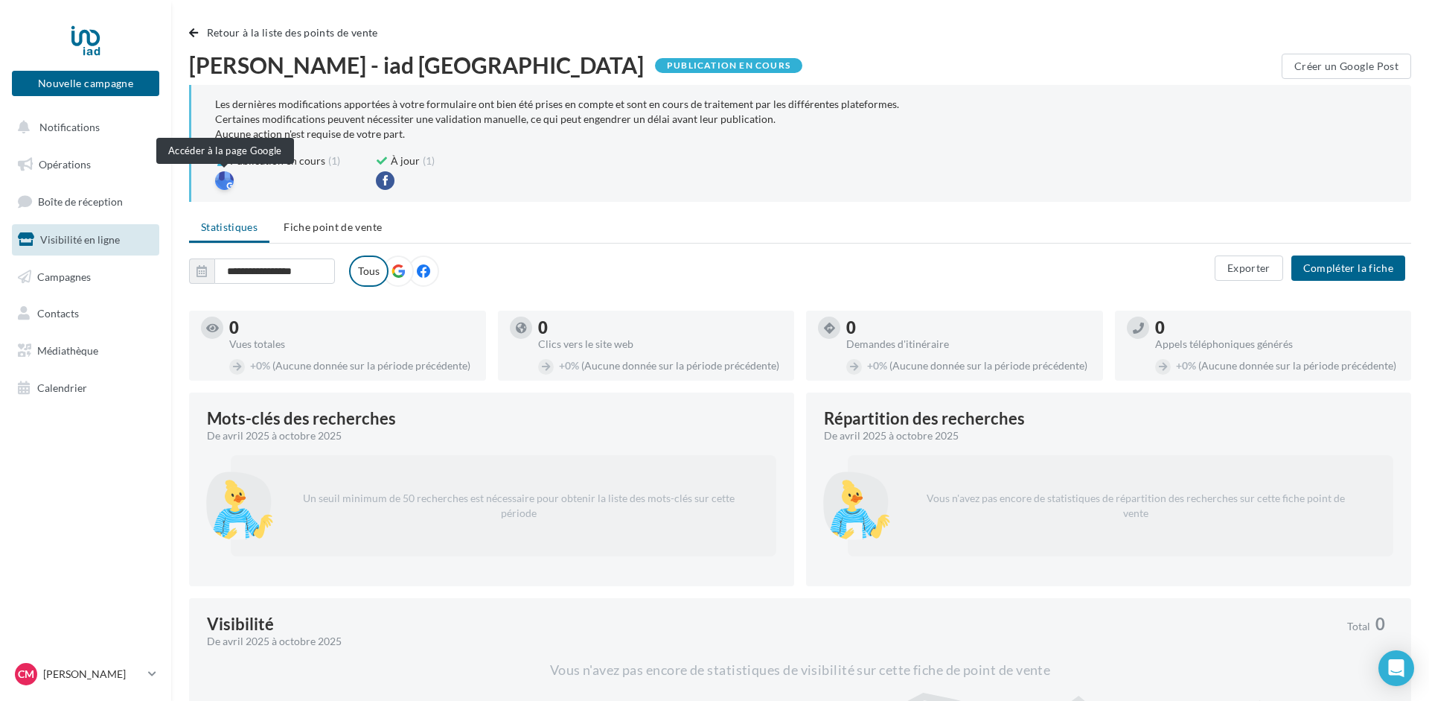
click at [222, 176] on div at bounding box center [224, 180] width 19 height 19
click at [54, 275] on span "Campagnes" at bounding box center [64, 276] width 54 height 13
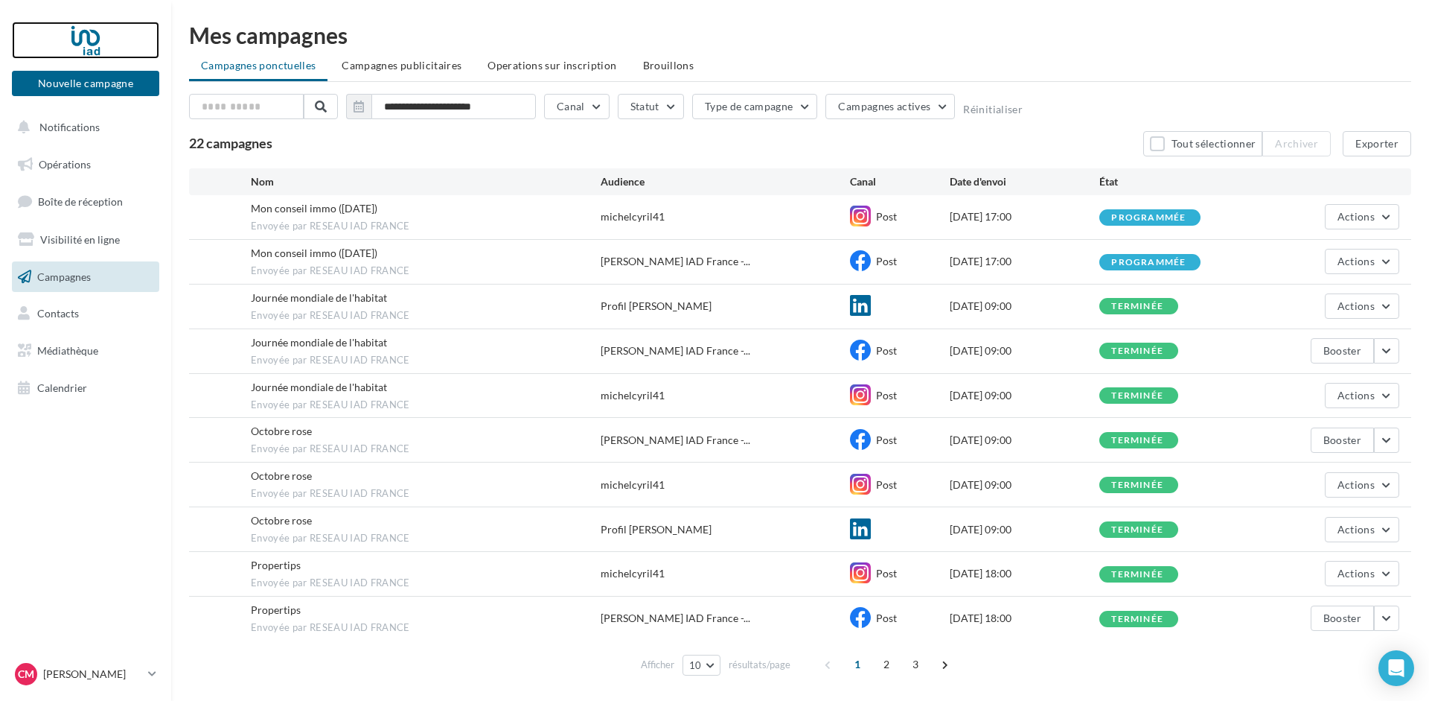
click at [80, 26] on div at bounding box center [85, 40] width 119 height 37
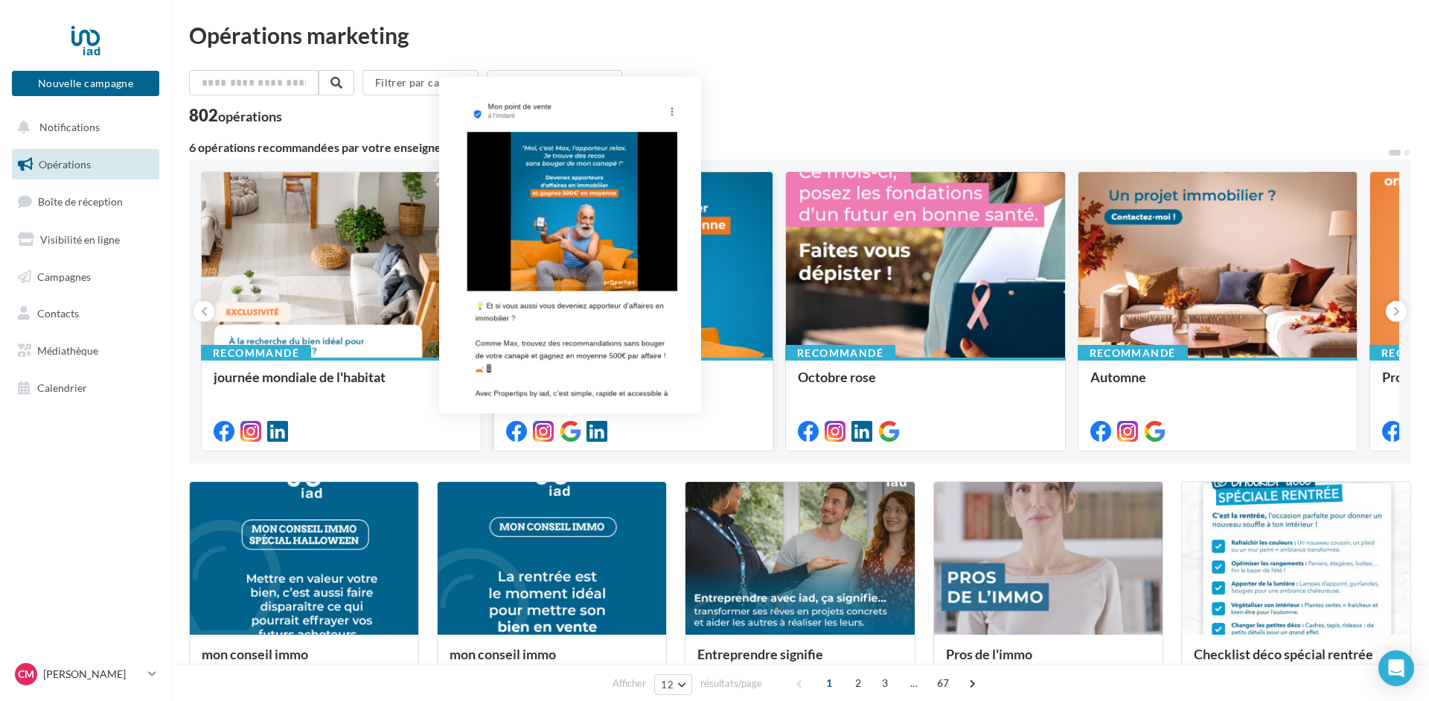
click at [570, 431] on icon at bounding box center [570, 431] width 21 height 21
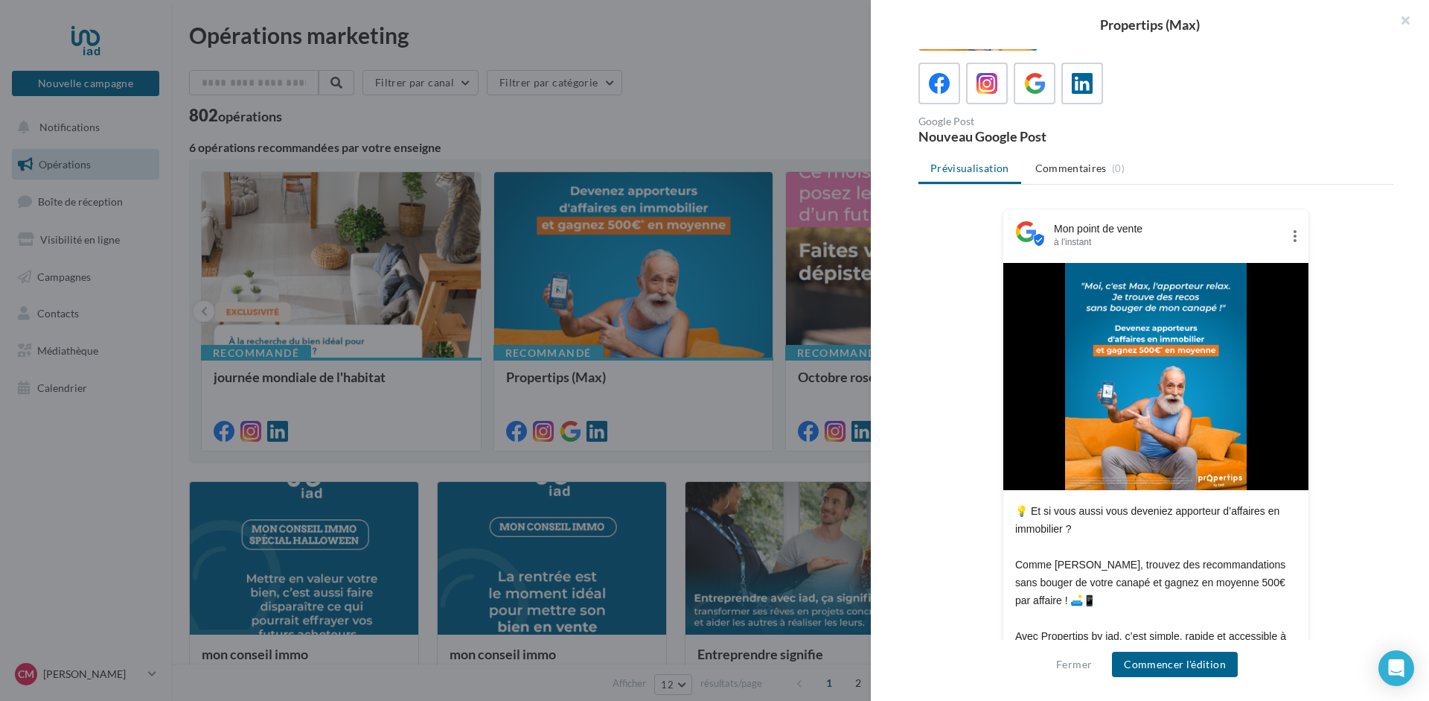
scroll to position [133, 0]
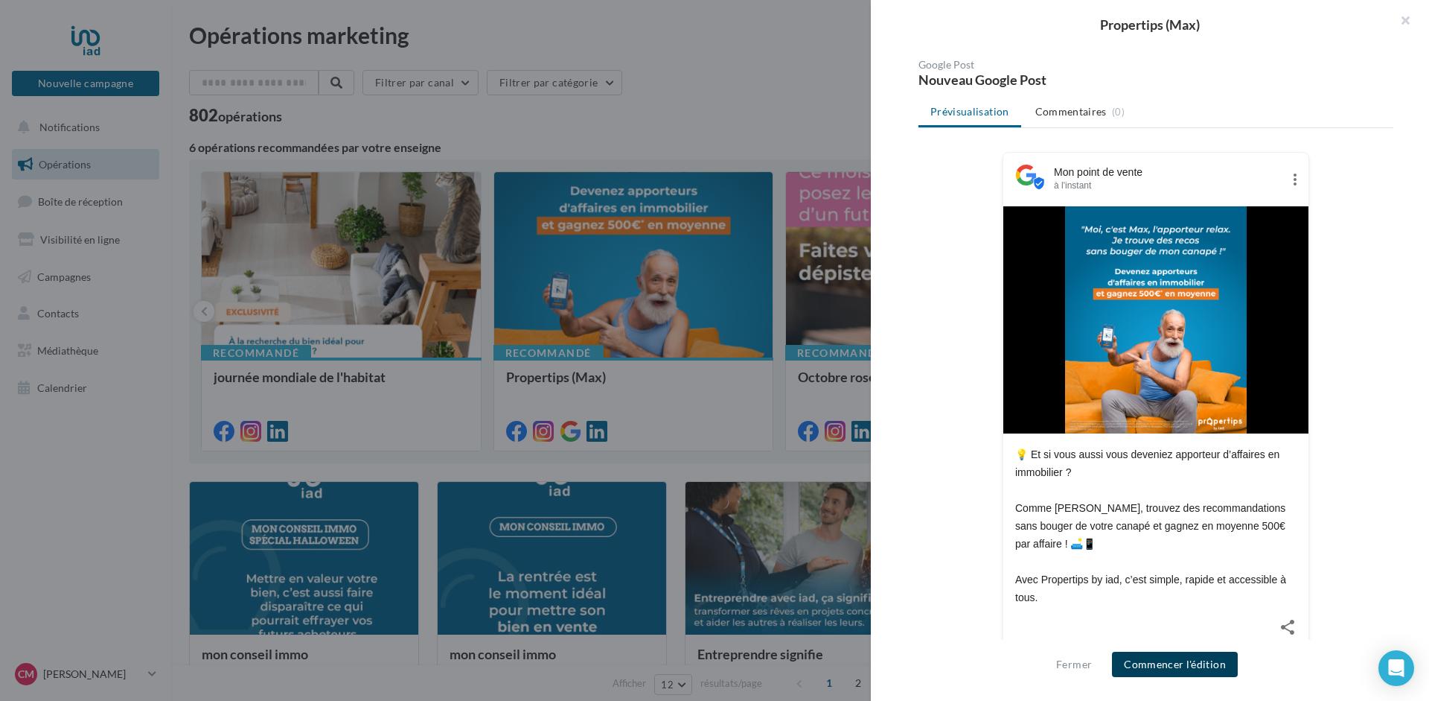
click at [1180, 659] on button "Commencer l'édition" at bounding box center [1175, 663] width 126 height 25
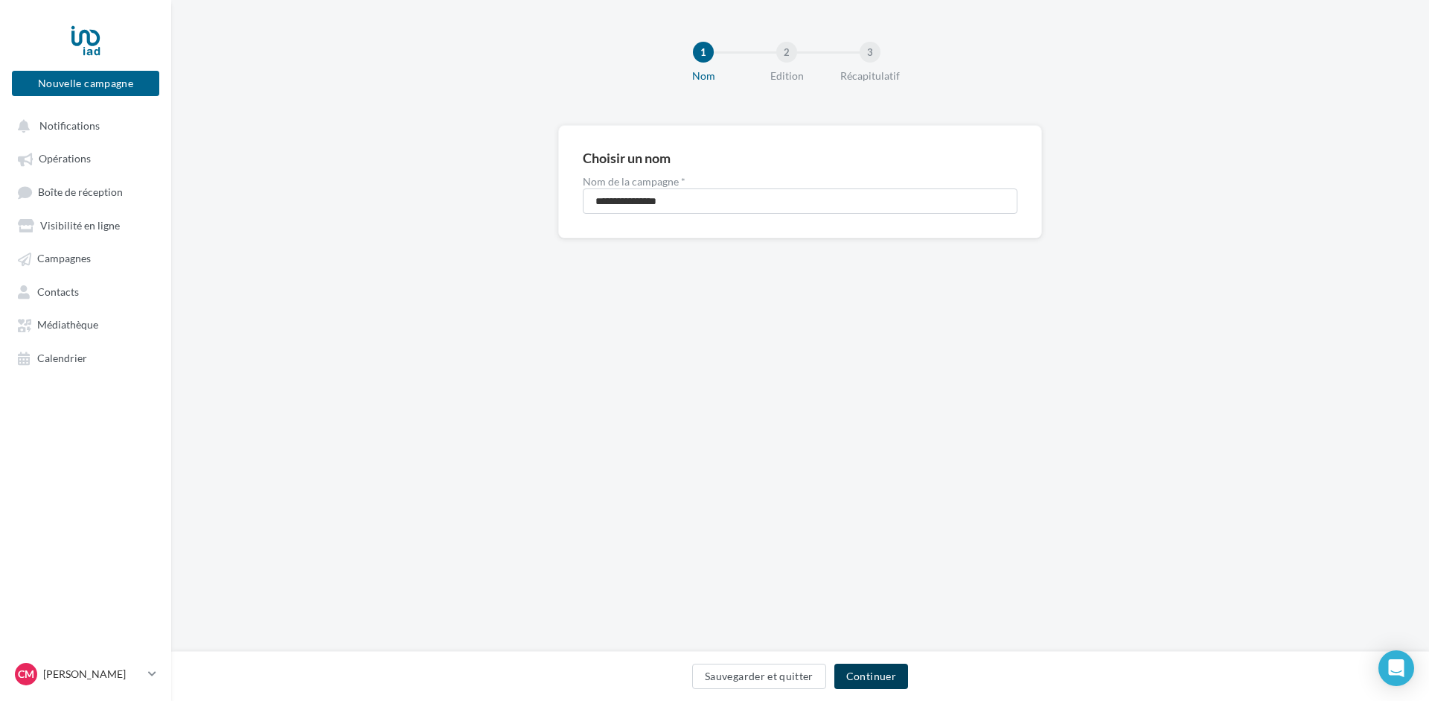
click at [877, 672] on button "Continuer" at bounding box center [872, 675] width 74 height 25
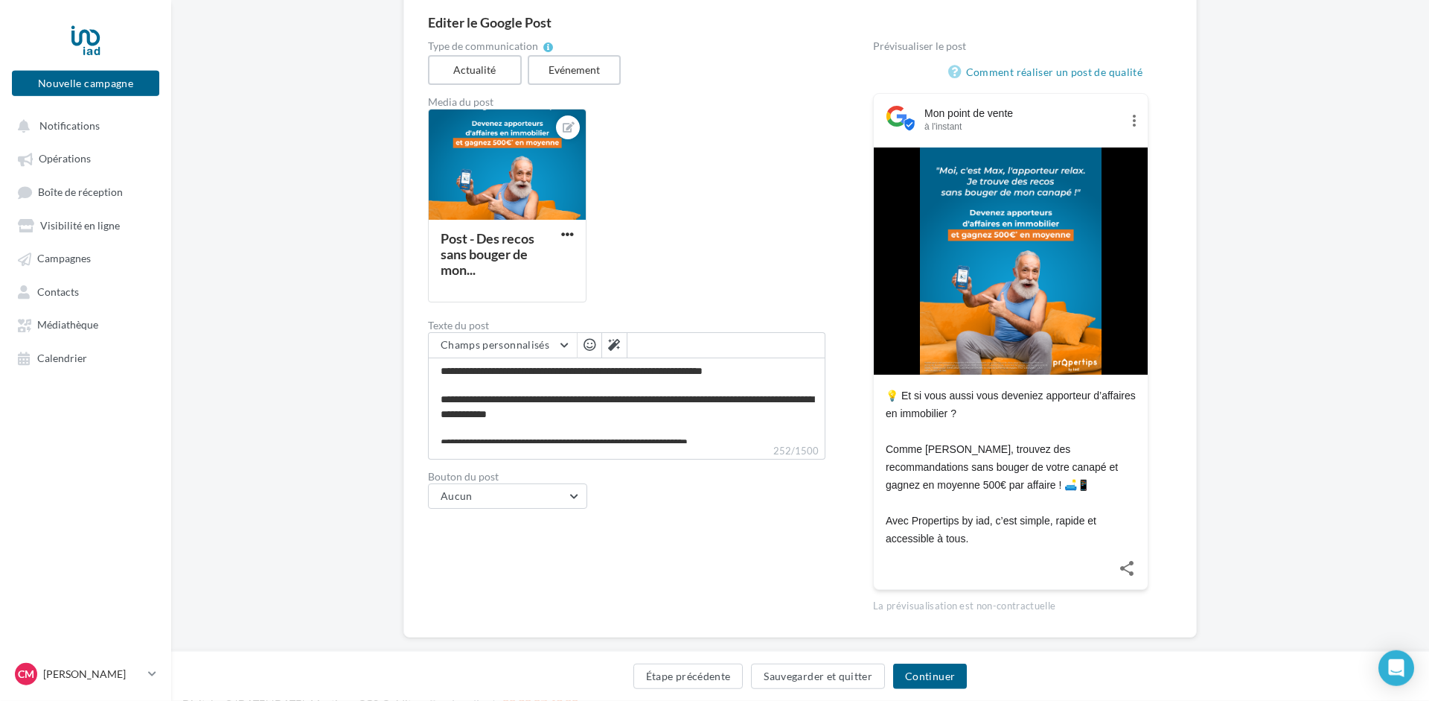
scroll to position [158, 0]
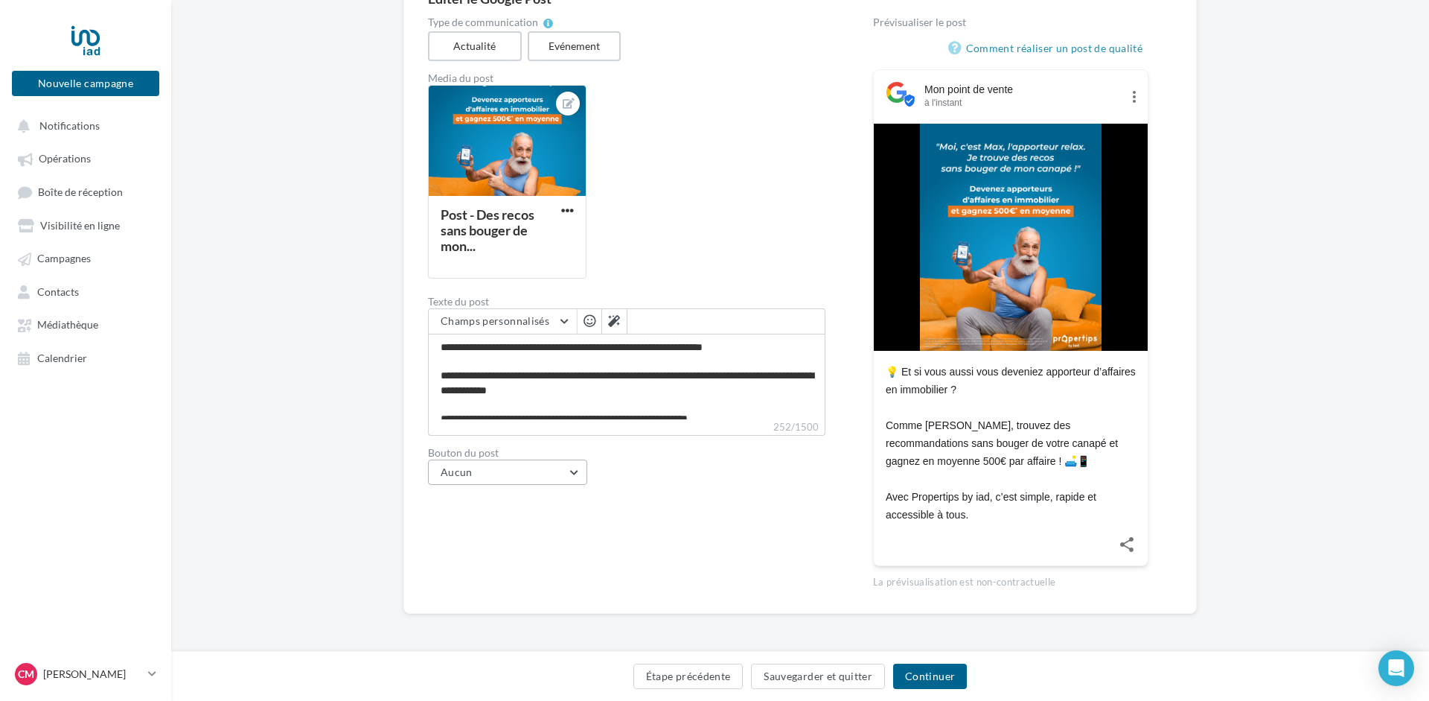
click at [577, 474] on button "Aucun" at bounding box center [507, 471] width 159 height 25
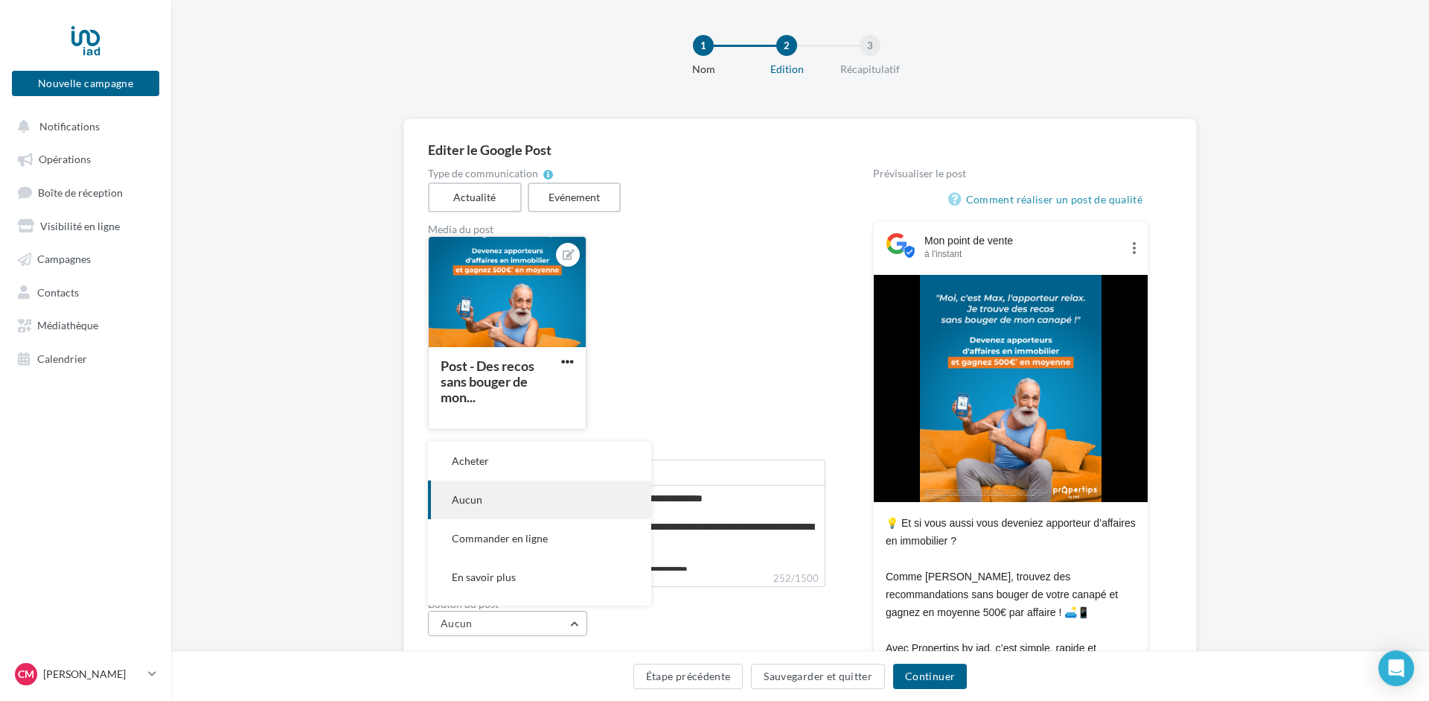
scroll to position [6, 0]
click at [718, 595] on div "Type de communication Actualité Evénement Media du post Post - Des recos sans b…" at bounding box center [627, 455] width 398 height 572
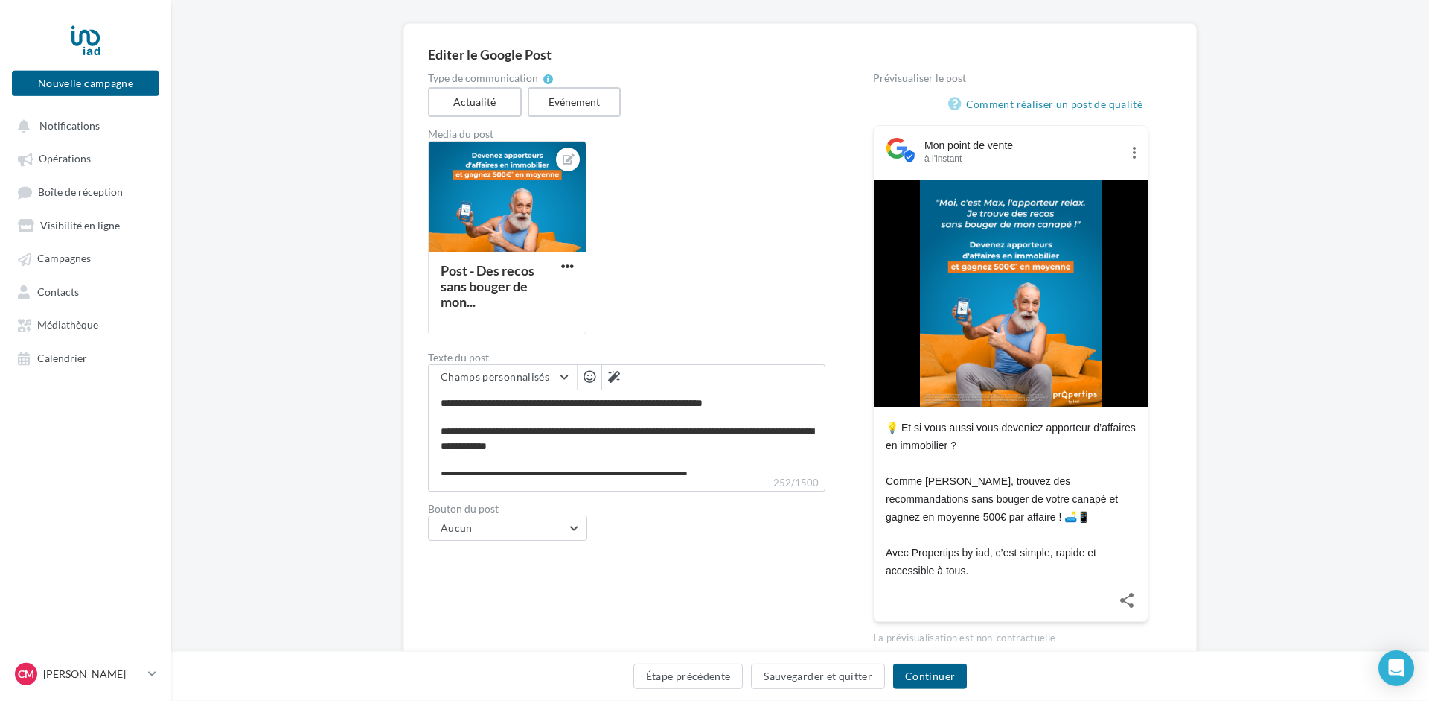
scroll to position [158, 0]
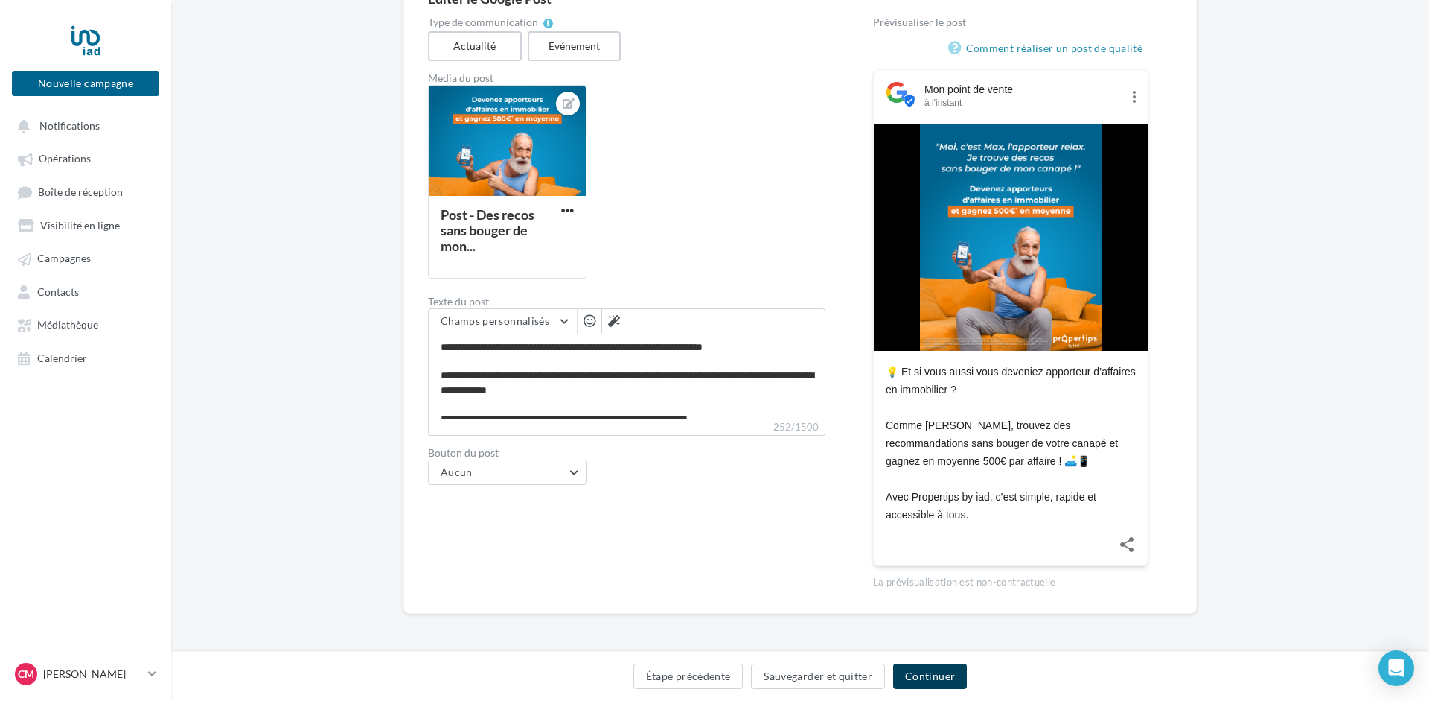
click at [938, 675] on button "Continuer" at bounding box center [930, 675] width 74 height 25
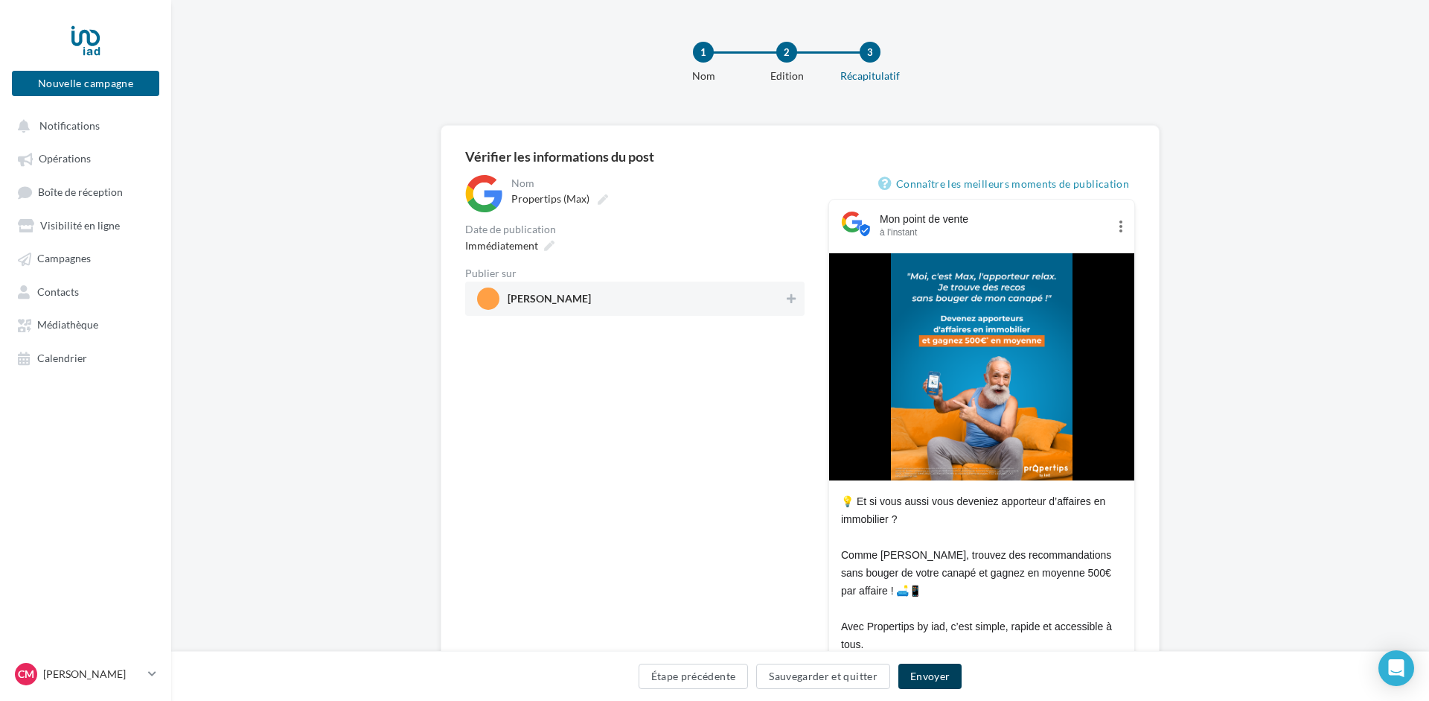
click at [936, 672] on button "Envoyer" at bounding box center [930, 675] width 63 height 25
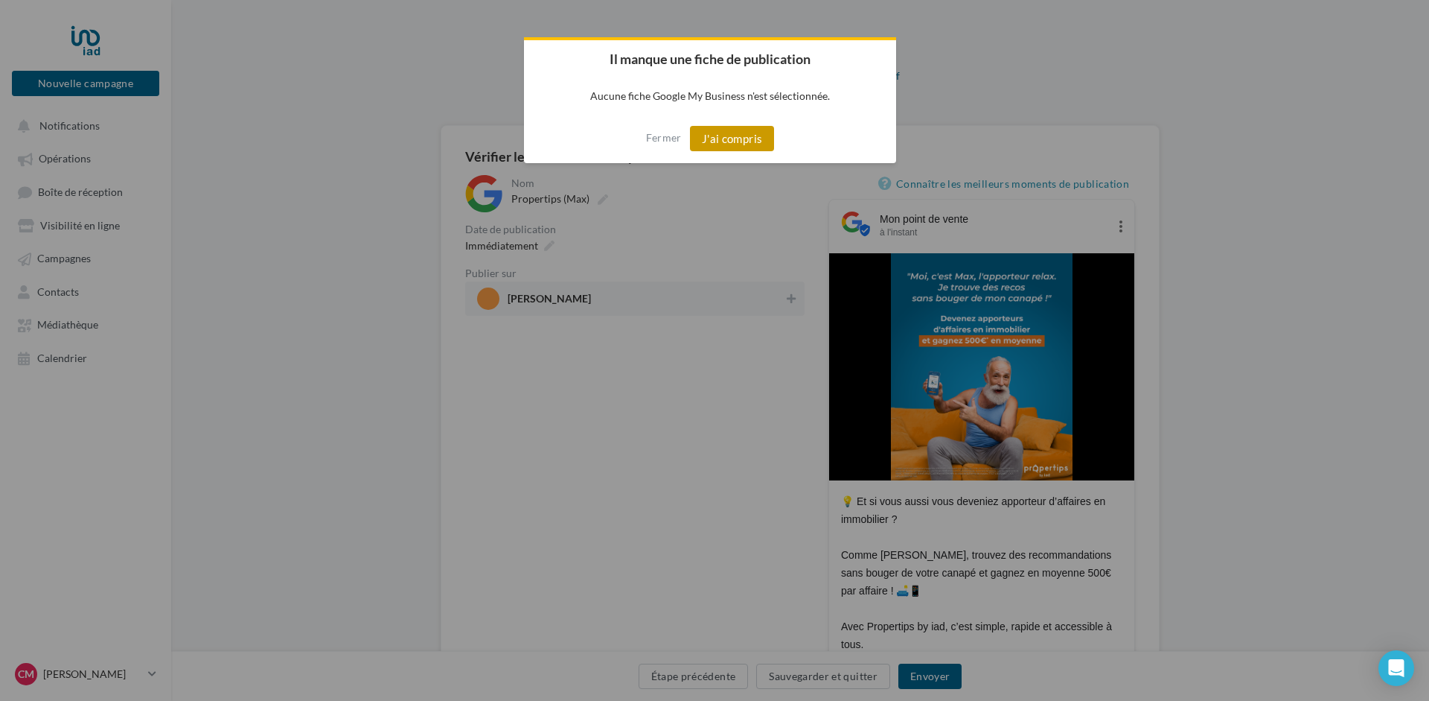
click at [736, 135] on button "J'ai compris" at bounding box center [732, 138] width 85 height 25
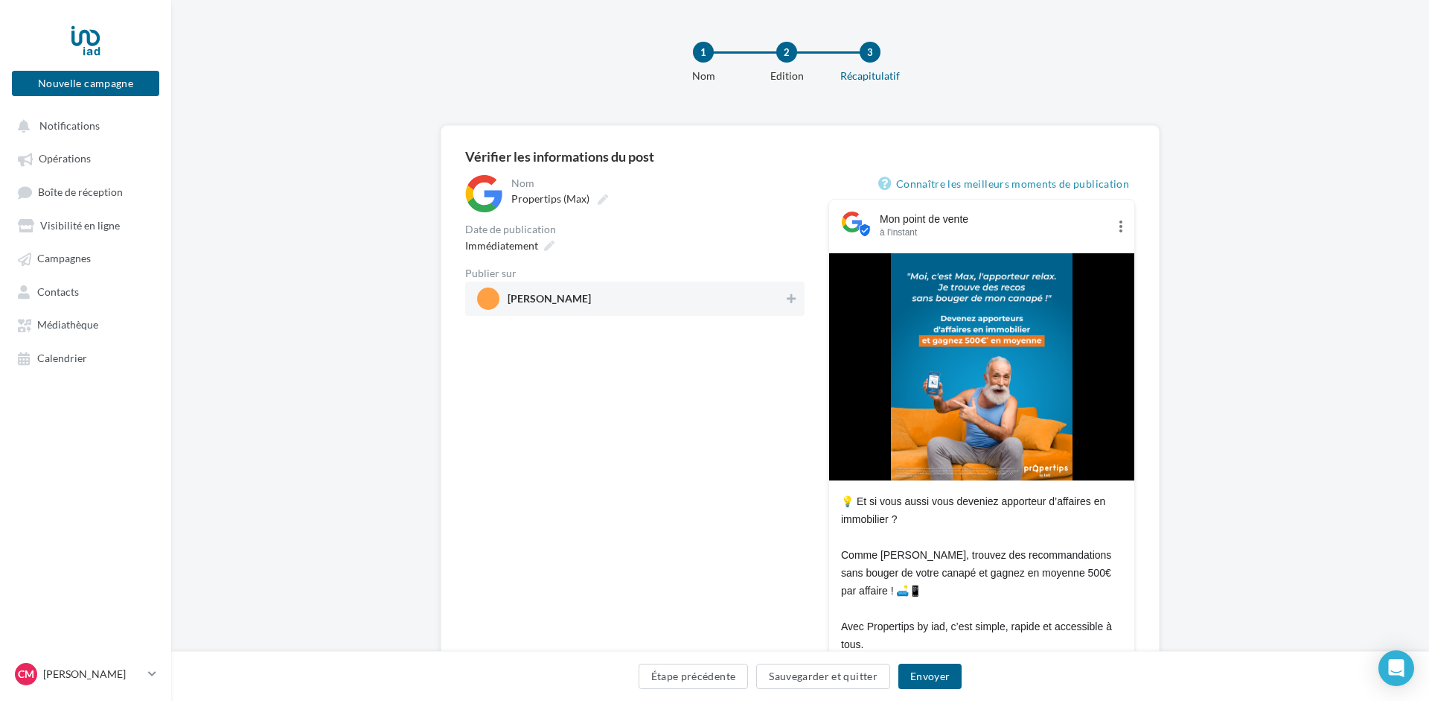
click at [778, 297] on span "[PERSON_NAME]" at bounding box center [630, 298] width 307 height 22
click at [928, 675] on button "Envoyer" at bounding box center [930, 675] width 63 height 25
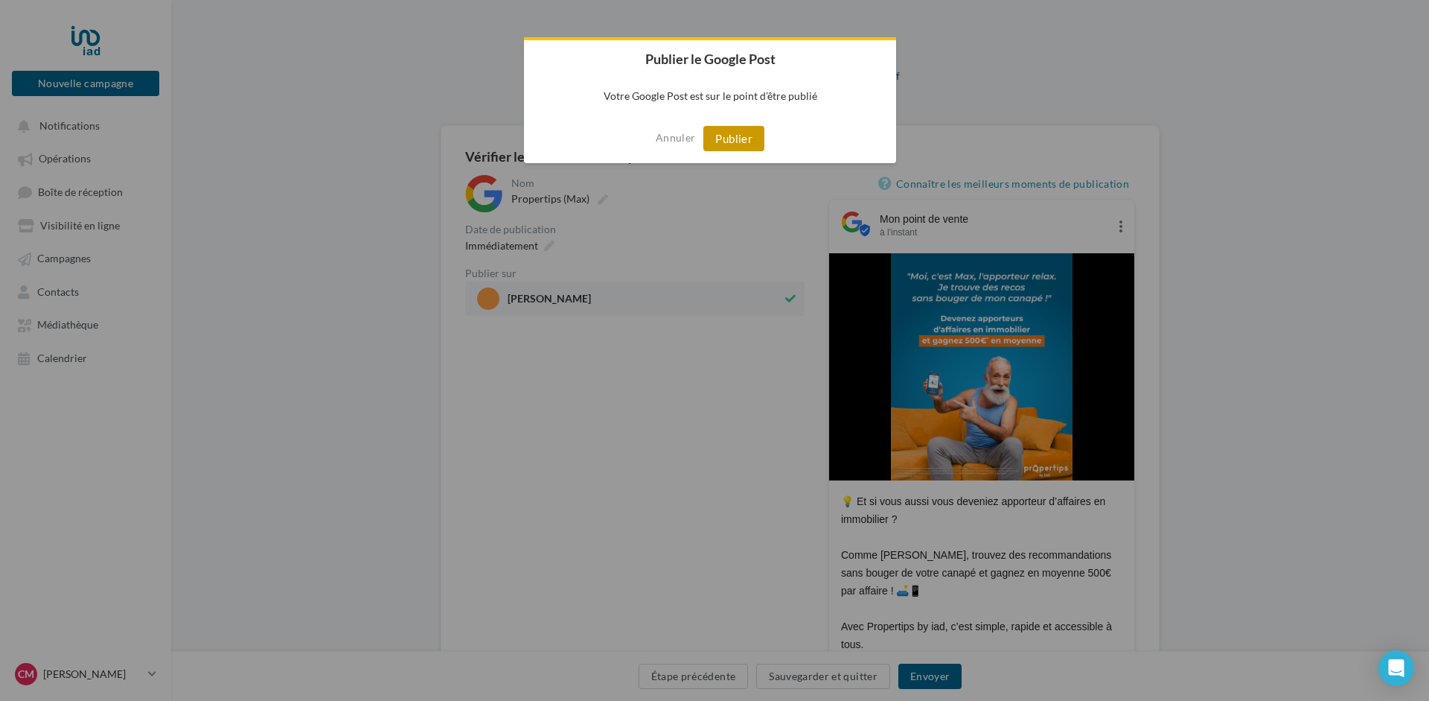
click at [738, 135] on button "Publier" at bounding box center [734, 138] width 61 height 25
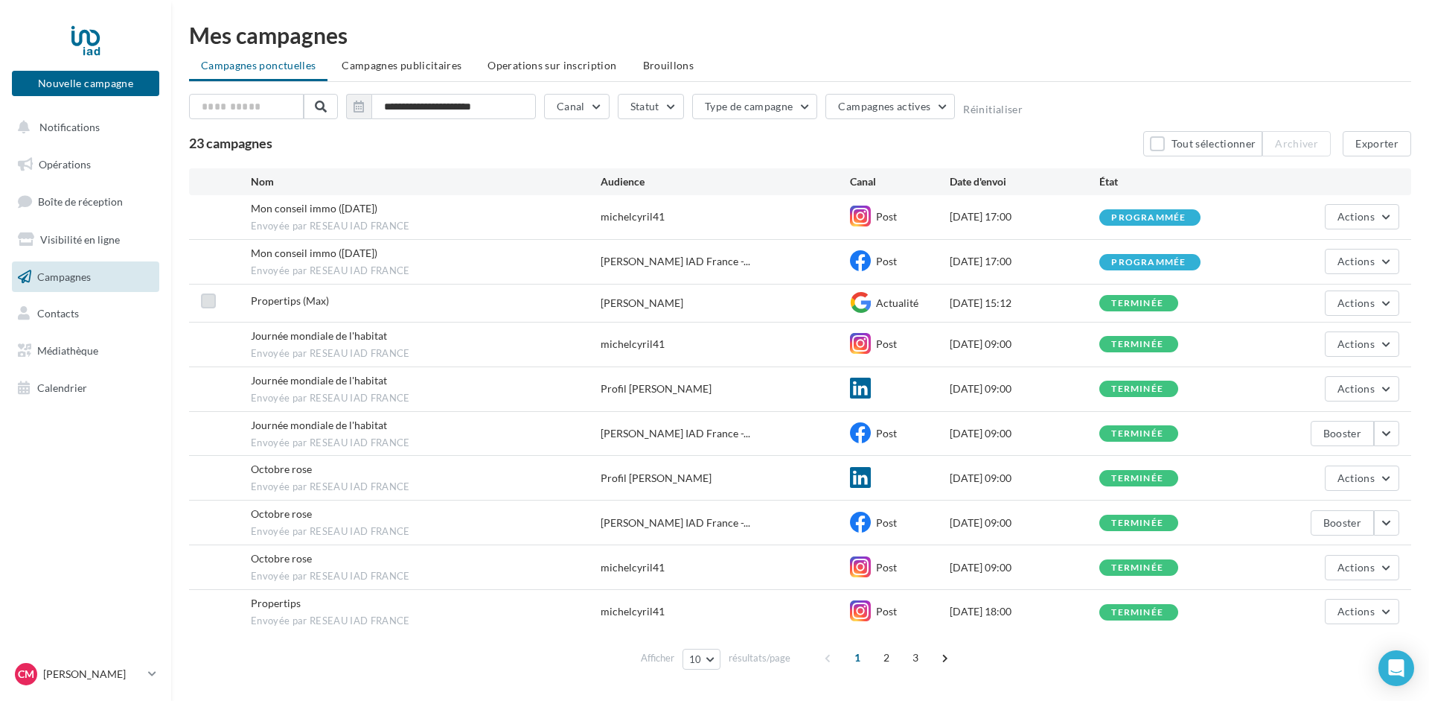
click at [210, 296] on label at bounding box center [208, 300] width 15 height 15
click at [209, 296] on icon at bounding box center [208, 301] width 10 height 10
click at [205, 298] on label at bounding box center [208, 300] width 15 height 15
click at [205, 298] on icon at bounding box center [208, 301] width 10 height 10
click at [69, 243] on span "Visibilité en ligne" at bounding box center [80, 239] width 80 height 13
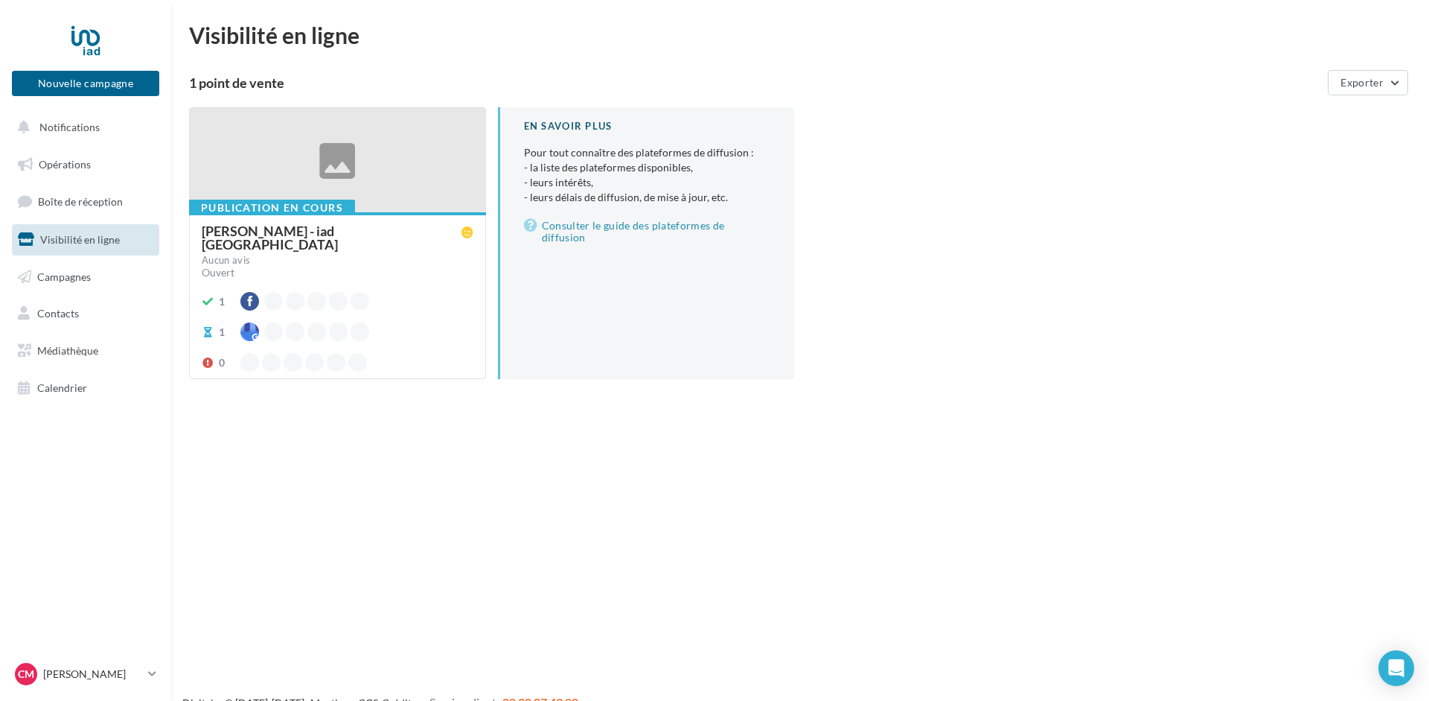
click at [284, 224] on div "[PERSON_NAME] - iad [GEOGRAPHIC_DATA]" at bounding box center [332, 237] width 260 height 27
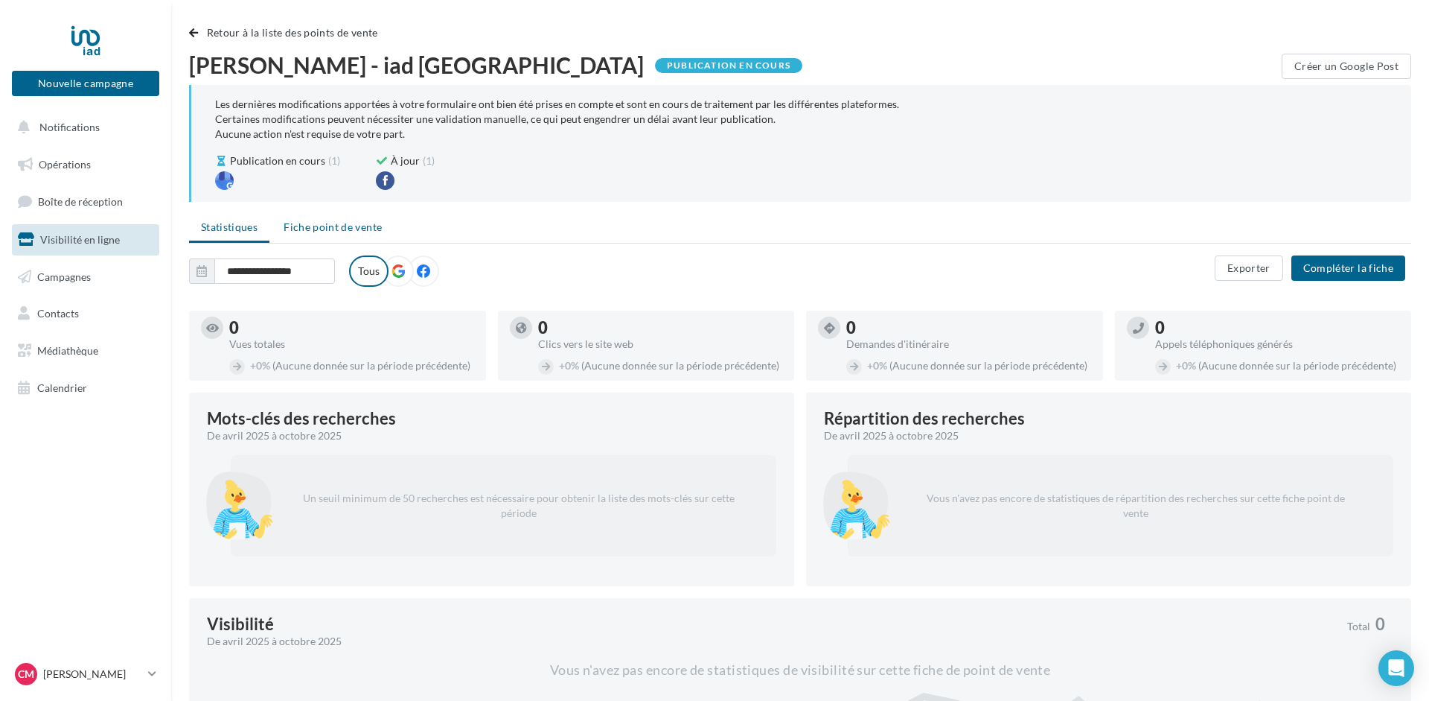
click at [330, 223] on span "Fiche point de vente" at bounding box center [333, 226] width 98 height 13
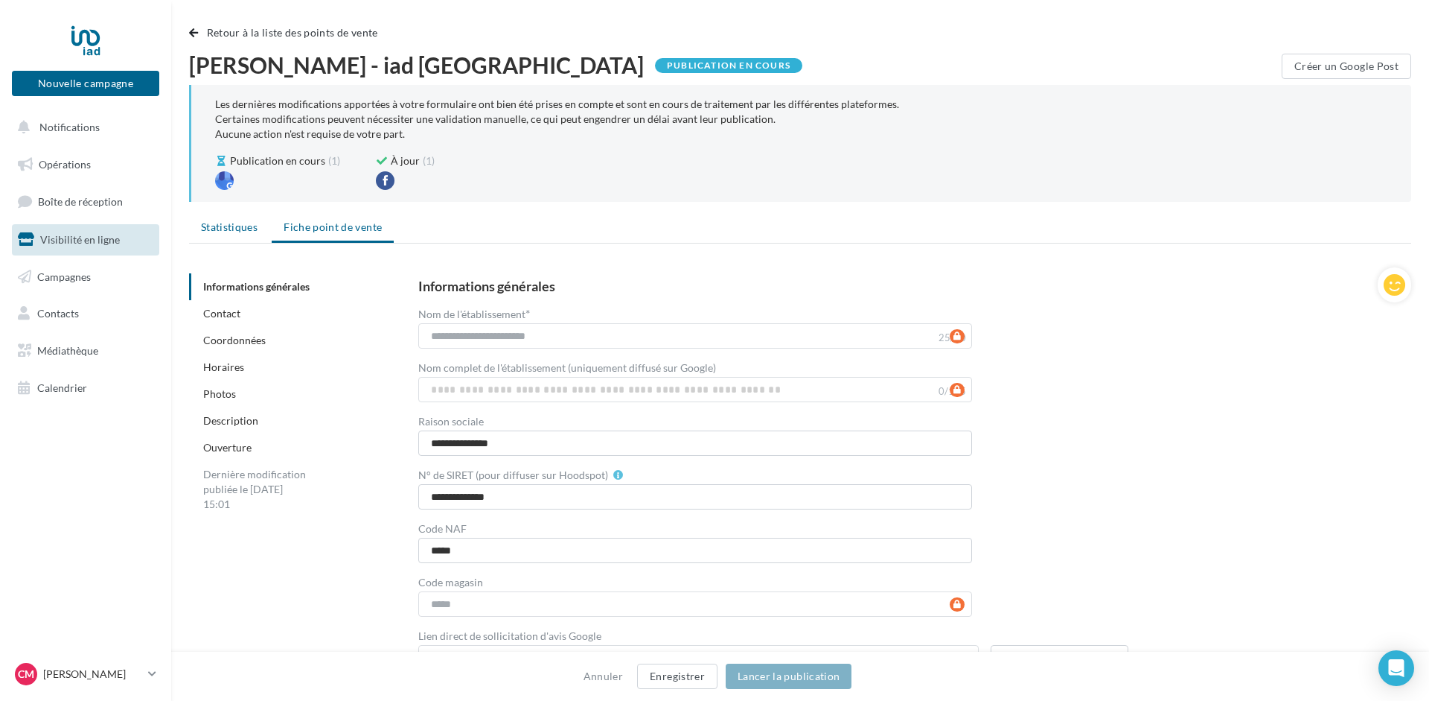
click at [237, 226] on span "Statistiques" at bounding box center [229, 226] width 57 height 13
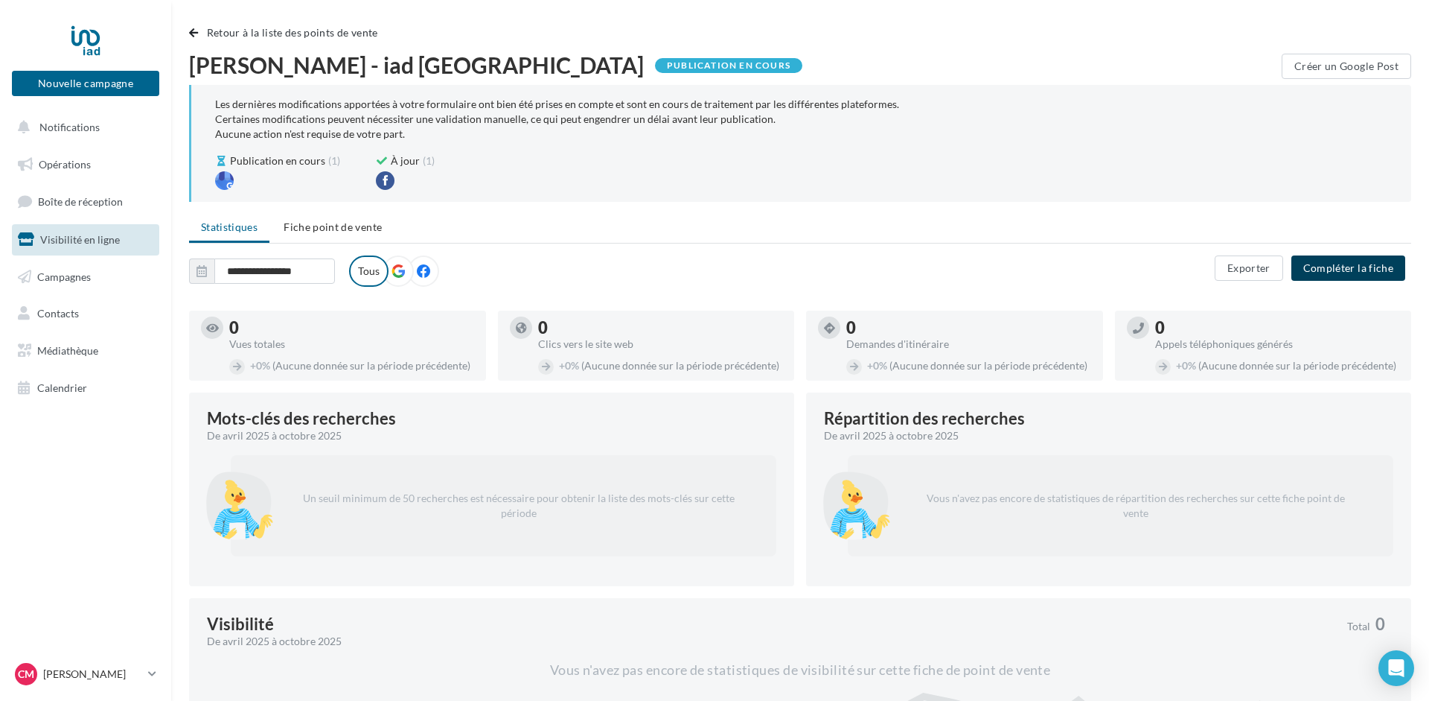
click at [1334, 270] on button "Compléter la fiche" at bounding box center [1349, 267] width 114 height 25
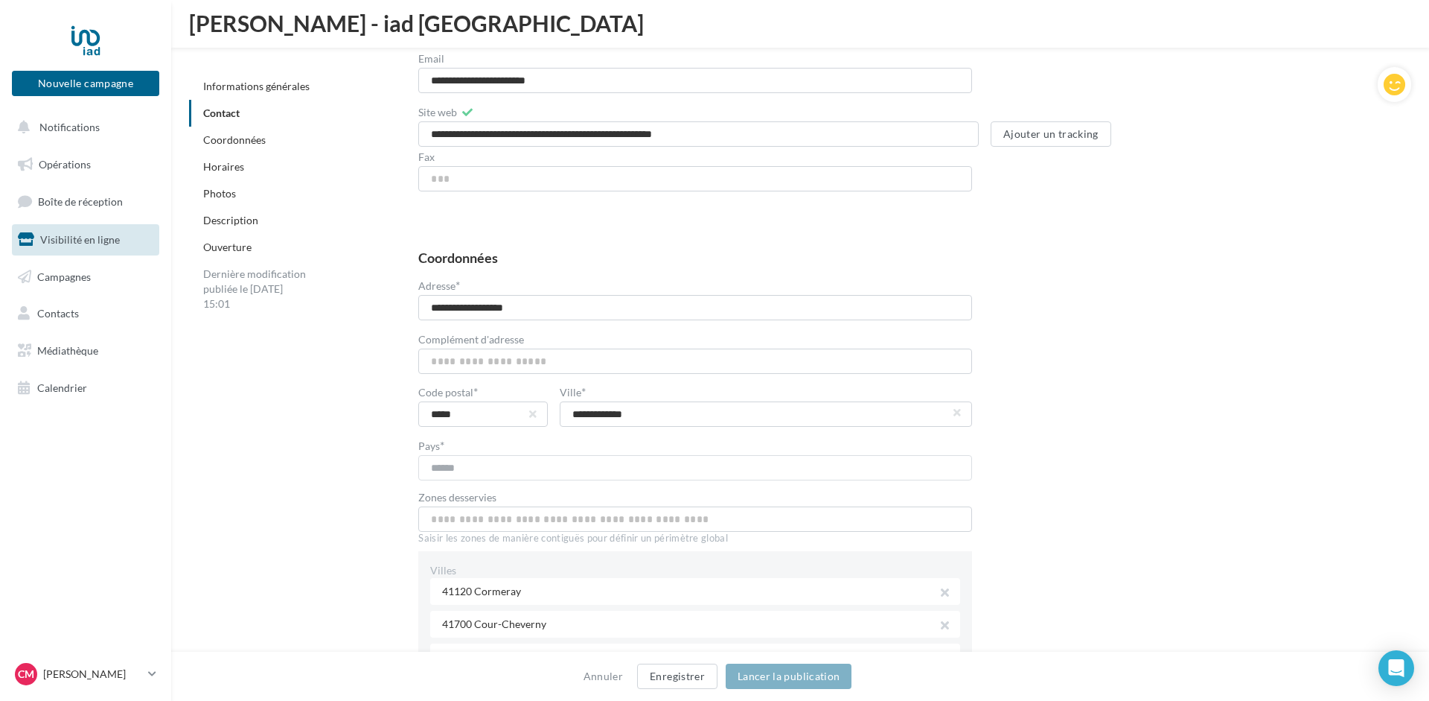
click at [223, 191] on link "Photos" at bounding box center [219, 193] width 33 height 13
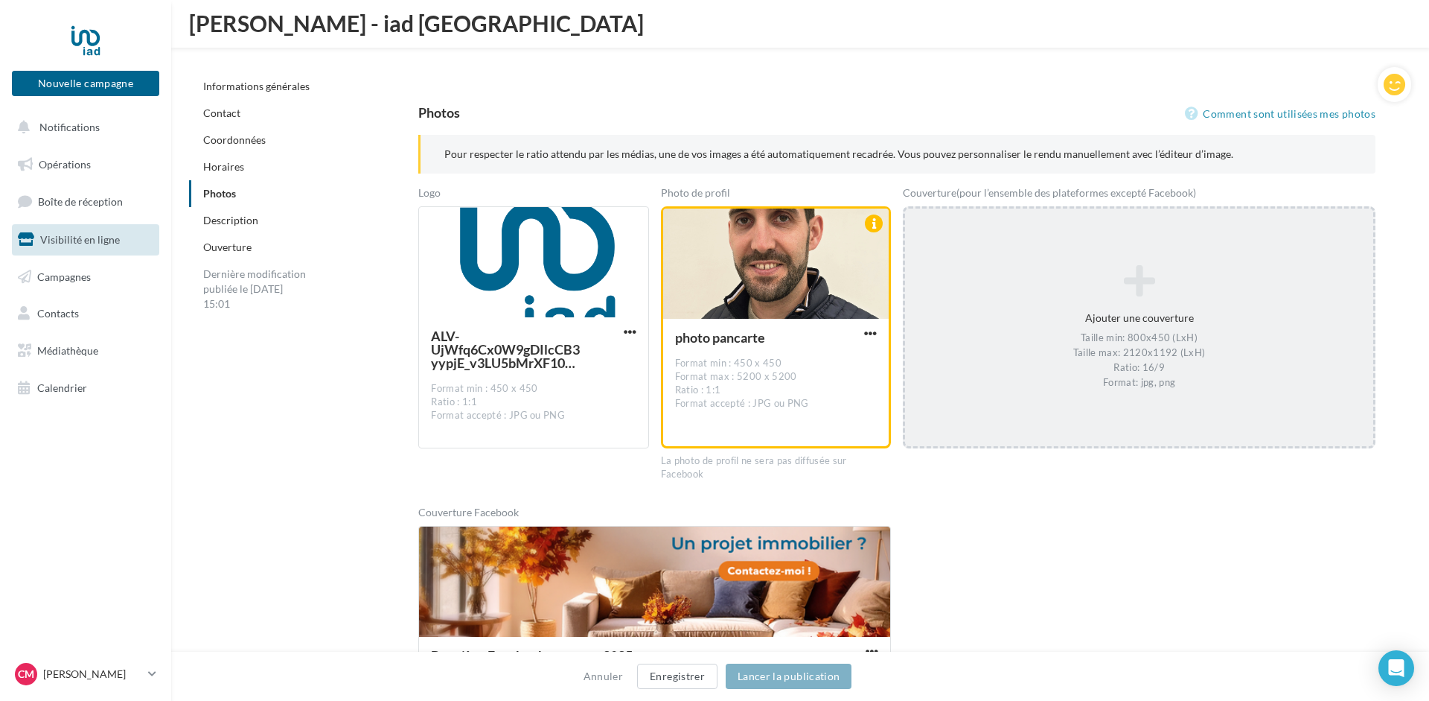
click at [1155, 329] on div "Ajouter une couverture Taille min: 800x450 (LxH) Taille max: 2120x1192 (LxH) Ra…" at bounding box center [1139, 328] width 468 height 140
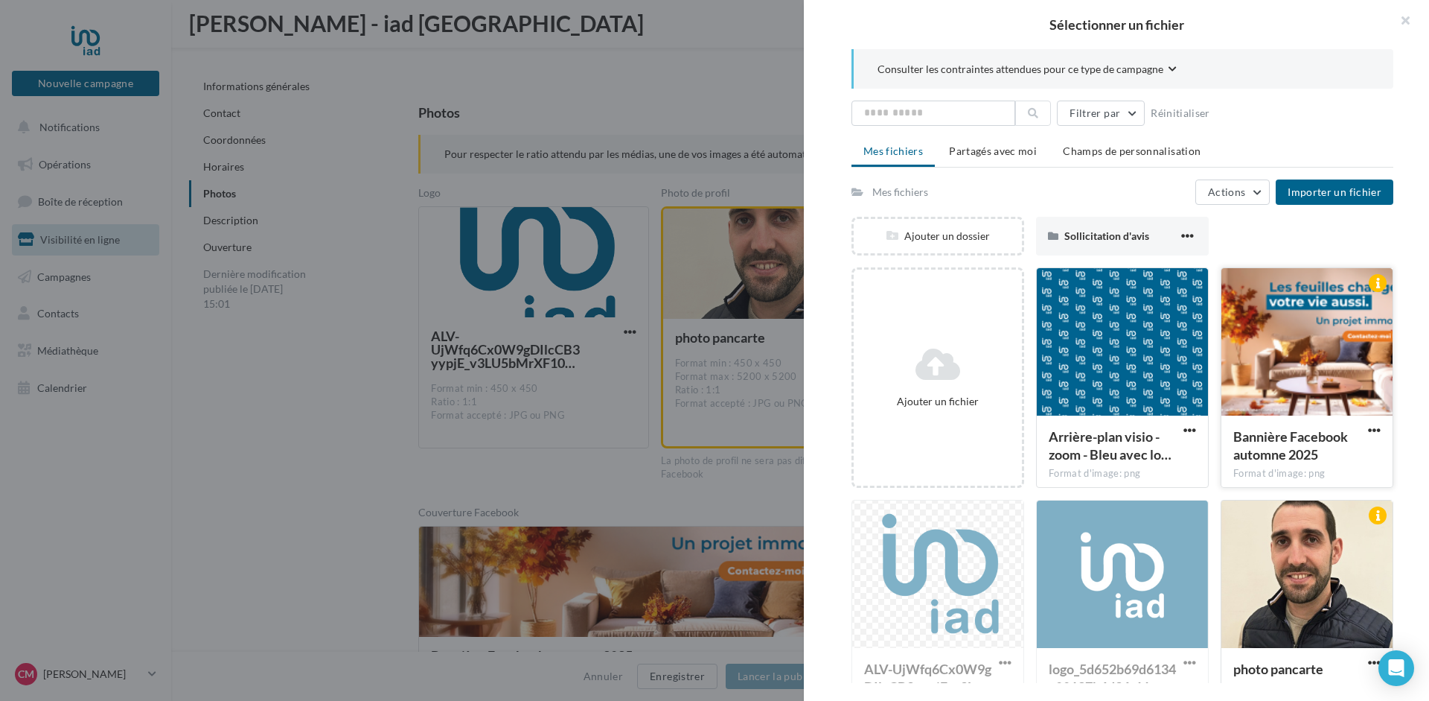
click at [1304, 348] on div at bounding box center [1307, 342] width 171 height 149
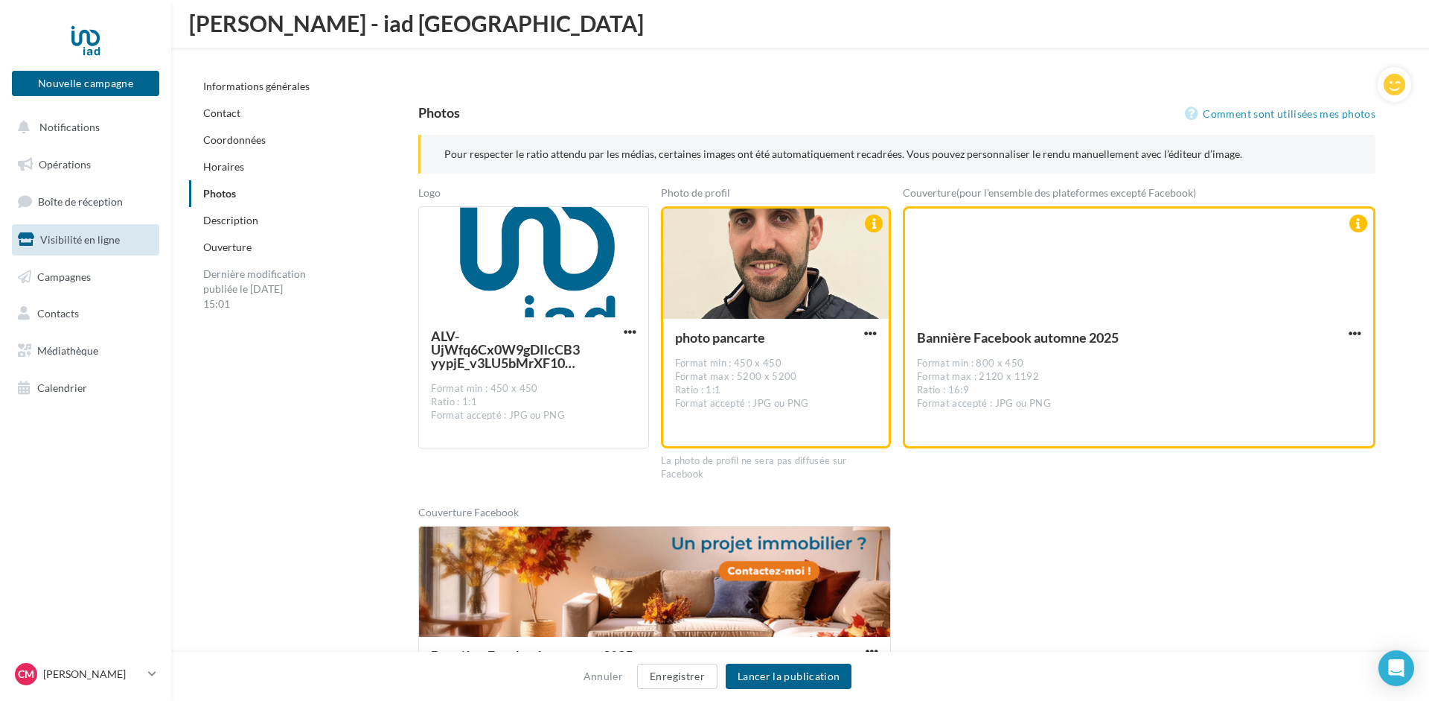
scroll to position [2193, 0]
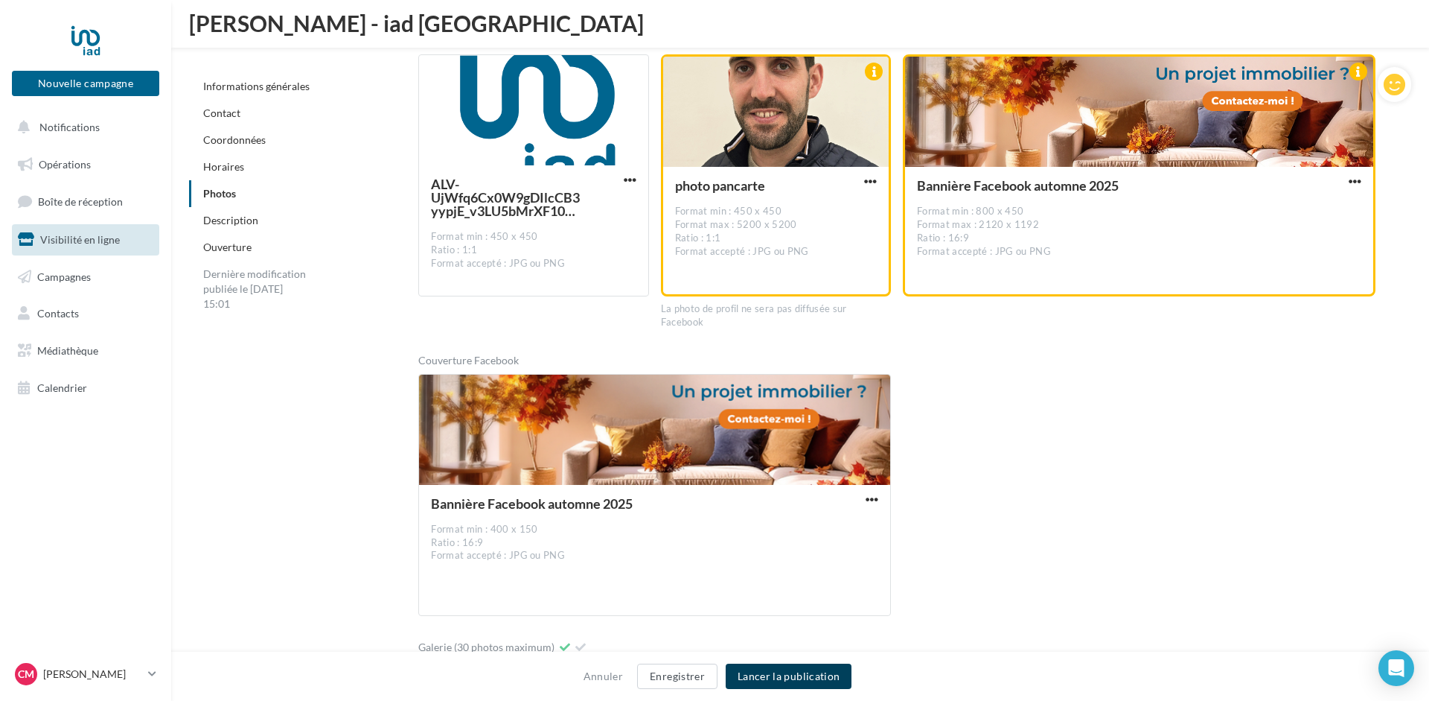
click at [795, 675] on button "Lancer la publication" at bounding box center [789, 675] width 126 height 25
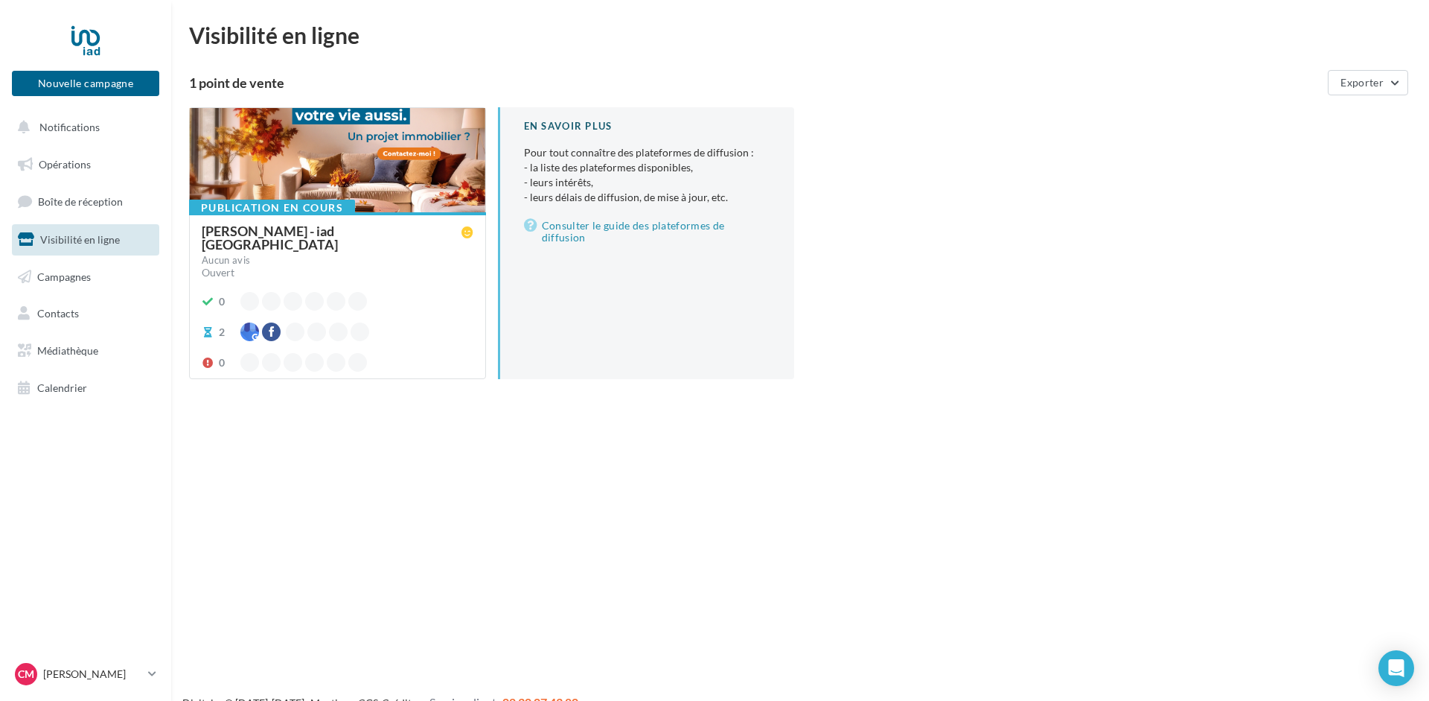
click at [61, 238] on span "Visibilité en ligne" at bounding box center [80, 239] width 80 height 13
click at [76, 205] on span "Boîte de réception" at bounding box center [80, 201] width 85 height 13
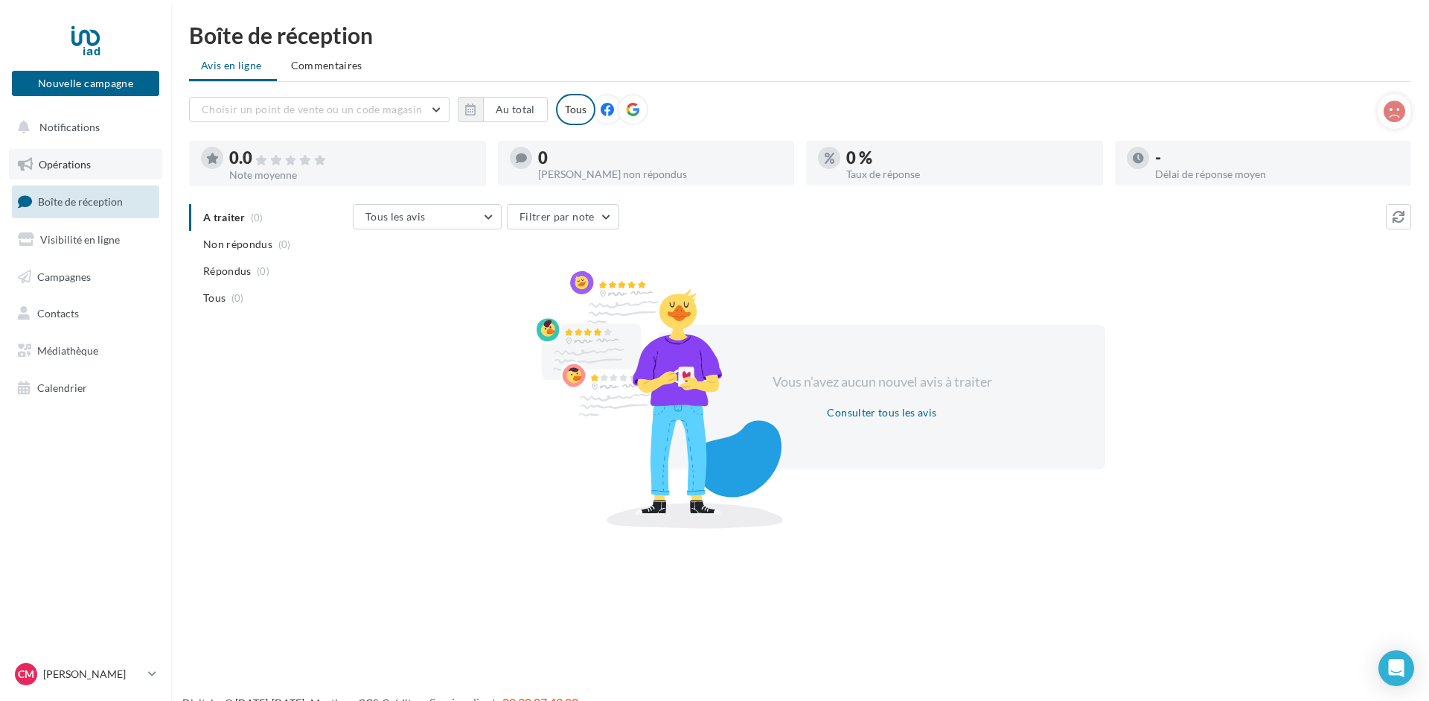
click at [66, 163] on span "Opérations" at bounding box center [65, 164] width 52 height 13
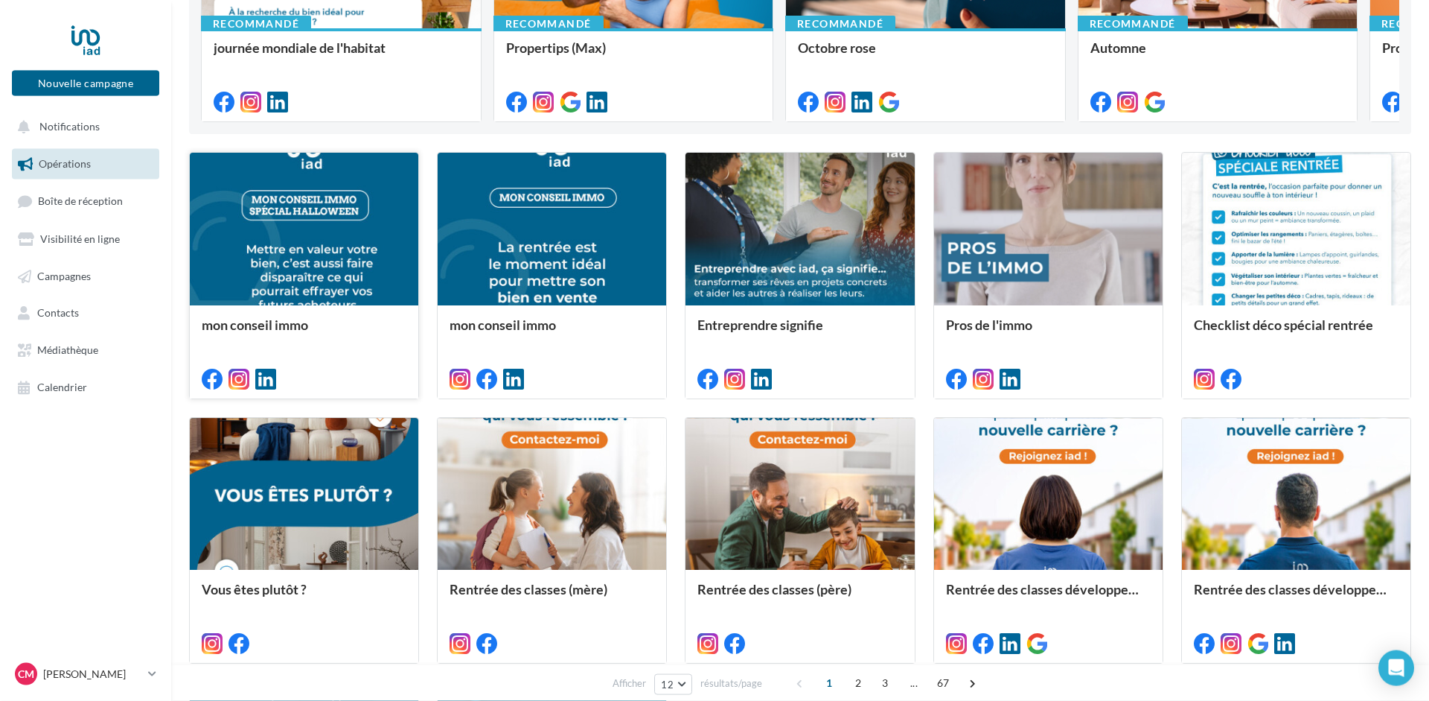
scroll to position [76, 0]
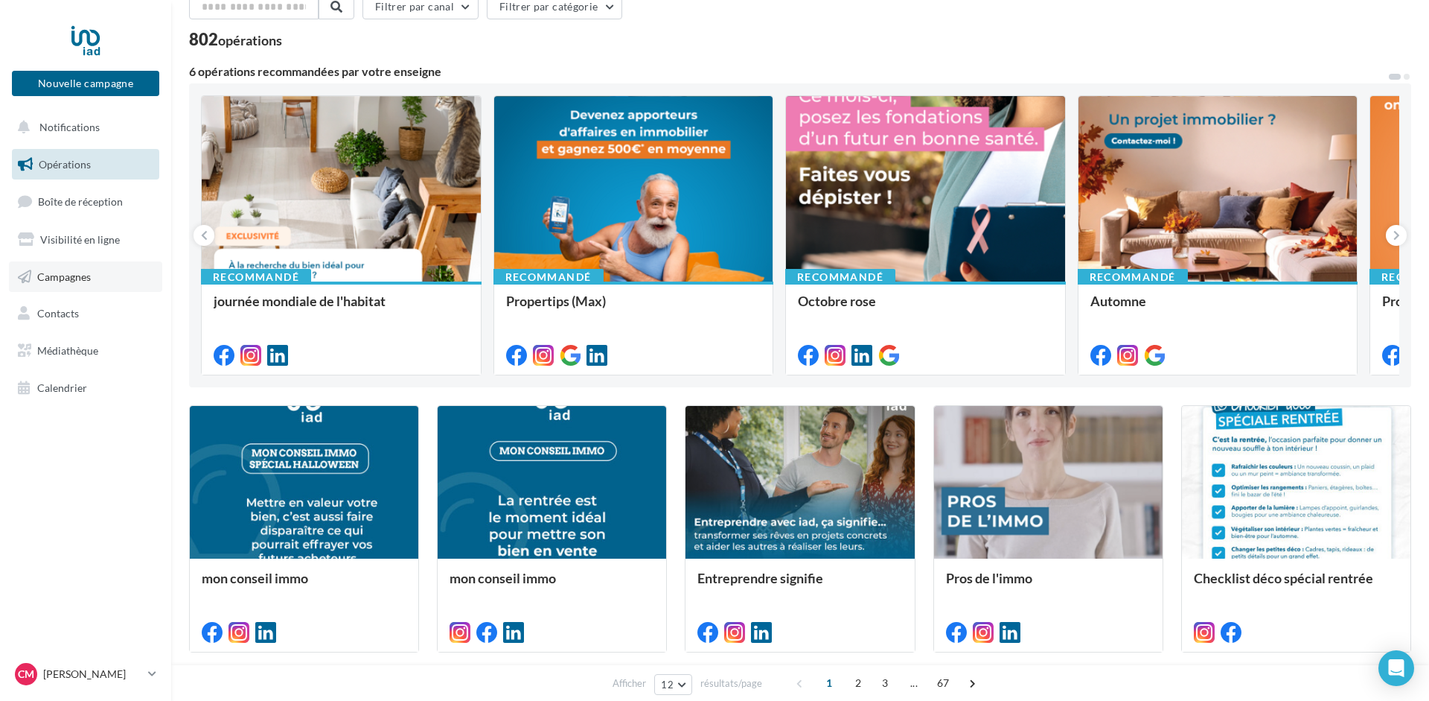
click at [64, 280] on span "Campagnes" at bounding box center [64, 276] width 54 height 13
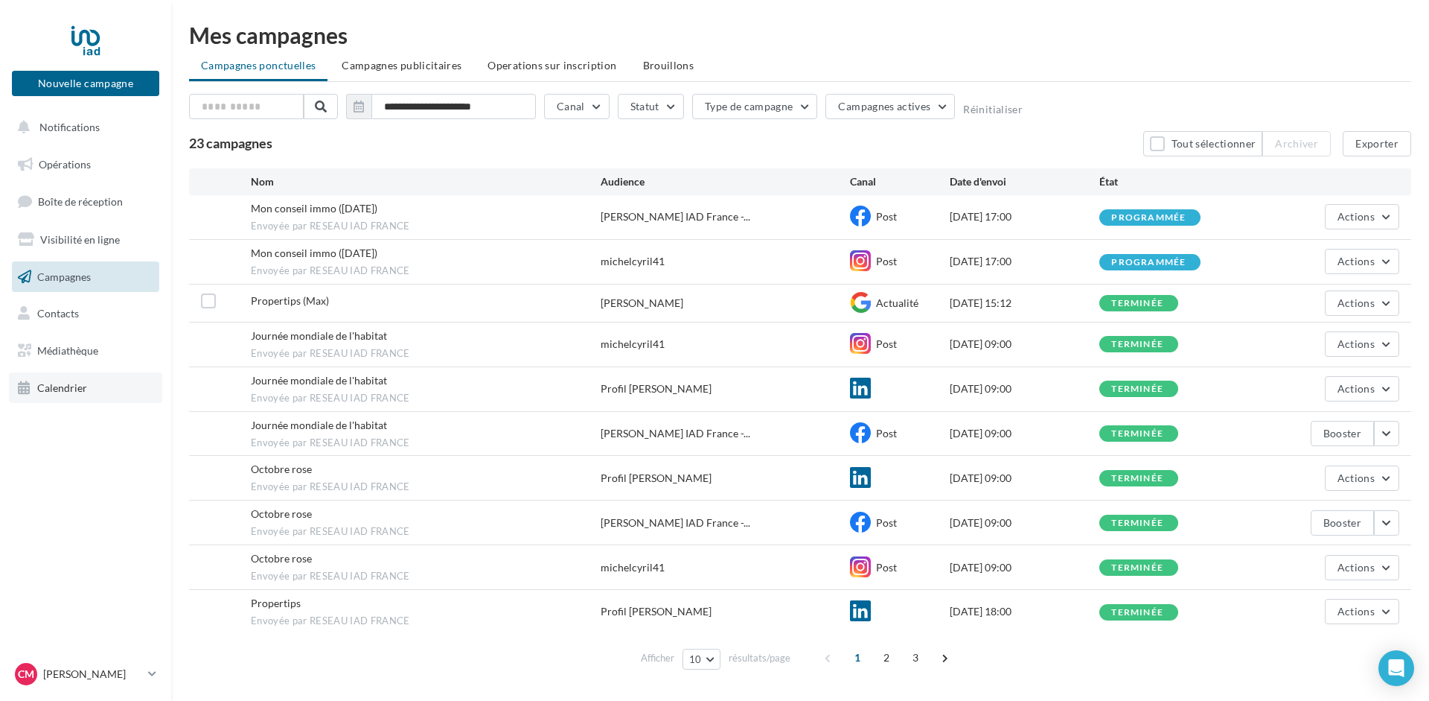
click at [55, 385] on span "Calendrier" at bounding box center [62, 387] width 50 height 13
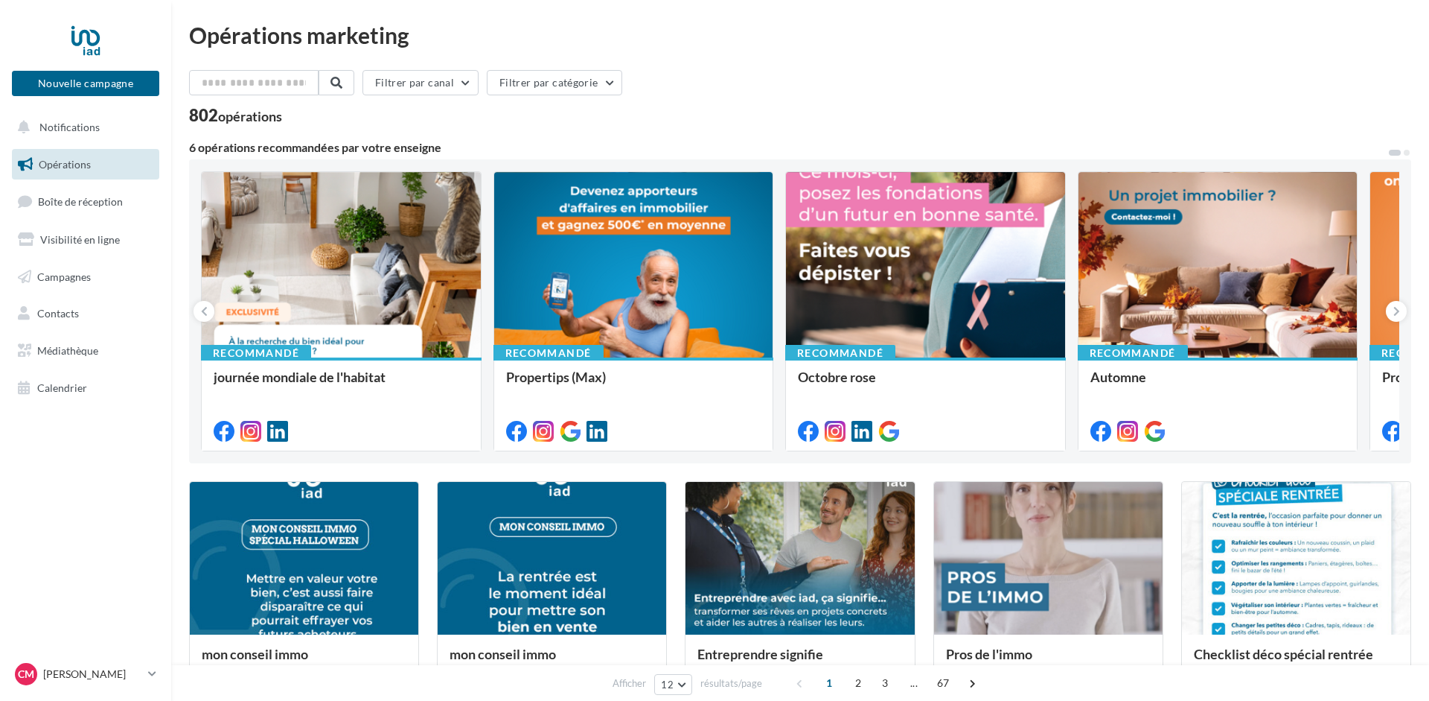
click at [54, 235] on span "Visibilité en ligne" at bounding box center [80, 239] width 80 height 13
